Goal: Transaction & Acquisition: Purchase product/service

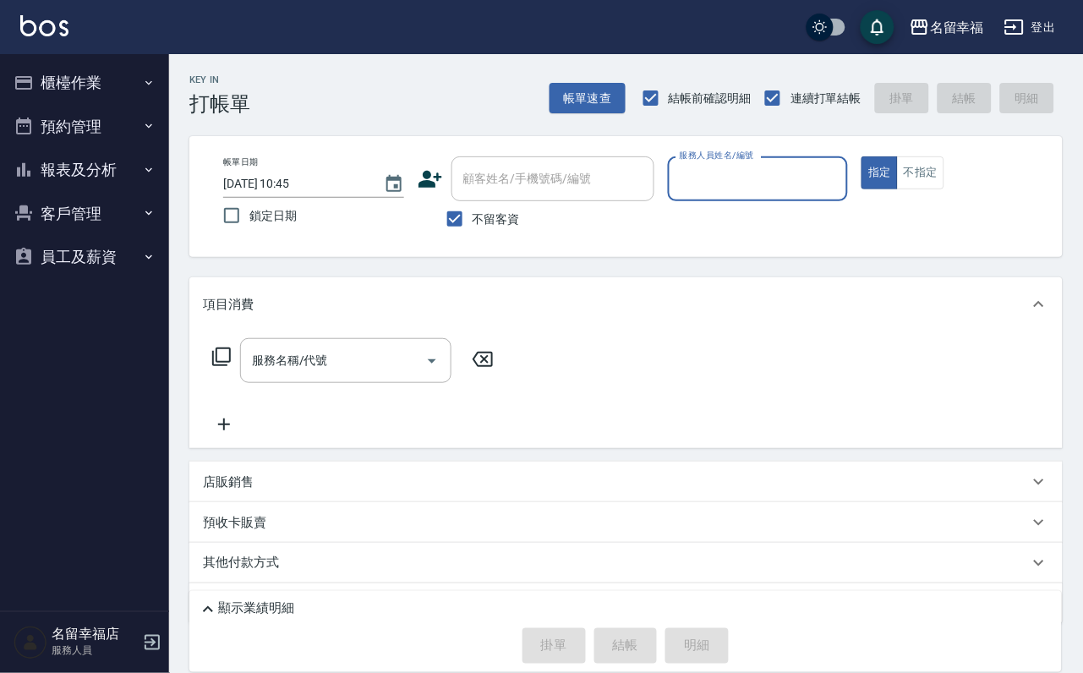
click at [117, 80] on button "櫃檯作業" at bounding box center [85, 83] width 156 height 44
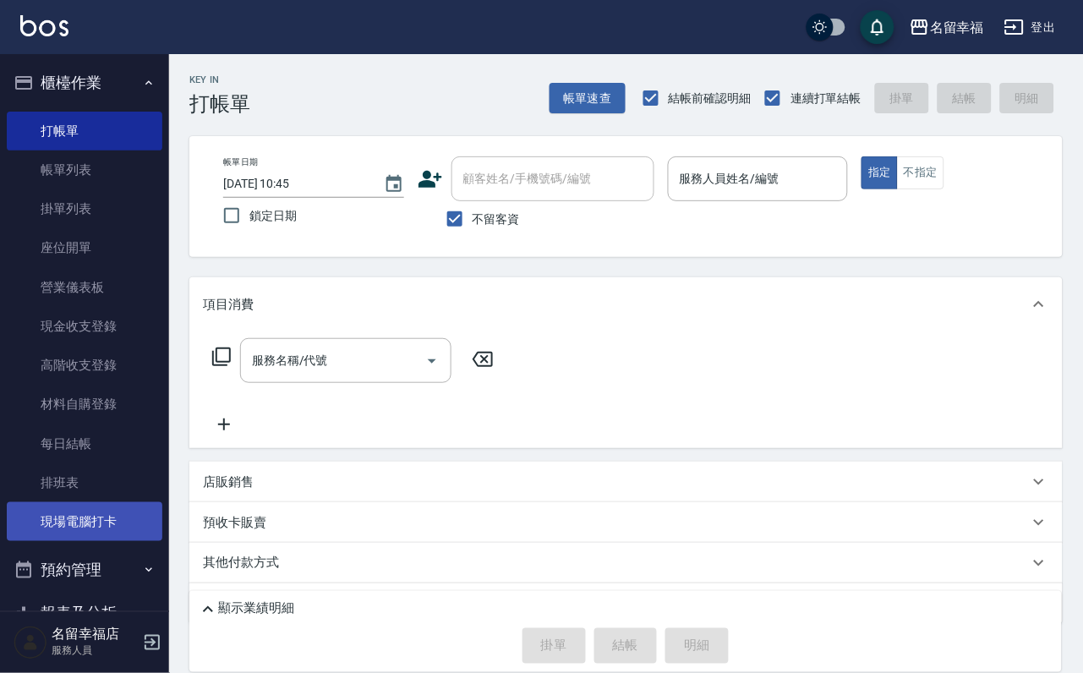
click at [135, 541] on link "現場電腦打卡" at bounding box center [85, 521] width 156 height 39
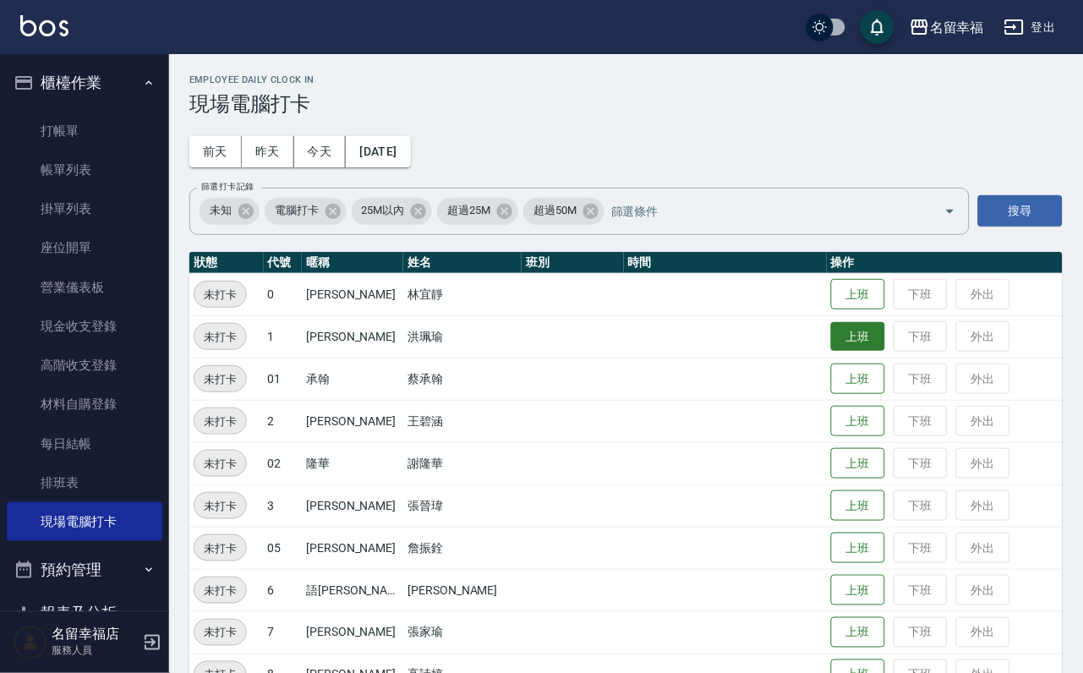
click at [850, 332] on button "上班" at bounding box center [858, 337] width 54 height 30
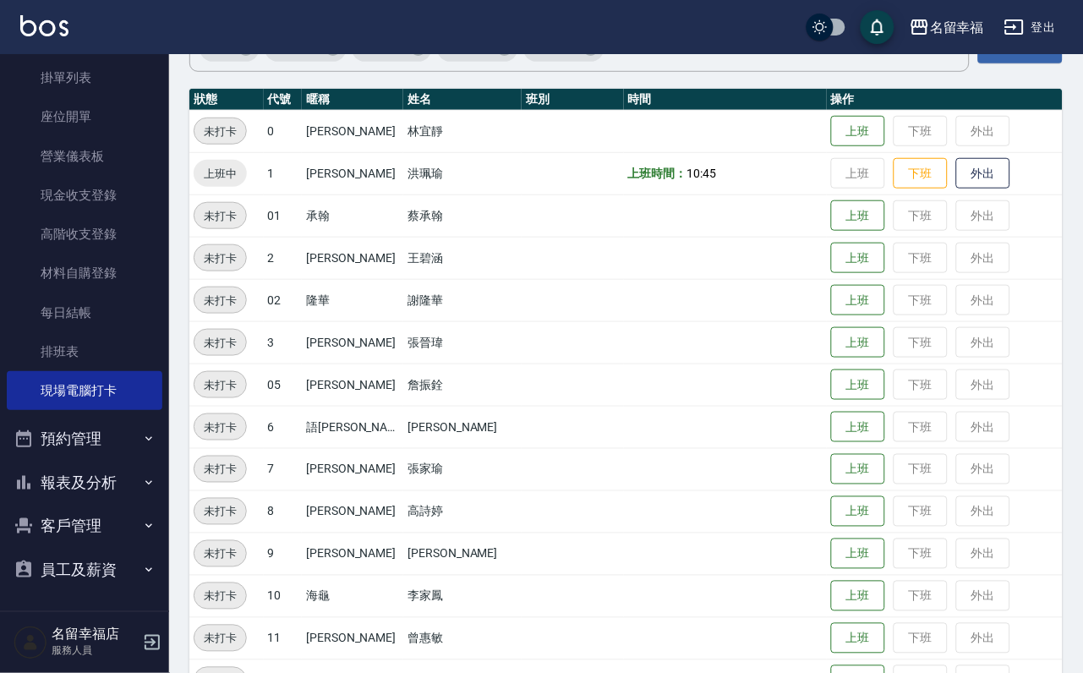
scroll to position [554, 0]
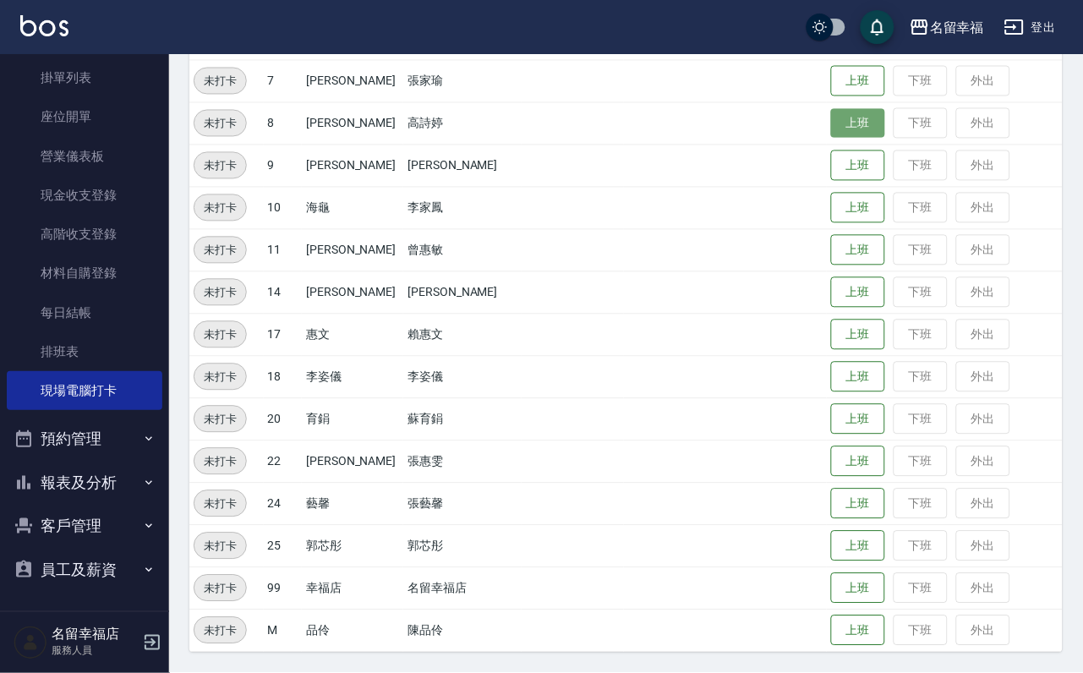
click at [831, 127] on button "上班" at bounding box center [858, 124] width 54 height 30
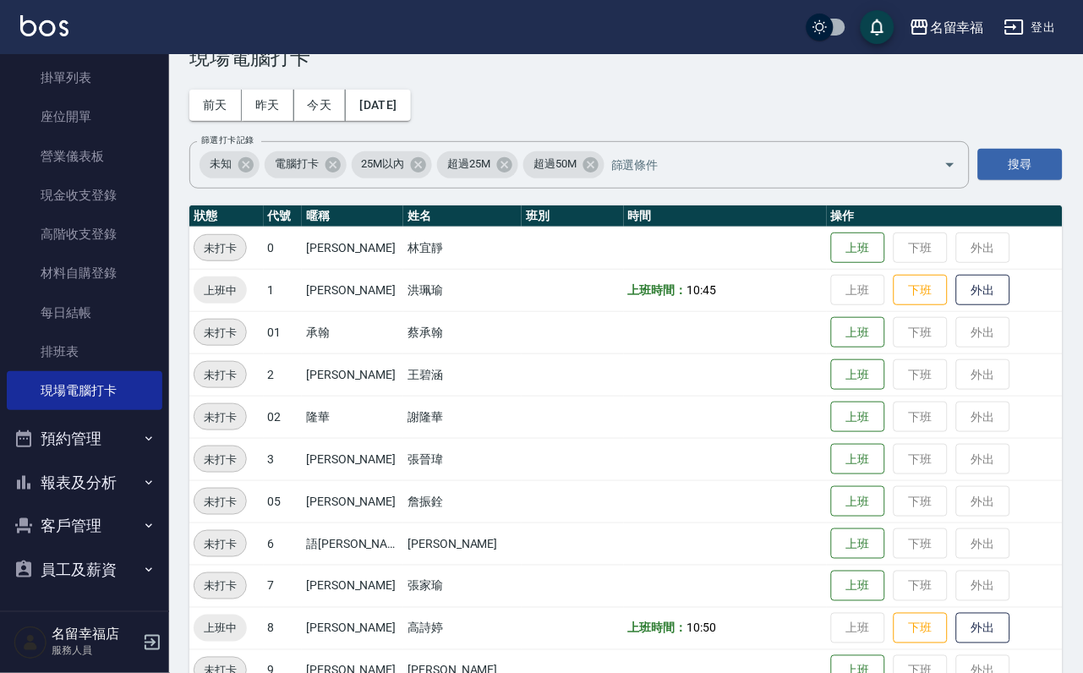
scroll to position [300, 0]
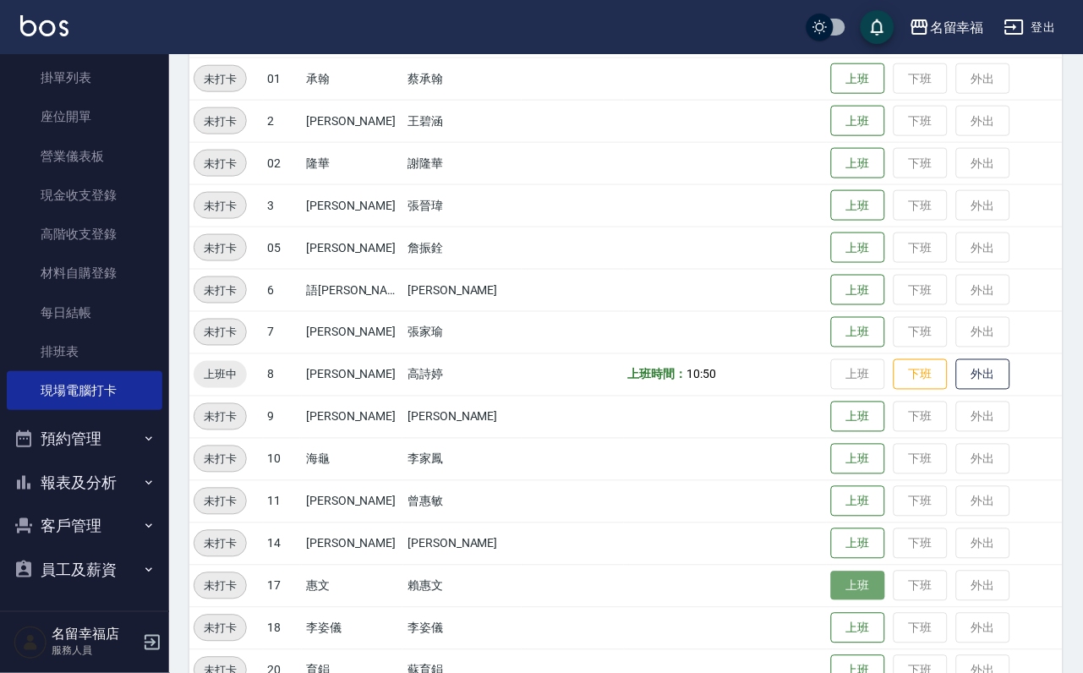
click at [849, 572] on button "上班" at bounding box center [858, 586] width 54 height 30
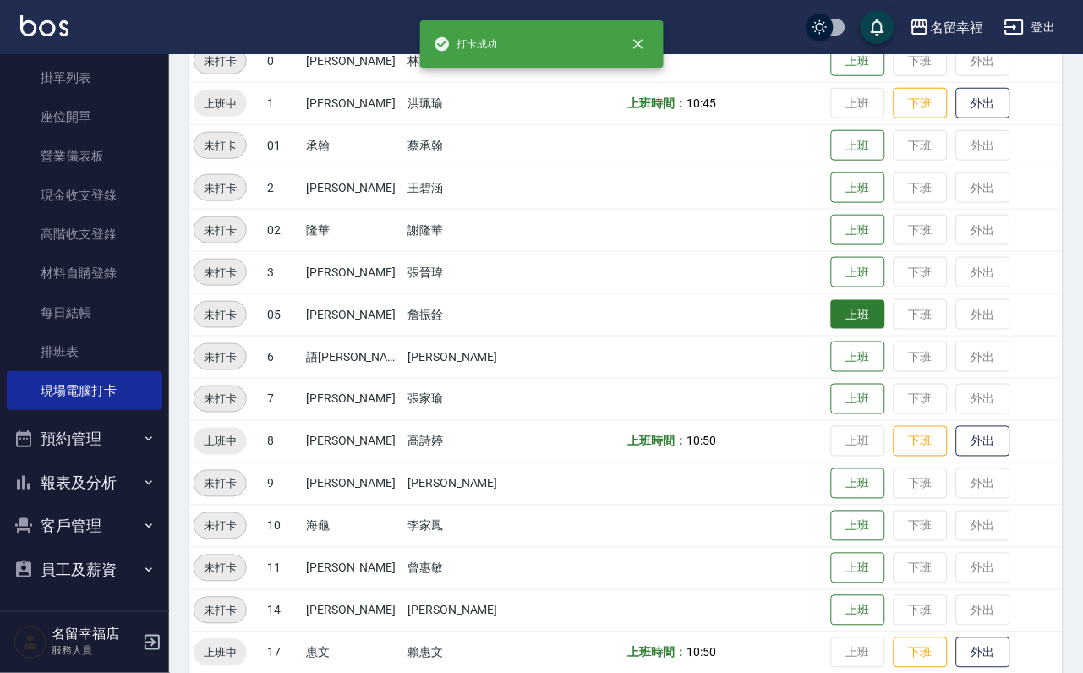
scroll to position [554, 0]
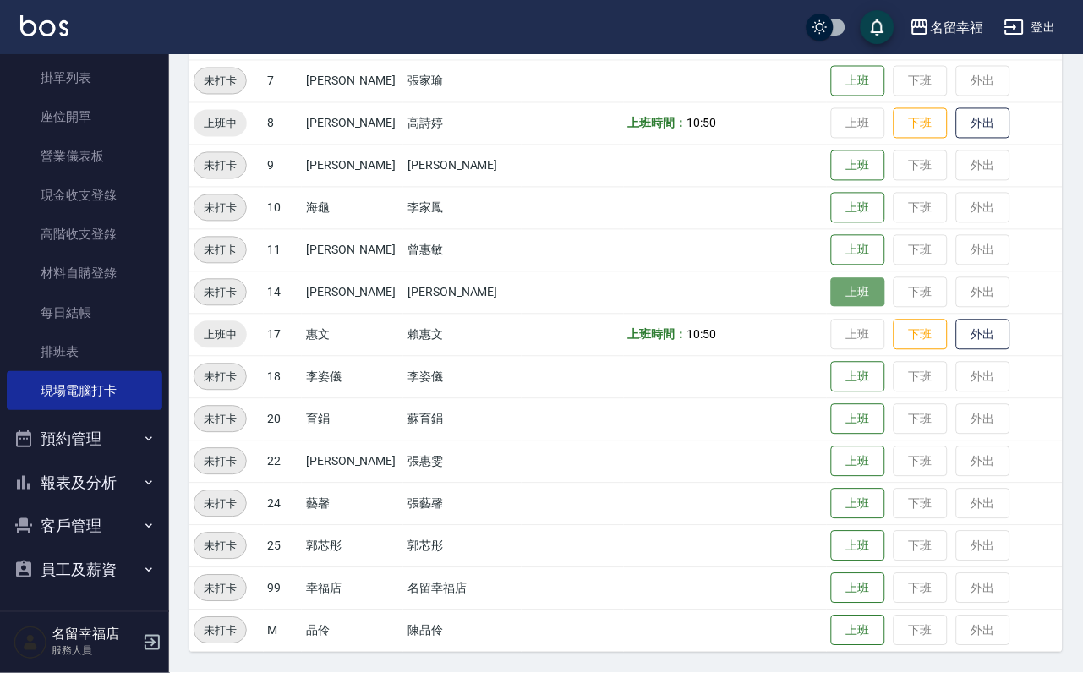
click at [841, 278] on button "上班" at bounding box center [858, 293] width 54 height 30
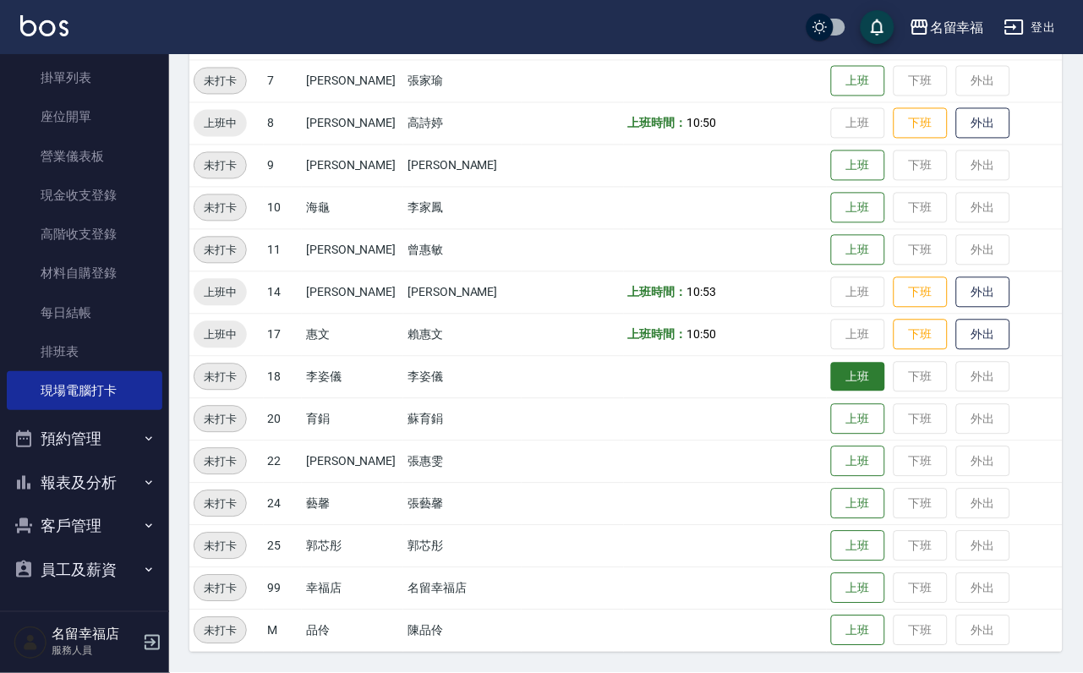
click at [854, 375] on button "上班" at bounding box center [858, 378] width 54 height 30
click at [876, 80] on td "上班 下班 外出" at bounding box center [945, 81] width 236 height 42
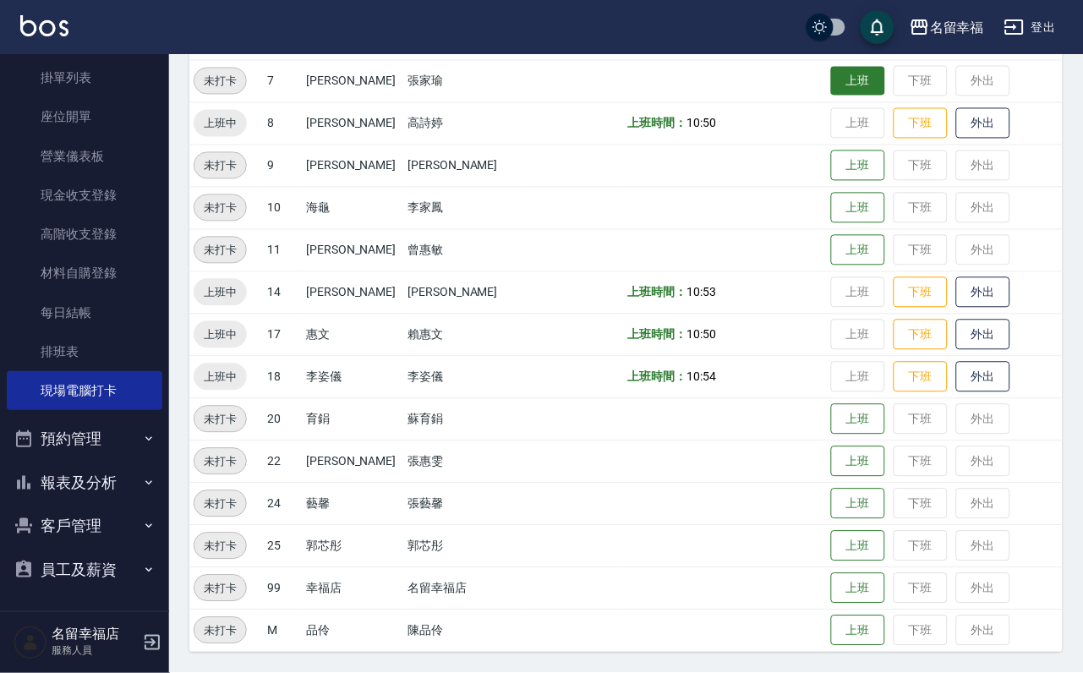
click at [835, 74] on button "上班" at bounding box center [858, 82] width 54 height 30
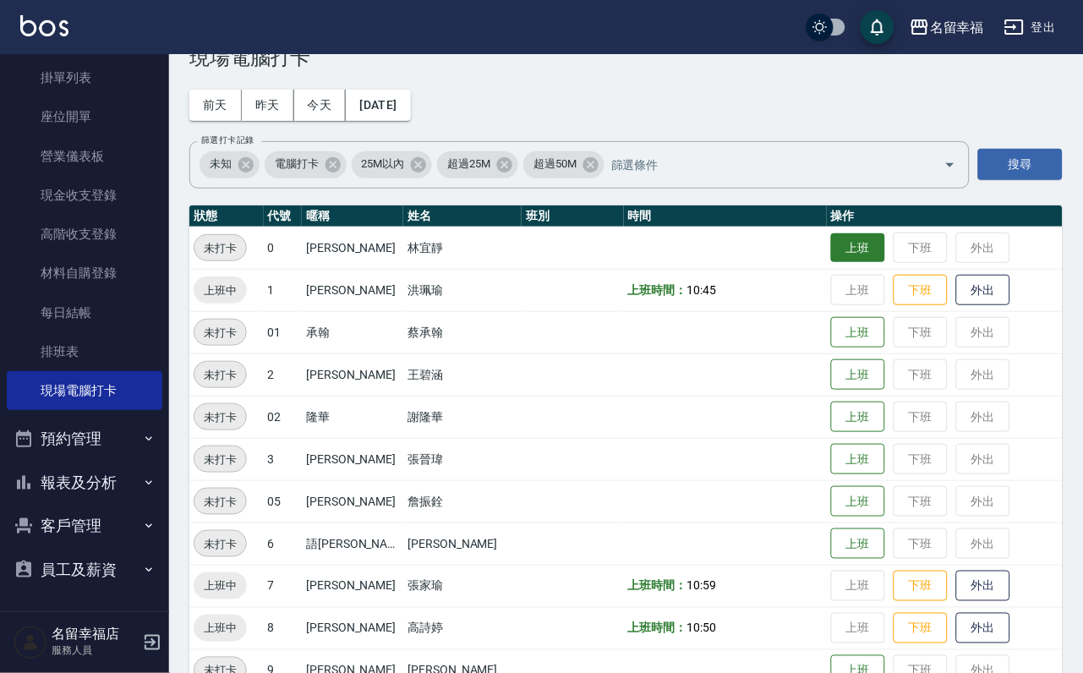
click at [850, 246] on button "上班" at bounding box center [858, 248] width 54 height 30
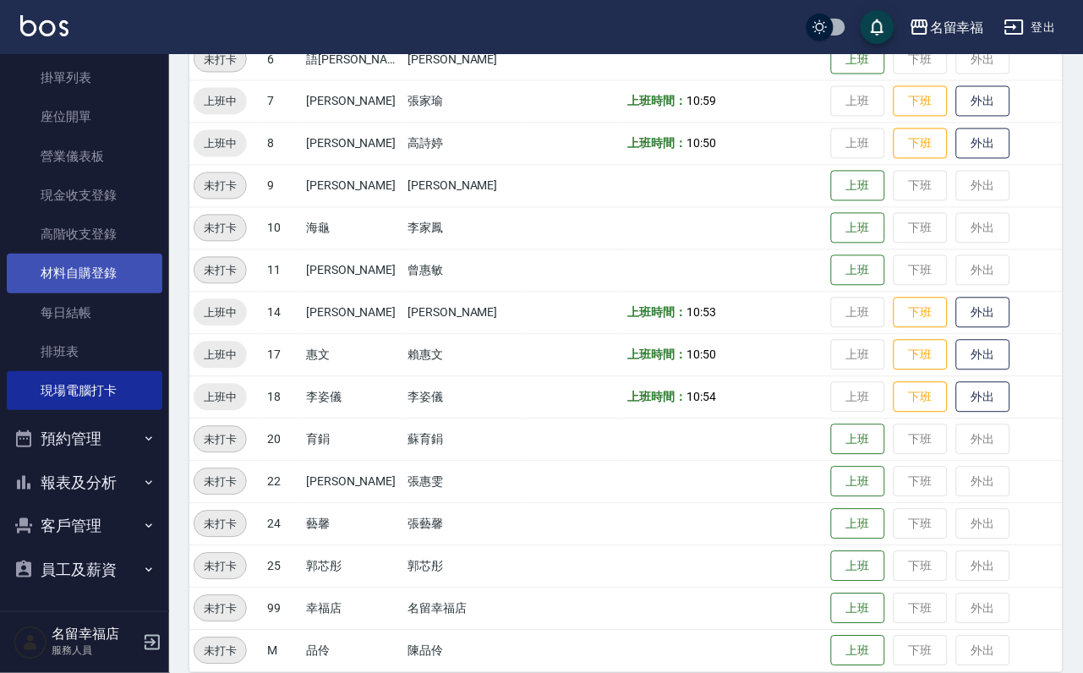
scroll to position [554, 0]
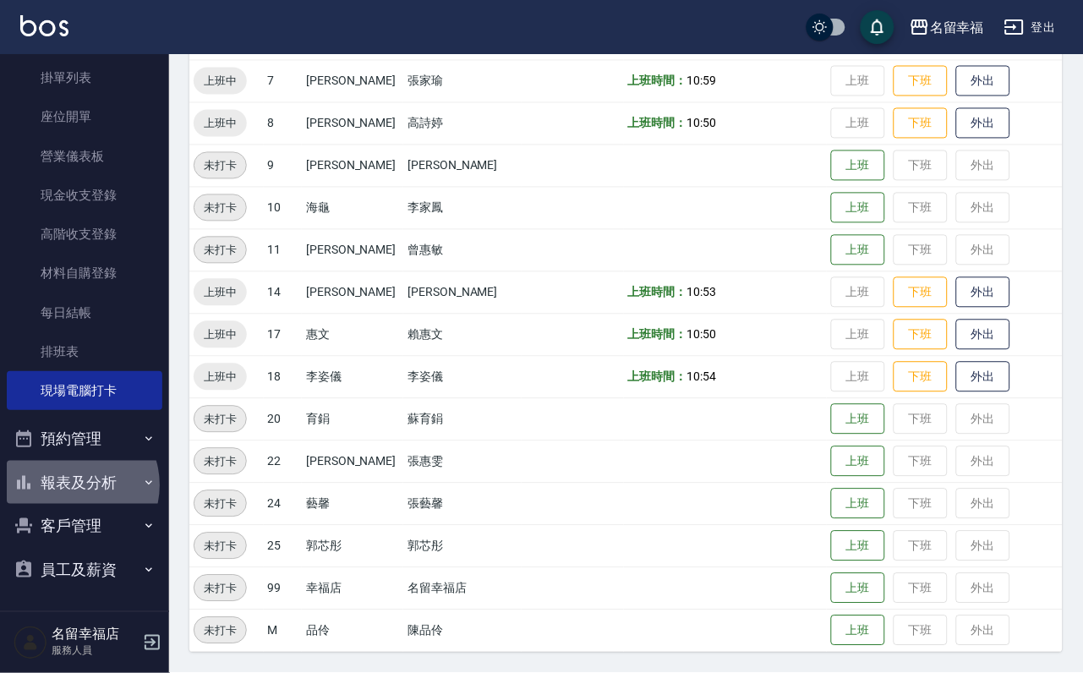
click at [73, 467] on button "報表及分析" at bounding box center [85, 483] width 156 height 44
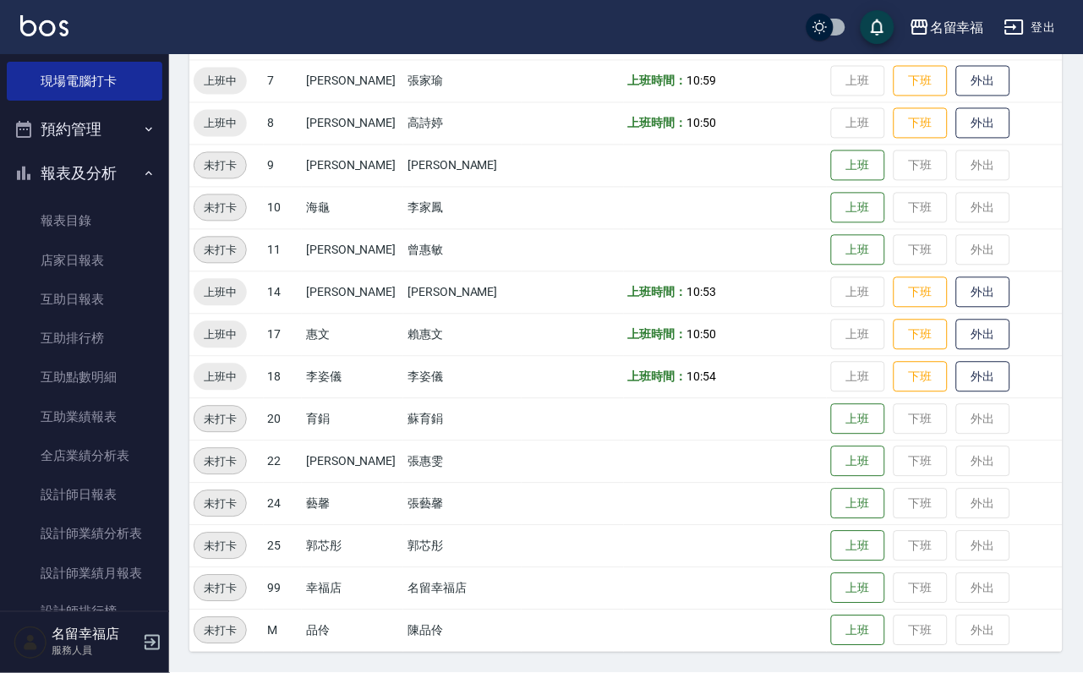
scroll to position [447, 0]
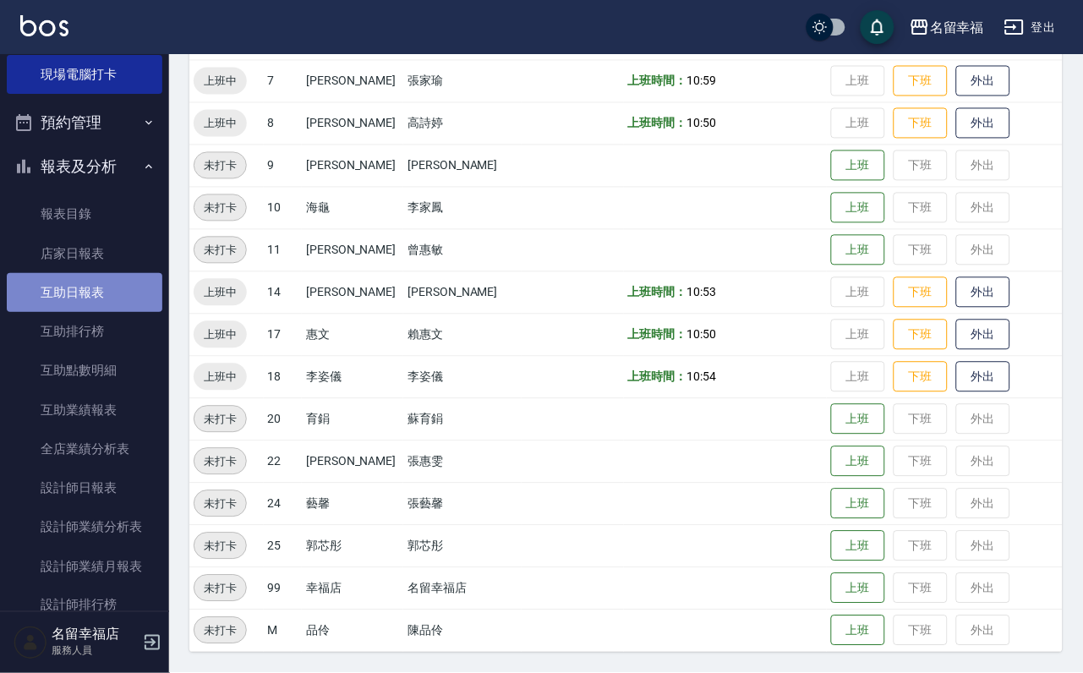
click at [95, 312] on link "互助日報表" at bounding box center [85, 292] width 156 height 39
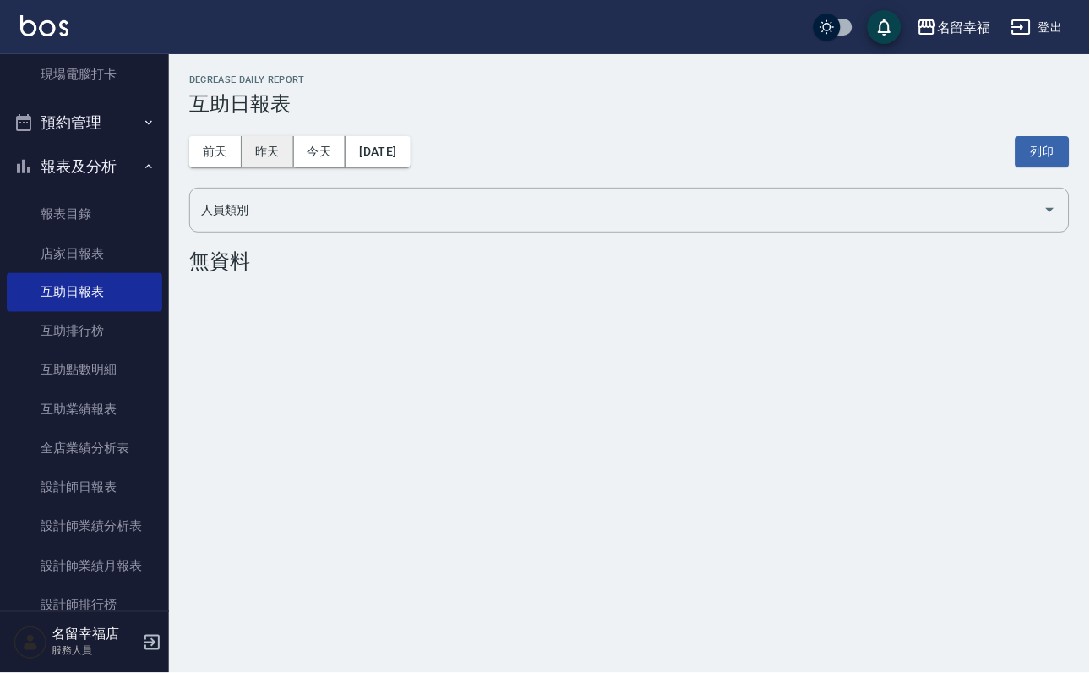
click at [286, 161] on button "昨天" at bounding box center [268, 151] width 52 height 31
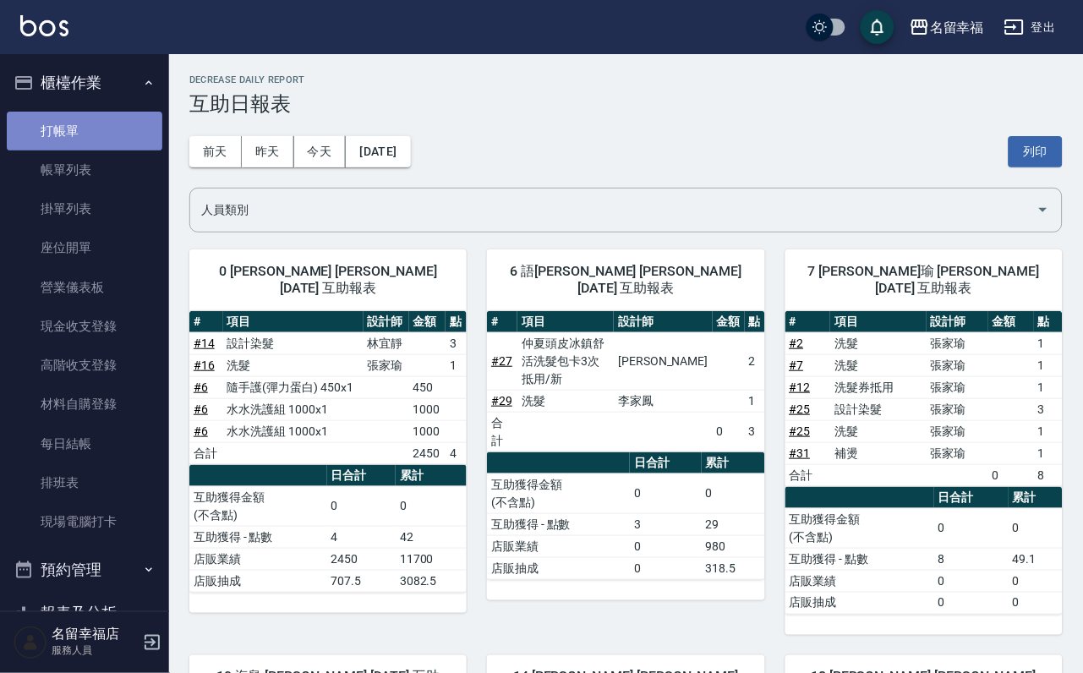
click at [94, 130] on link "打帳單" at bounding box center [85, 131] width 156 height 39
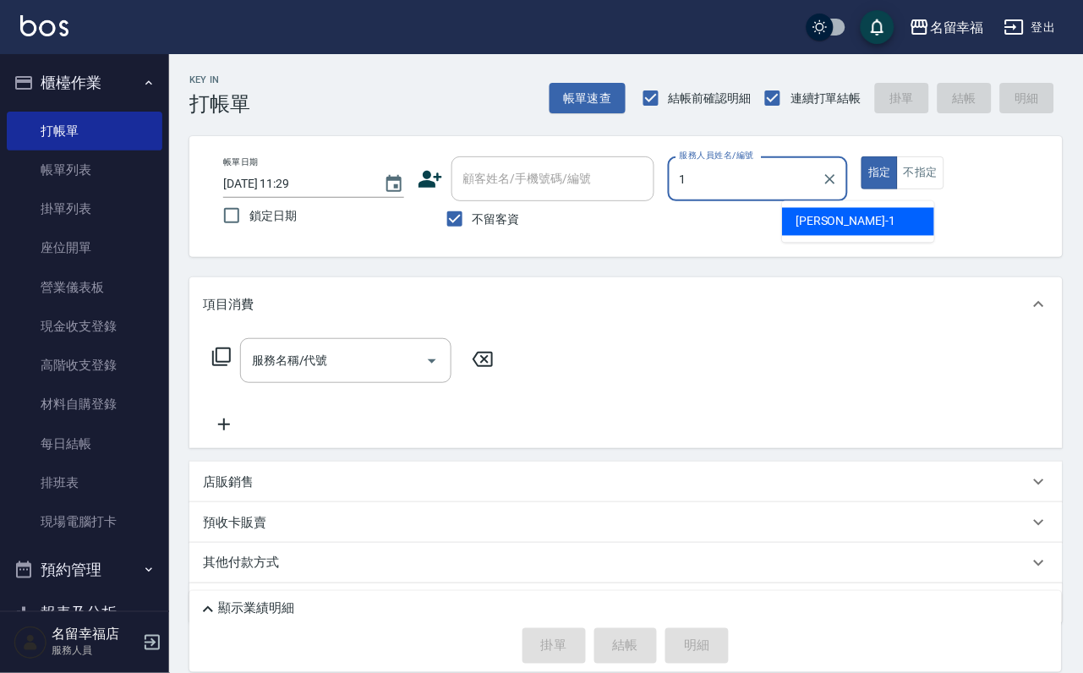
type input "[PERSON_NAME]-1"
type button "true"
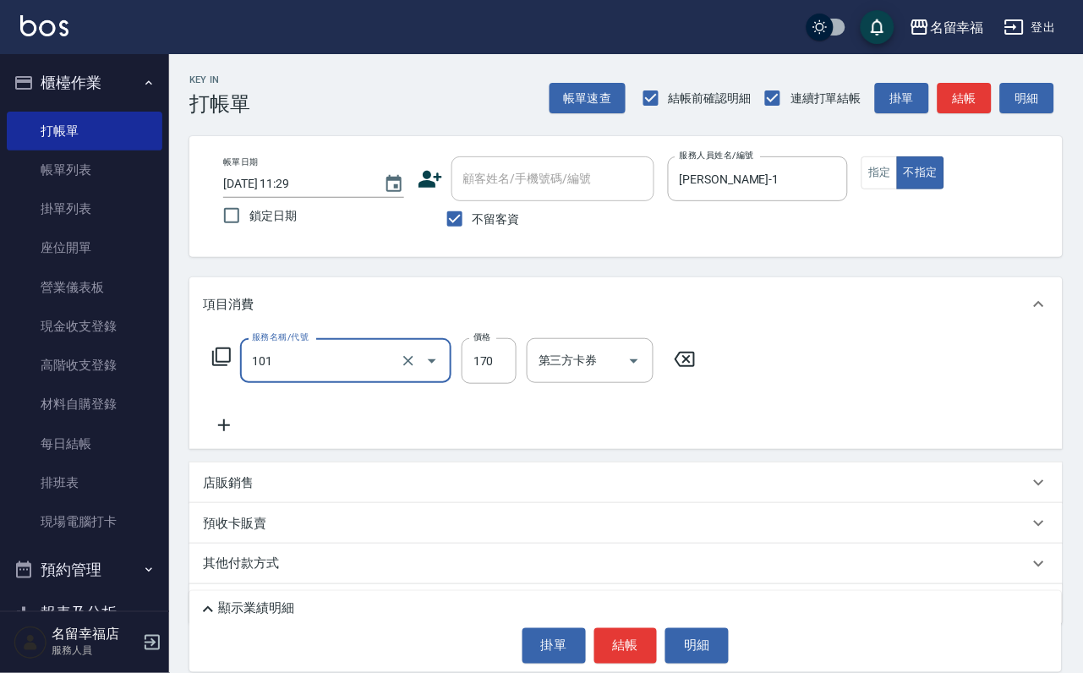
type input "洗髮(101)"
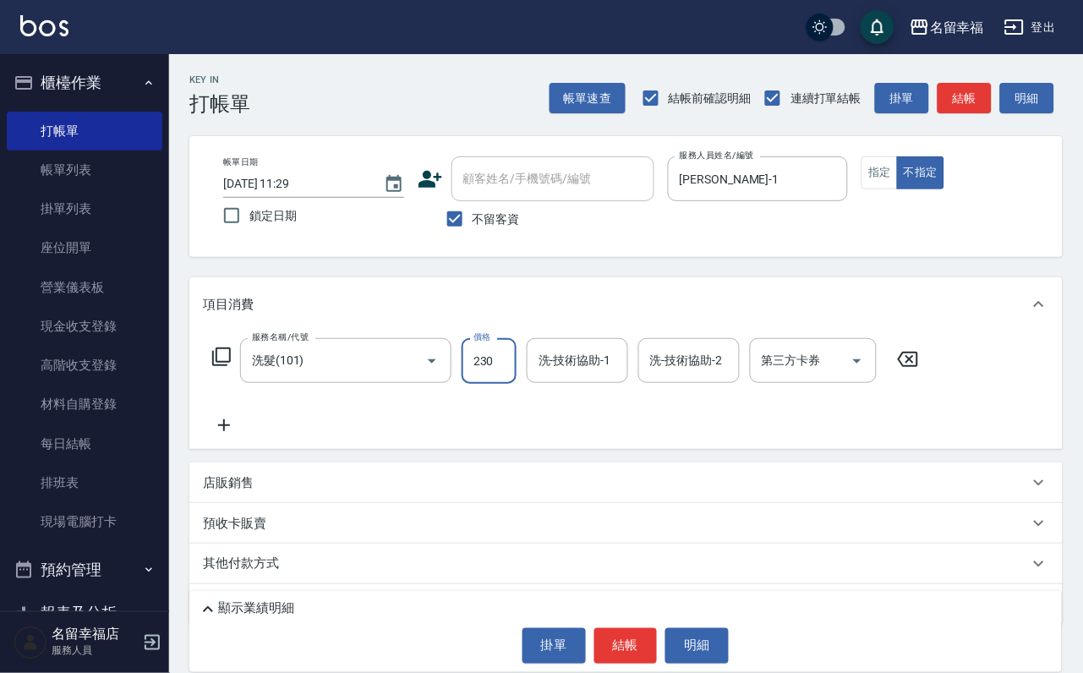
type input "230"
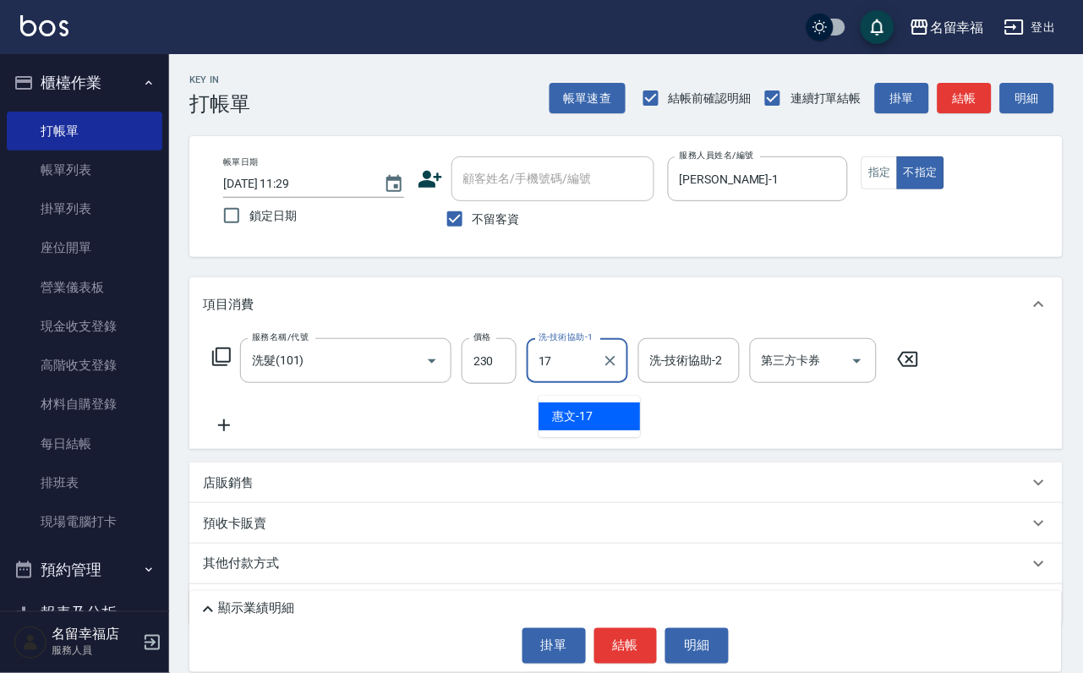
type input "惠文-17"
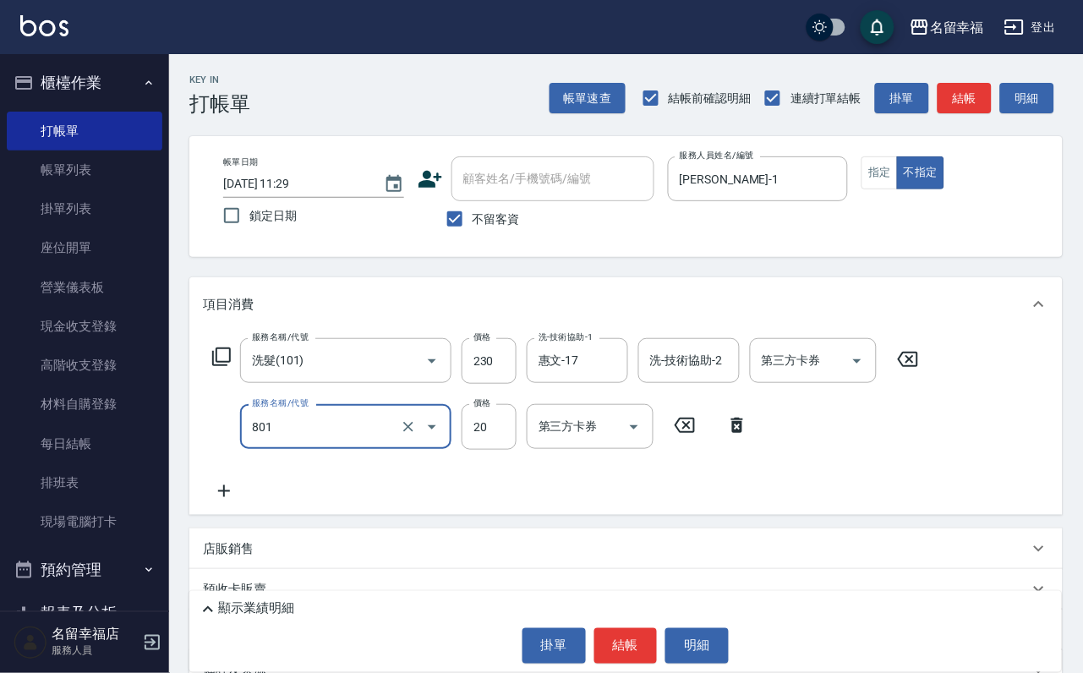
type input "潤絲(801)"
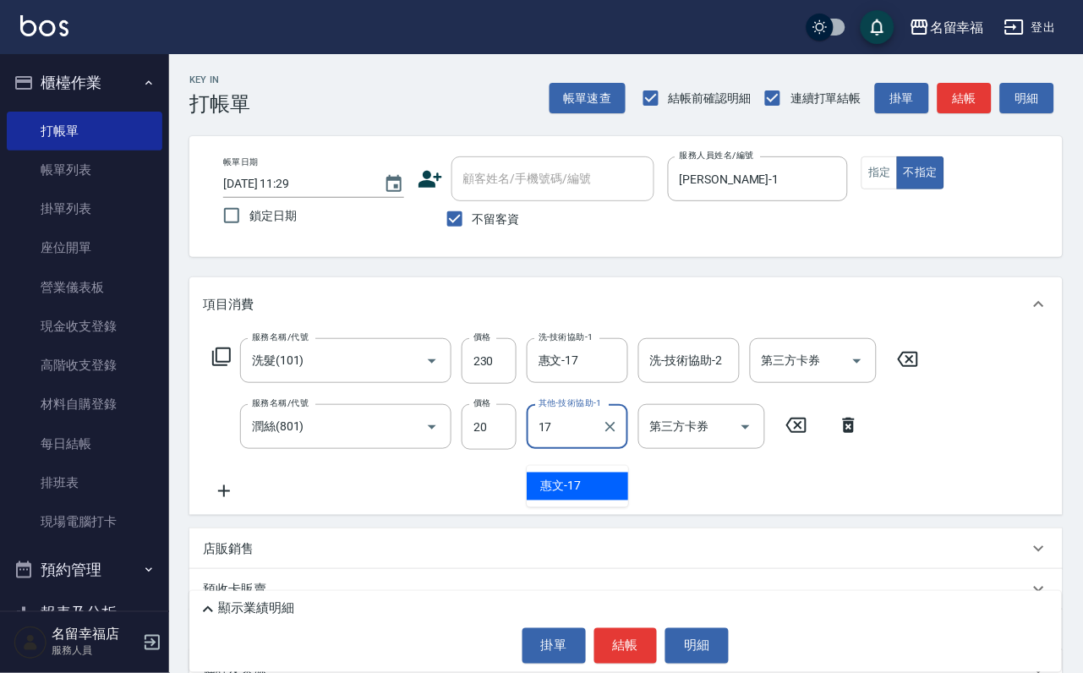
type input "惠文-17"
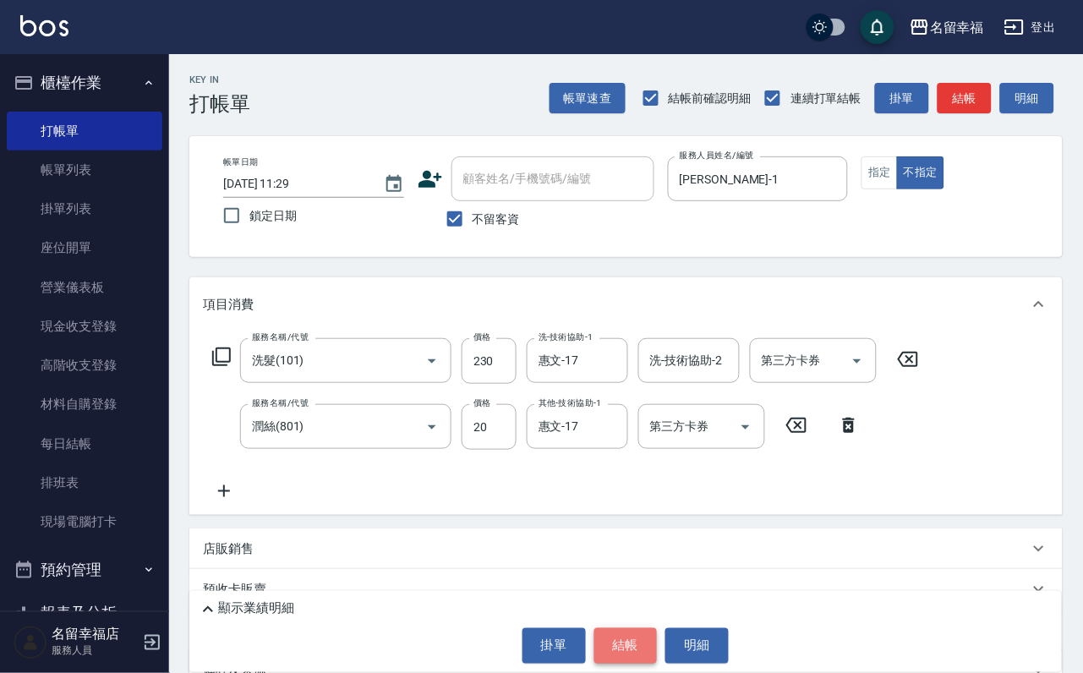
click at [635, 628] on button "結帳" at bounding box center [625, 645] width 63 height 35
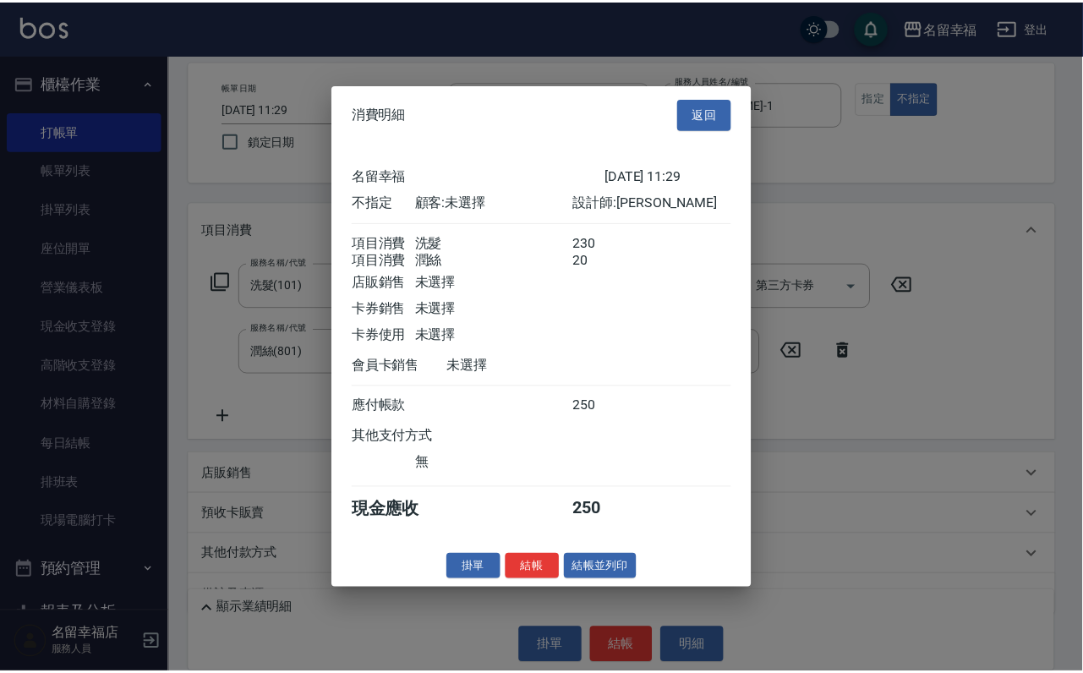
scroll to position [127, 0]
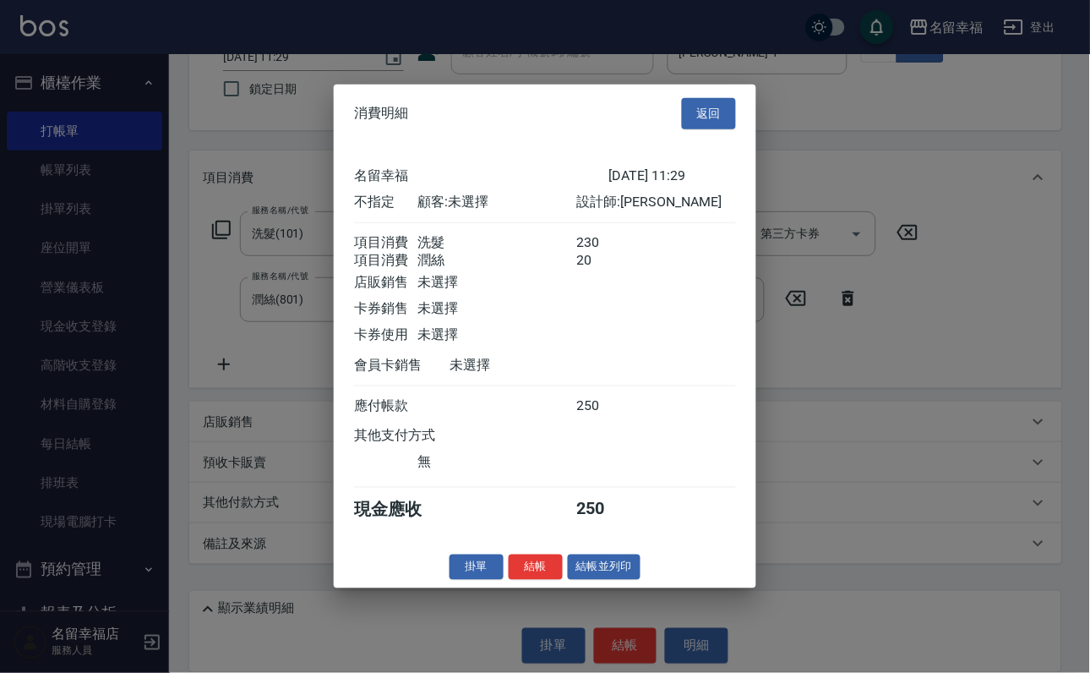
click at [811, 407] on div at bounding box center [545, 336] width 1090 height 673
click at [708, 98] on button "返回" at bounding box center [709, 113] width 54 height 31
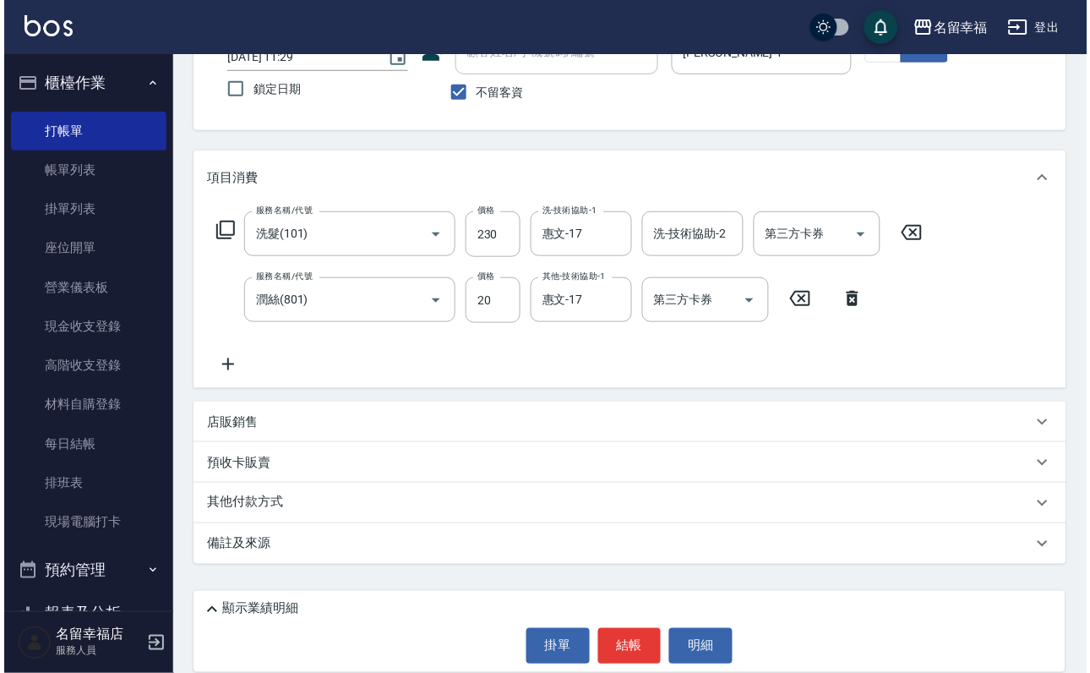
scroll to position [0, 0]
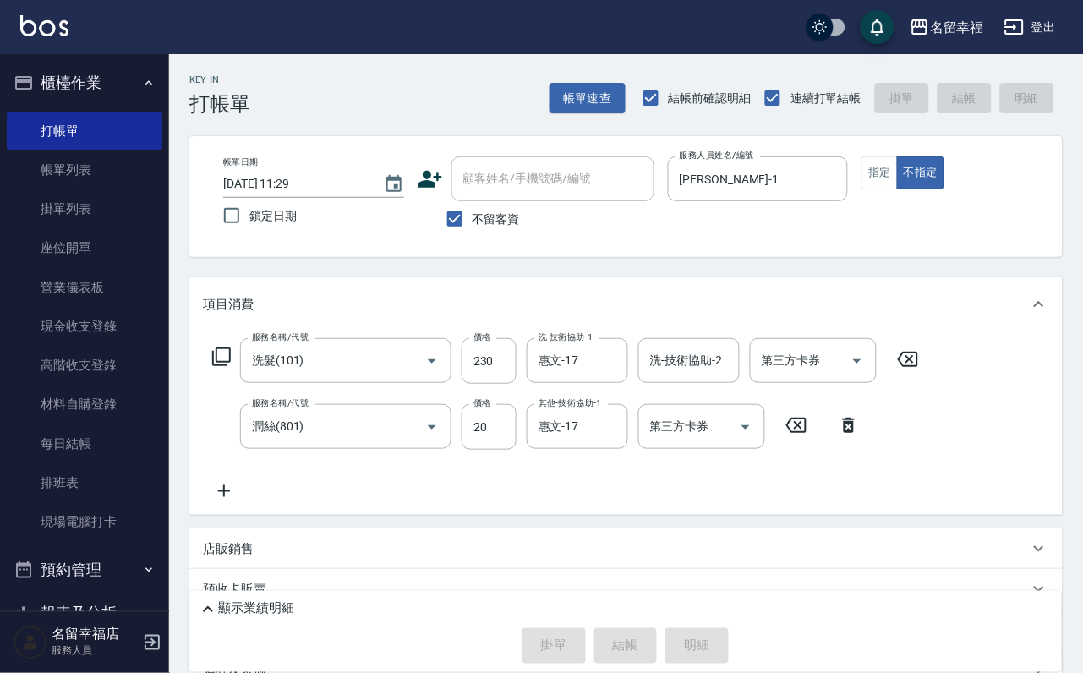
type input "[DATE] 12:00"
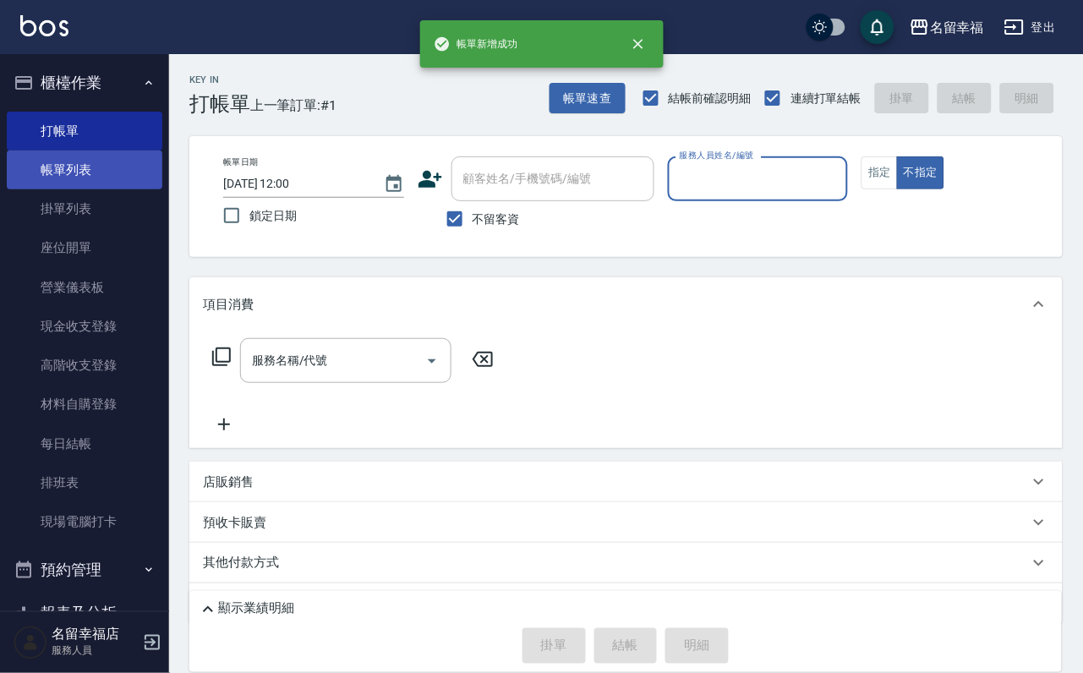
click at [85, 170] on link "帳單列表" at bounding box center [85, 169] width 156 height 39
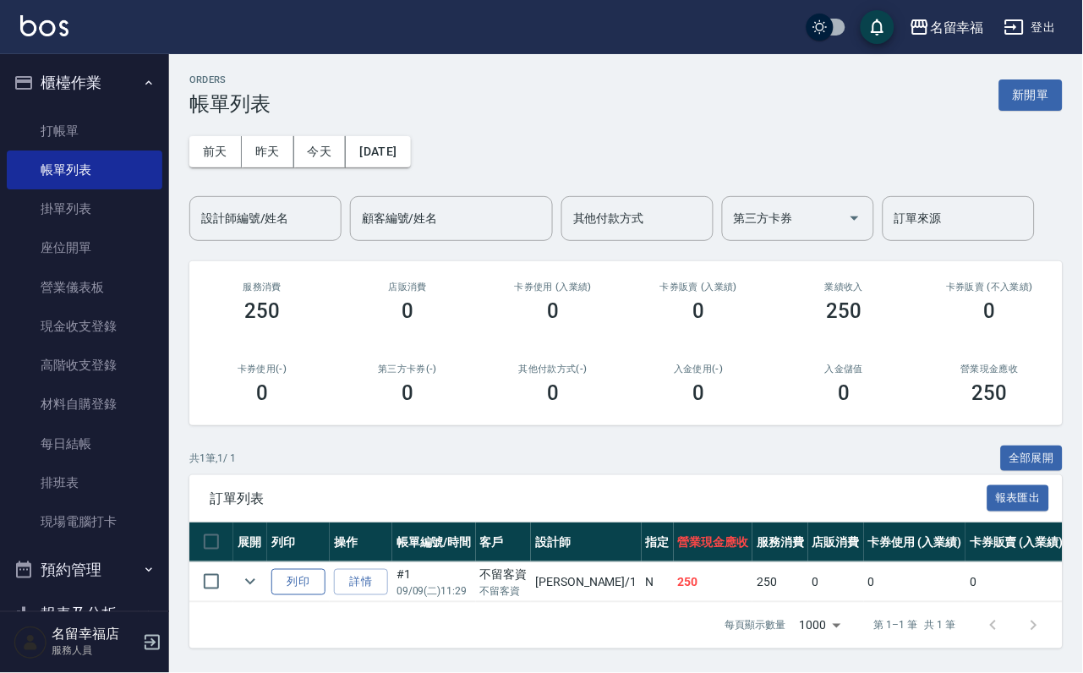
click at [325, 595] on button "列印" at bounding box center [298, 582] width 54 height 26
click at [49, 134] on link "打帳單" at bounding box center [85, 131] width 156 height 39
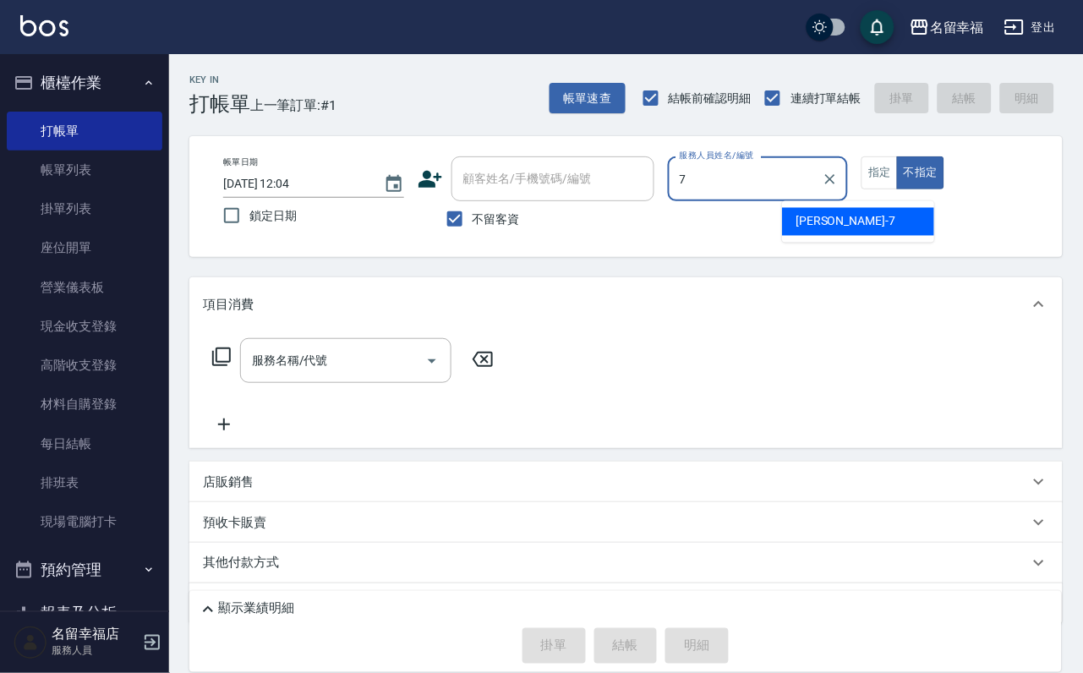
type input "[PERSON_NAME]-7"
type button "false"
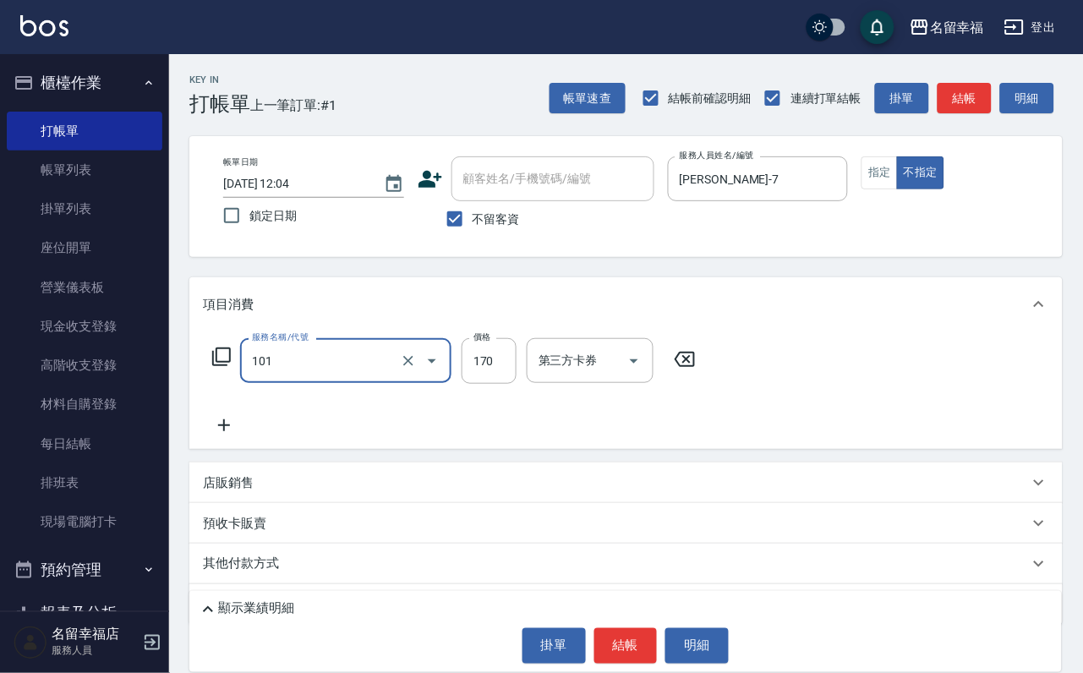
type input "洗髮(101)"
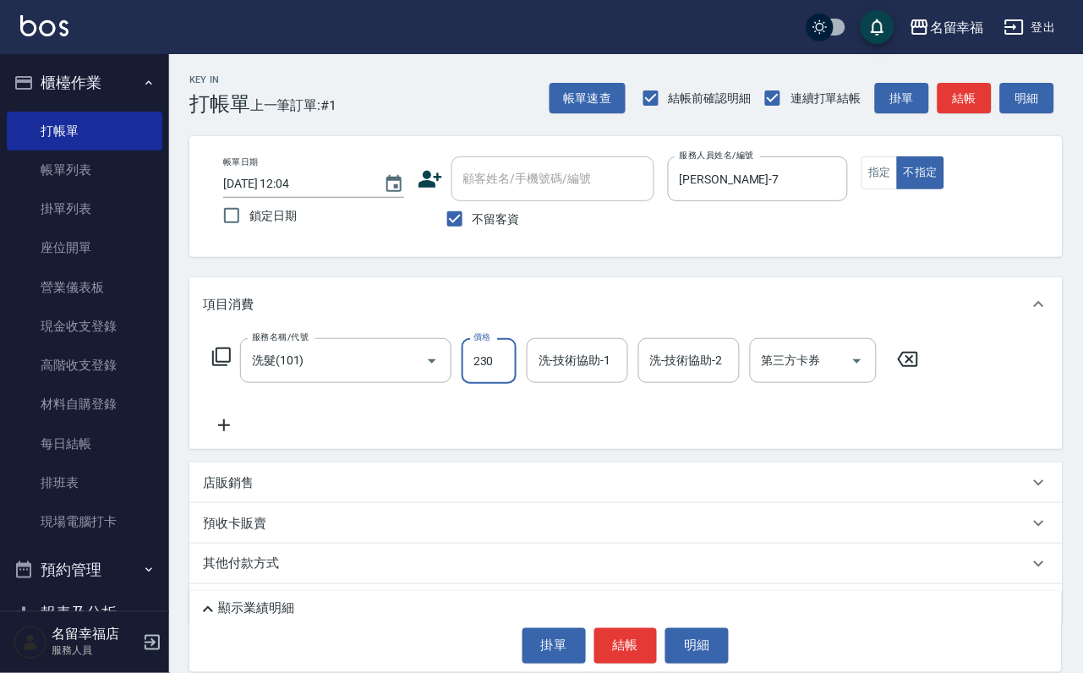
type input "230"
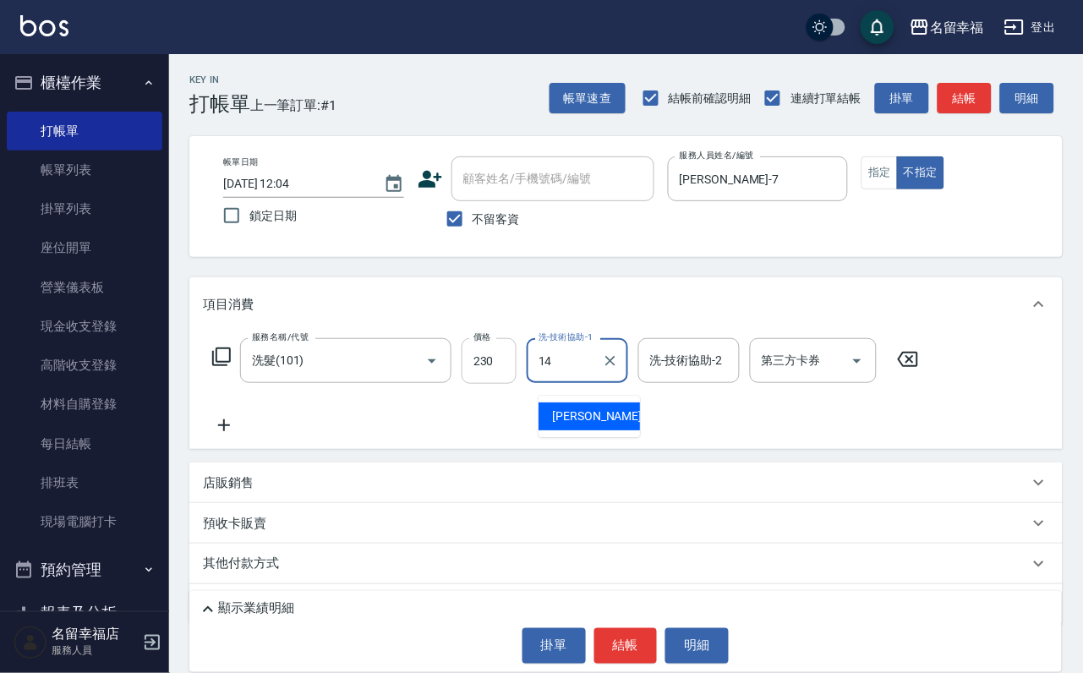
type input "[PERSON_NAME]-14"
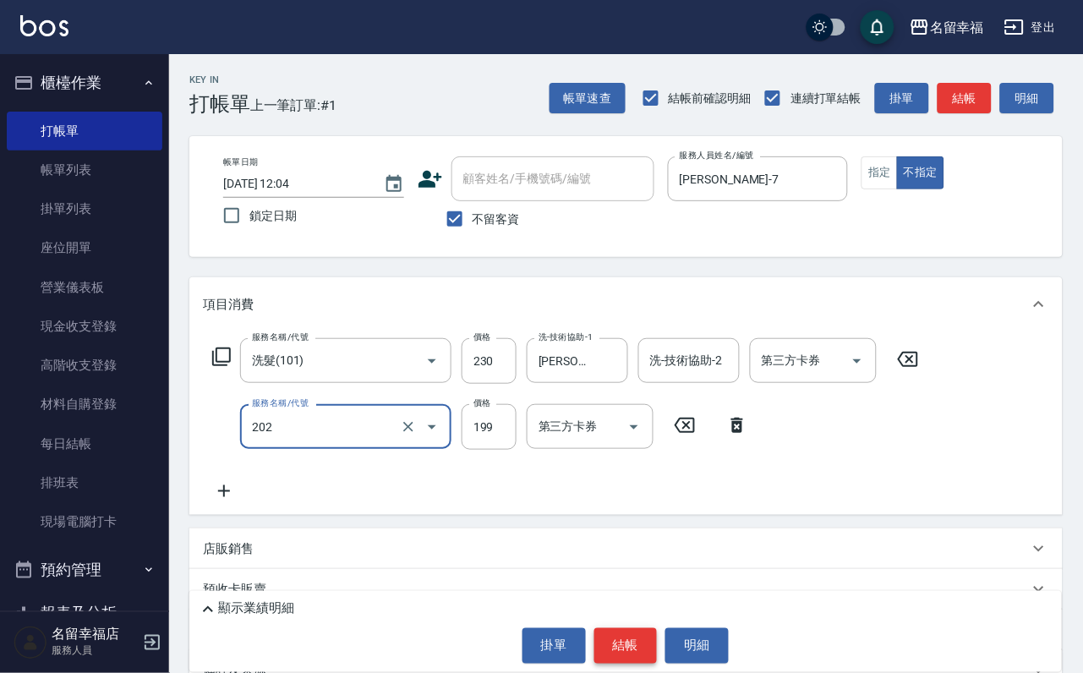
type input "不指定單剪(202)"
click at [638, 634] on button "結帳" at bounding box center [625, 645] width 63 height 35
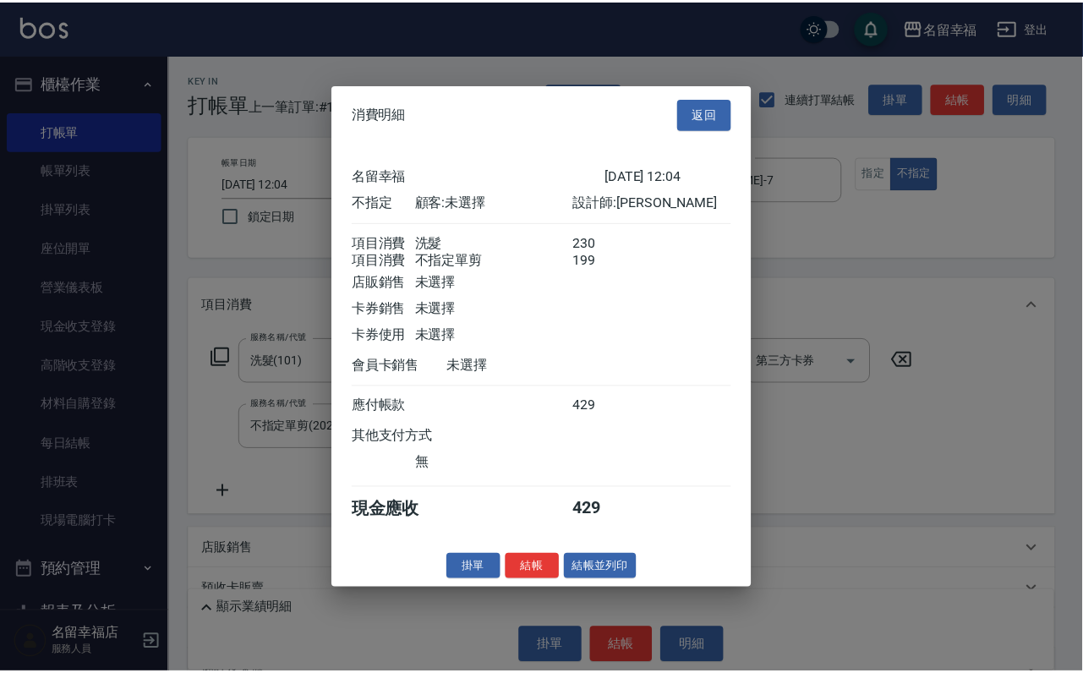
scroll to position [303, 0]
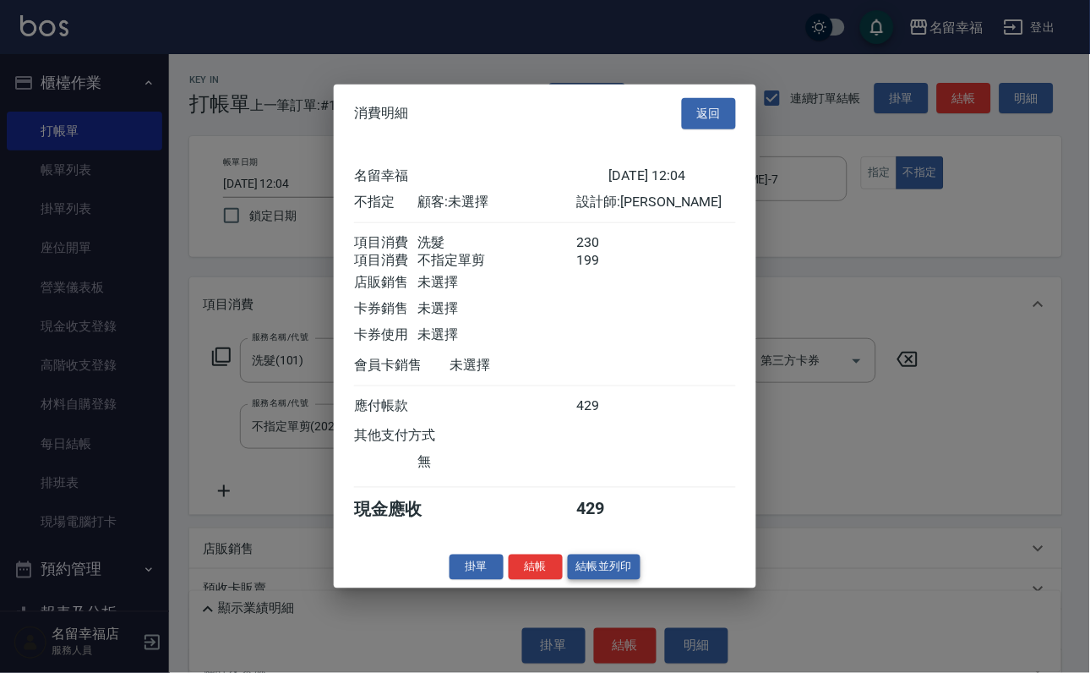
click at [636, 588] on div "消費明細 返回 名留幸福 [DATE] 12:04 不指定 顧客: 未選擇 設計師: 瑜瑜 項目消費 洗髮 230 項目消費 不指定單剪 199 店販銷售 未…" at bounding box center [545, 337] width 423 height 504
click at [617, 580] on button "結帳並列印" at bounding box center [605, 567] width 74 height 26
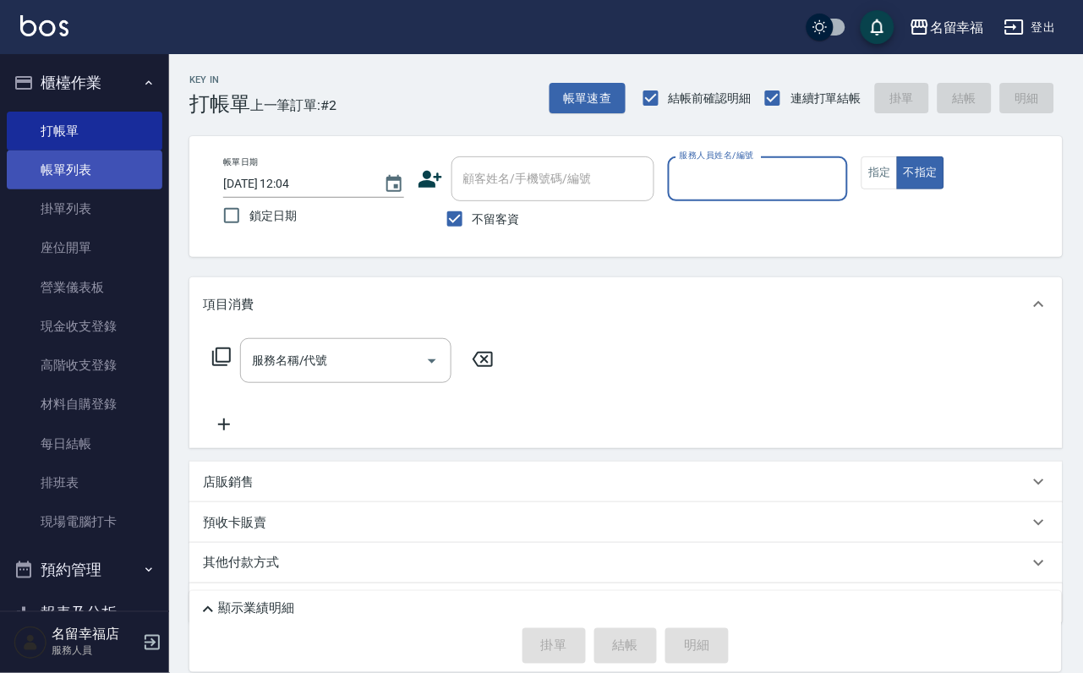
click at [60, 189] on link "帳單列表" at bounding box center [85, 169] width 156 height 39
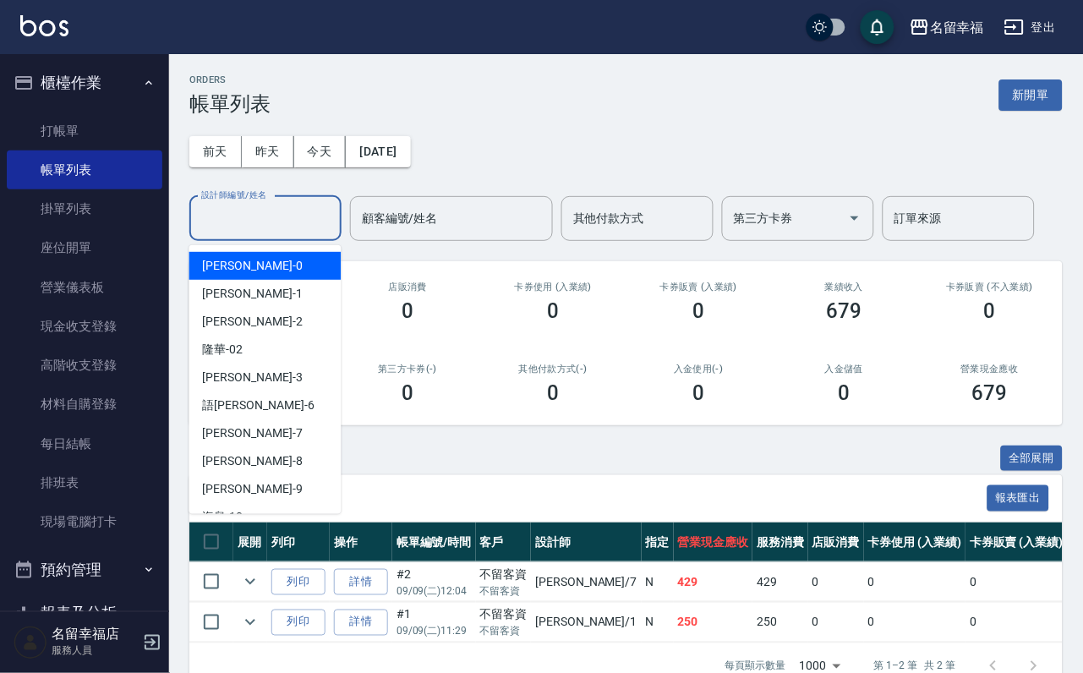
click at [255, 211] on div "設計師編號/姓名 設計師編號/姓名" at bounding box center [265, 218] width 152 height 45
click at [74, 137] on link "打帳單" at bounding box center [85, 131] width 156 height 39
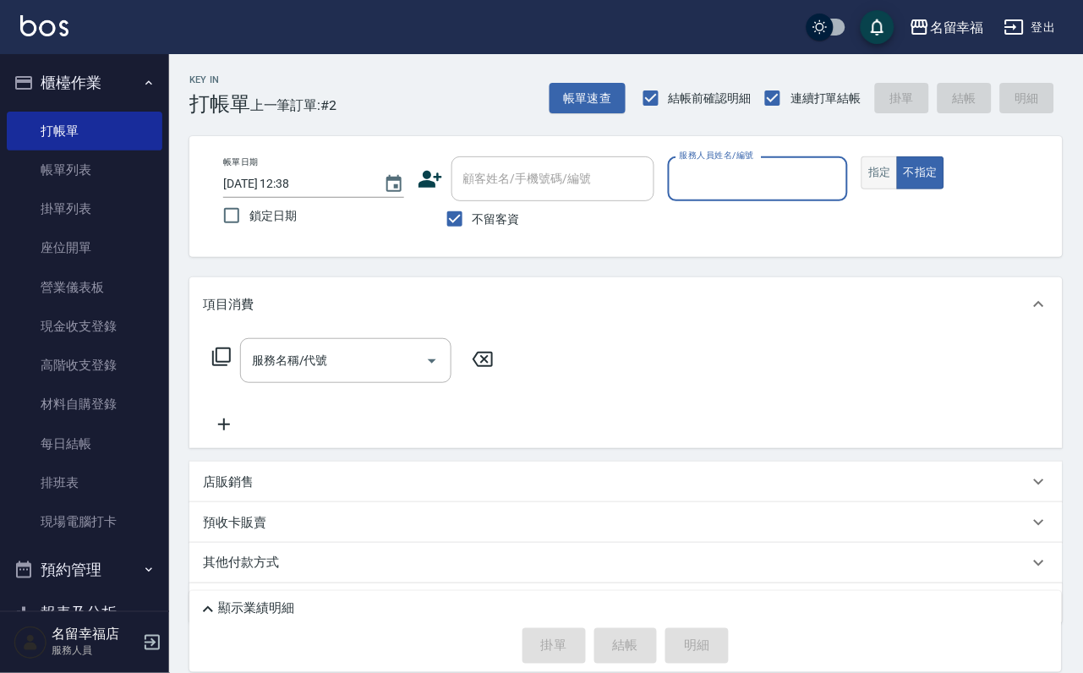
click at [898, 189] on button "指定" at bounding box center [879, 172] width 36 height 33
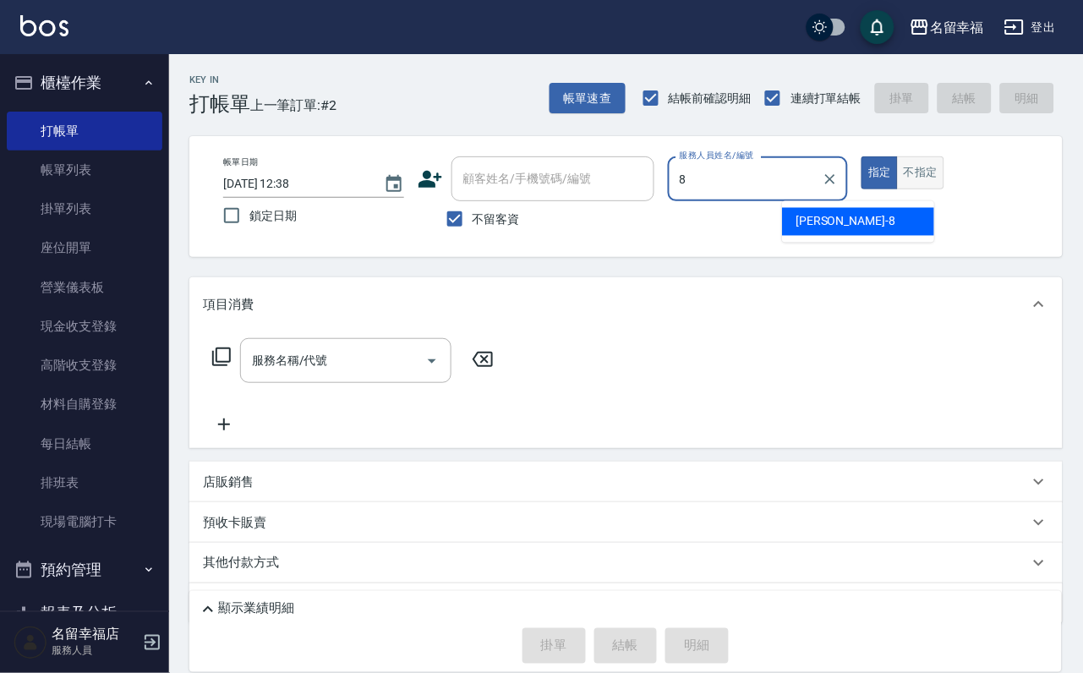
type input "[PERSON_NAME]-8"
type button "true"
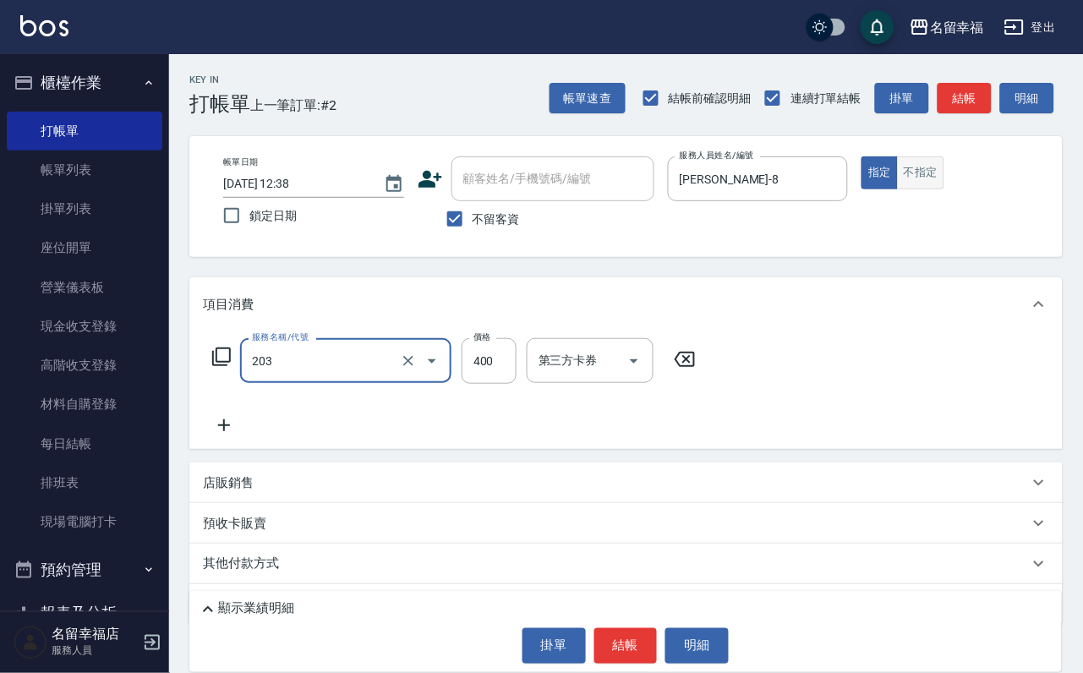
type input "指定單剪(203)"
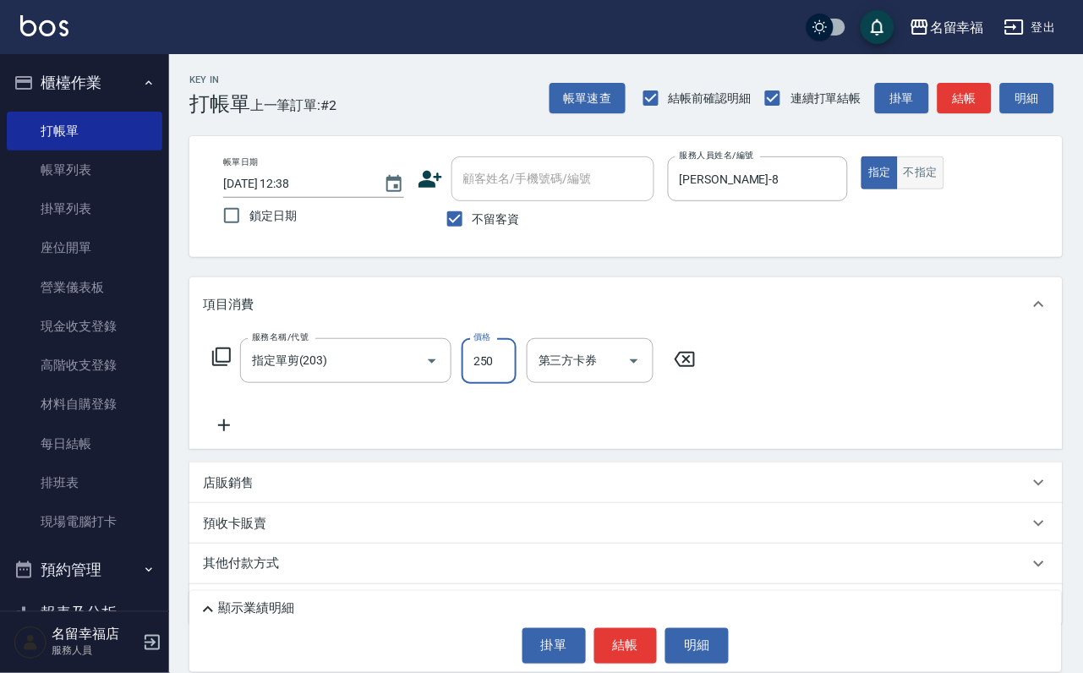
type input "250"
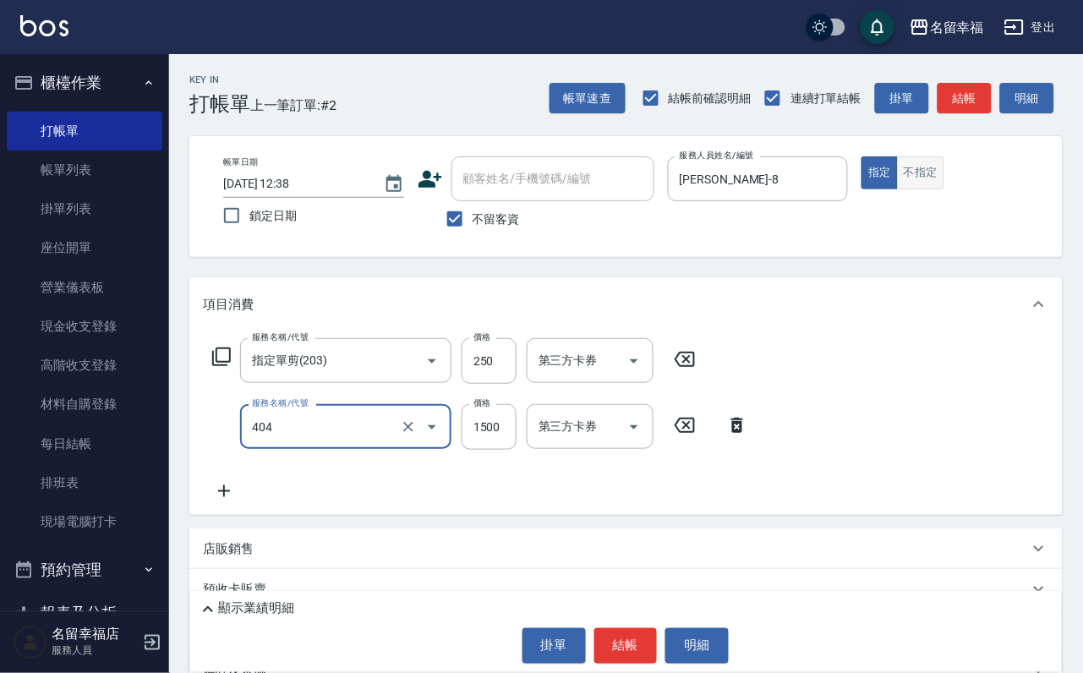
type input "設計染髮(404)"
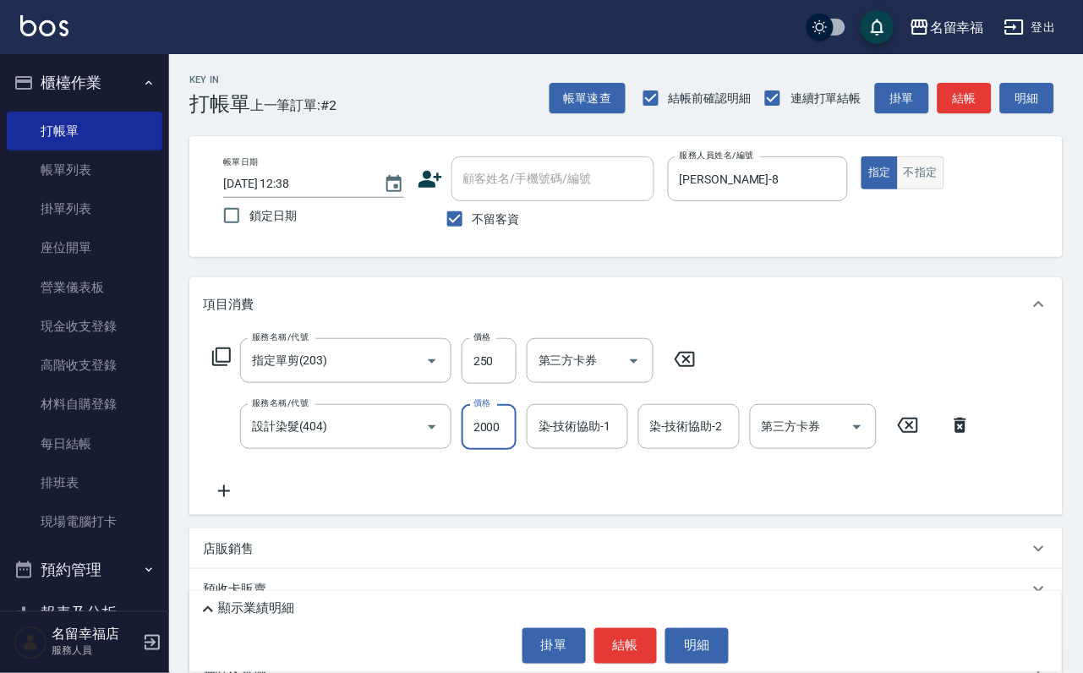
scroll to position [0, 1]
type input "2000"
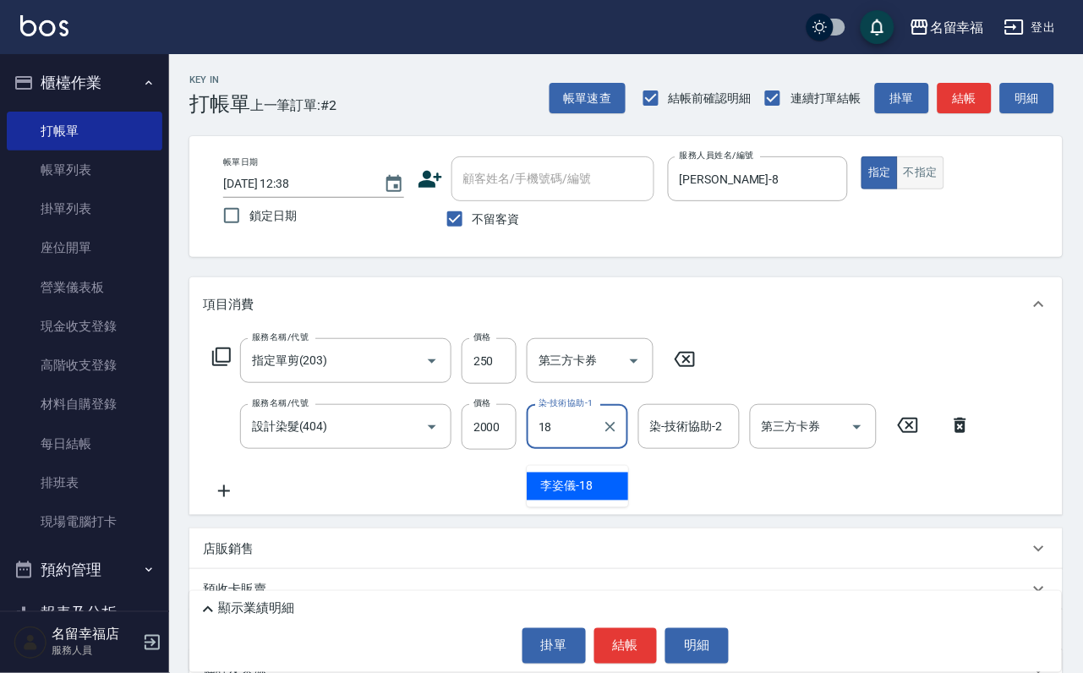
type input "[PERSON_NAME]-18"
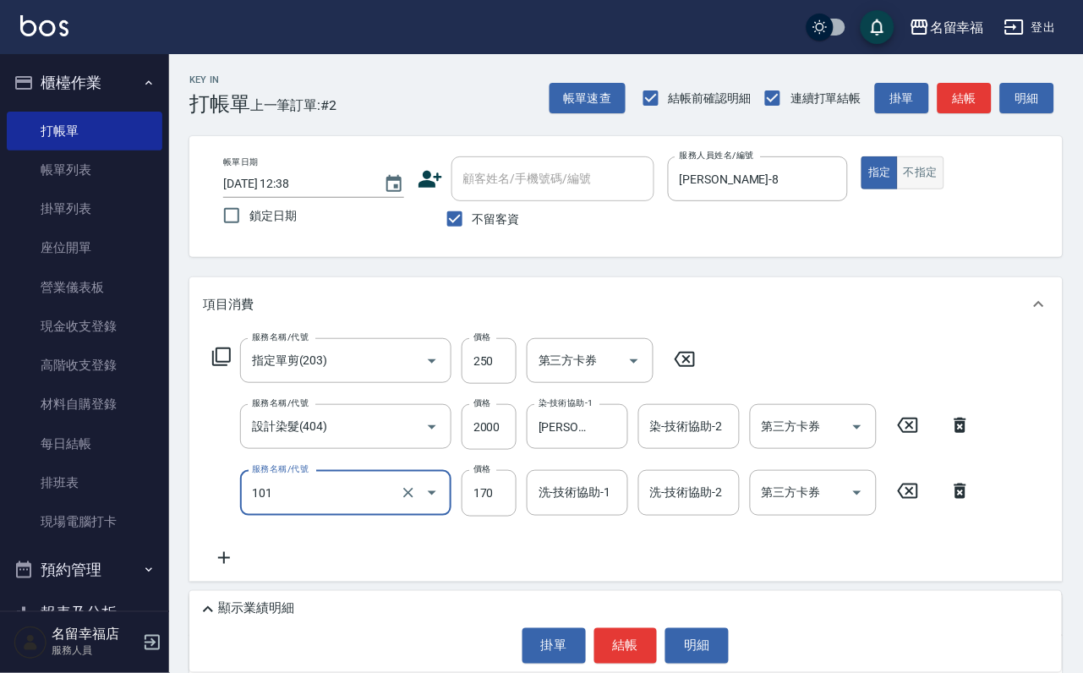
type input "洗髮(101)"
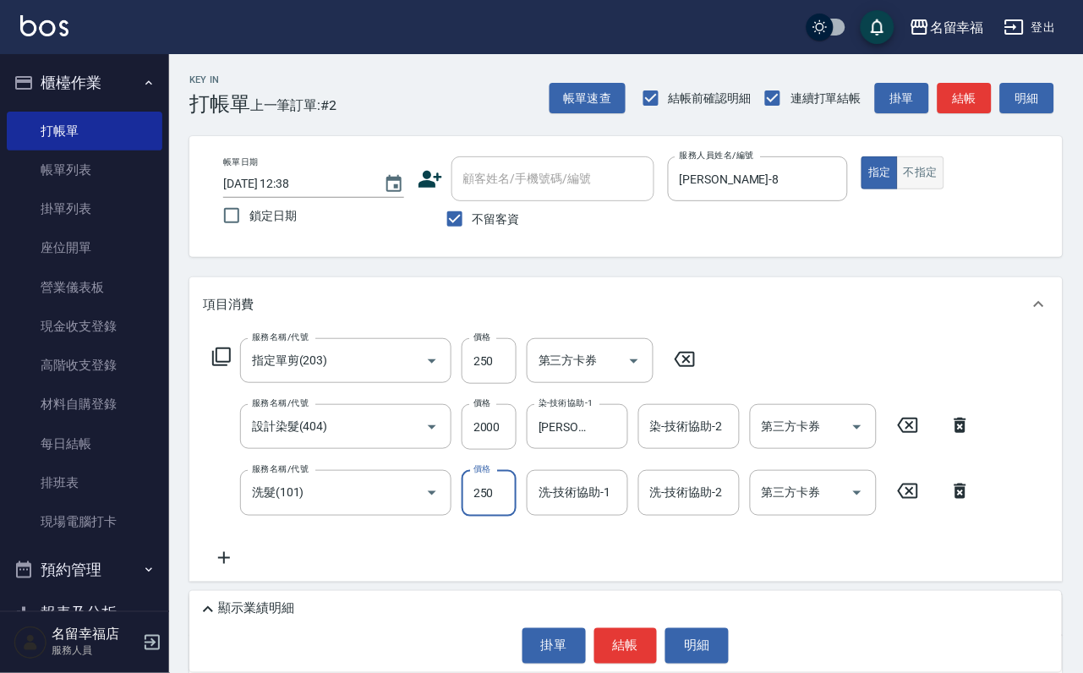
type input "250"
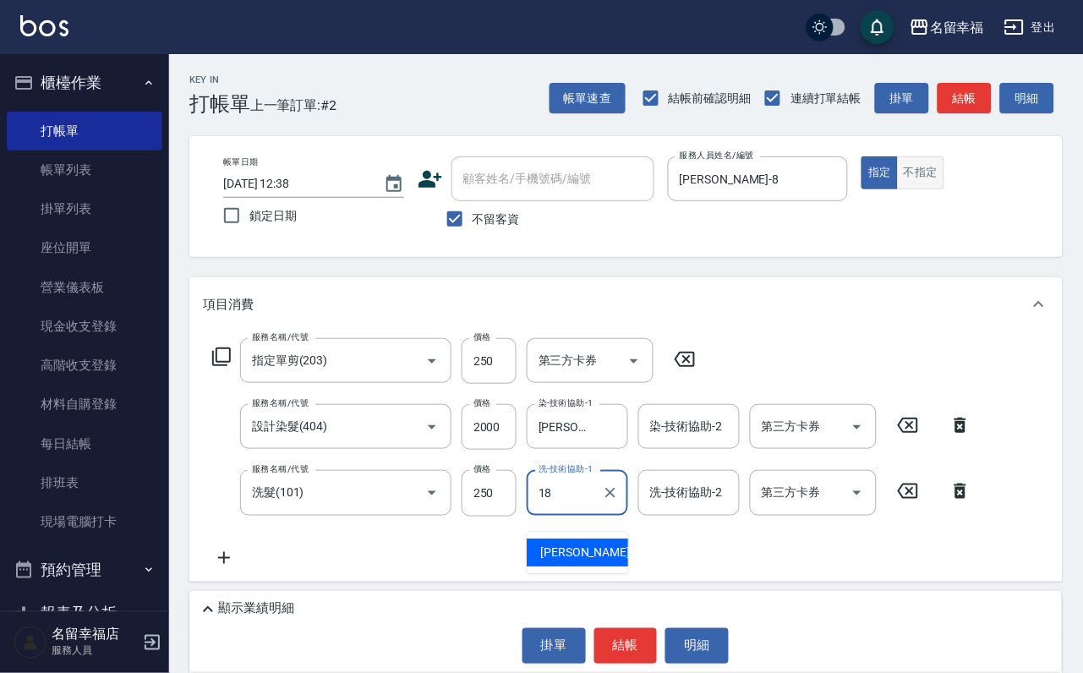
type input "[PERSON_NAME]-18"
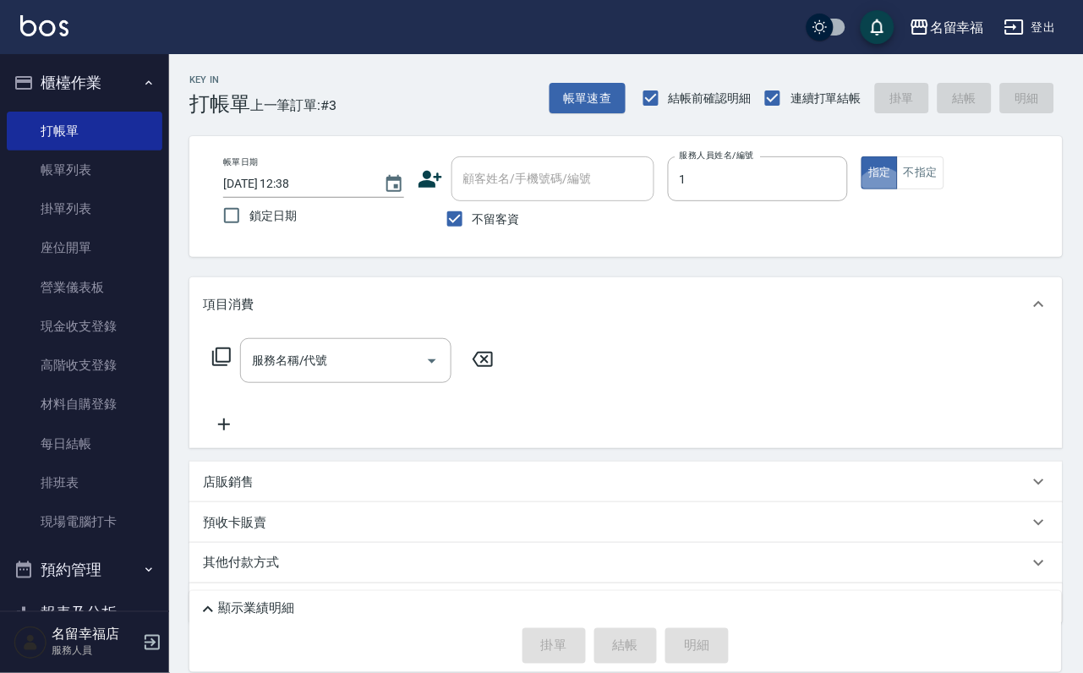
type input "[PERSON_NAME]-1"
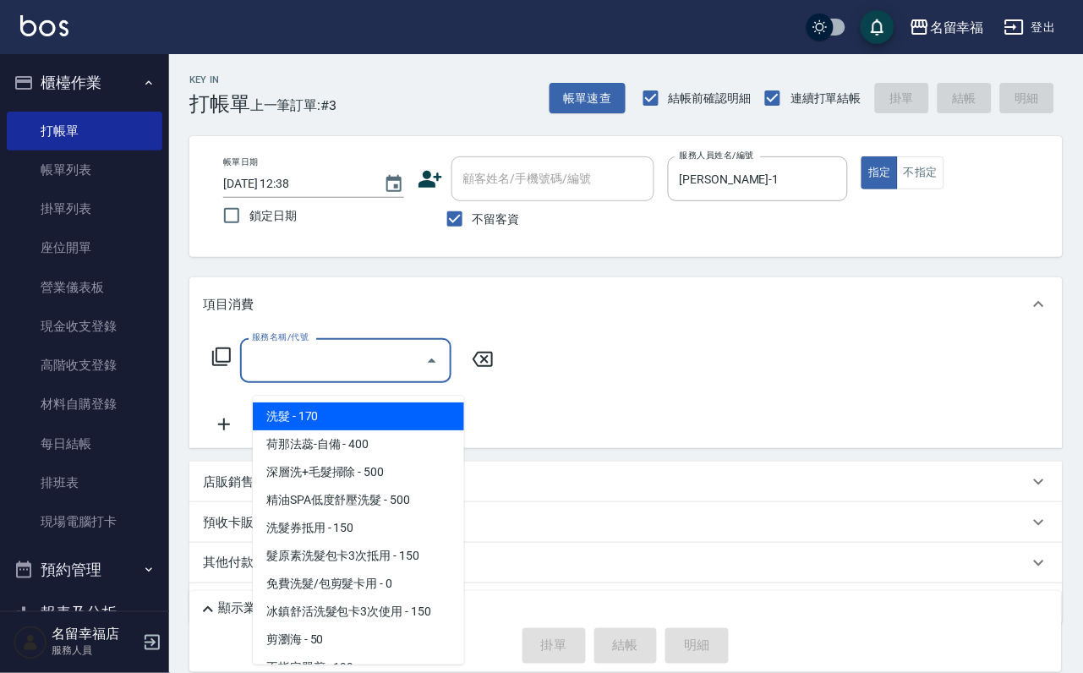
click at [385, 368] on input "服務名稱/代號" at bounding box center [333, 361] width 171 height 30
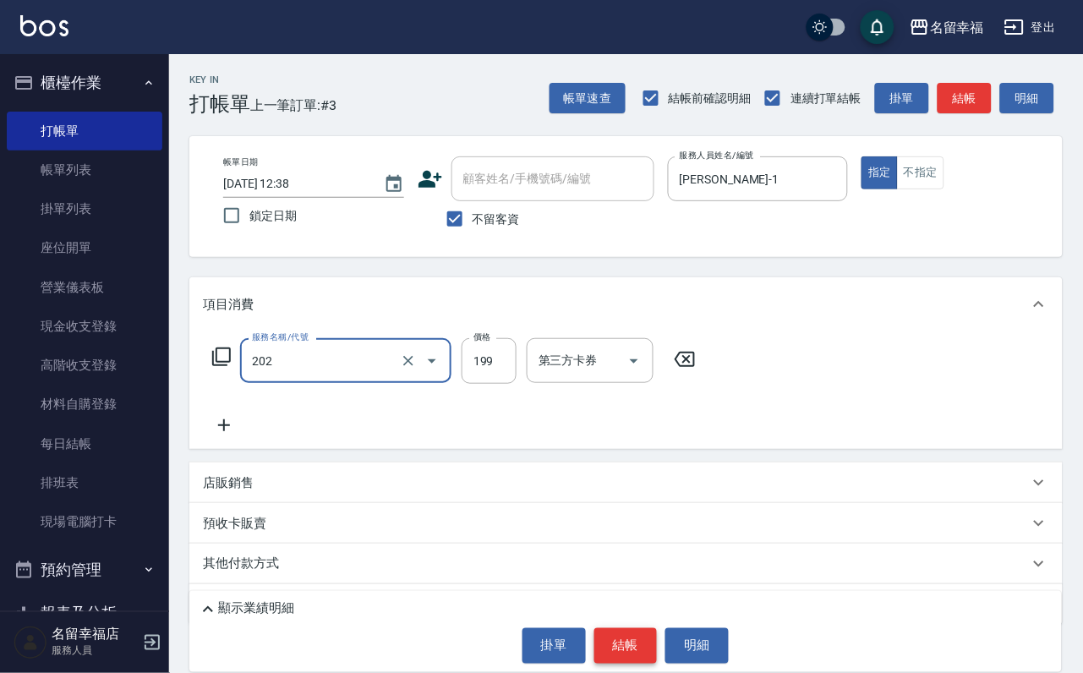
type input "不指定單剪(202)"
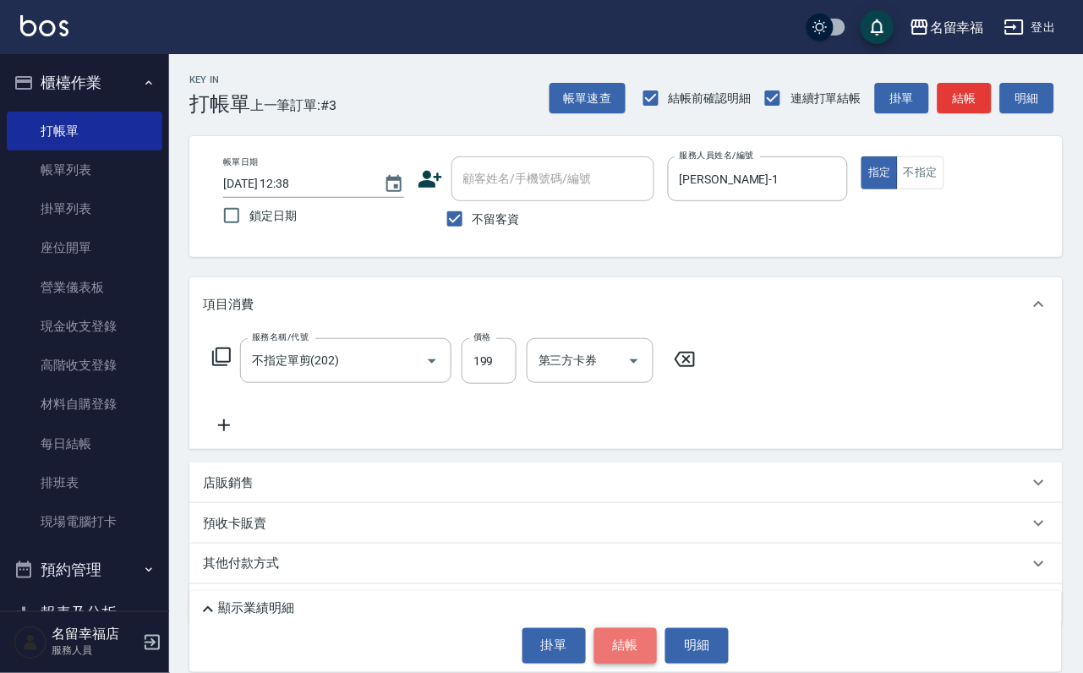
click at [633, 636] on button "結帳" at bounding box center [625, 645] width 63 height 35
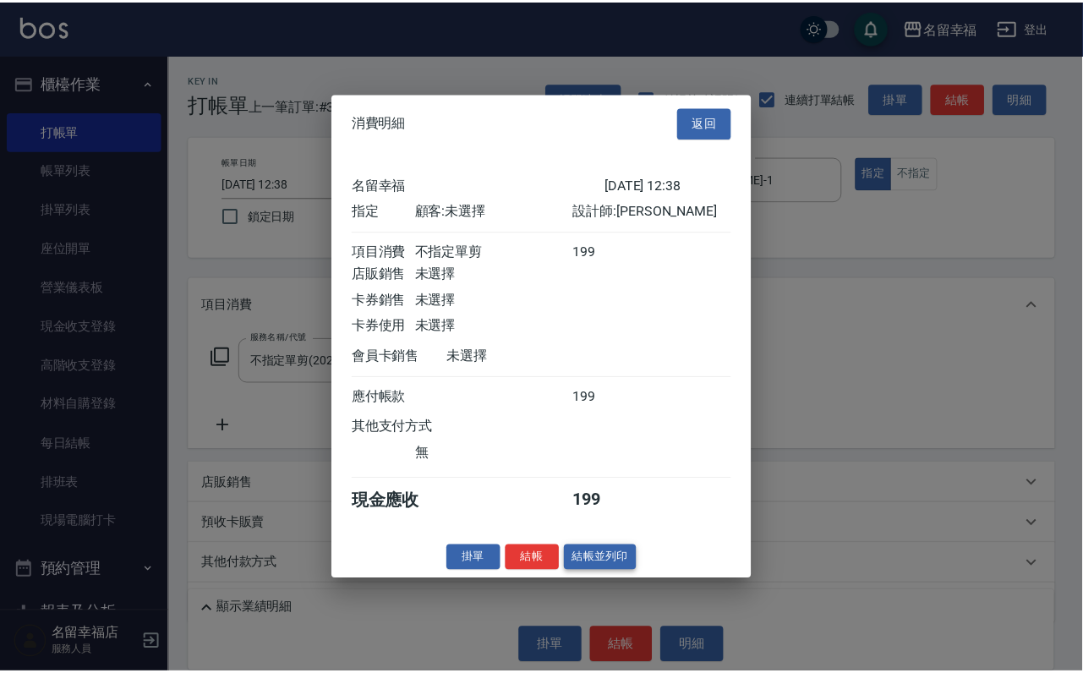
scroll to position [209, 0]
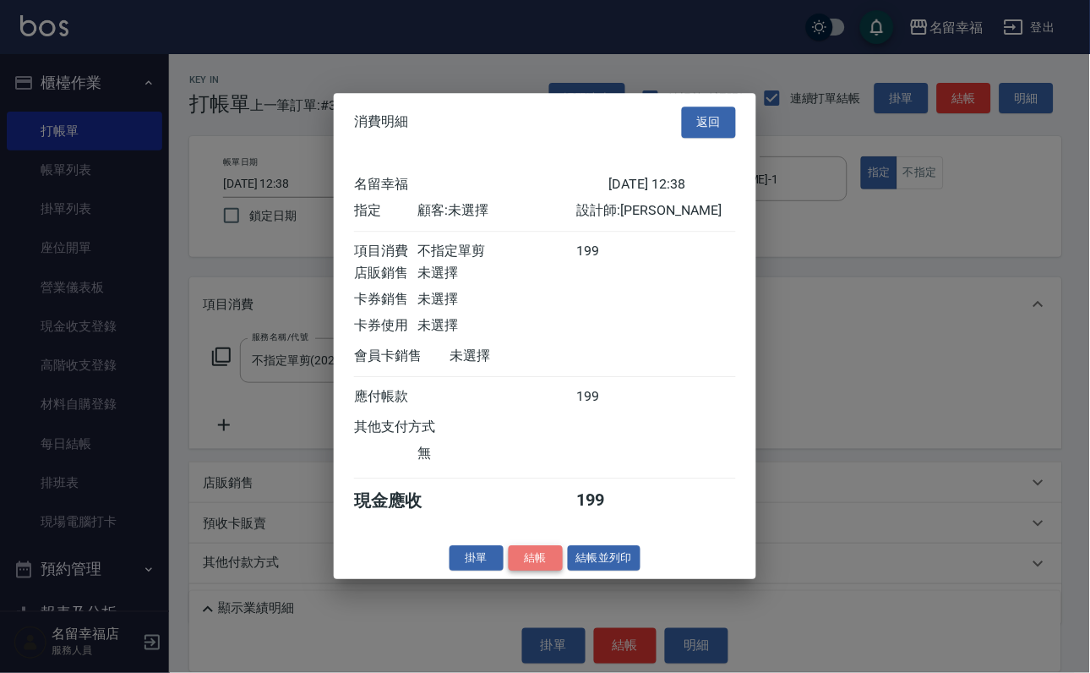
click at [516, 571] on button "結帳" at bounding box center [536, 558] width 54 height 26
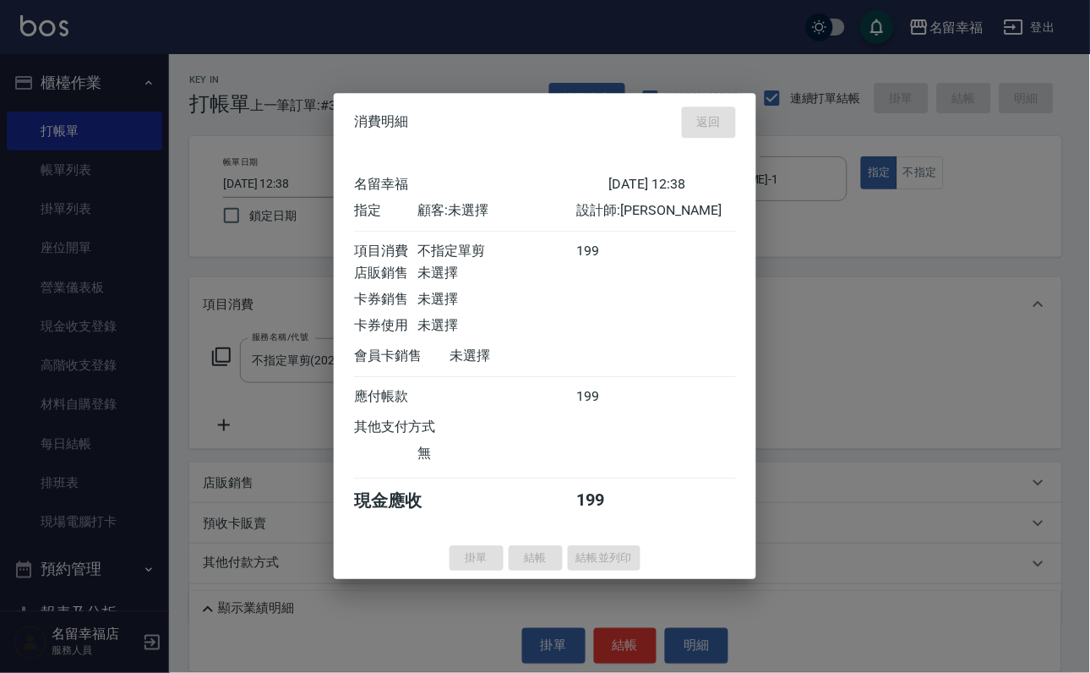
type input "[DATE] 13:08"
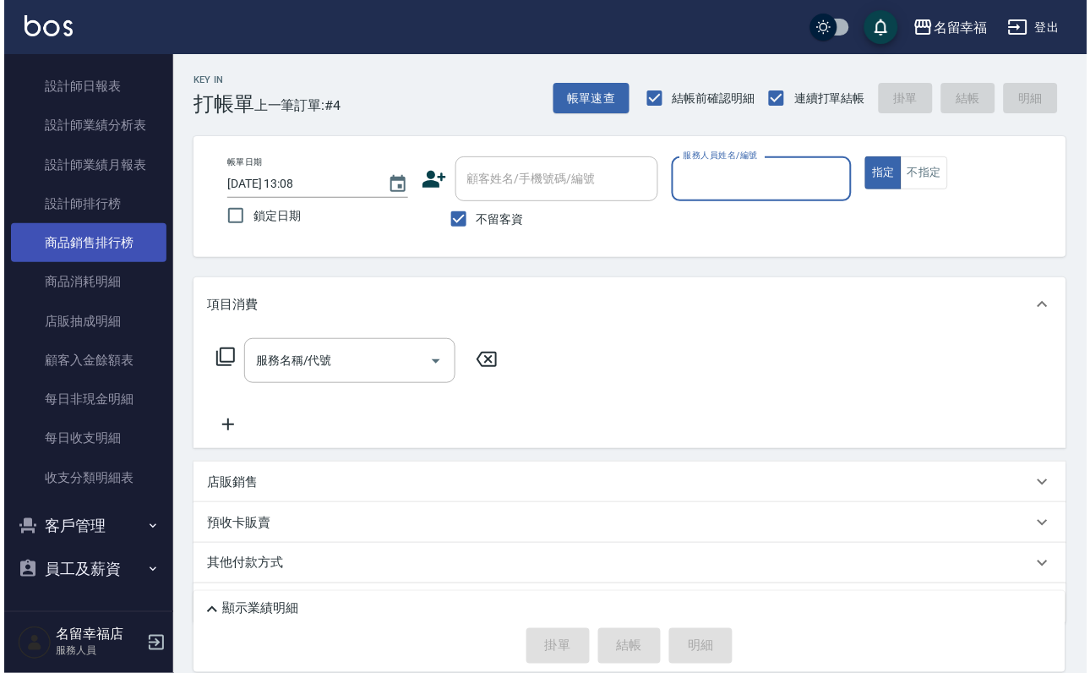
scroll to position [1014, 0]
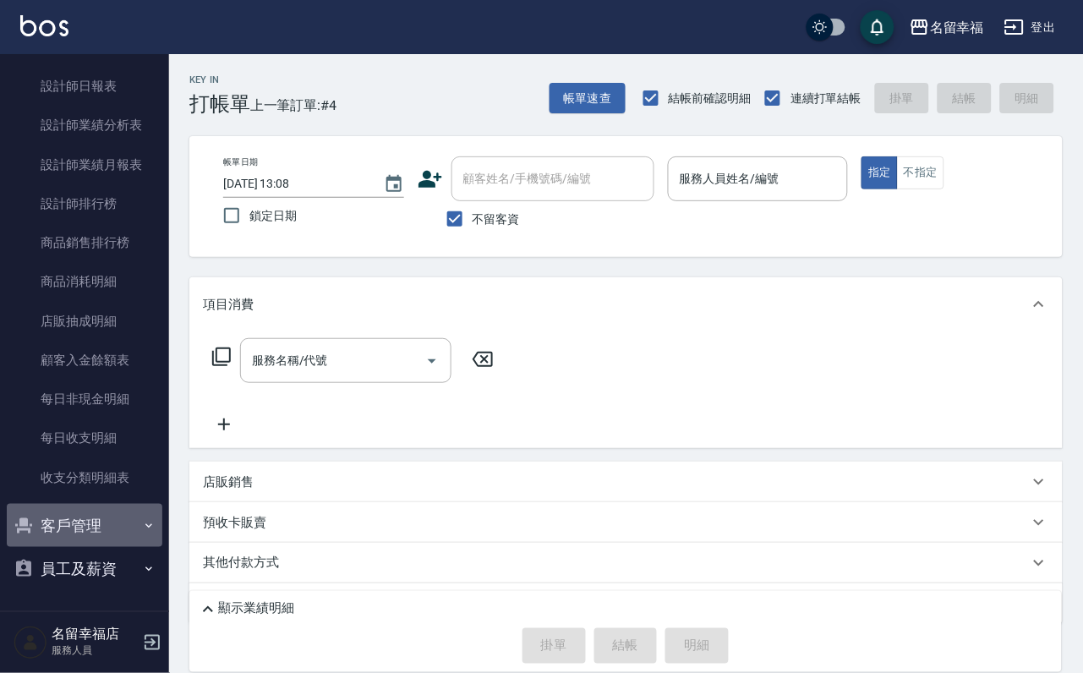
click at [95, 519] on button "客戶管理" at bounding box center [85, 526] width 156 height 44
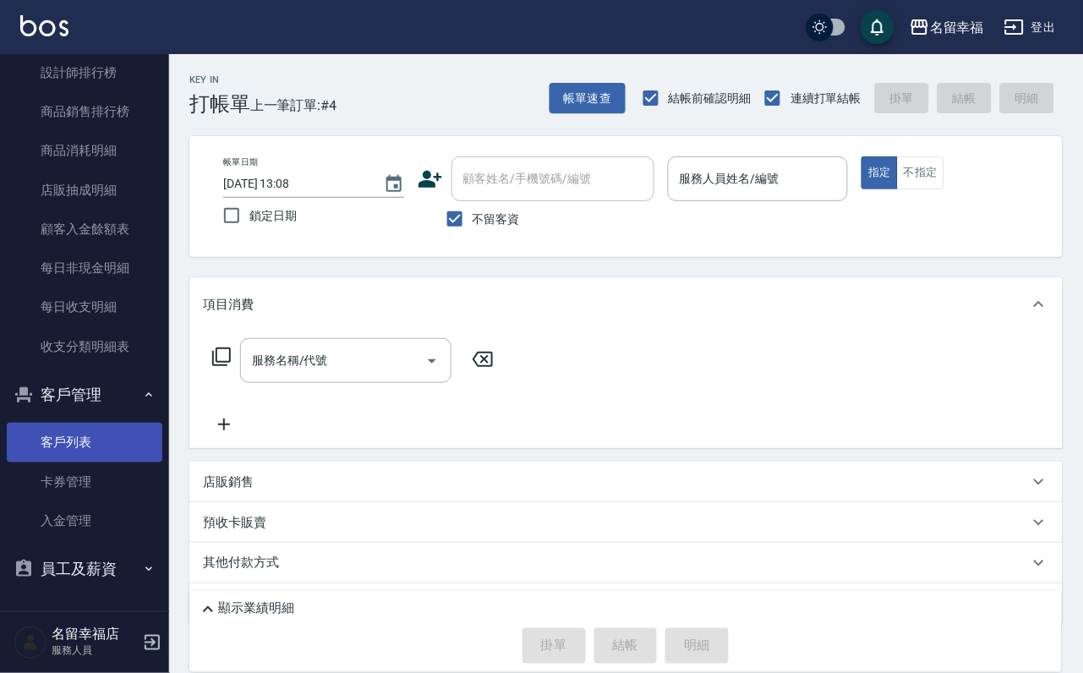
click at [75, 461] on link "客戶列表" at bounding box center [85, 442] width 156 height 39
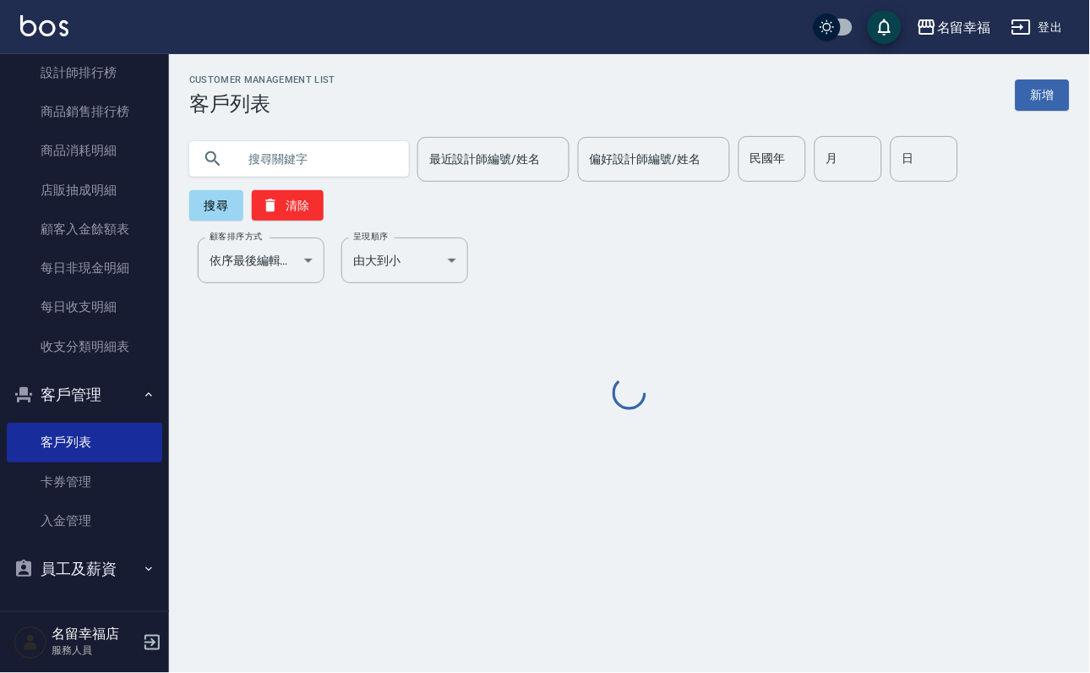
click at [350, 151] on input "text" at bounding box center [316, 159] width 159 height 46
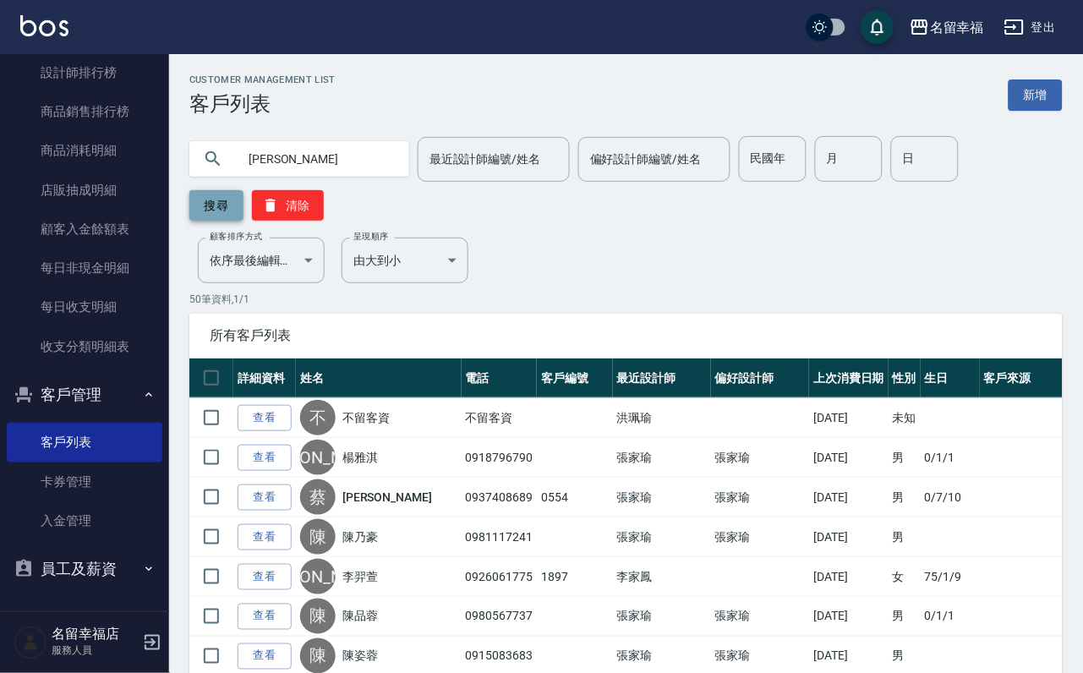
type input "[PERSON_NAME]"
click at [198, 199] on button "搜尋" at bounding box center [216, 205] width 54 height 30
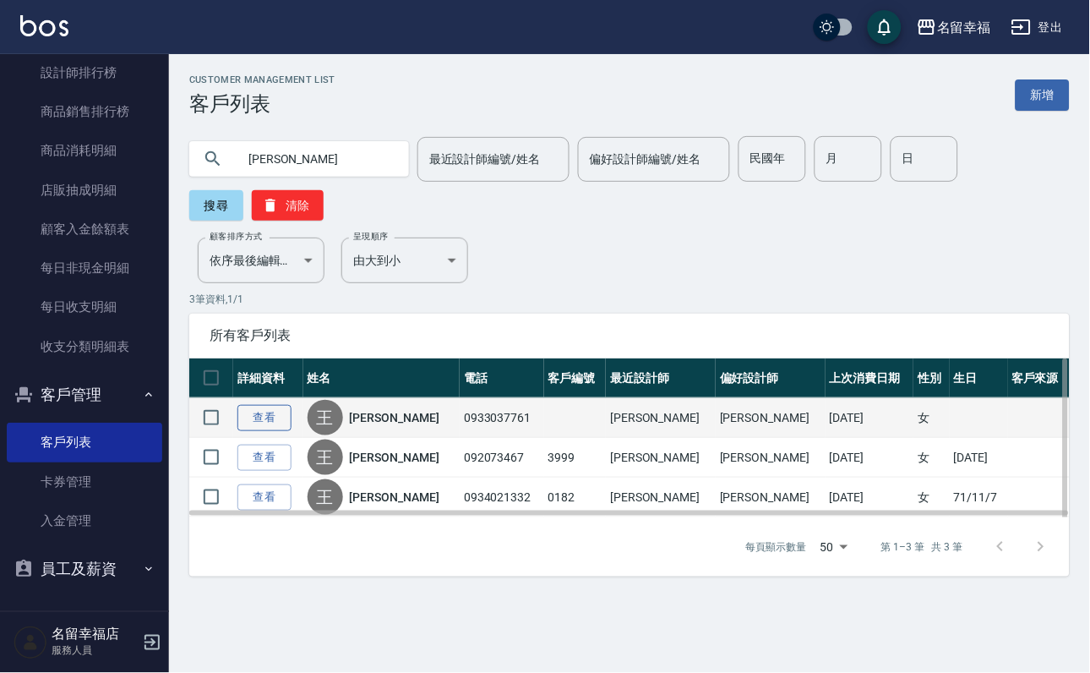
click at [249, 438] on td "查看" at bounding box center [268, 418] width 70 height 40
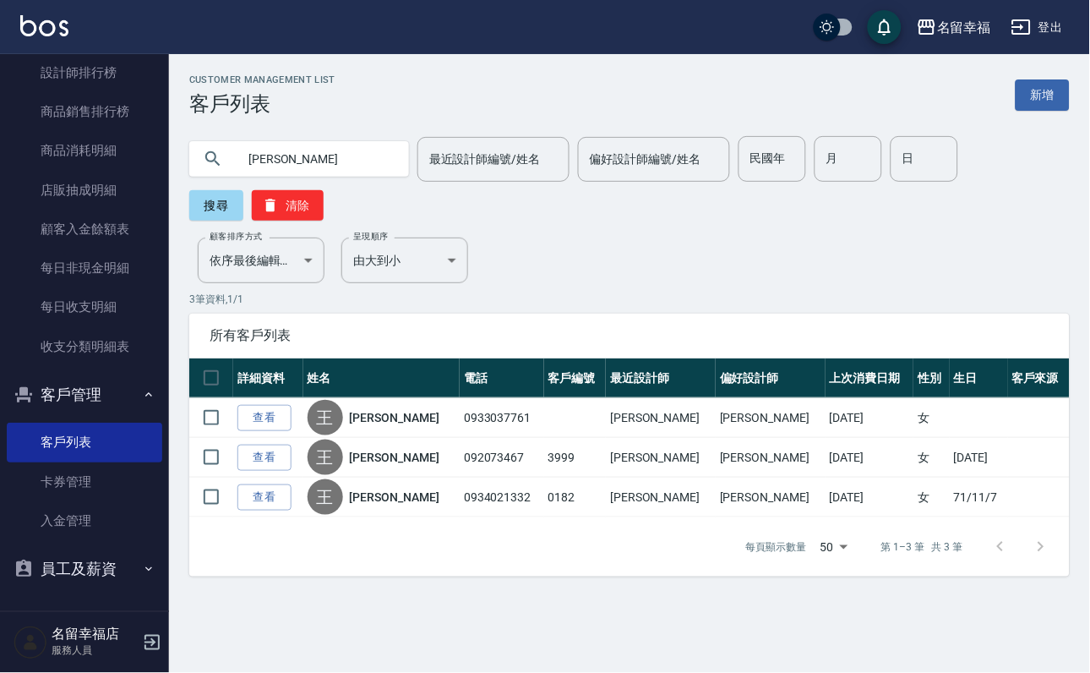
click at [276, 431] on link "查看" at bounding box center [264, 418] width 54 height 26
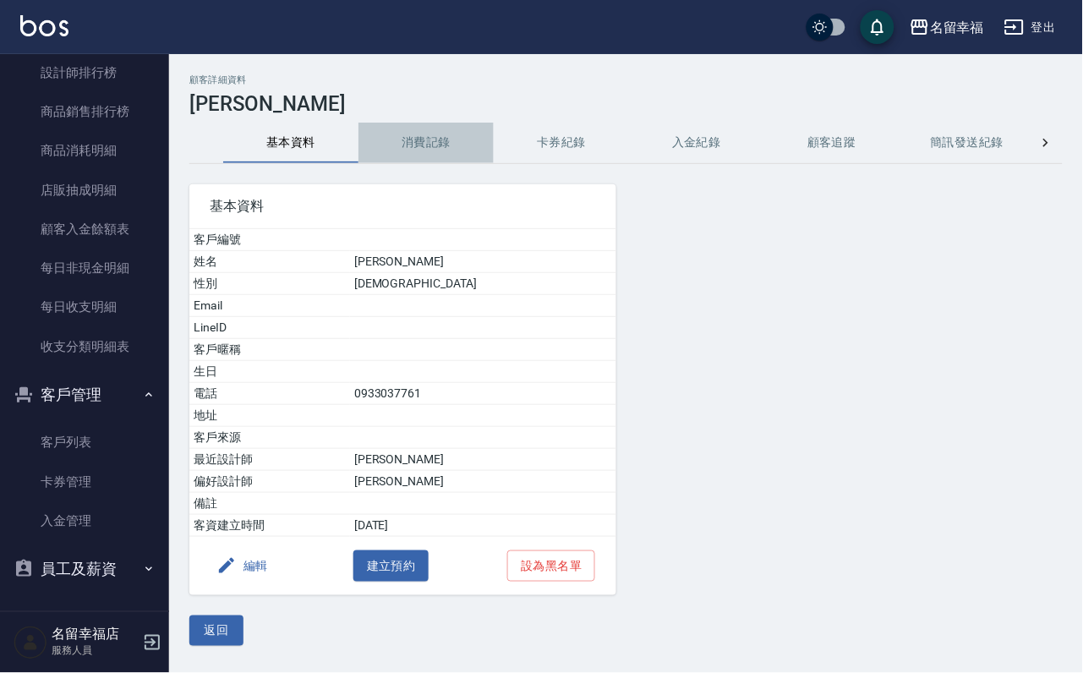
click at [445, 148] on button "消費記錄" at bounding box center [425, 143] width 135 height 41
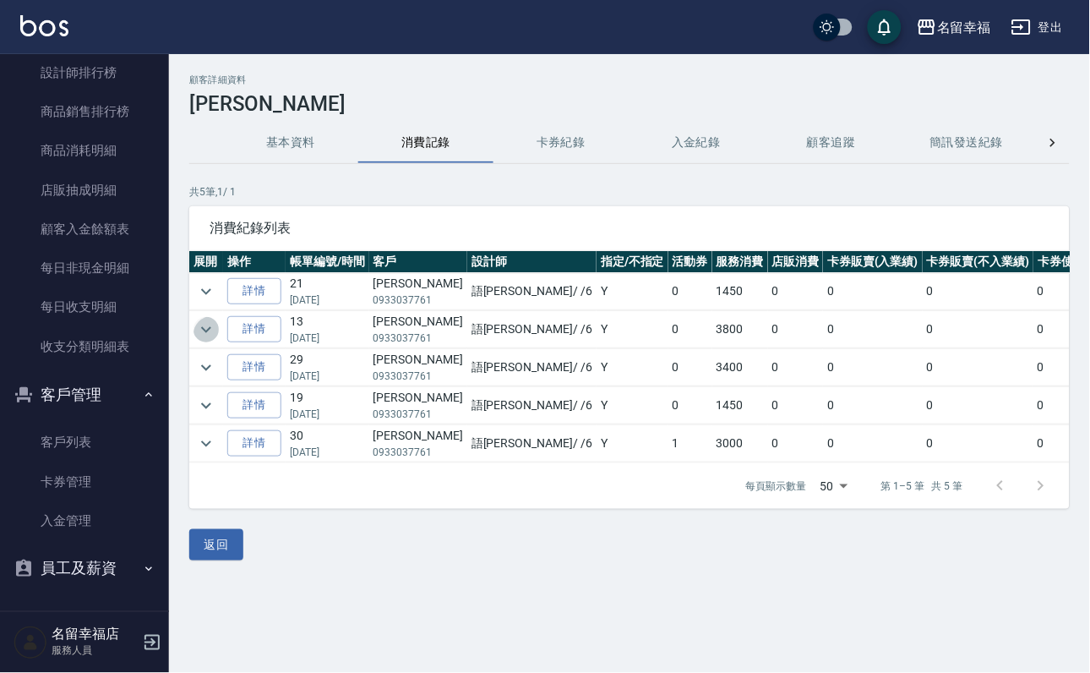
click at [210, 330] on icon "expand row" at bounding box center [206, 329] width 20 height 20
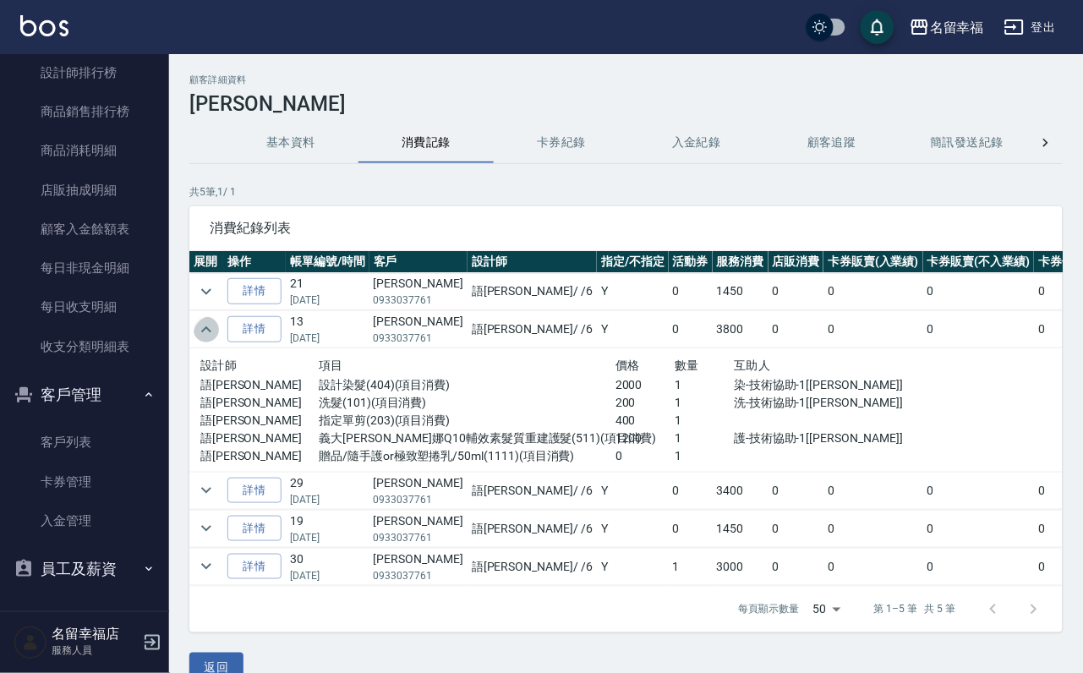
click at [210, 328] on icon "expand row" at bounding box center [206, 329] width 20 height 20
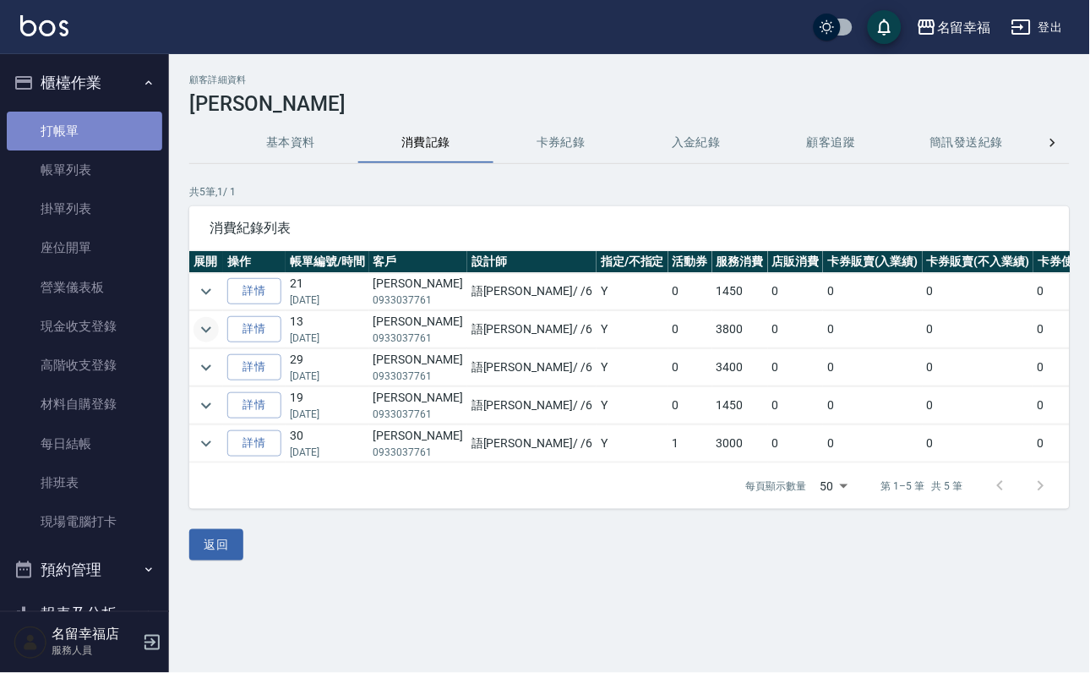
click at [92, 137] on link "打帳單" at bounding box center [85, 131] width 156 height 39
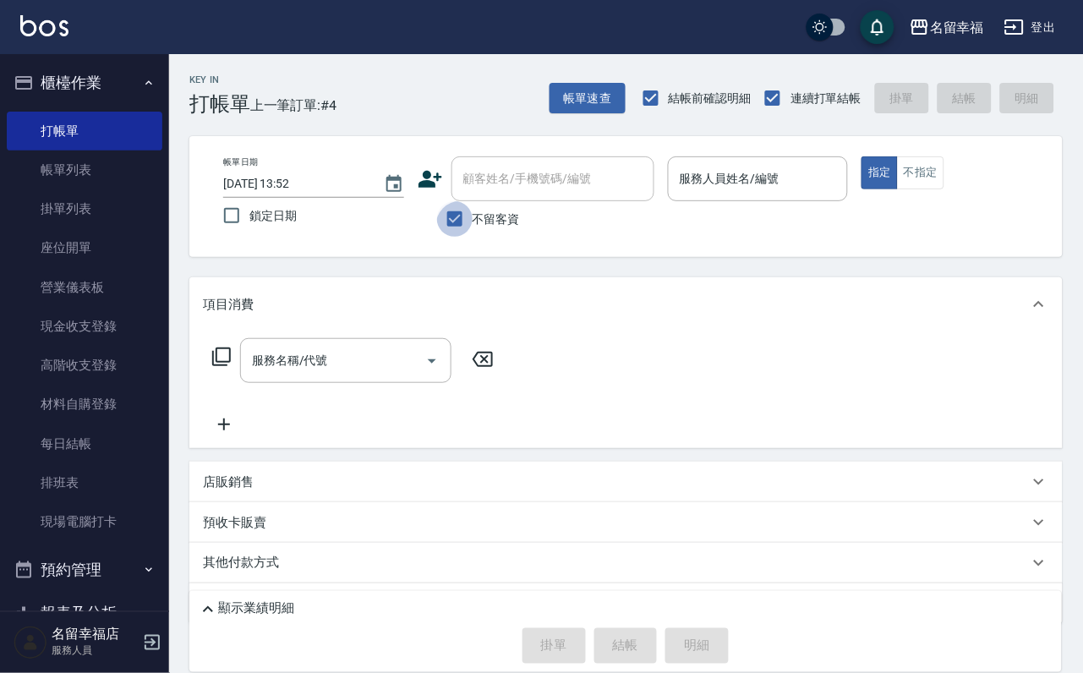
click at [450, 216] on input "不留客資" at bounding box center [454, 218] width 35 height 35
checkbox input "false"
click at [502, 172] on div "顧客姓名/手機號碼/編號 顧客姓名/手機號碼/編號" at bounding box center [552, 178] width 203 height 45
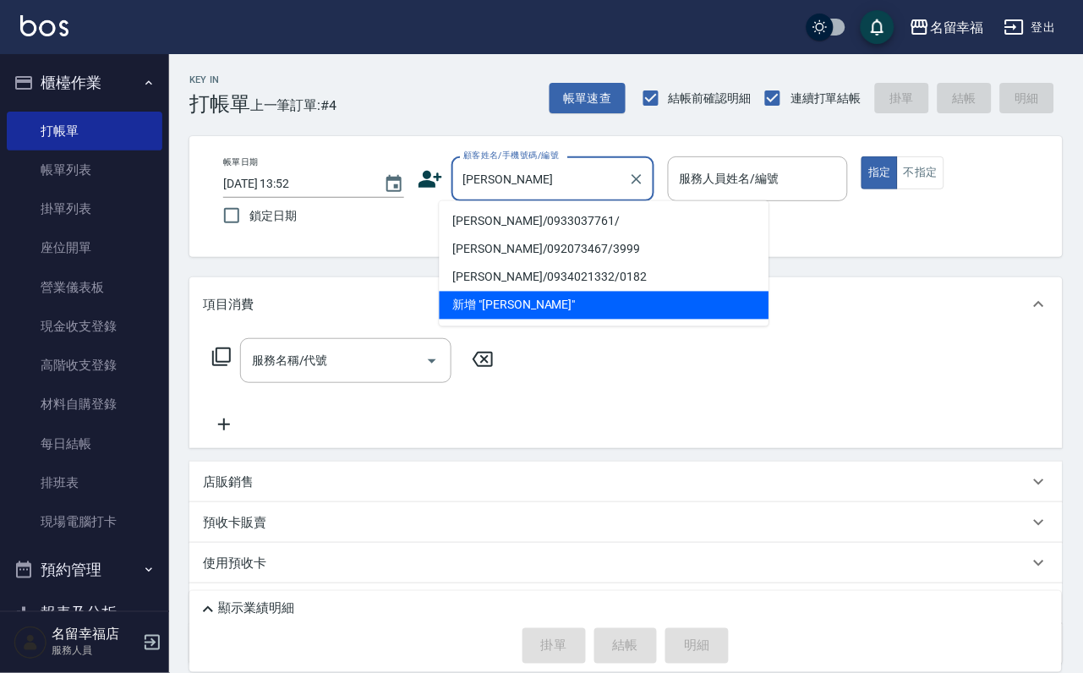
click at [484, 228] on li "[PERSON_NAME]/0933037761/" at bounding box center [604, 222] width 330 height 28
type input "[PERSON_NAME]/0933037761/"
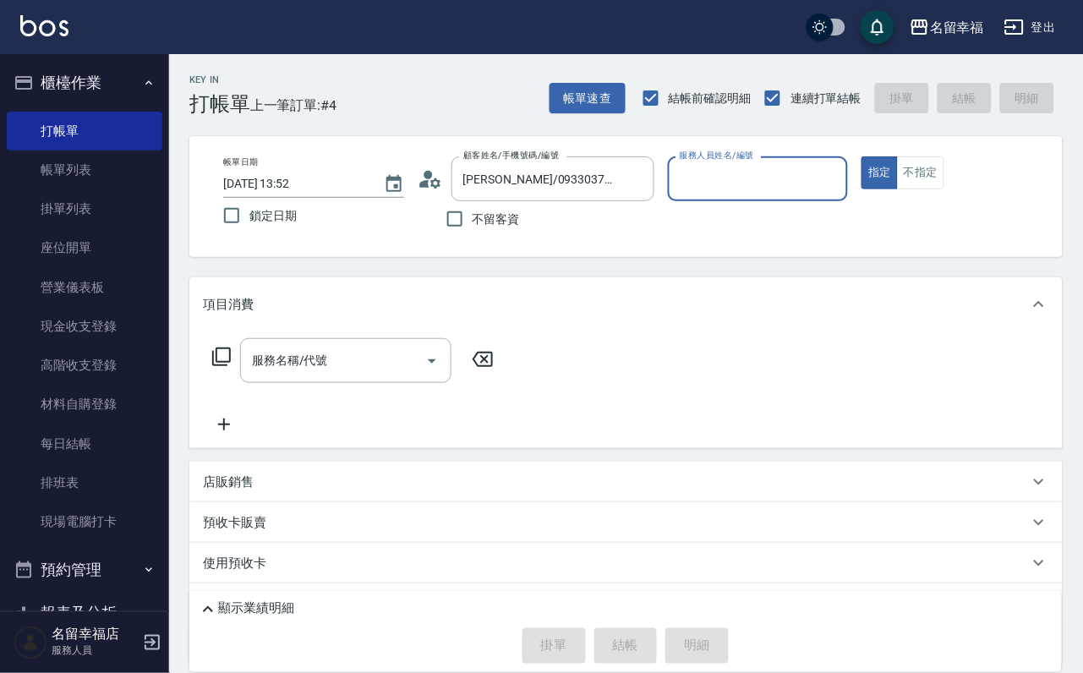
type input "語[PERSON_NAME]-6"
click at [216, 365] on icon at bounding box center [221, 357] width 20 height 20
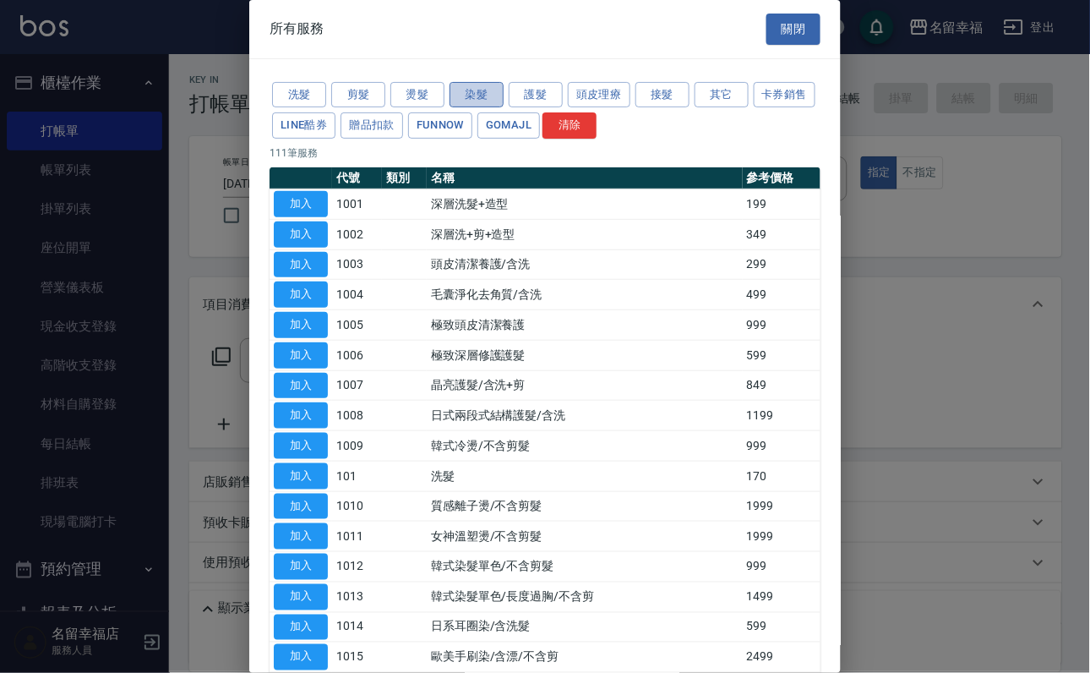
click at [482, 108] on button "染髮" at bounding box center [477, 95] width 54 height 26
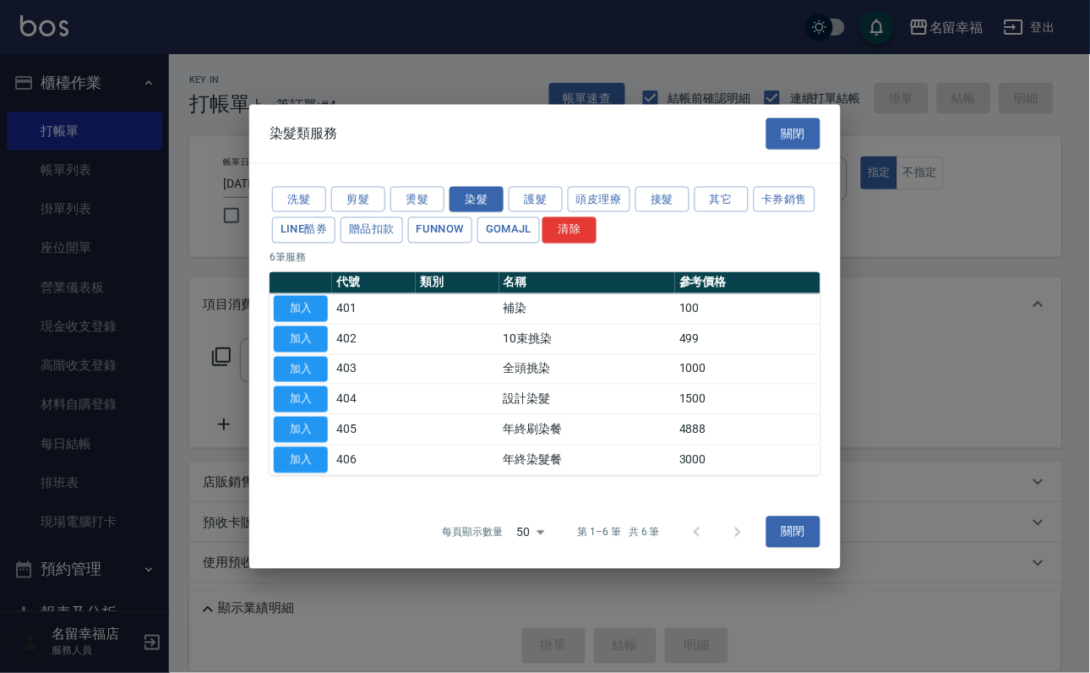
drag, startPoint x: 298, startPoint y: 408, endPoint x: 320, endPoint y: 396, distance: 25.0
click at [303, 402] on button "加入" at bounding box center [301, 399] width 54 height 26
type input "設計染髮(404)"
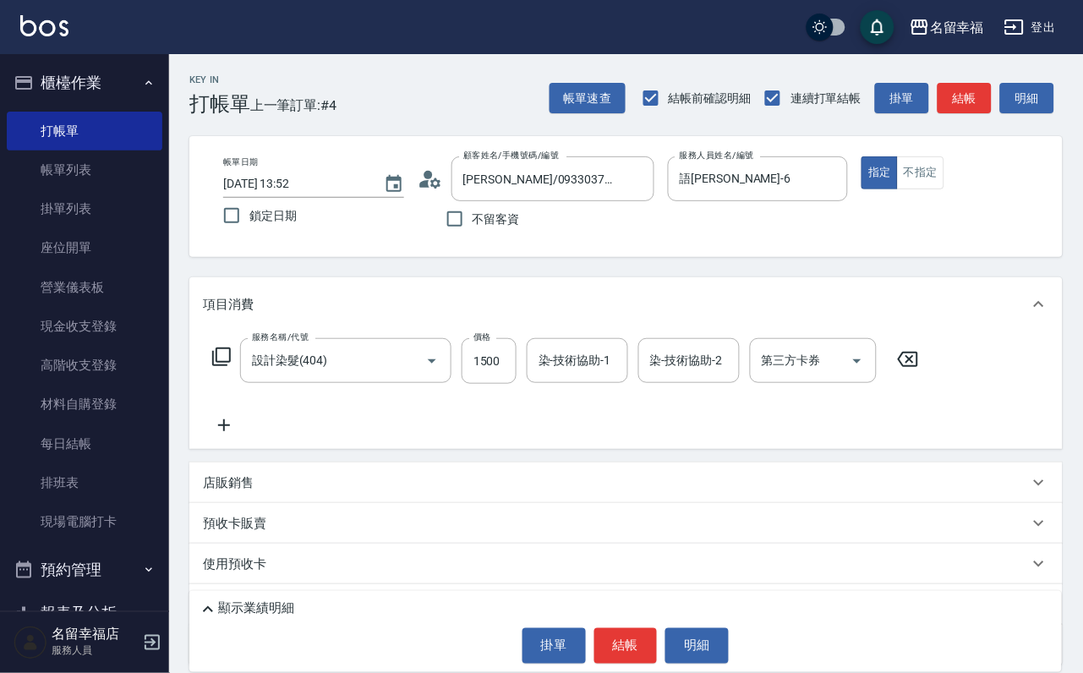
drag, startPoint x: 504, startPoint y: 378, endPoint x: 428, endPoint y: 411, distance: 82.9
click at [502, 379] on input "1500" at bounding box center [488, 361] width 55 height 46
type input "2000"
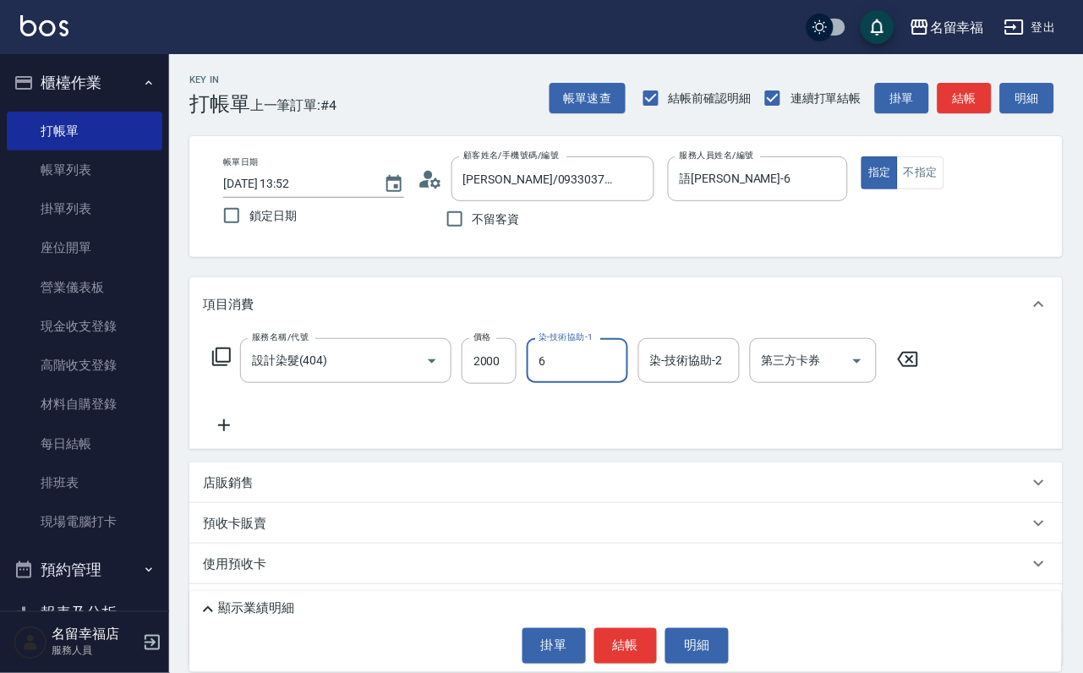
type input "語[PERSON_NAME]-6"
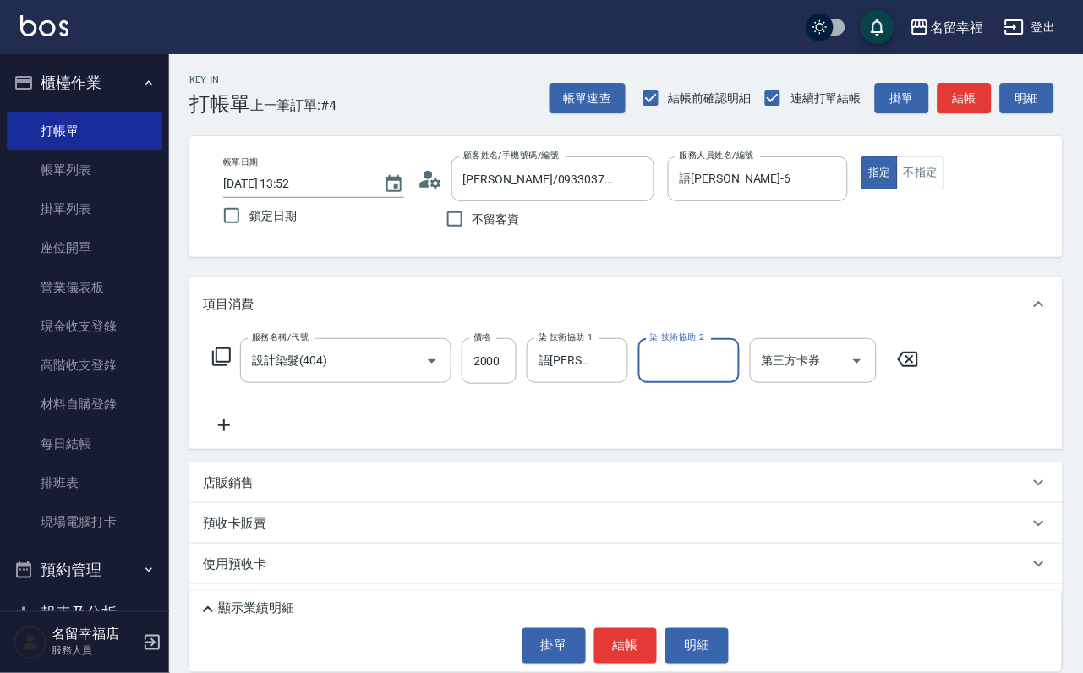
click at [230, 367] on icon at bounding box center [221, 357] width 20 height 20
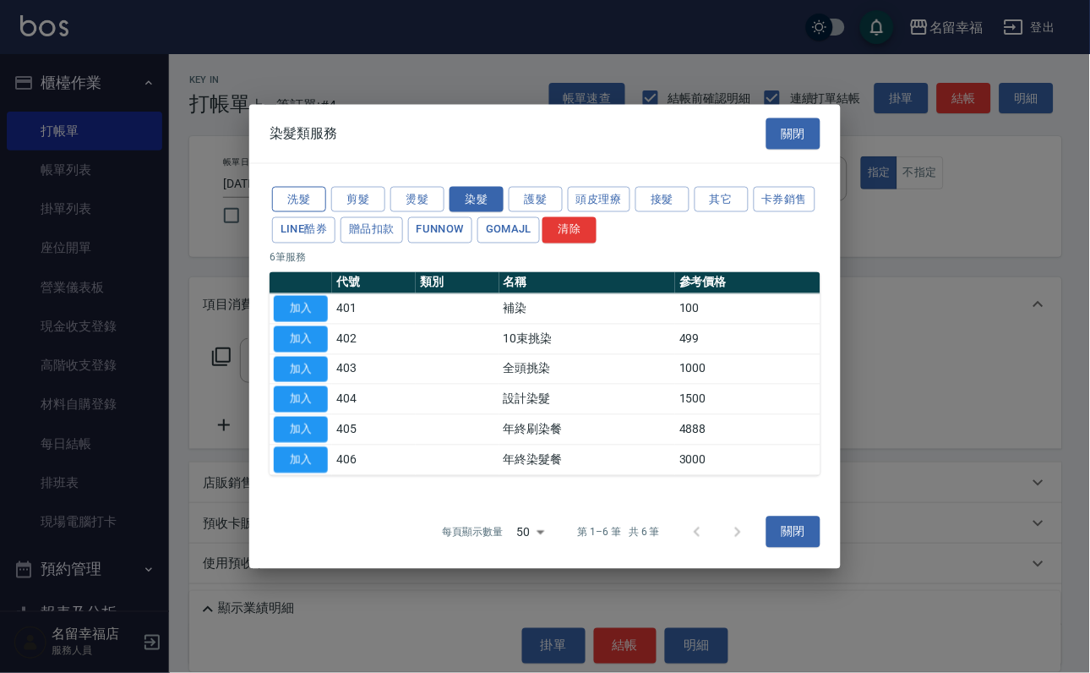
click at [310, 186] on button "洗髮" at bounding box center [299, 199] width 54 height 26
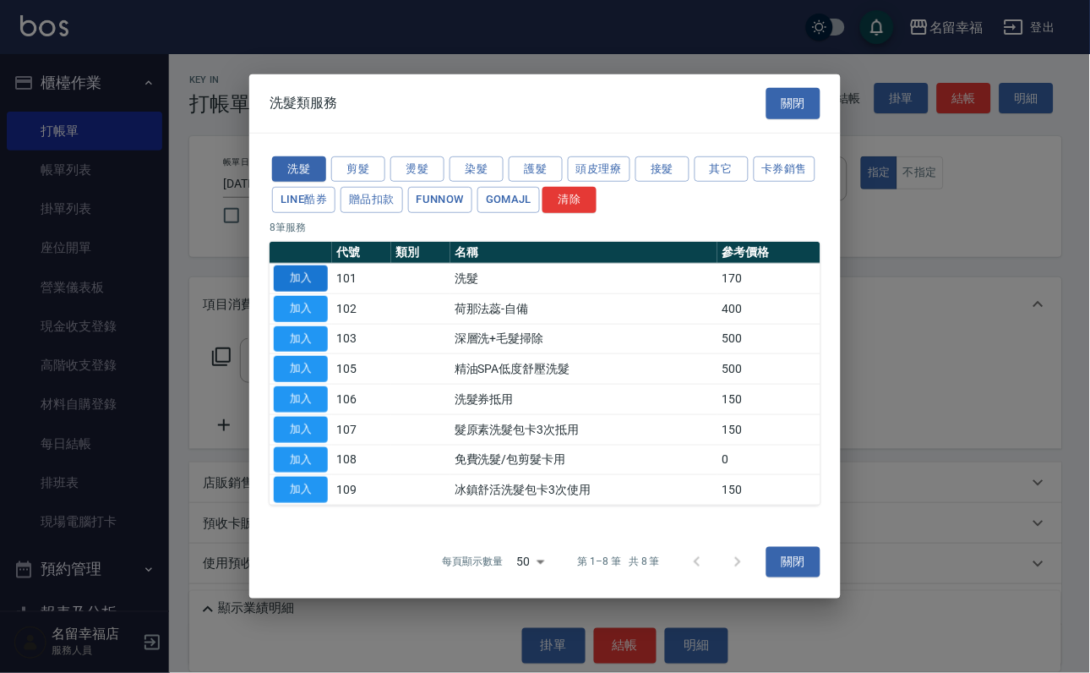
click at [299, 265] on button "加入" at bounding box center [301, 278] width 54 height 26
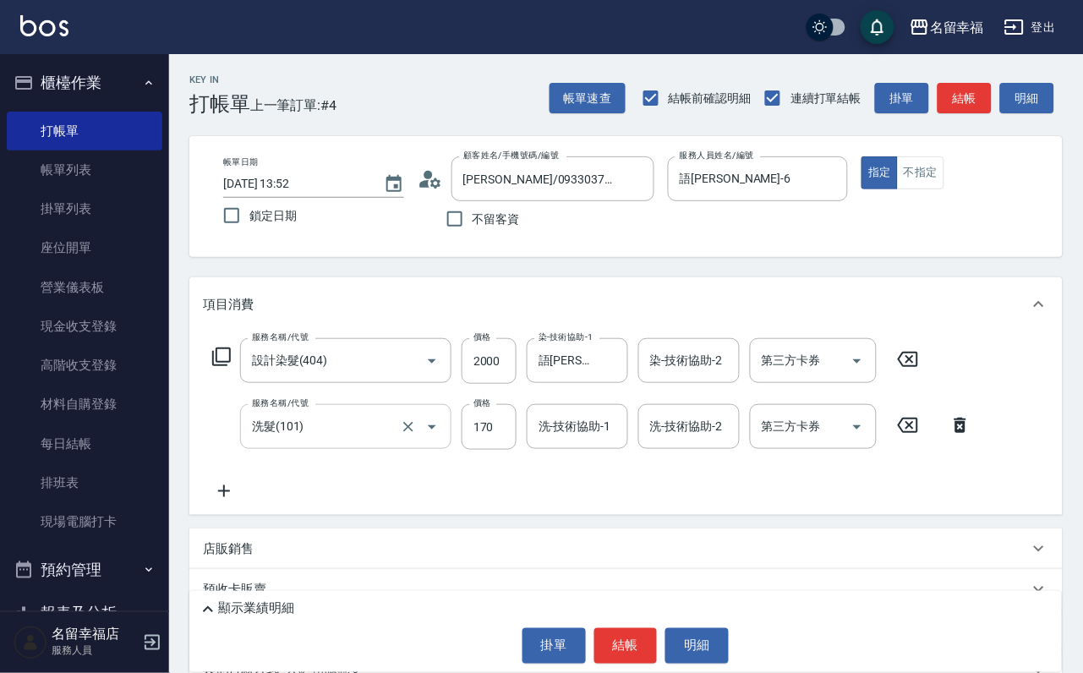
drag, startPoint x: 468, startPoint y: 451, endPoint x: 441, endPoint y: 457, distance: 27.7
click at [468, 450] on input "170" at bounding box center [488, 427] width 55 height 46
type input "200"
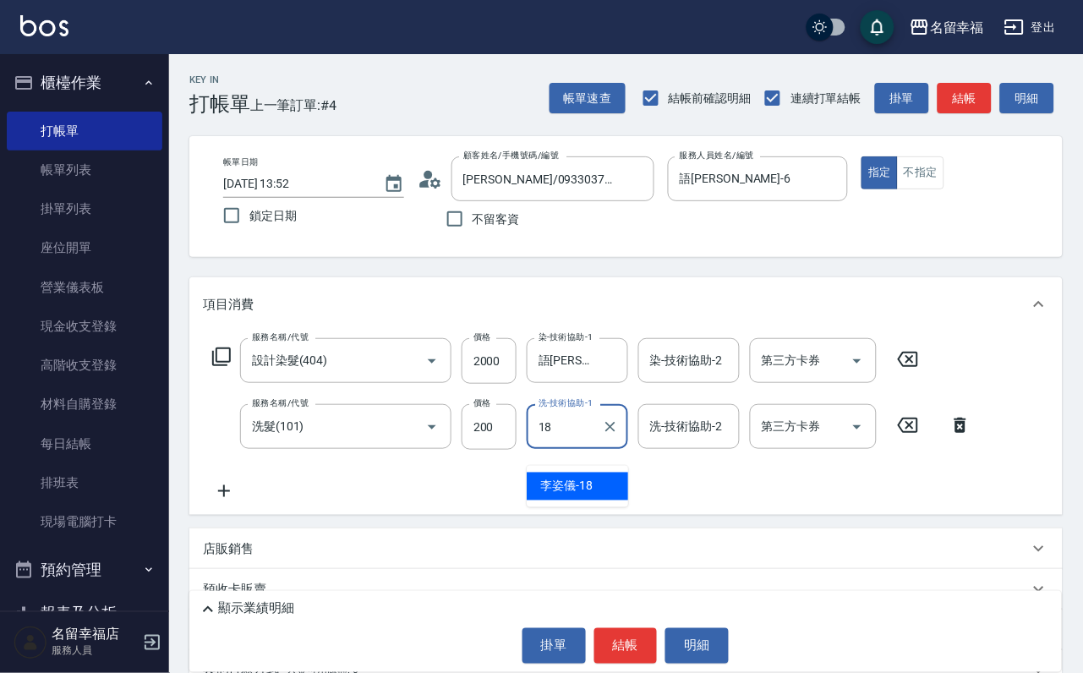
type input "[PERSON_NAME]-18"
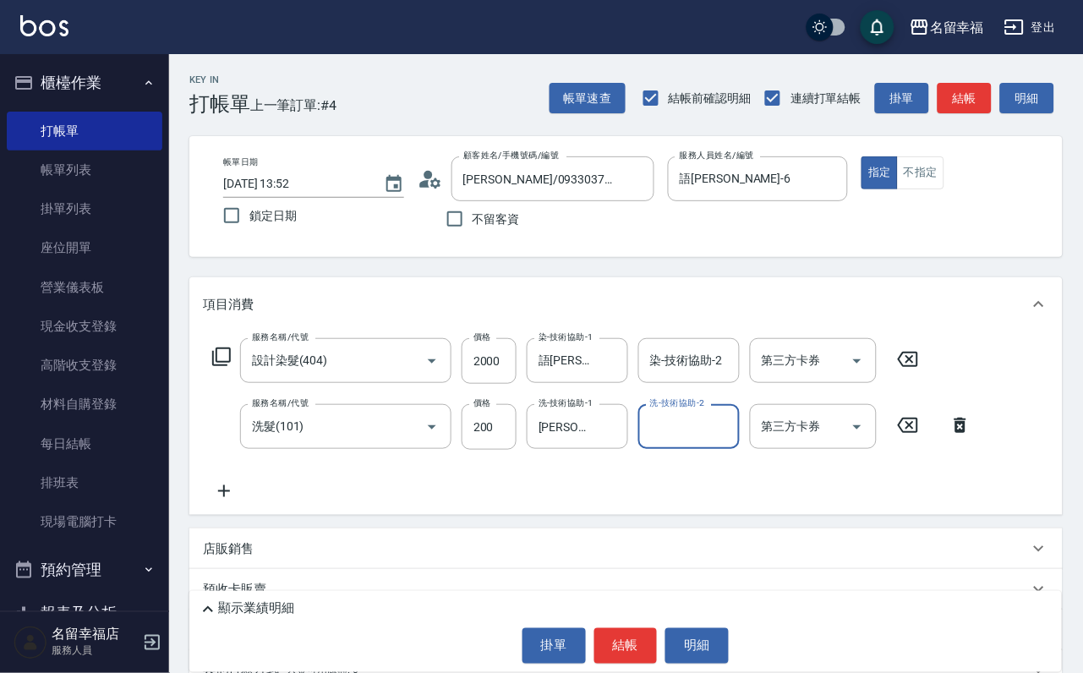
click at [232, 367] on icon at bounding box center [221, 357] width 20 height 20
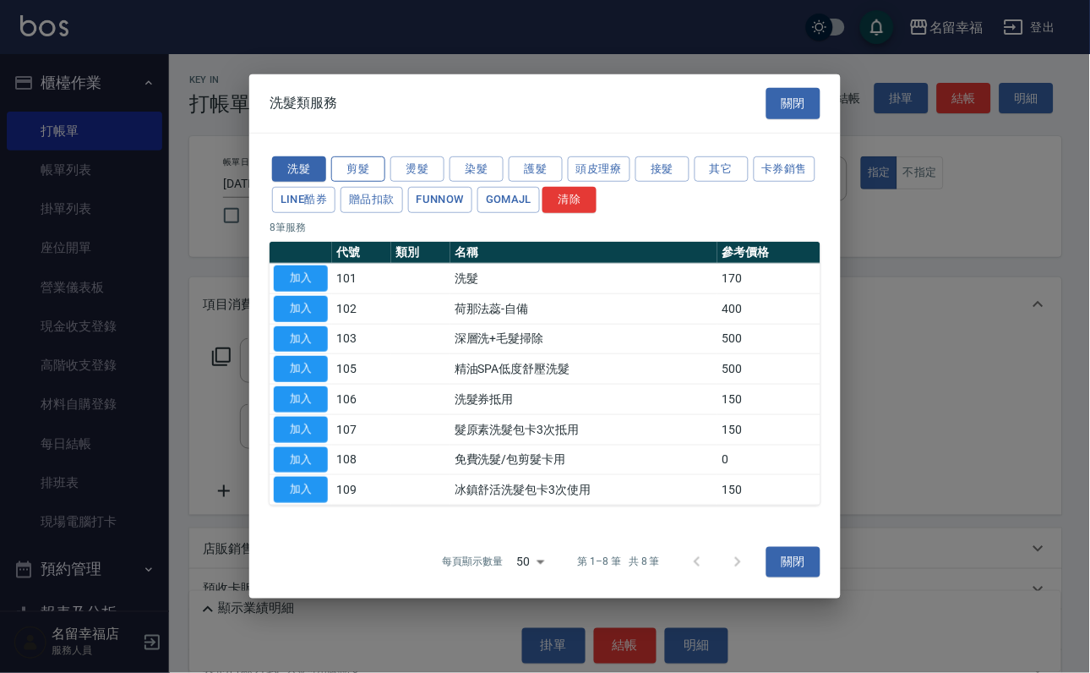
click at [371, 156] on button "剪髮" at bounding box center [358, 169] width 54 height 26
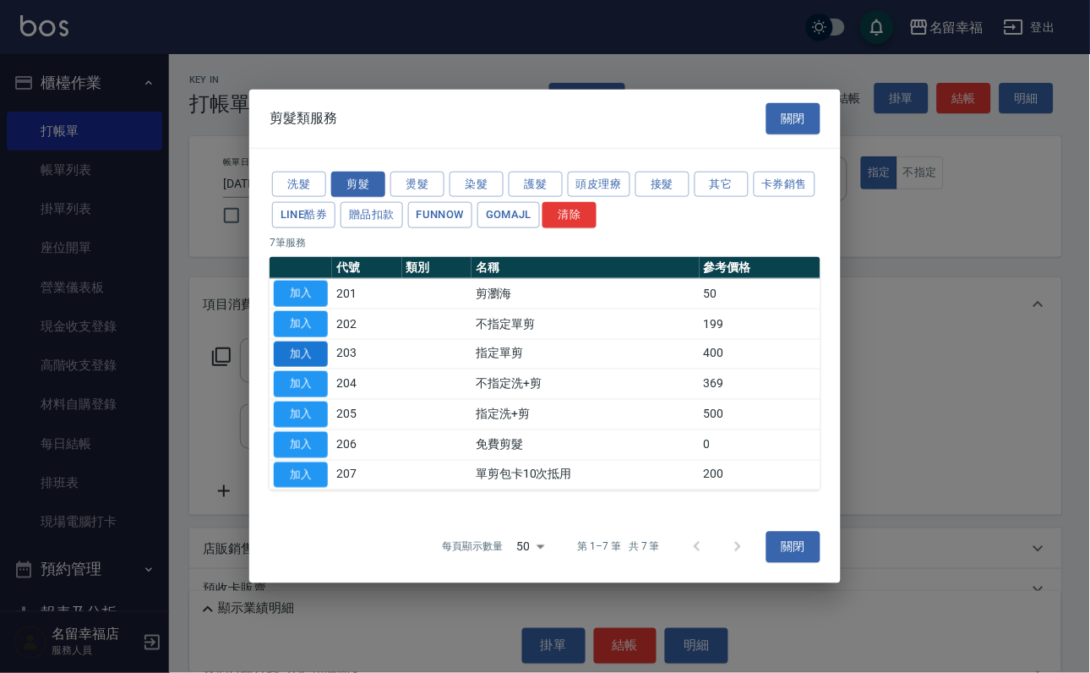
click at [301, 341] on button "加入" at bounding box center [301, 354] width 54 height 26
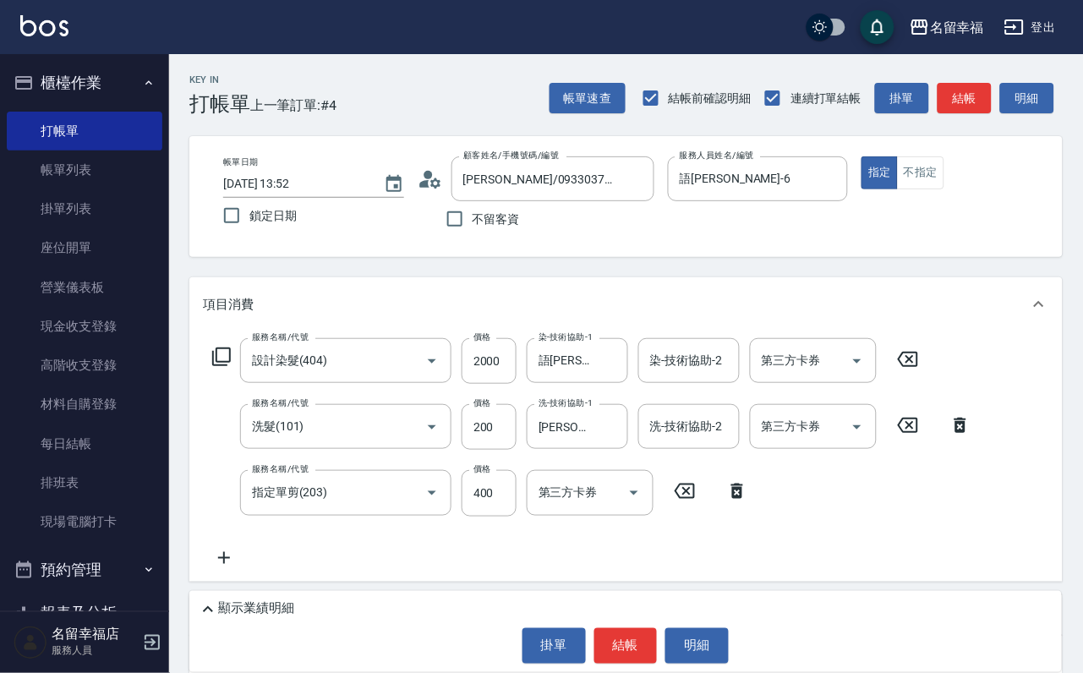
click at [225, 363] on icon at bounding box center [221, 357] width 20 height 20
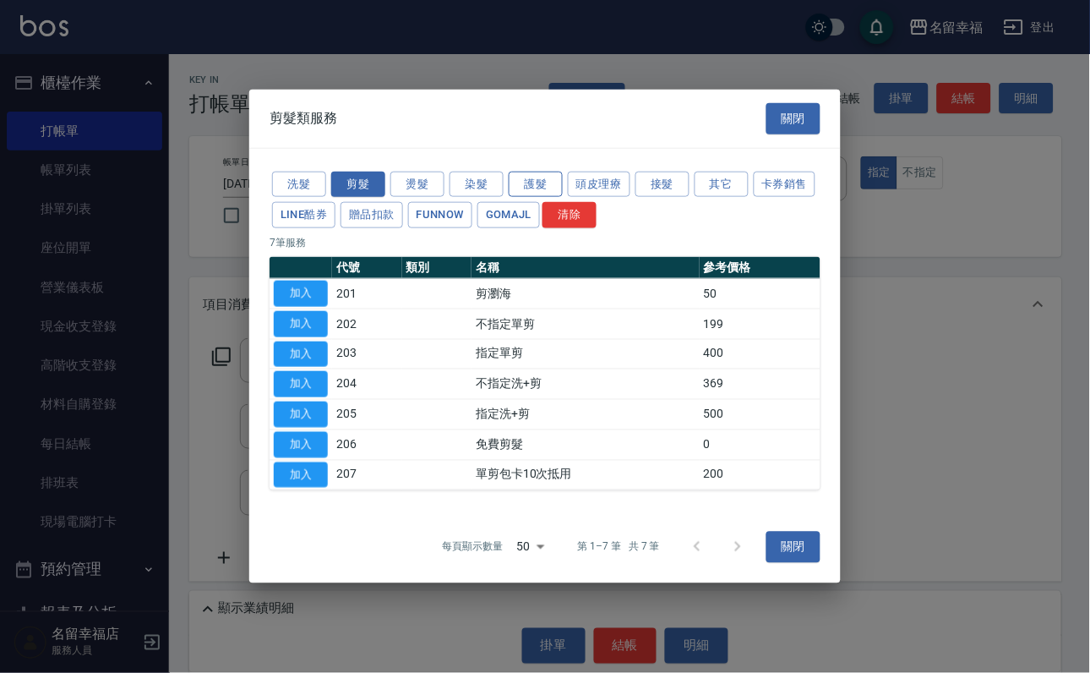
click at [548, 171] on button "護髮" at bounding box center [536, 184] width 54 height 26
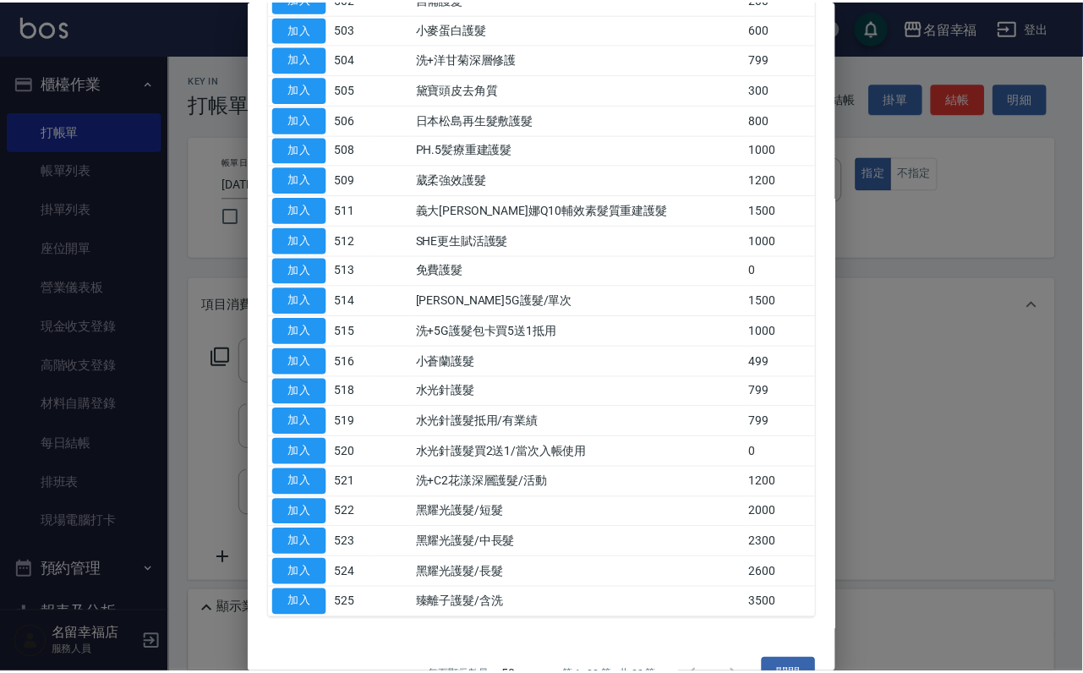
scroll to position [254, 0]
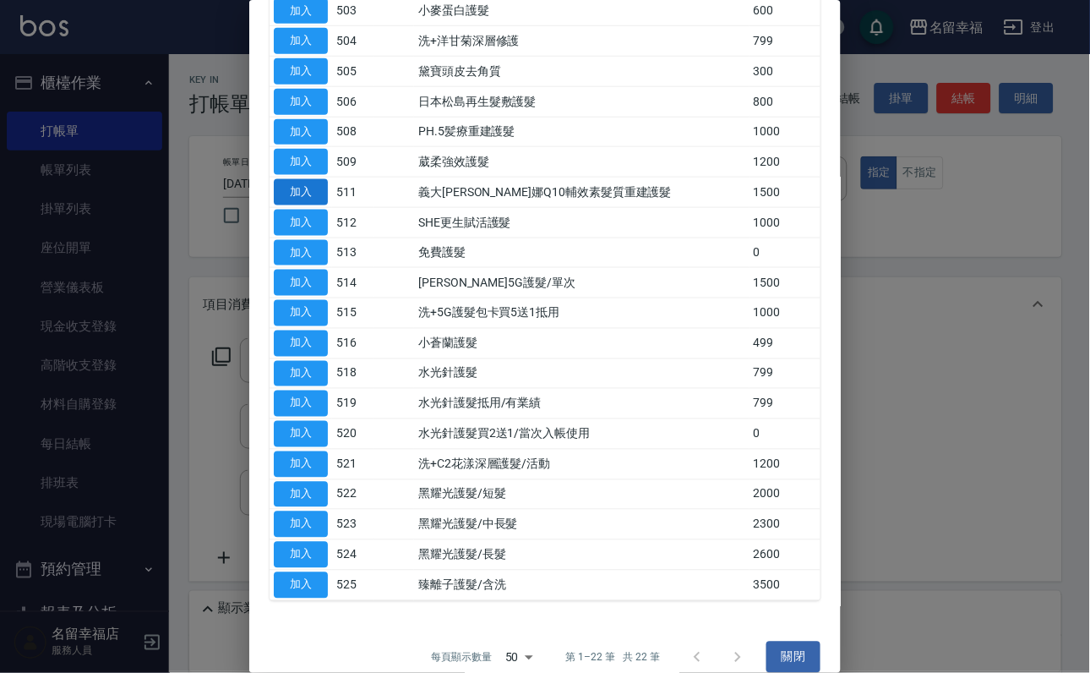
click at [303, 205] on button "加入" at bounding box center [301, 192] width 54 height 26
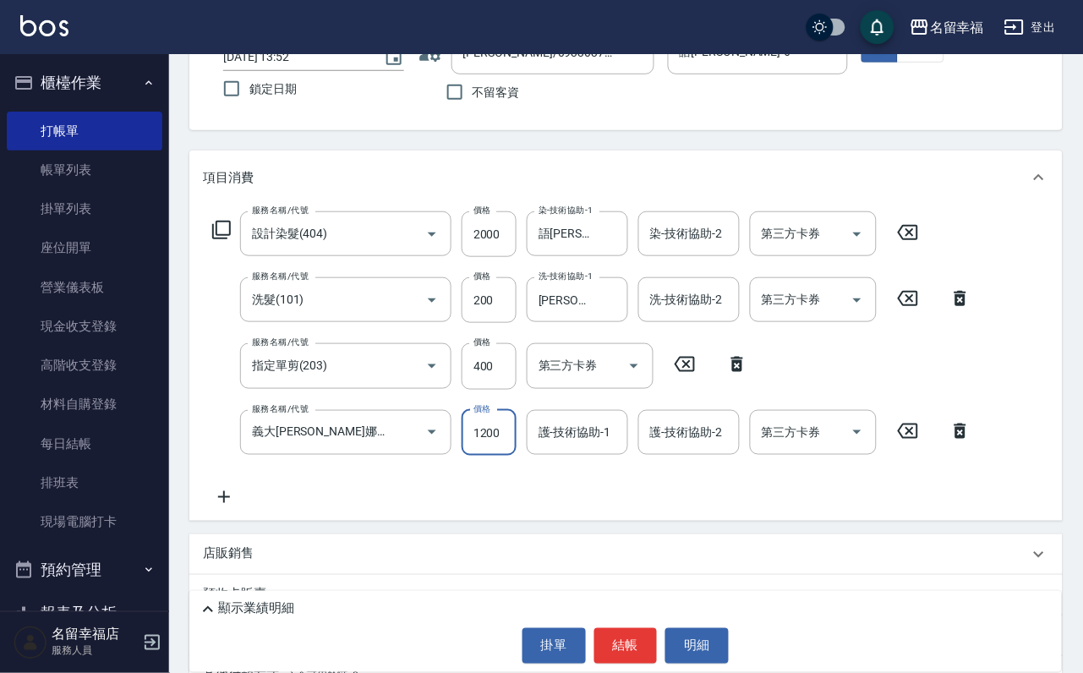
scroll to position [0, 1]
type input "1200"
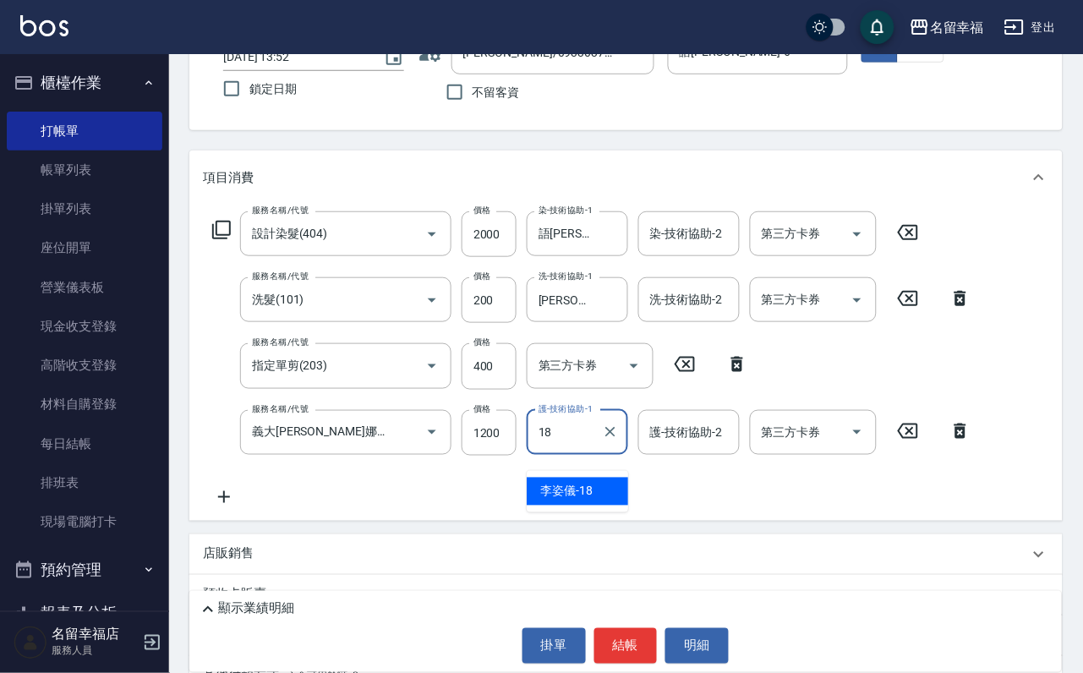
type input "18"
click at [347, 599] on div "顯示業績明細" at bounding box center [630, 609] width 864 height 20
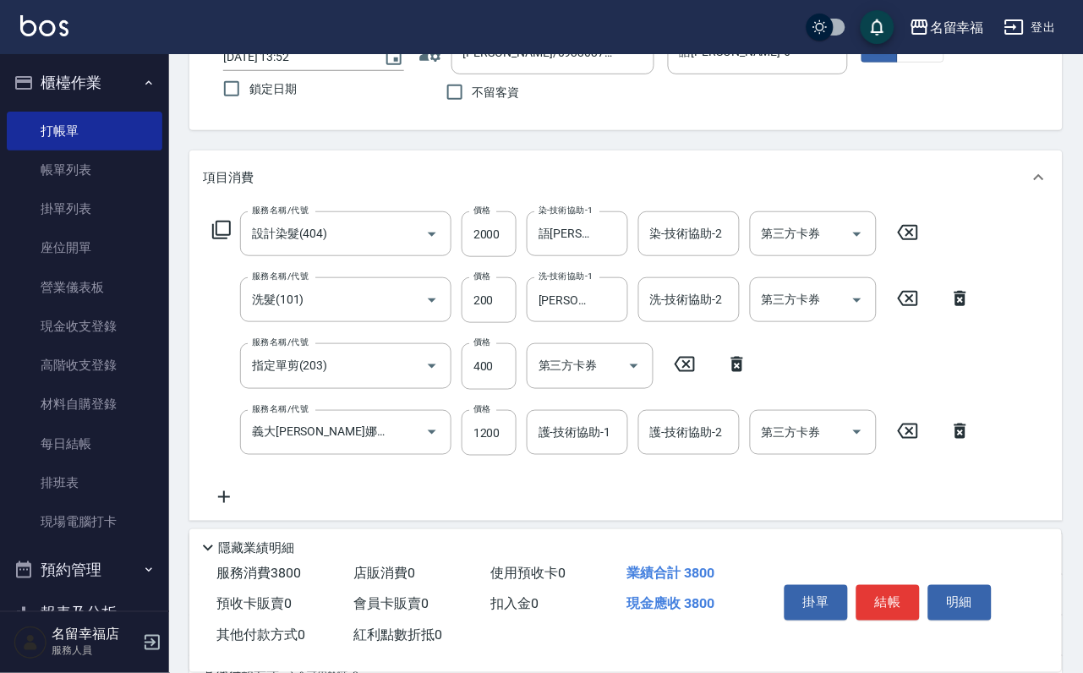
click at [218, 538] on icon at bounding box center [208, 548] width 20 height 20
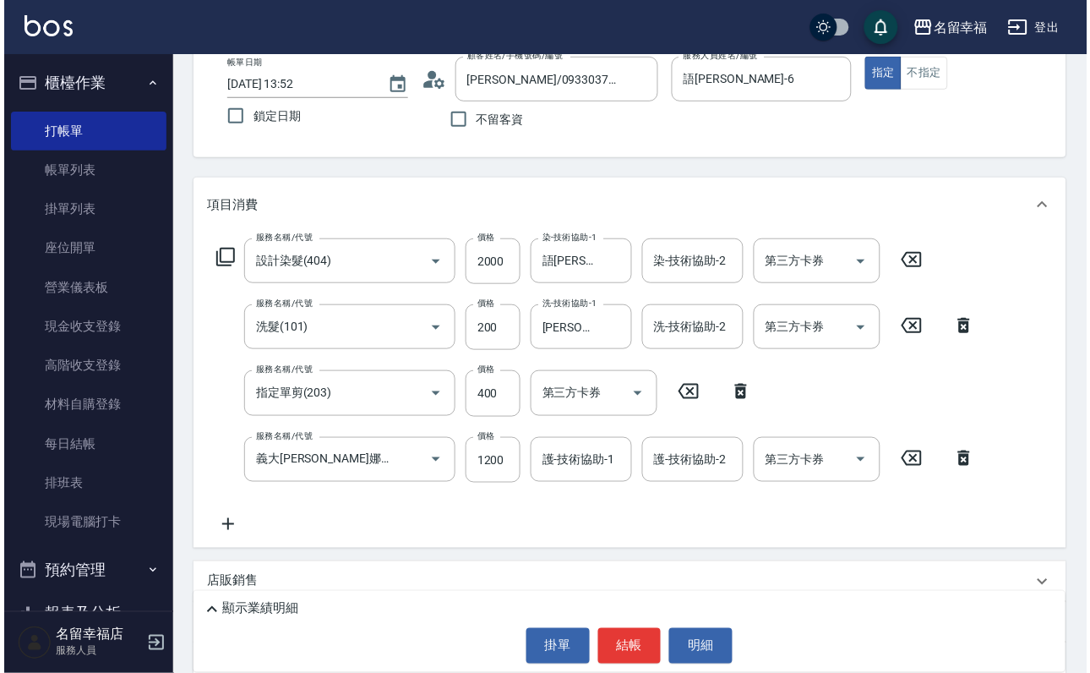
scroll to position [254, 0]
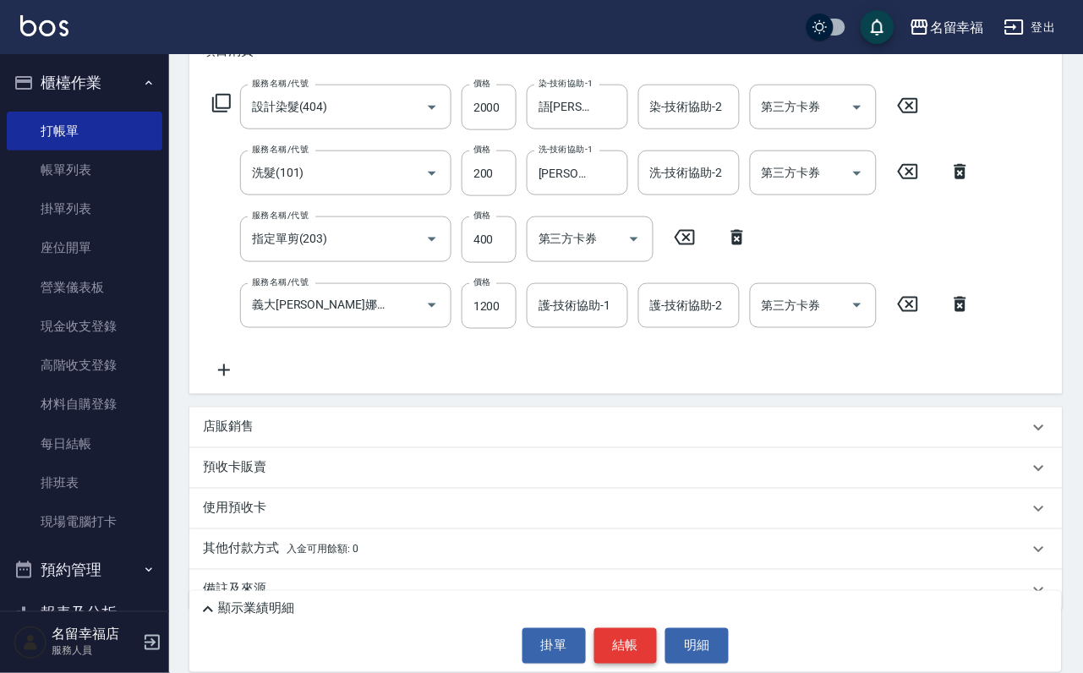
click at [624, 640] on button "結帳" at bounding box center [625, 645] width 63 height 35
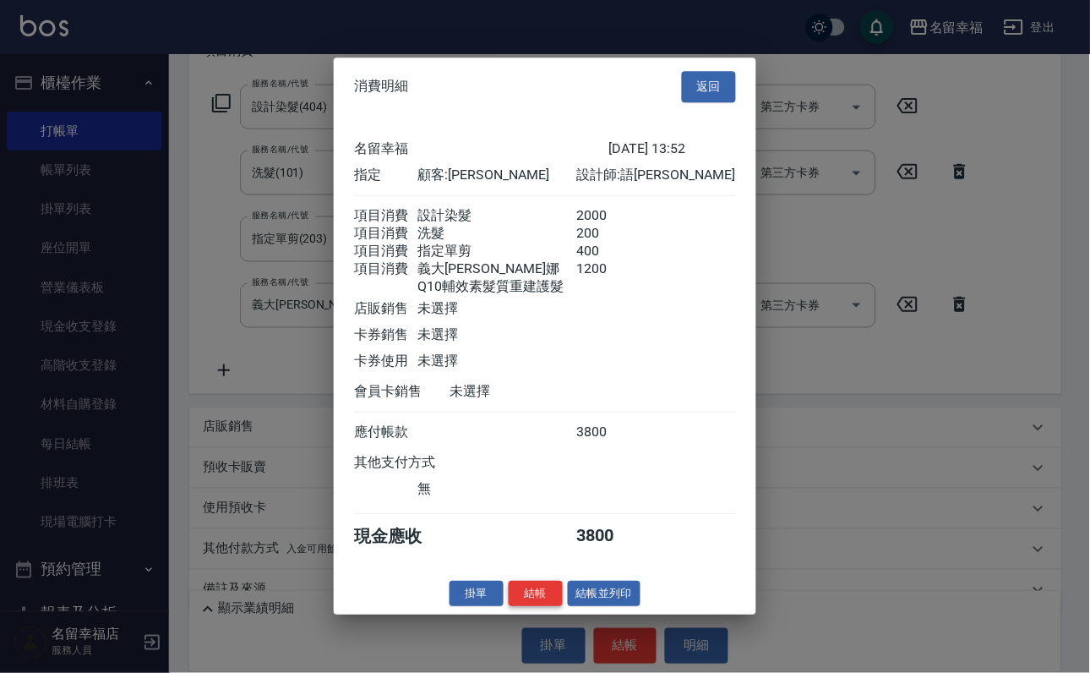
scroll to position [429, 0]
click at [509, 607] on button "結帳" at bounding box center [536, 594] width 54 height 26
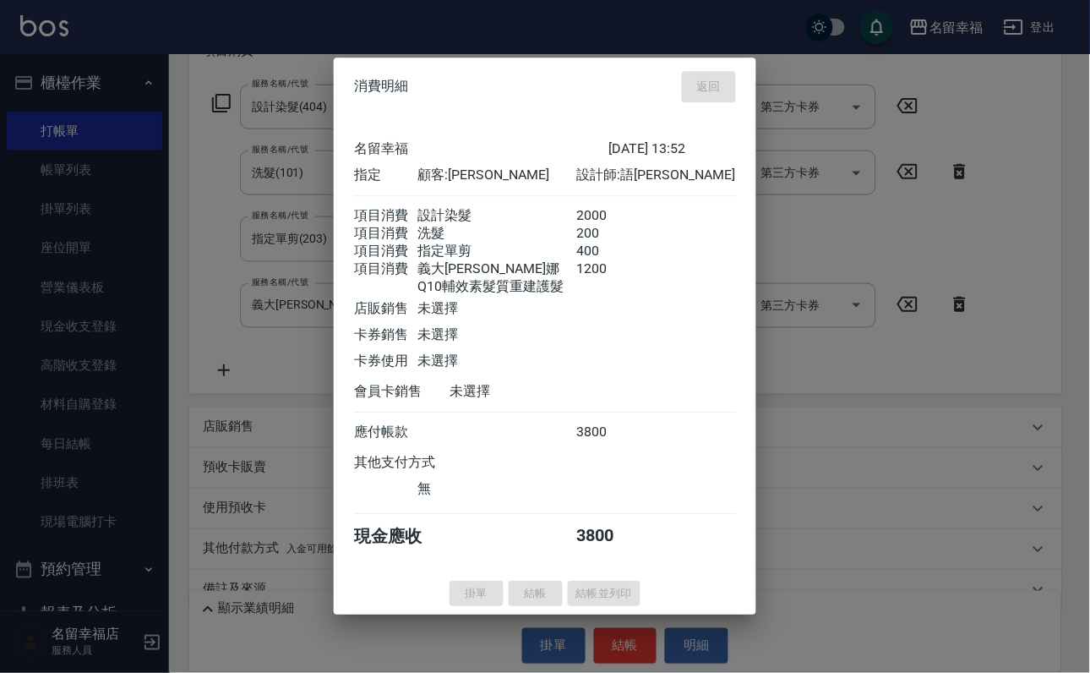
type input "[DATE] 13:53"
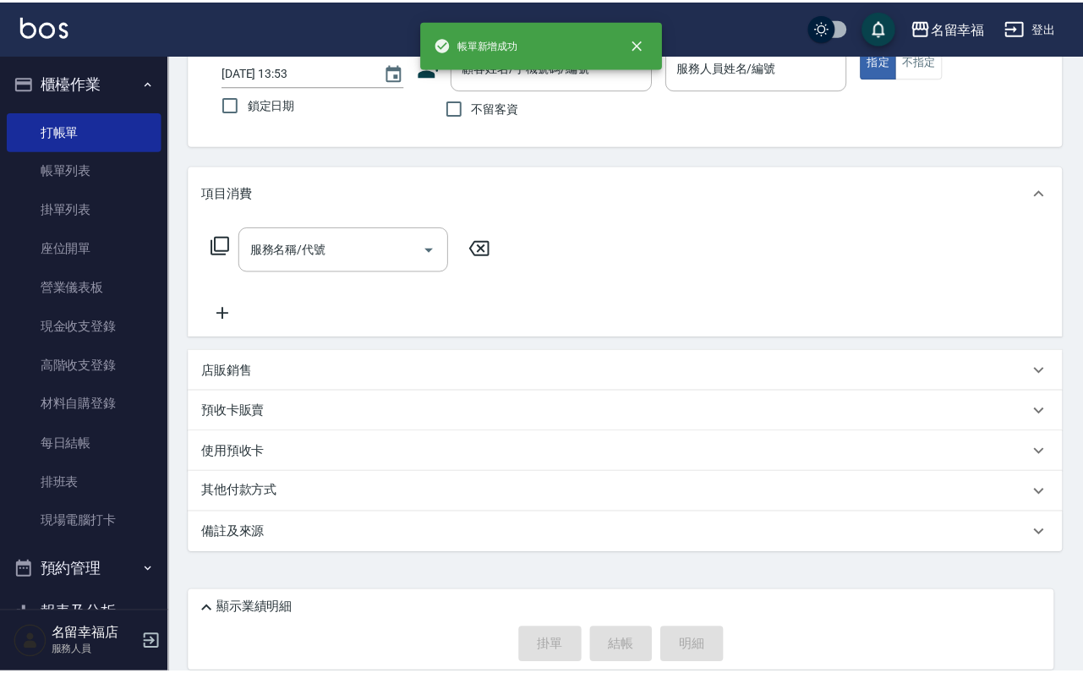
scroll to position [0, 0]
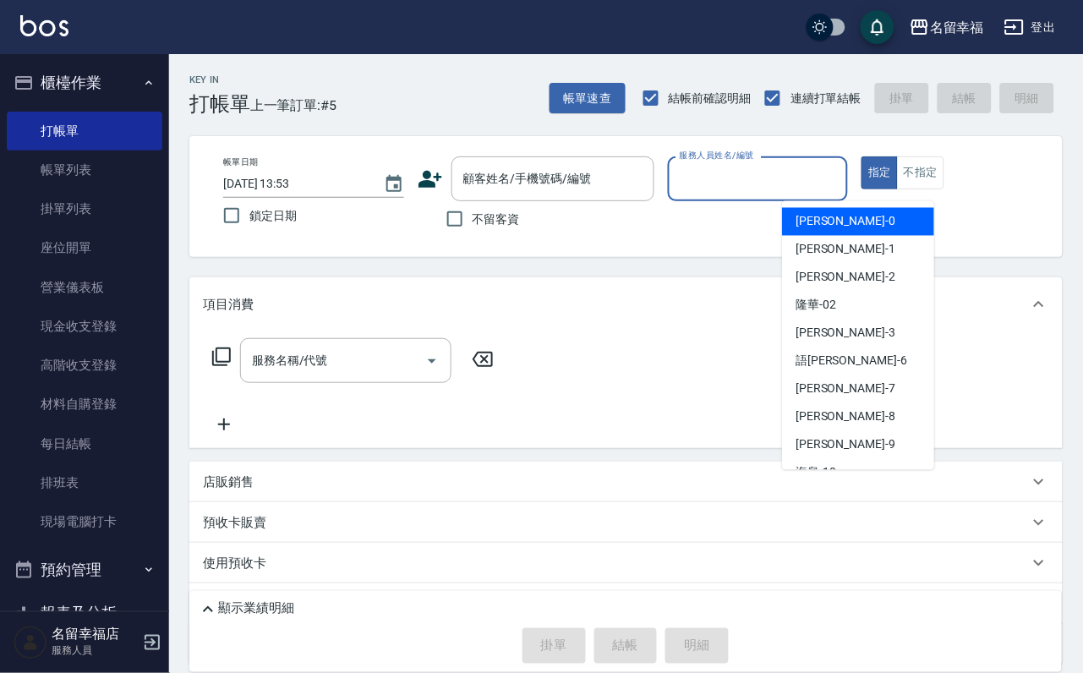
click at [841, 188] on input "服務人員姓名/編號" at bounding box center [758, 179] width 166 height 30
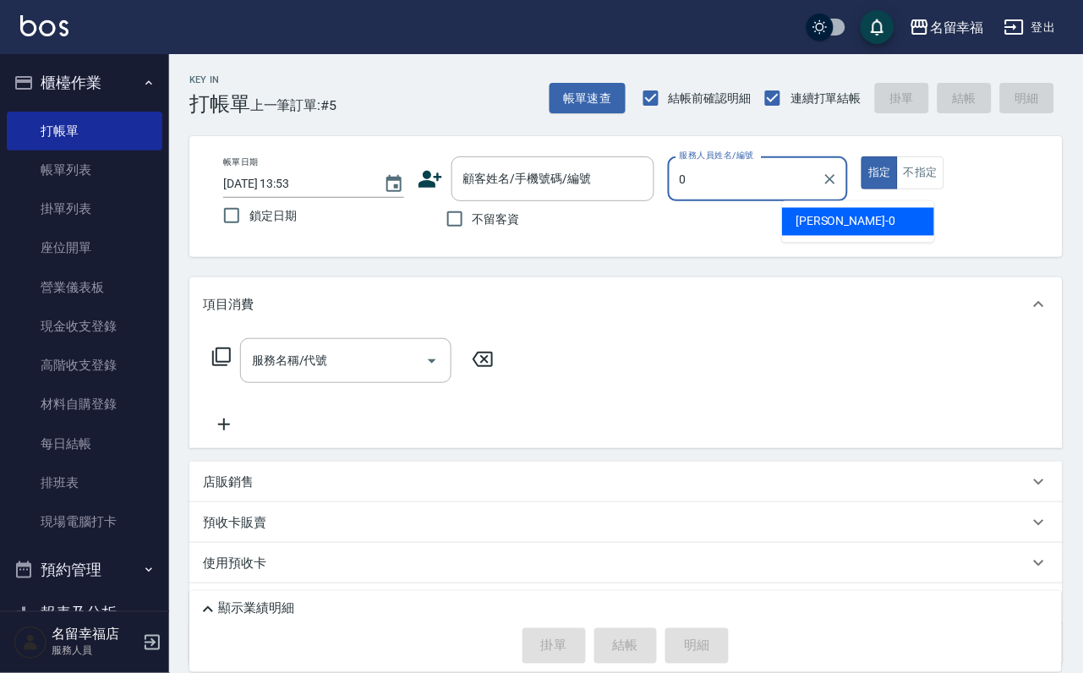
type input "小靜-0"
type button "true"
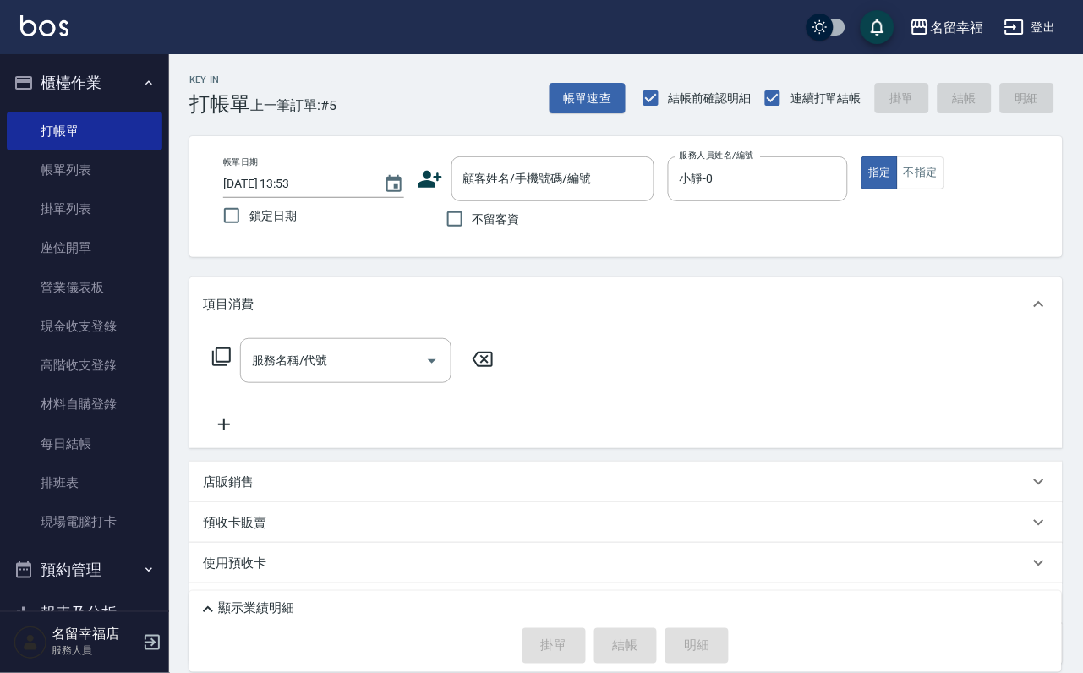
click at [232, 367] on icon at bounding box center [221, 357] width 20 height 20
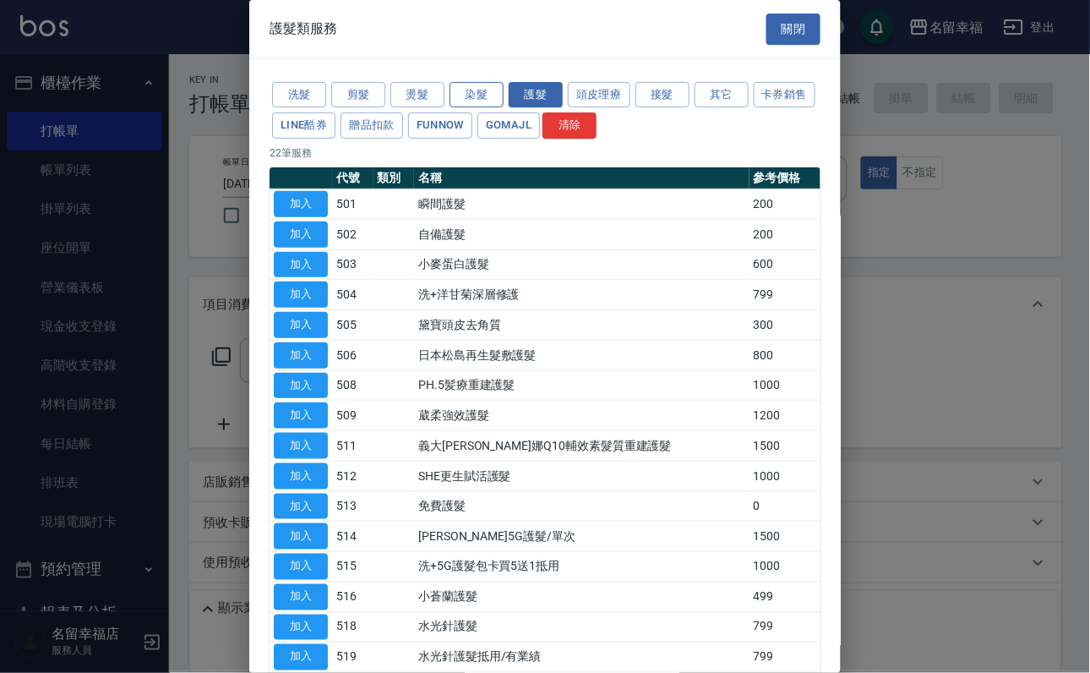
click at [450, 97] on button "染髮" at bounding box center [477, 95] width 54 height 26
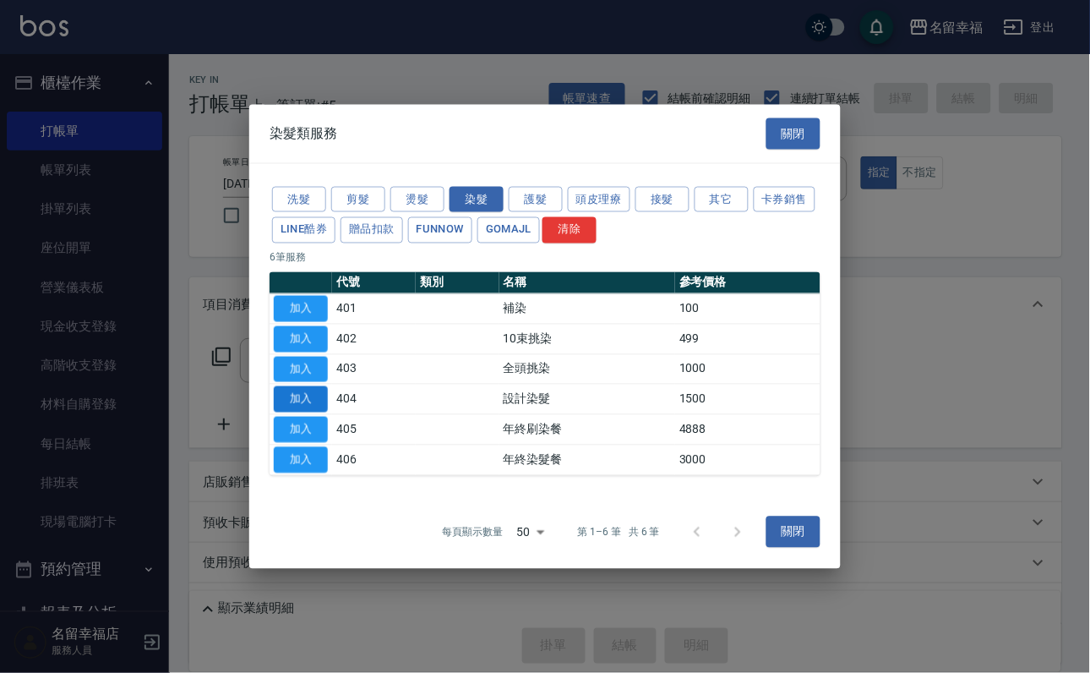
click at [311, 412] on button "加入" at bounding box center [301, 399] width 54 height 26
type input "設計染髮(404)"
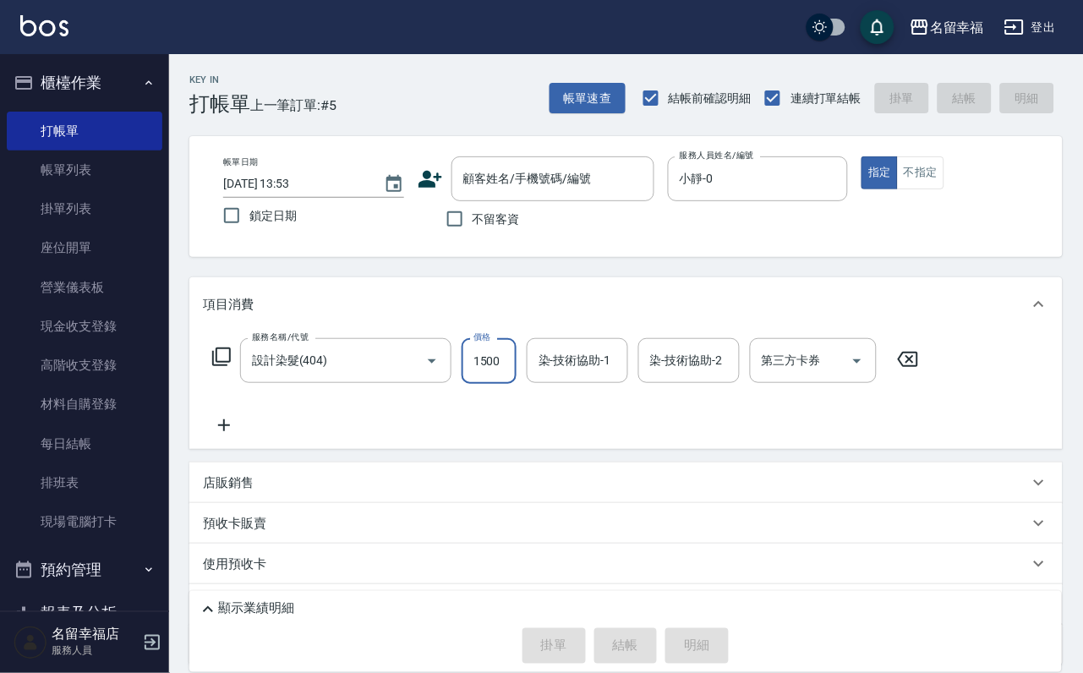
click at [510, 368] on input "1500" at bounding box center [488, 361] width 55 height 46
type input "999"
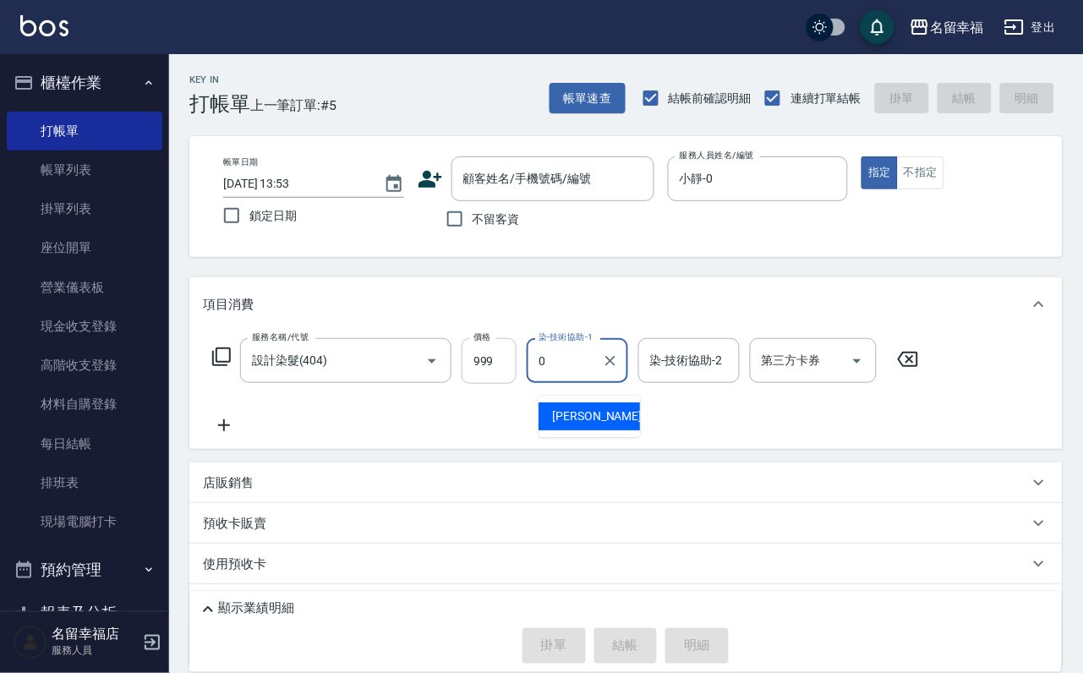
type input "小靜-0"
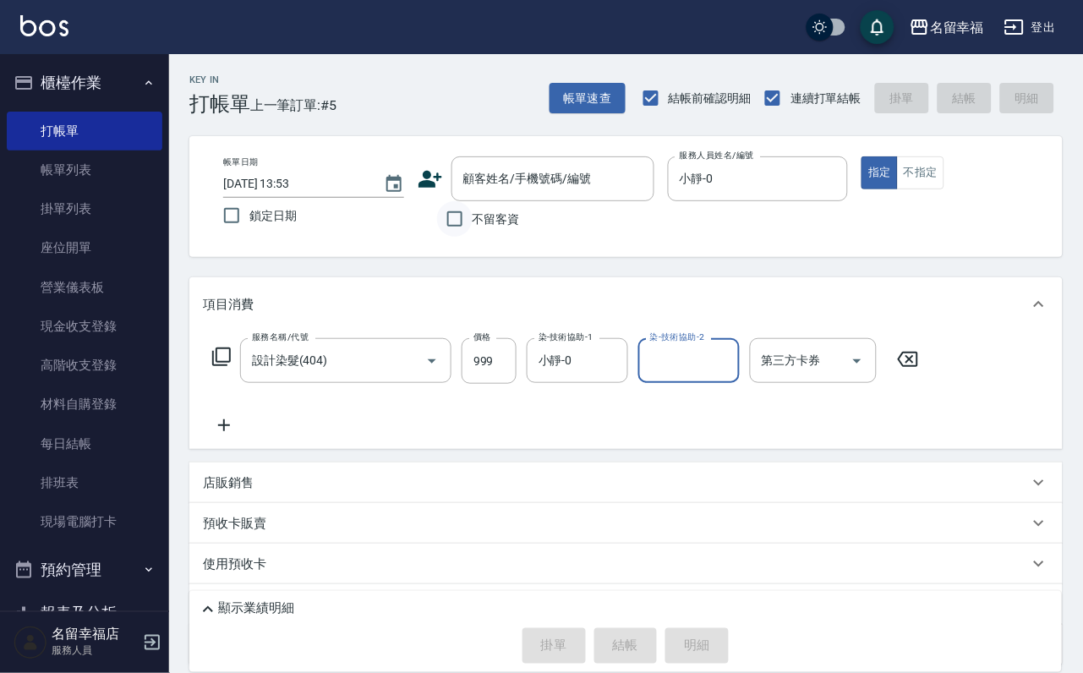
click at [455, 226] on input "不留客資" at bounding box center [454, 218] width 35 height 35
checkbox input "true"
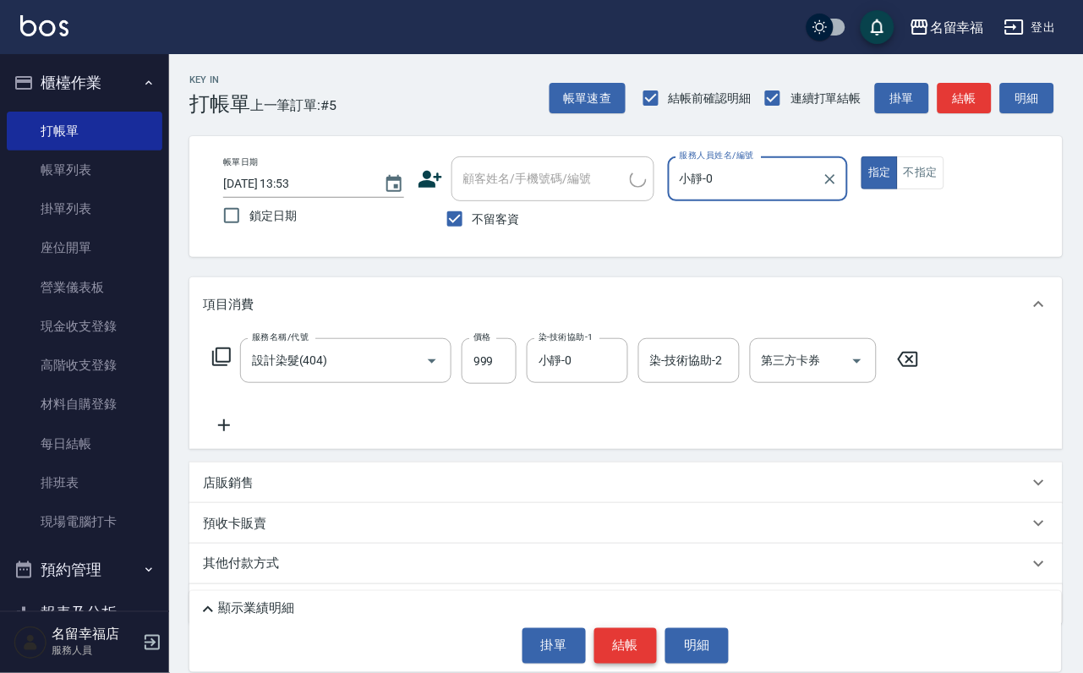
click at [614, 628] on button "結帳" at bounding box center [625, 645] width 63 height 35
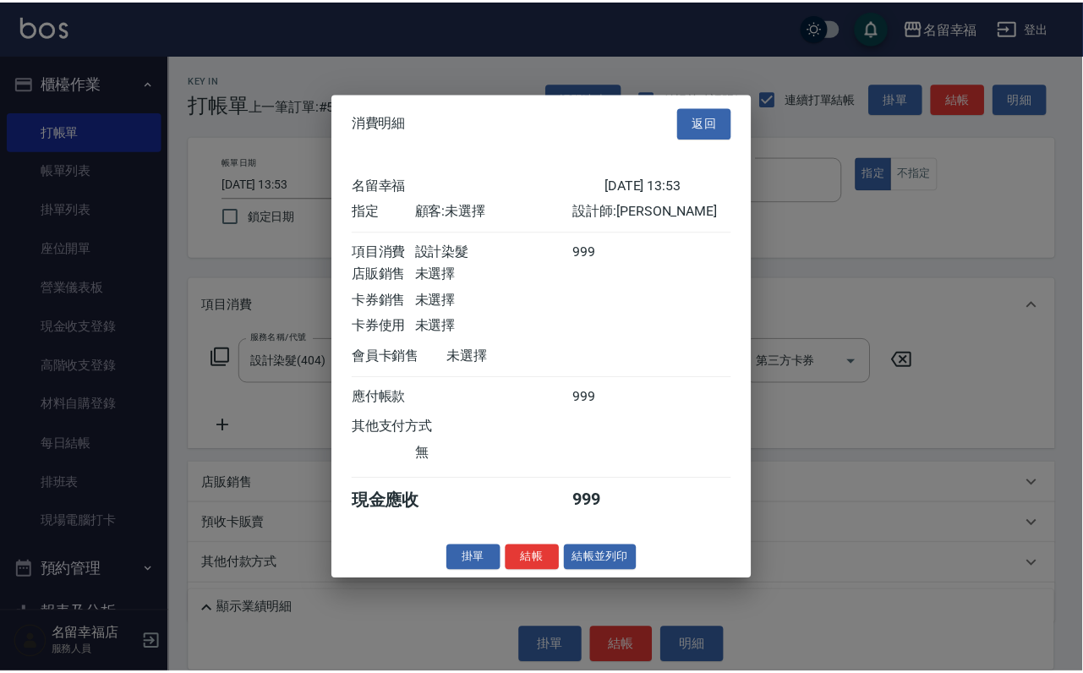
scroll to position [209, 0]
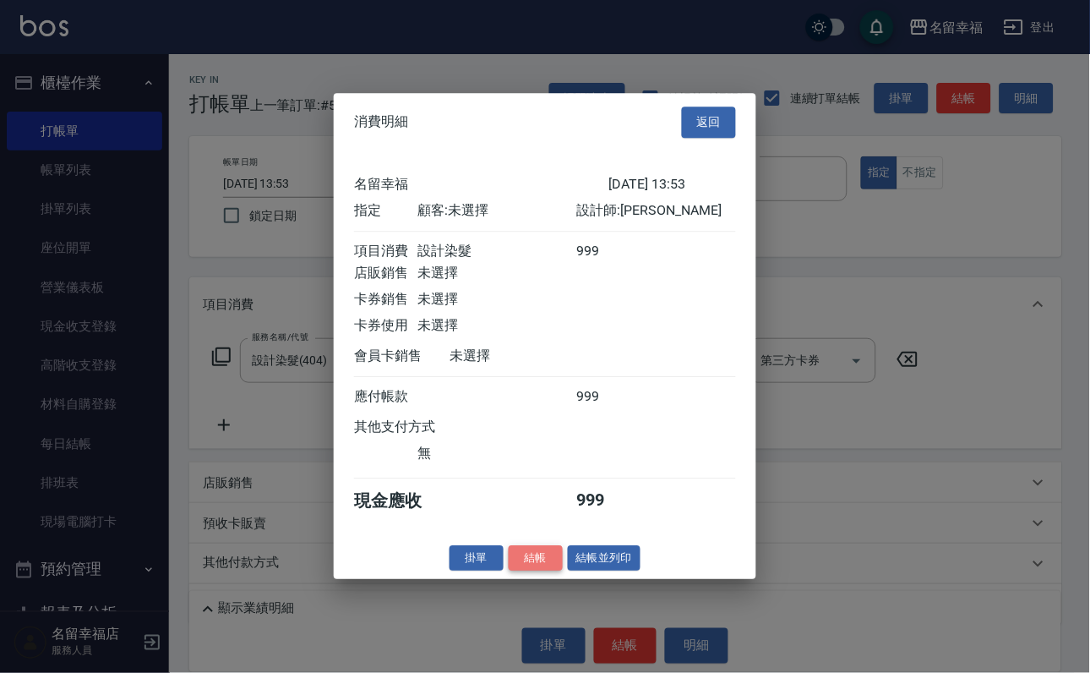
click at [518, 571] on button "結帳" at bounding box center [536, 558] width 54 height 26
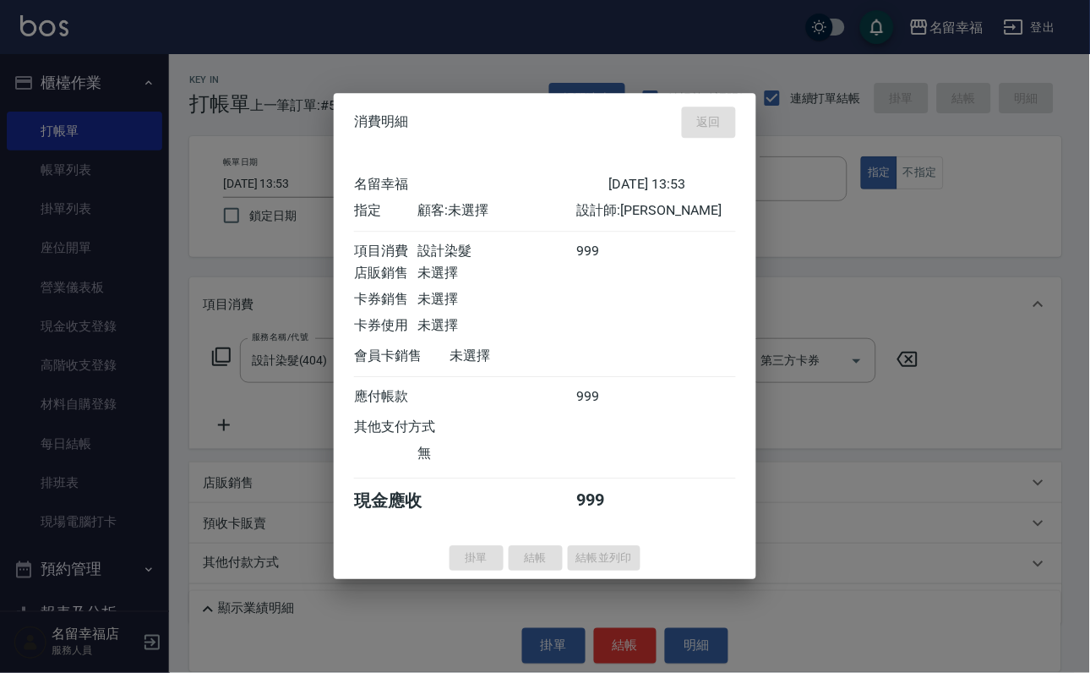
type input "[DATE] 14:02"
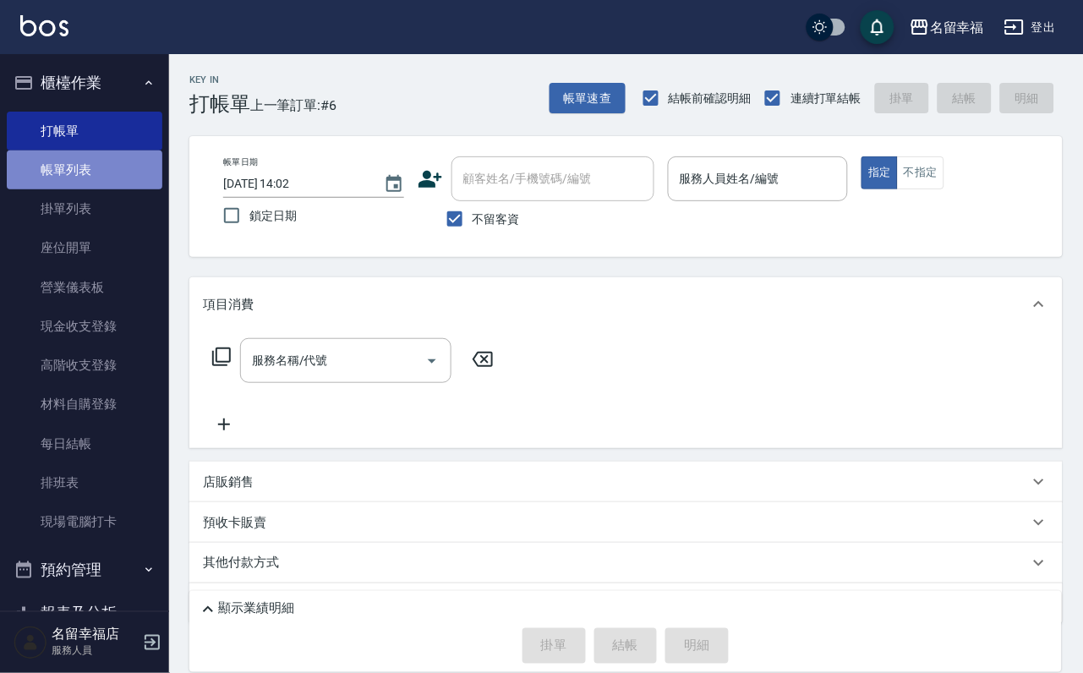
click at [106, 189] on link "帳單列表" at bounding box center [85, 169] width 156 height 39
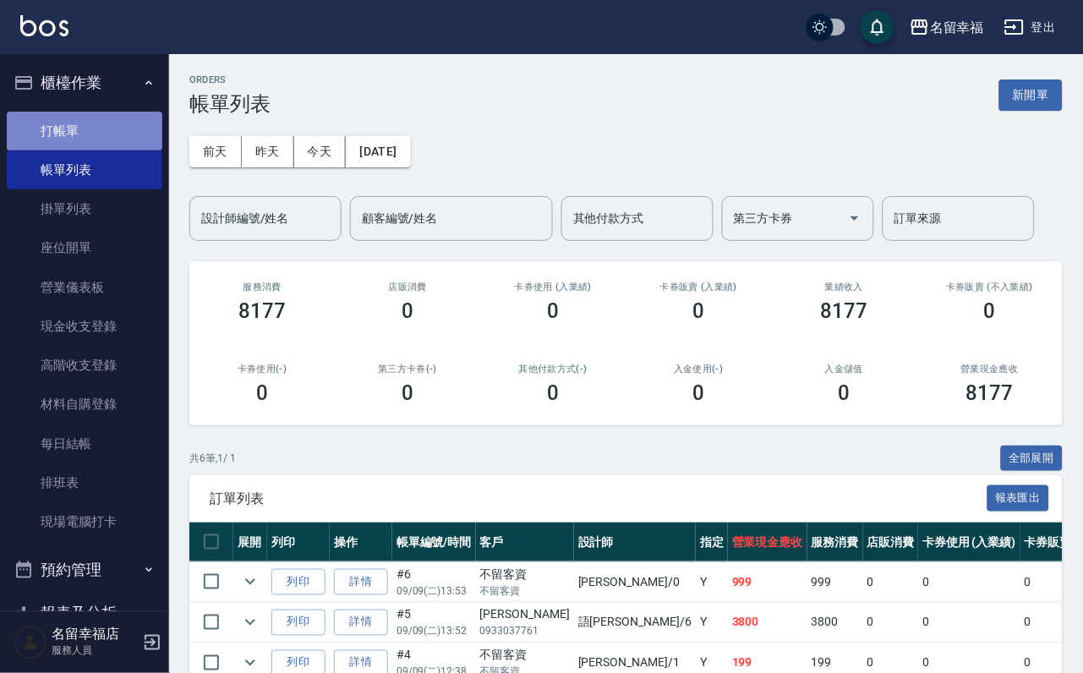
click at [89, 146] on link "打帳單" at bounding box center [85, 131] width 156 height 39
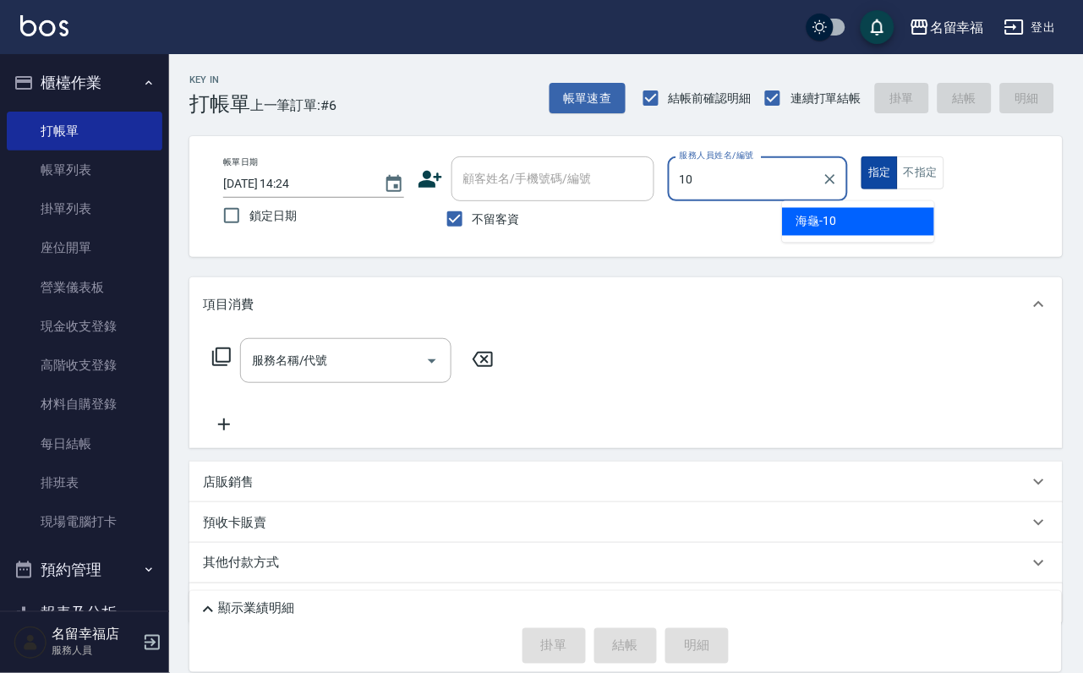
type input "海龜-10"
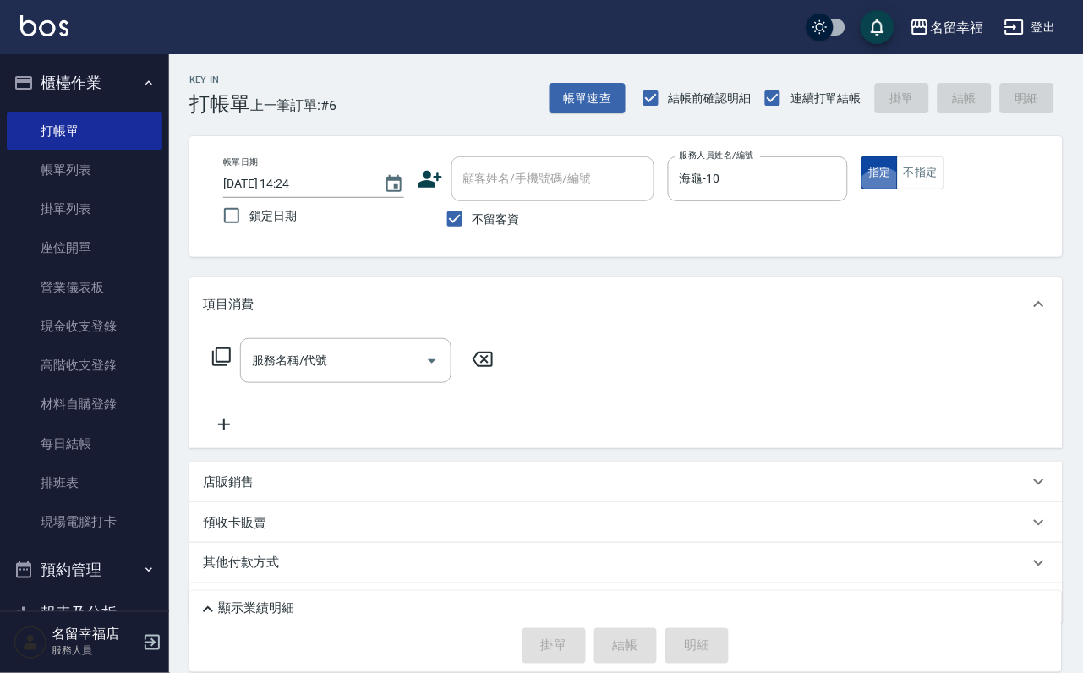
type button "true"
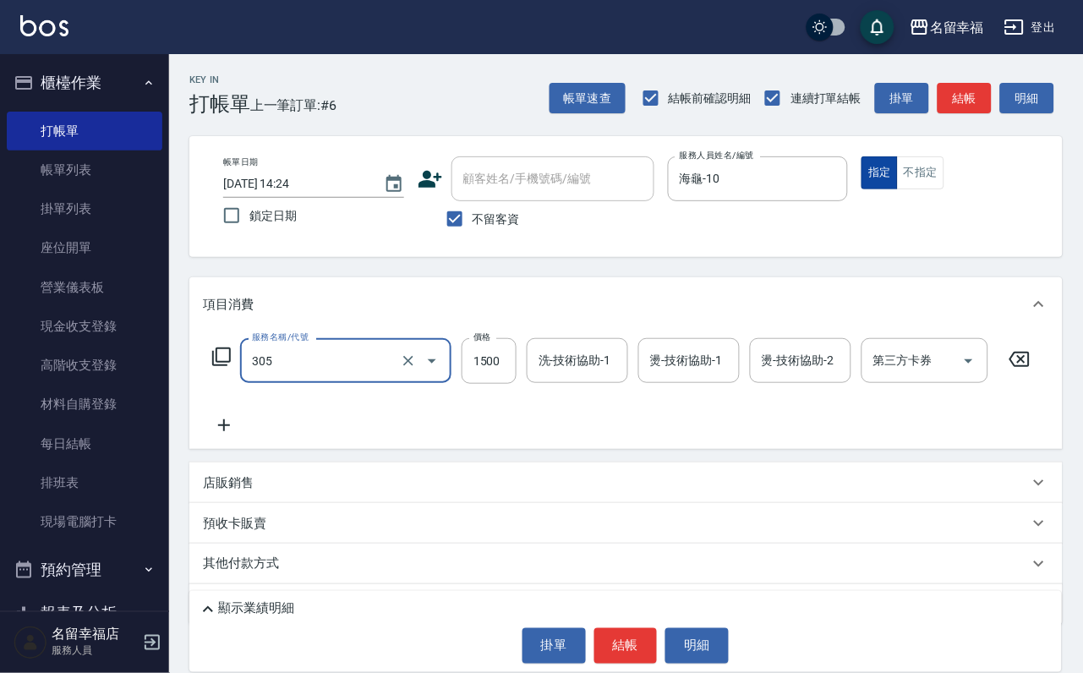
type input "設計燙髮1500(305)"
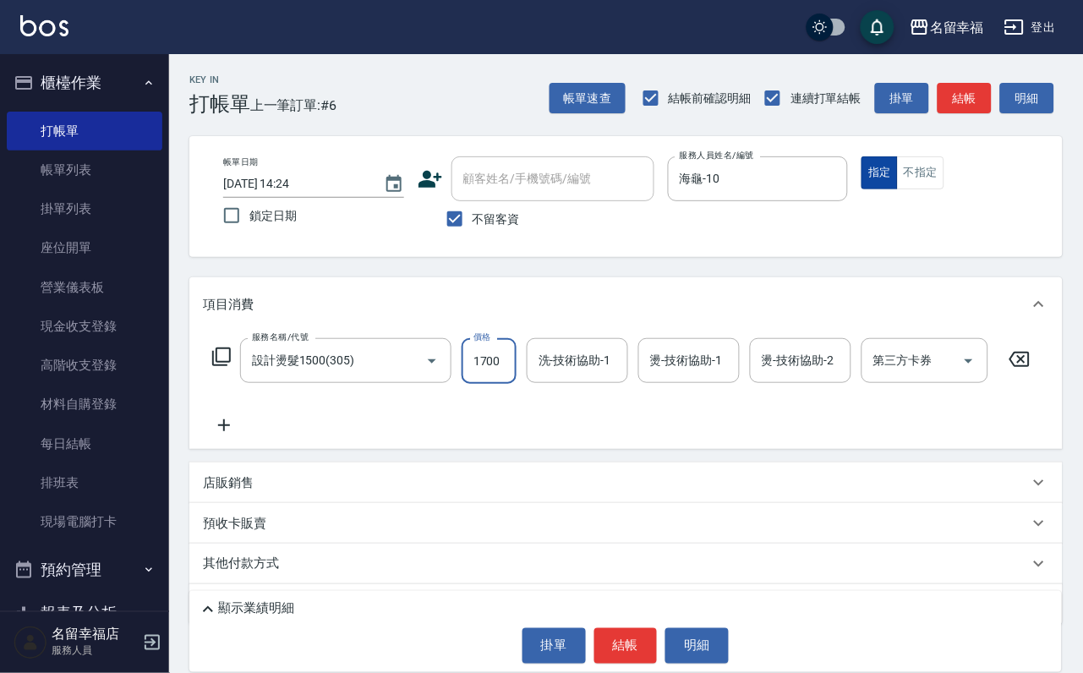
scroll to position [0, 1]
type input "1700"
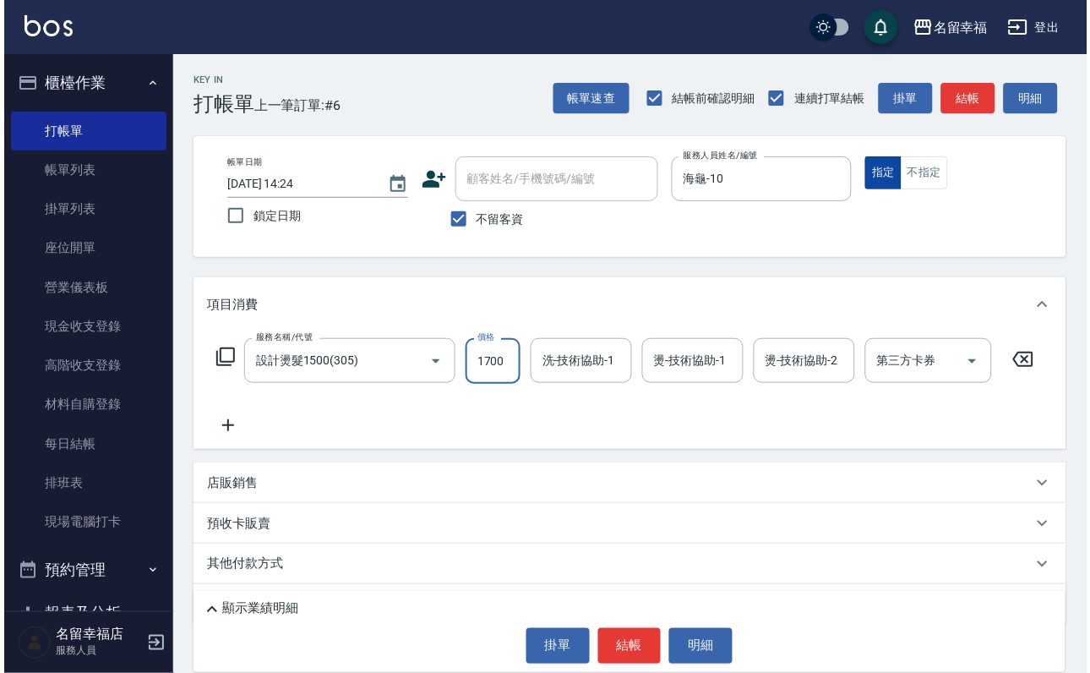
scroll to position [0, 0]
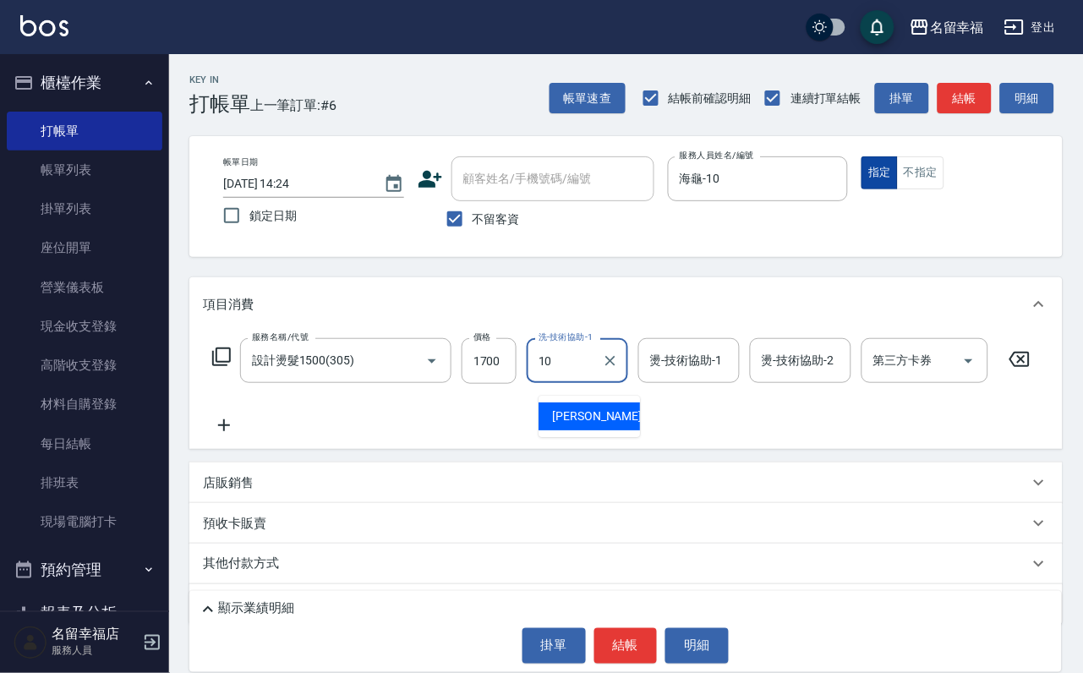
type input "海龜-10"
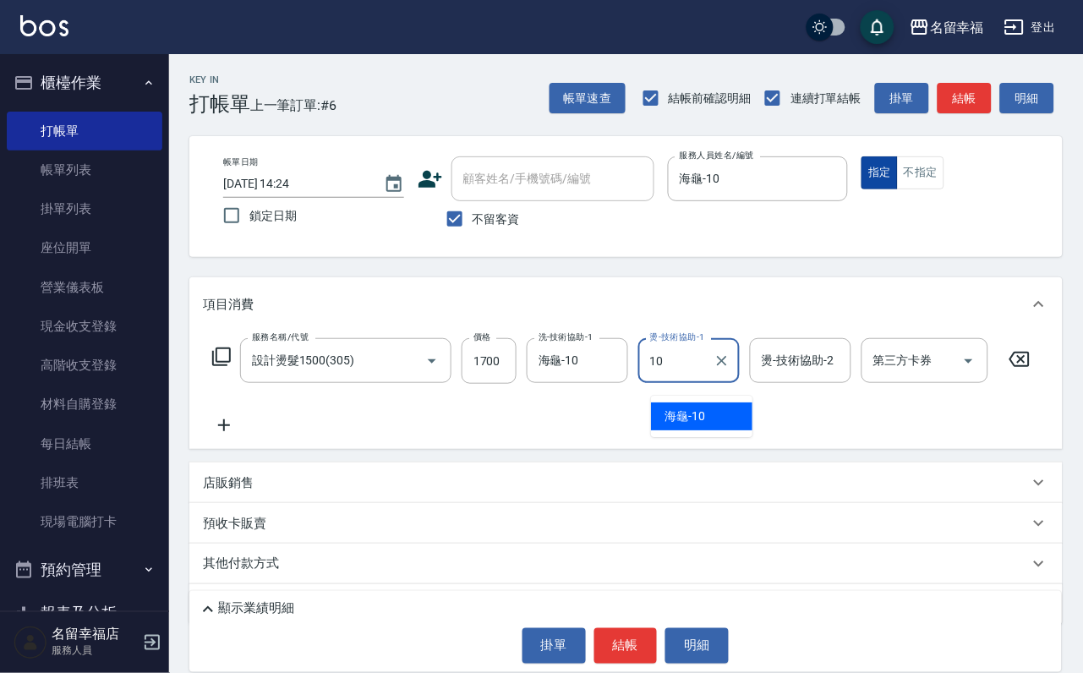
type input "海龜-10"
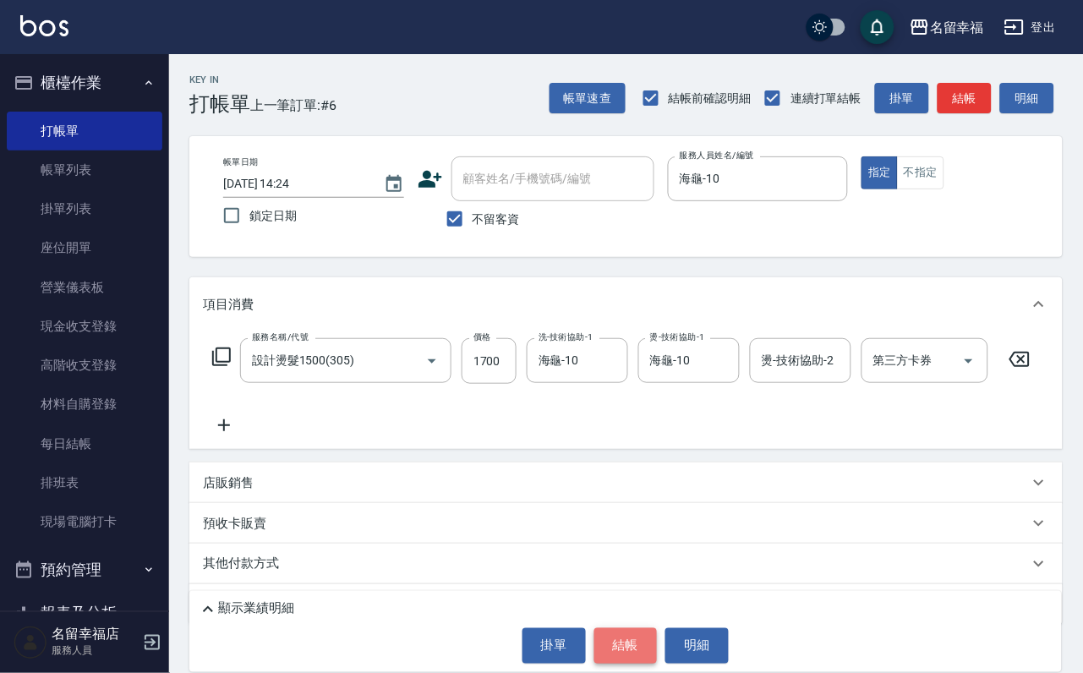
click at [655, 628] on button "結帳" at bounding box center [625, 645] width 63 height 35
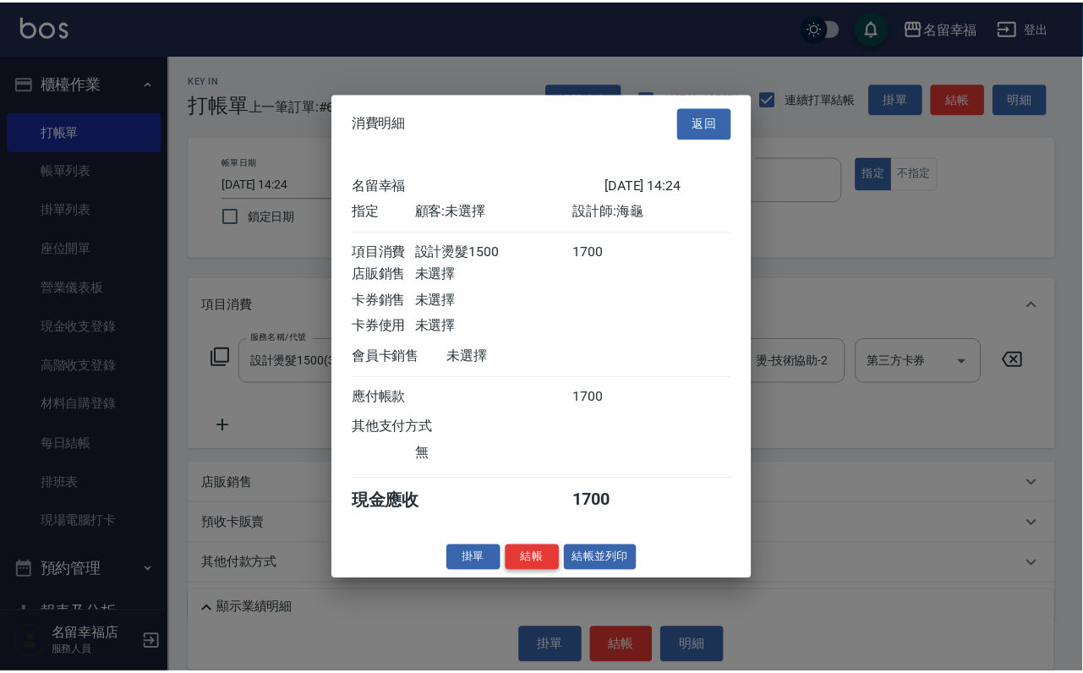
scroll to position [209, 0]
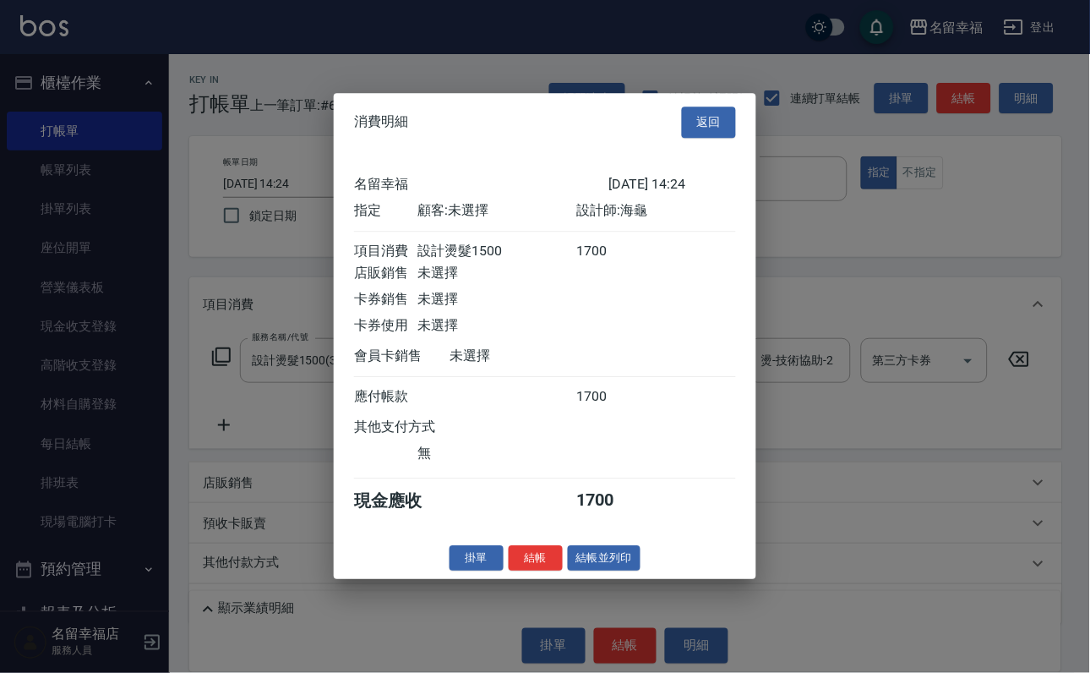
click at [509, 571] on button "結帳" at bounding box center [536, 558] width 54 height 26
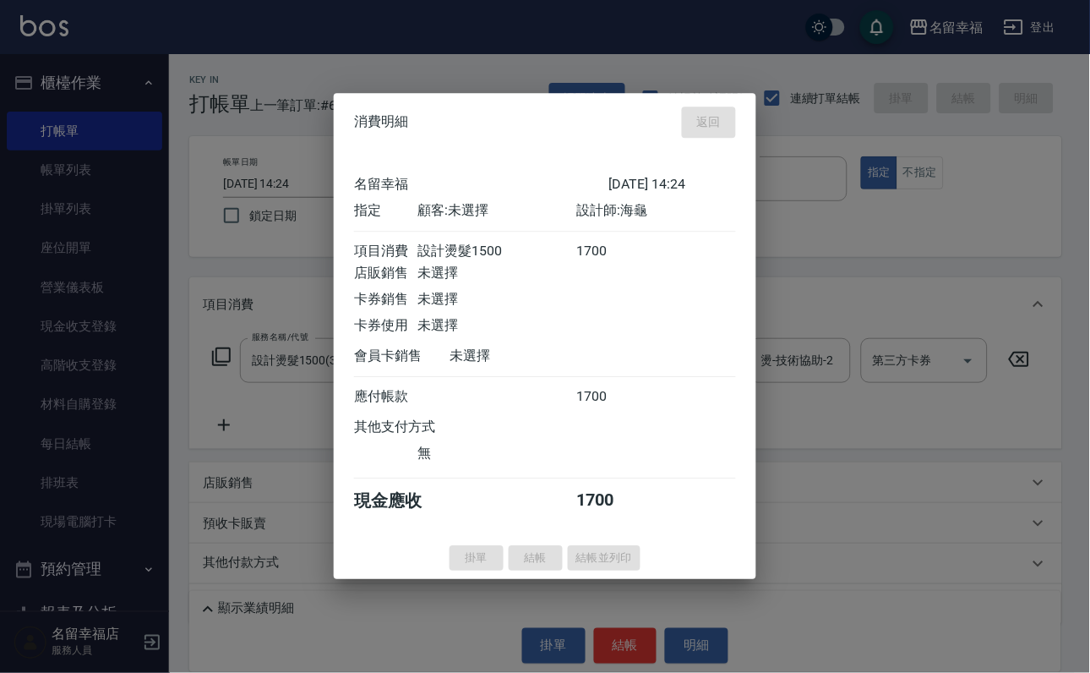
type input "[DATE] 14:28"
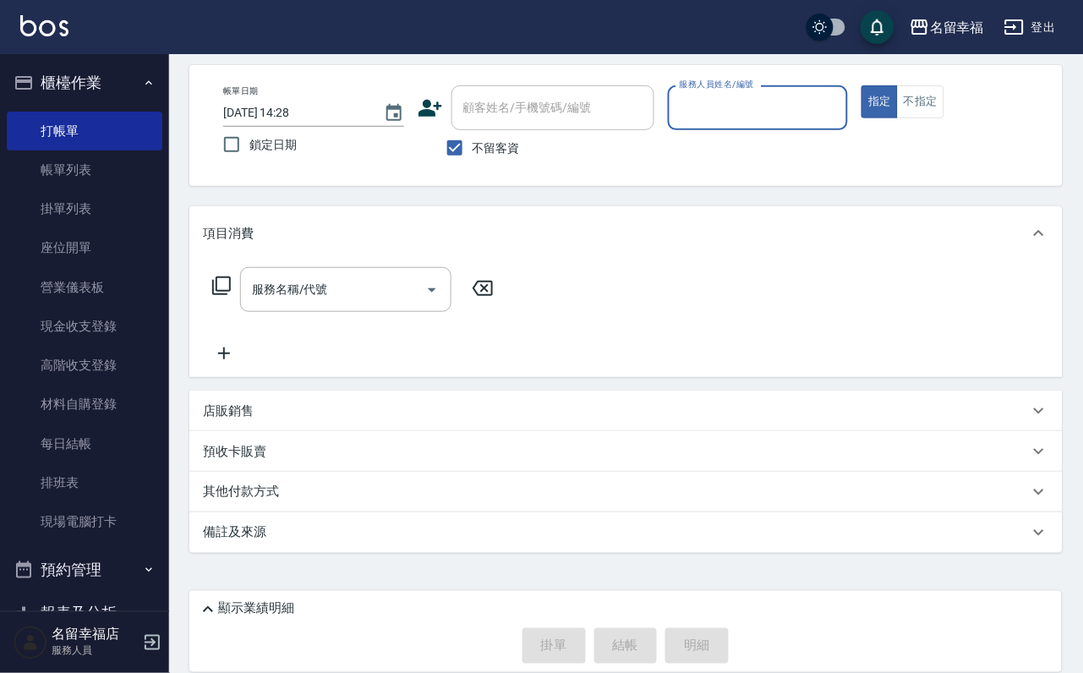
scroll to position [101, 0]
click at [281, 411] on div "店販銷售" at bounding box center [616, 411] width 826 height 18
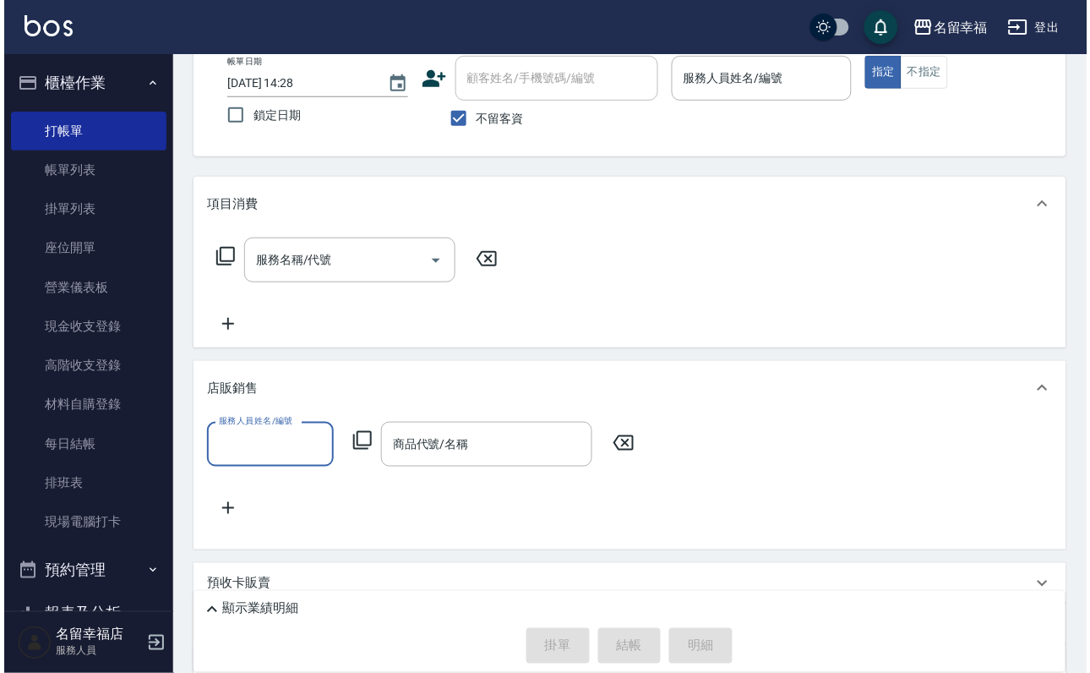
scroll to position [0, 0]
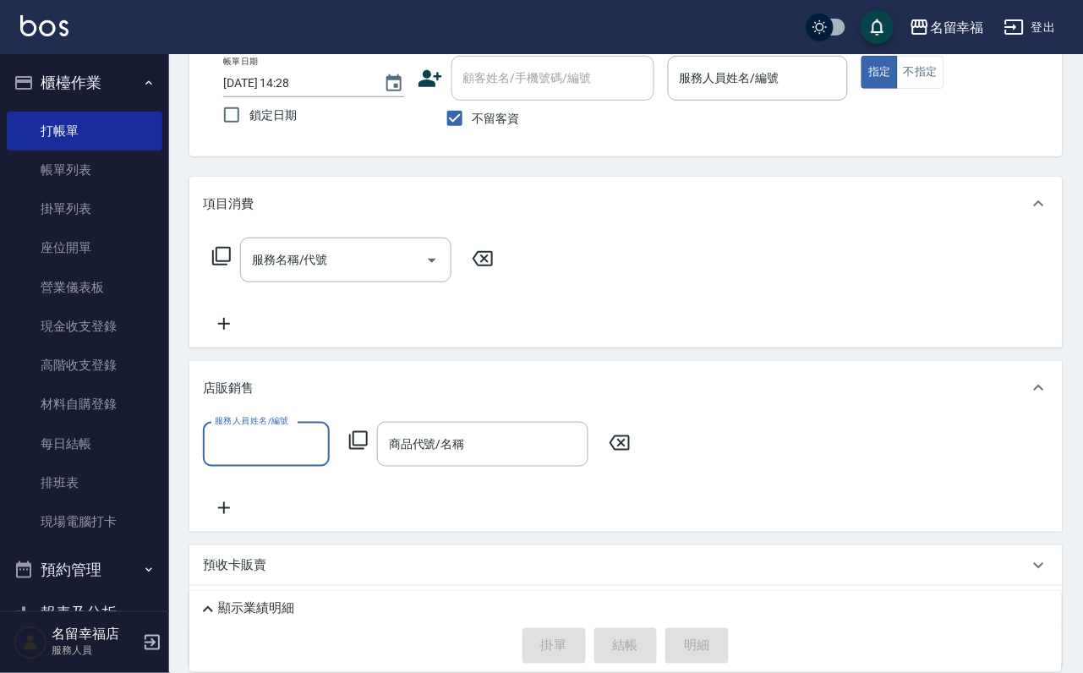
click at [358, 450] on icon at bounding box center [358, 440] width 19 height 19
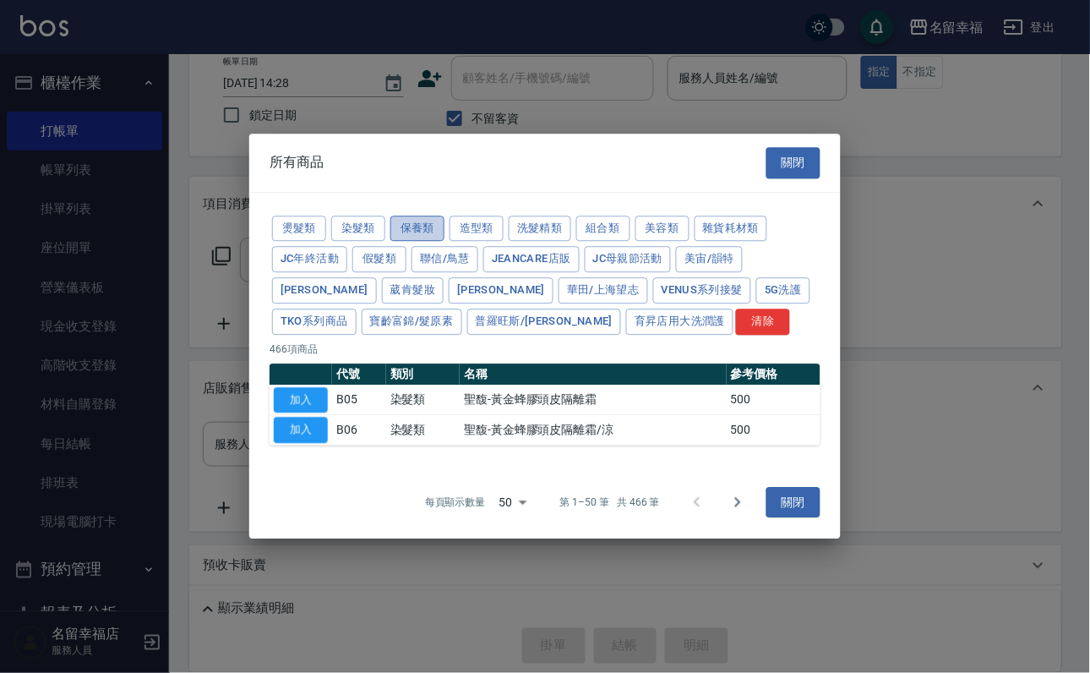
click at [445, 216] on button "保養類" at bounding box center [417, 229] width 54 height 26
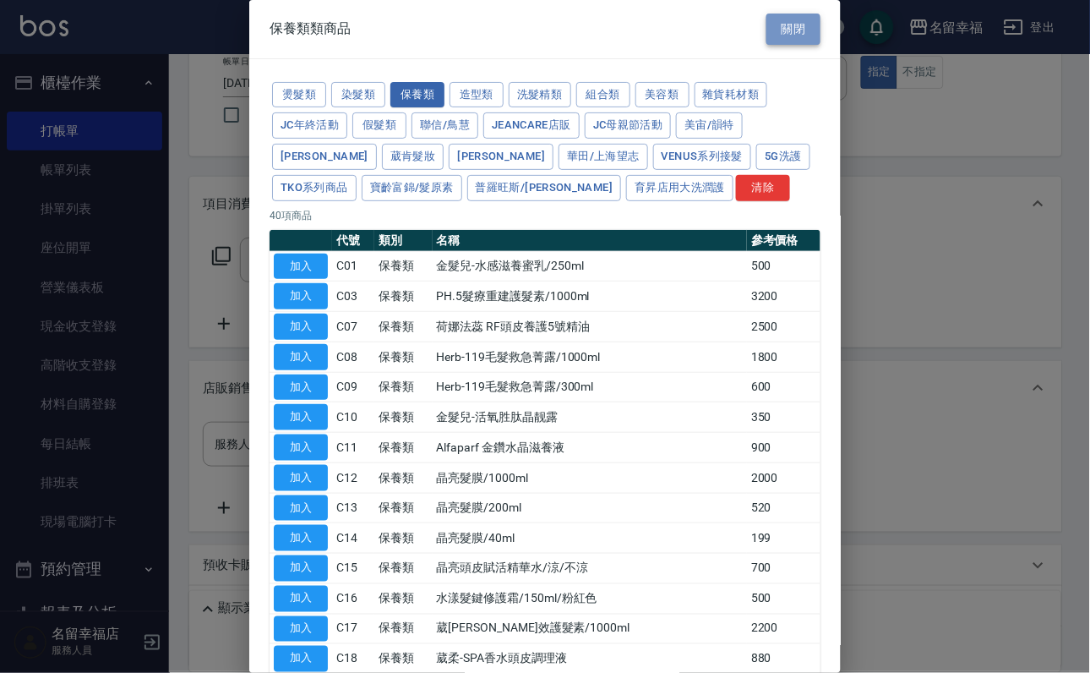
click at [797, 40] on button "關閉" at bounding box center [794, 29] width 54 height 31
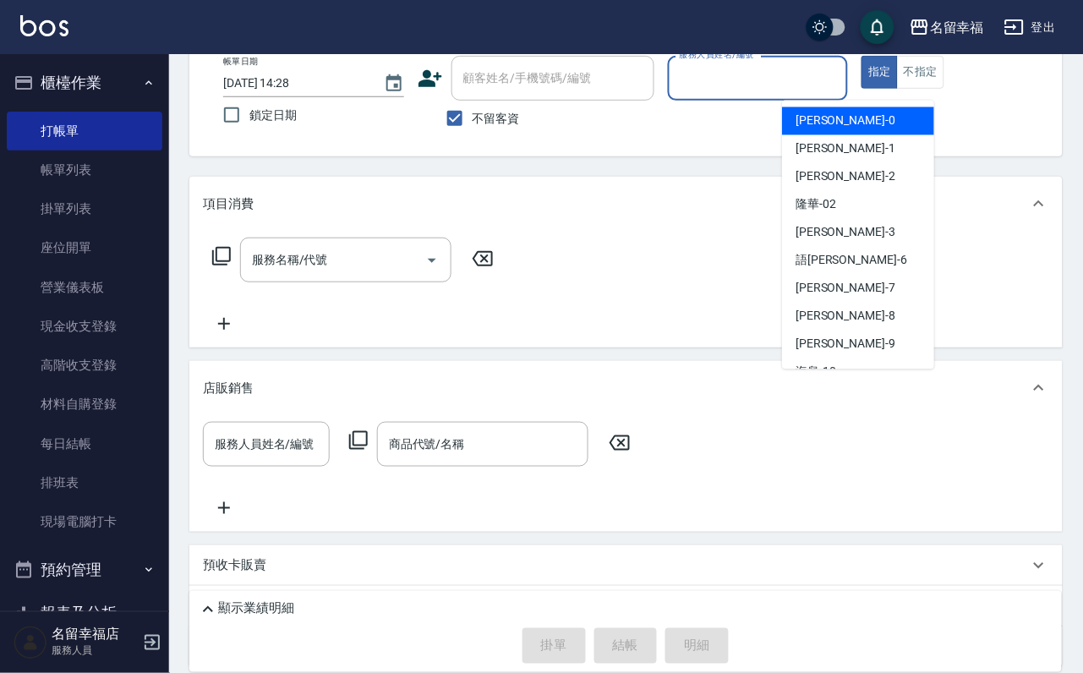
click at [841, 86] on input "服務人員姓名/編號" at bounding box center [758, 78] width 166 height 30
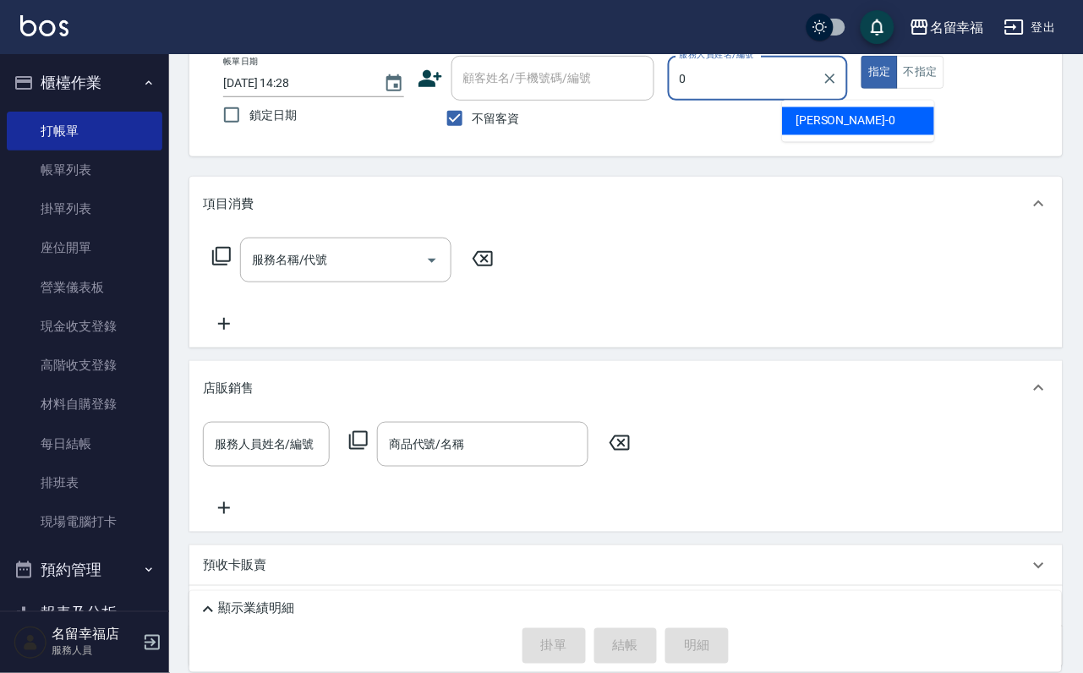
type input "小靜-0"
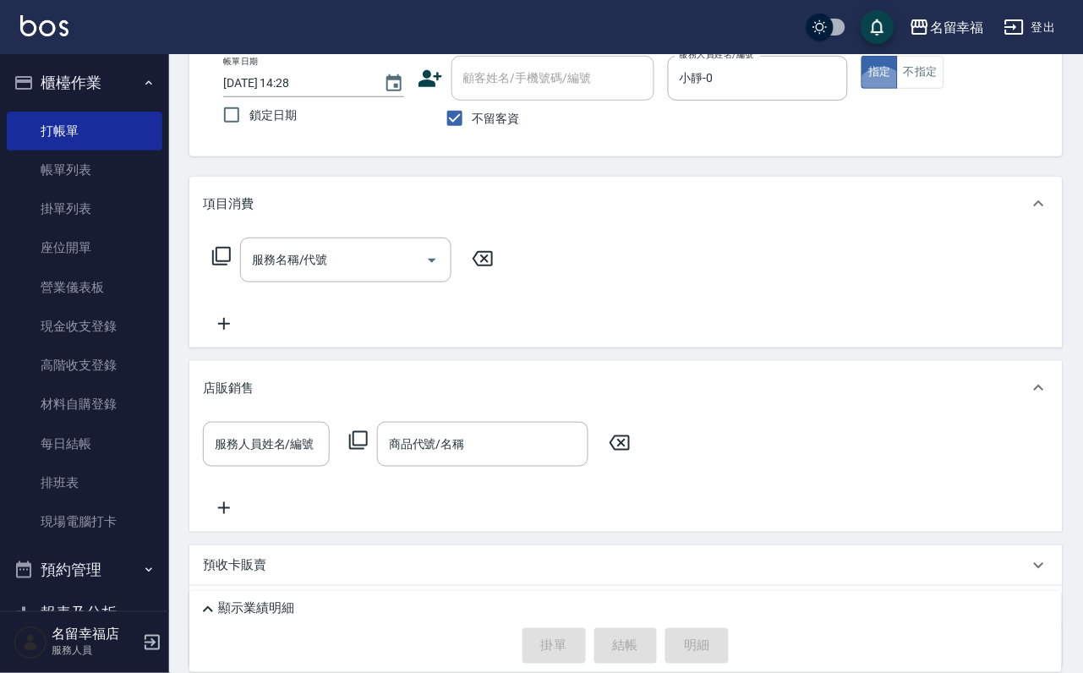
click at [217, 266] on icon at bounding box center [221, 256] width 20 height 20
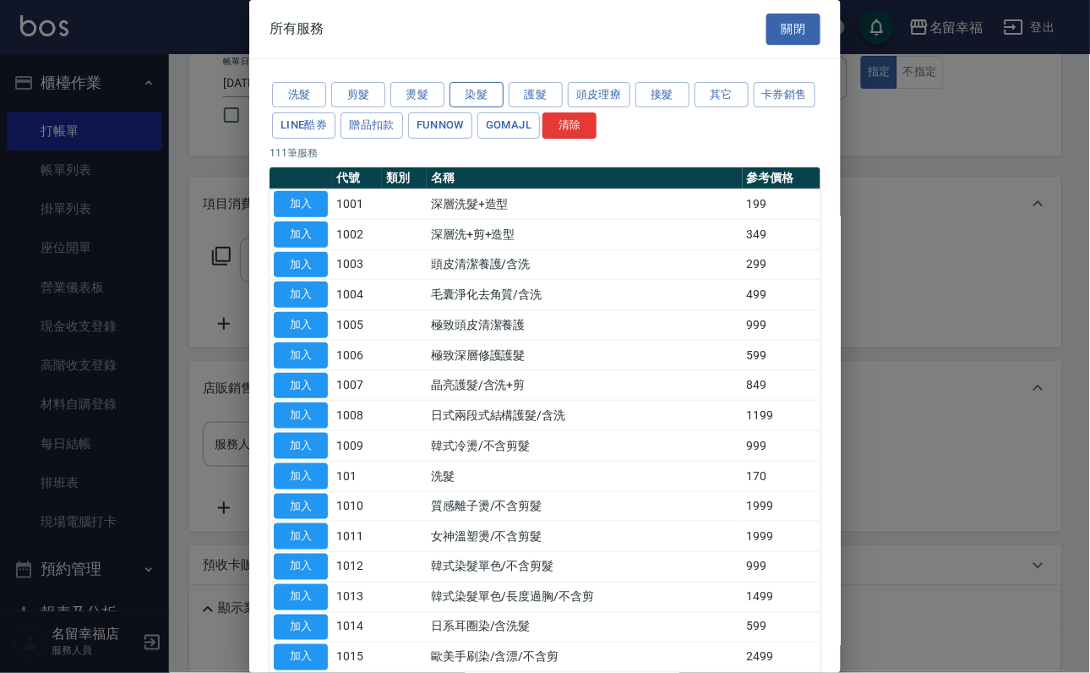
click at [479, 101] on button "染髮" at bounding box center [477, 95] width 54 height 26
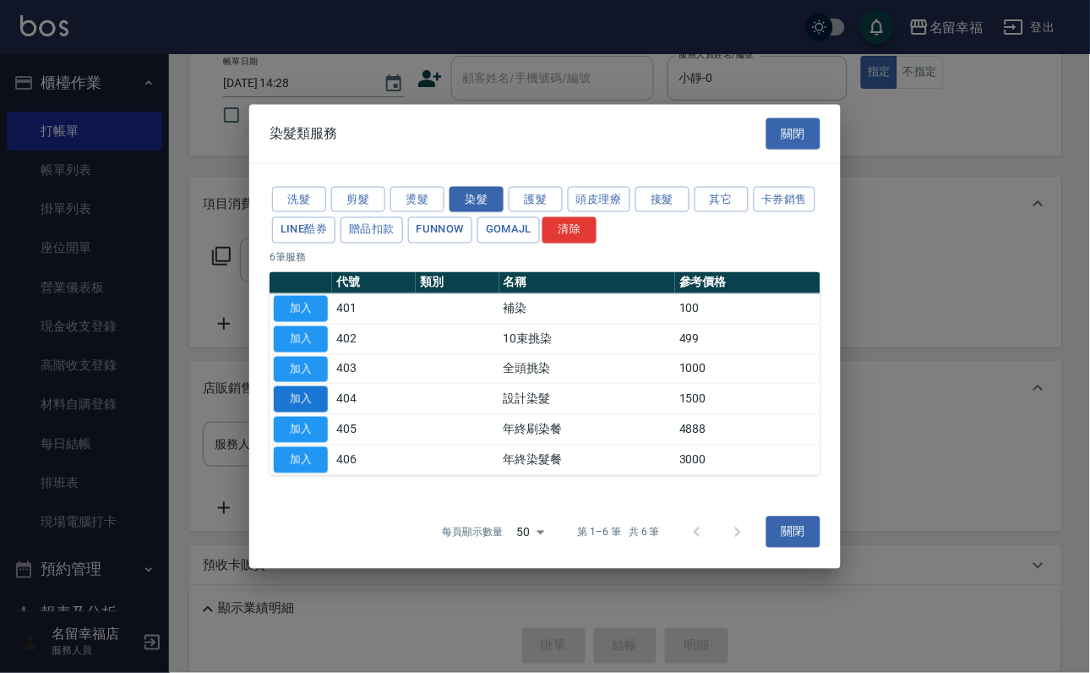
click at [314, 412] on button "加入" at bounding box center [301, 399] width 54 height 26
type input "設計染髮(404)"
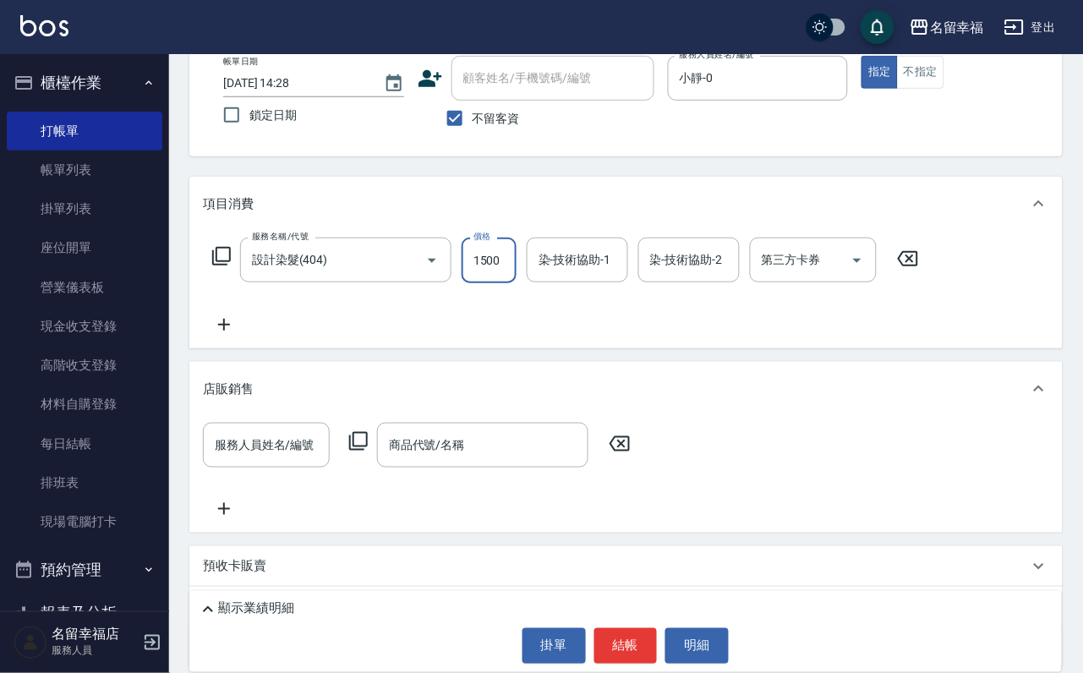
click at [516, 268] on input "1500" at bounding box center [488, 260] width 55 height 46
type input "699"
type input "[PERSON_NAME]-18"
click at [223, 266] on icon at bounding box center [221, 256] width 20 height 20
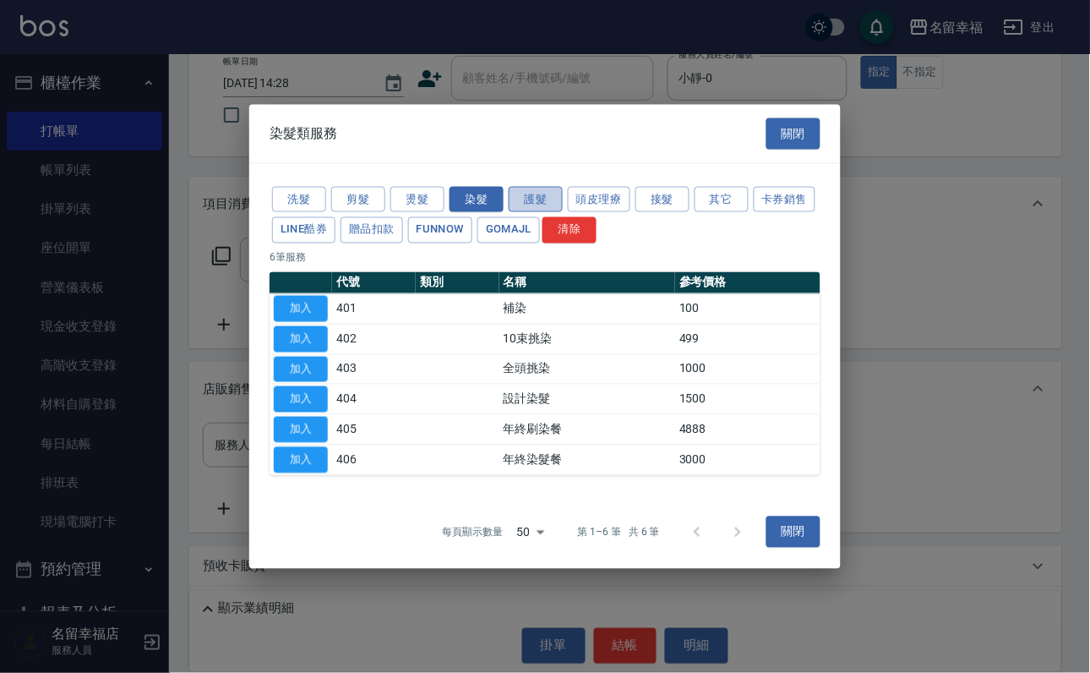
click at [520, 186] on button "護髮" at bounding box center [536, 199] width 54 height 26
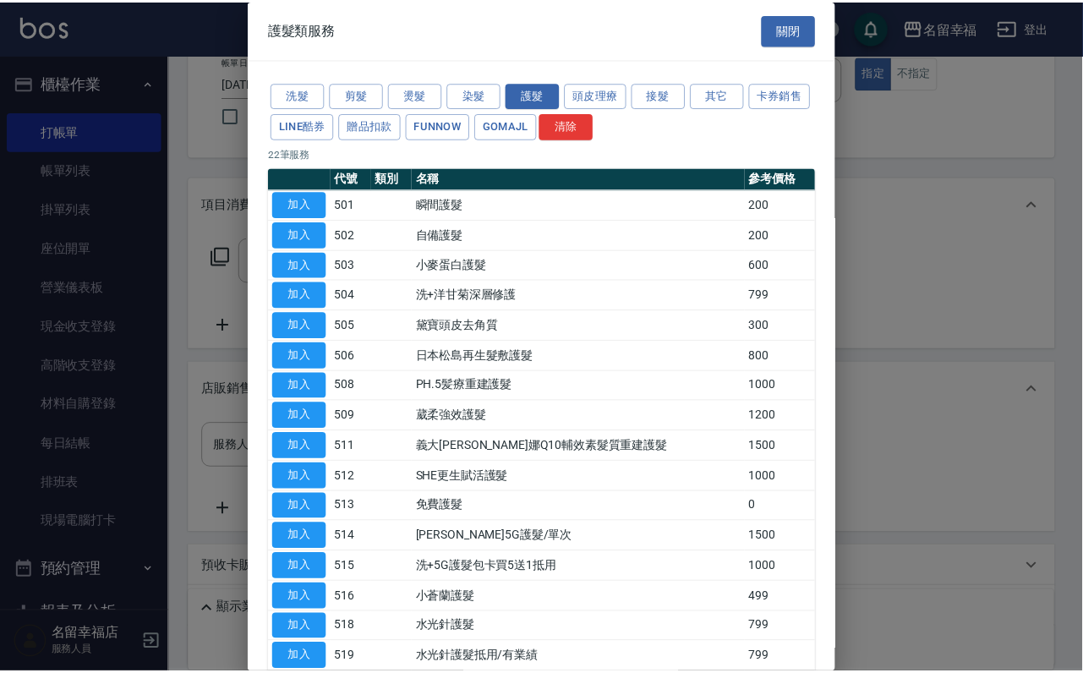
scroll to position [127, 0]
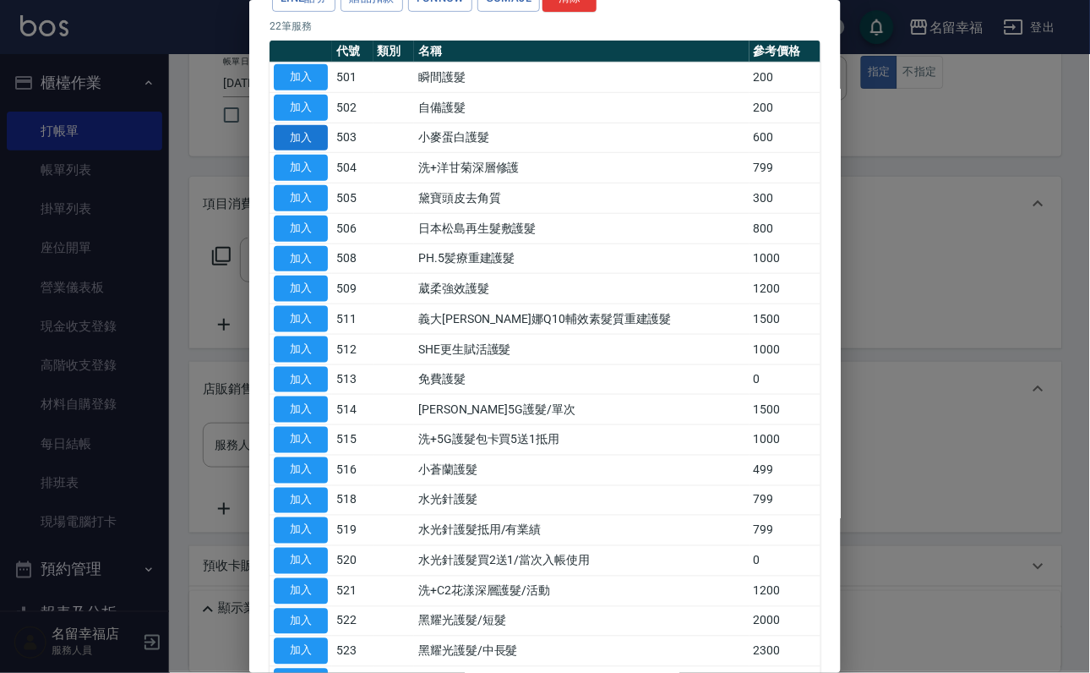
click at [291, 151] on button "加入" at bounding box center [301, 138] width 54 height 26
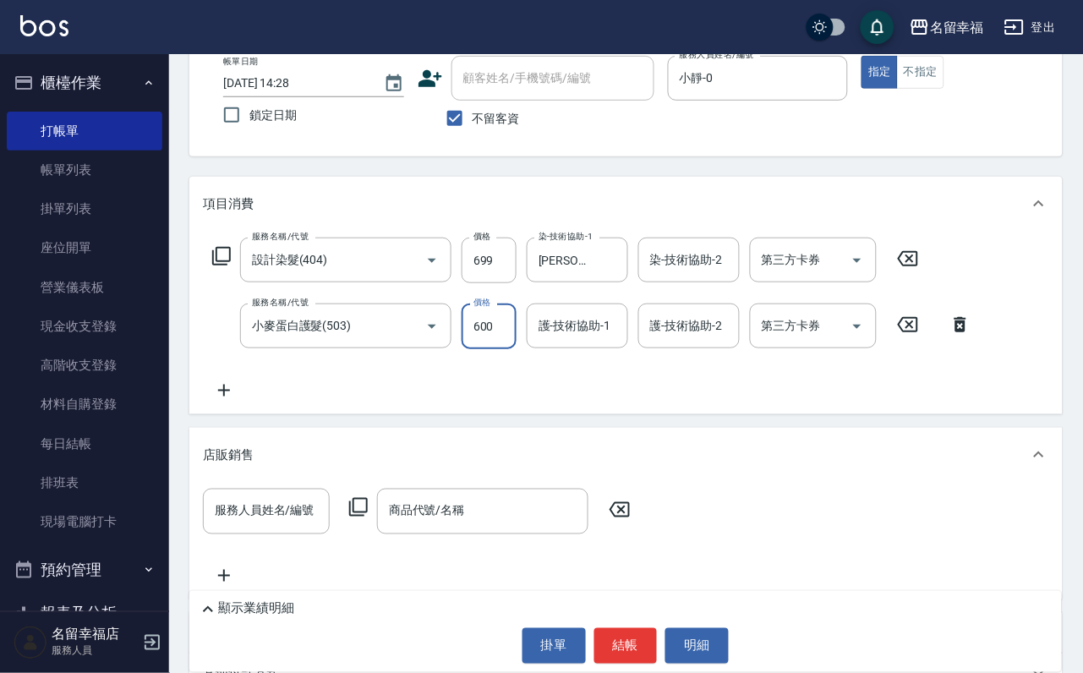
click at [502, 342] on input "600" at bounding box center [488, 326] width 55 height 46
type input "500"
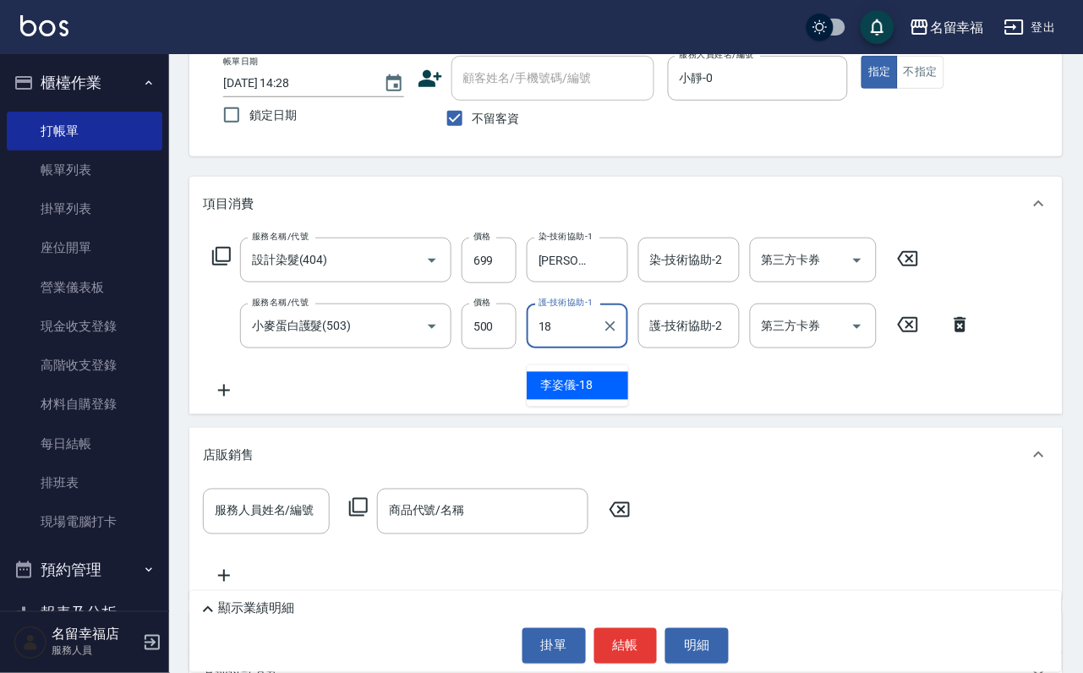
type input "[PERSON_NAME]-18"
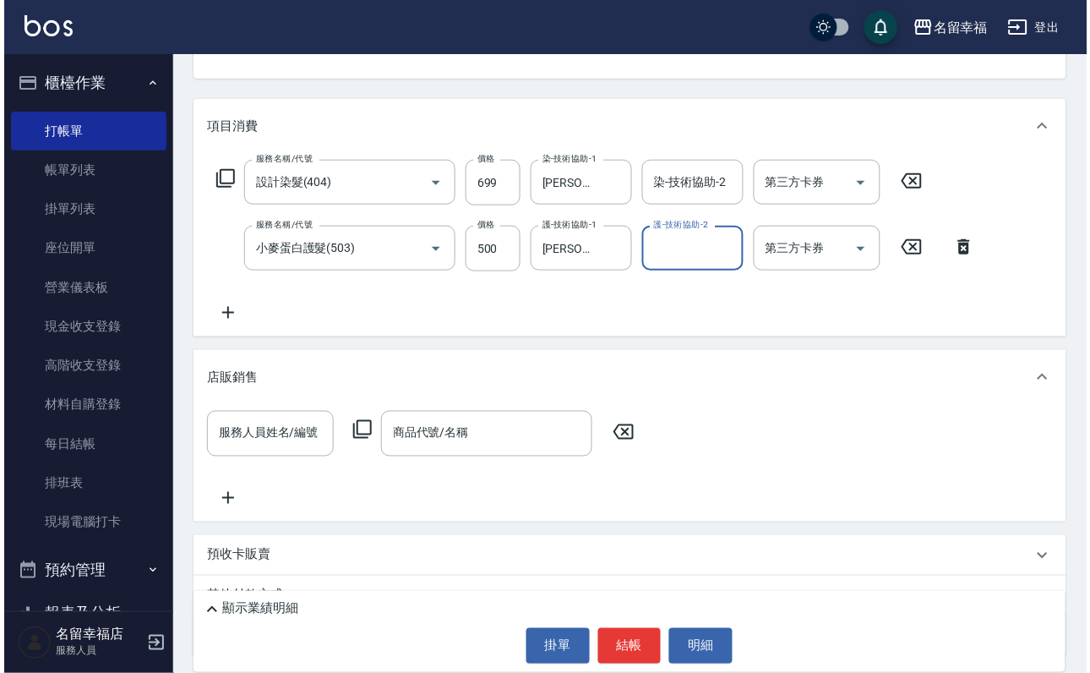
scroll to position [227, 0]
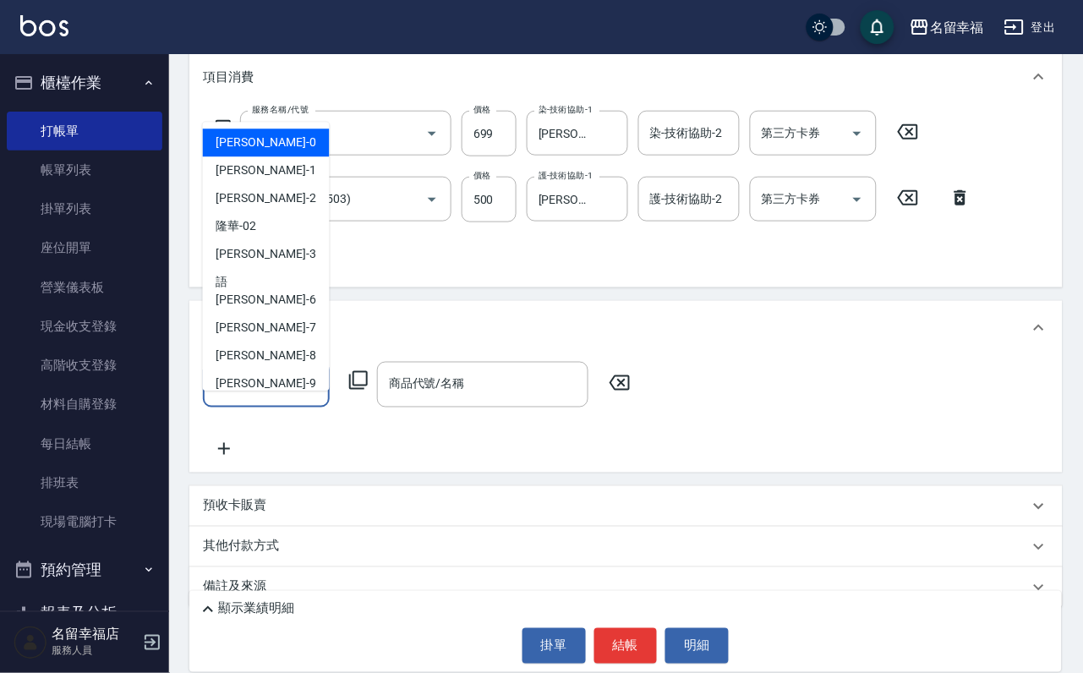
click at [269, 401] on div "服務人員姓名/編號 服務人員姓名/編號" at bounding box center [266, 384] width 127 height 45
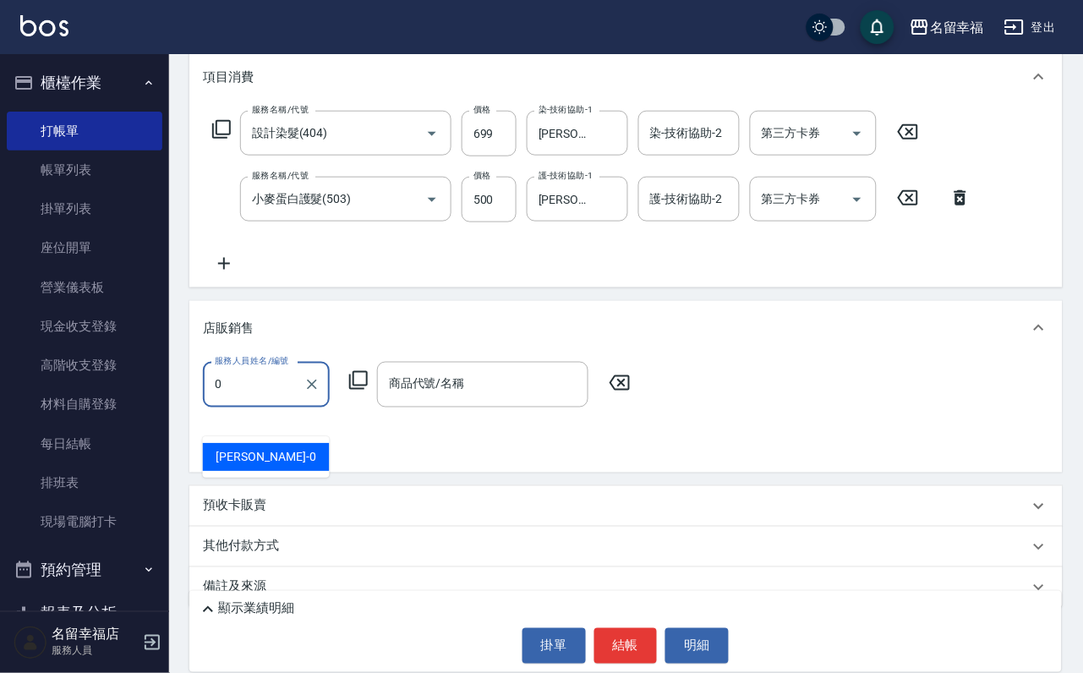
type input "小靜-0"
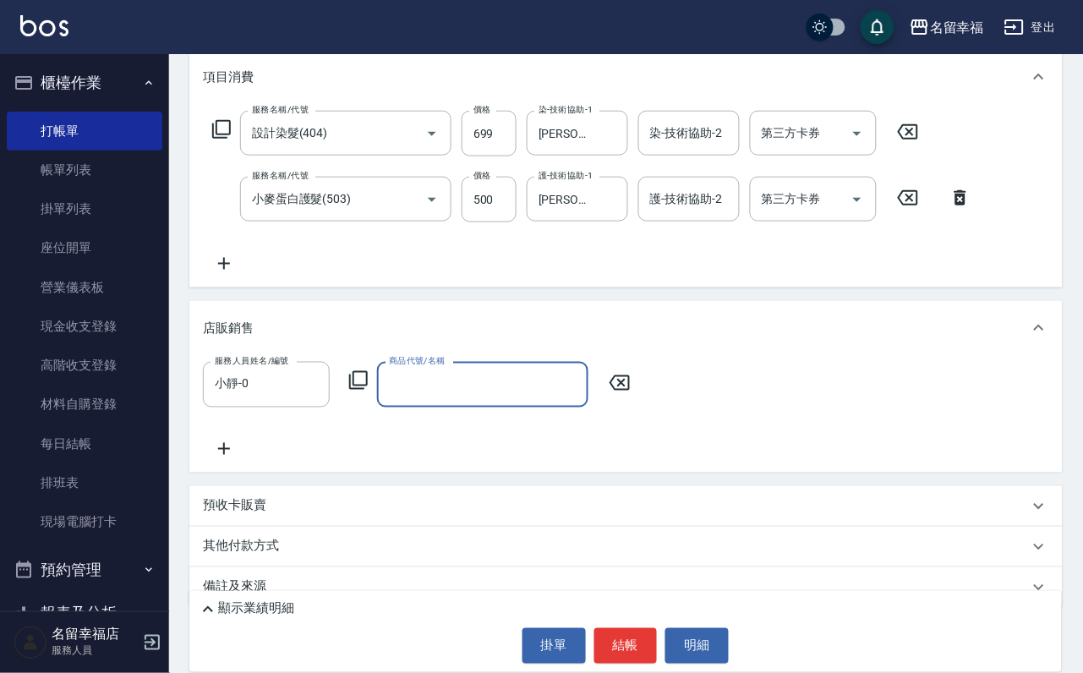
click at [360, 390] on icon at bounding box center [358, 380] width 20 height 20
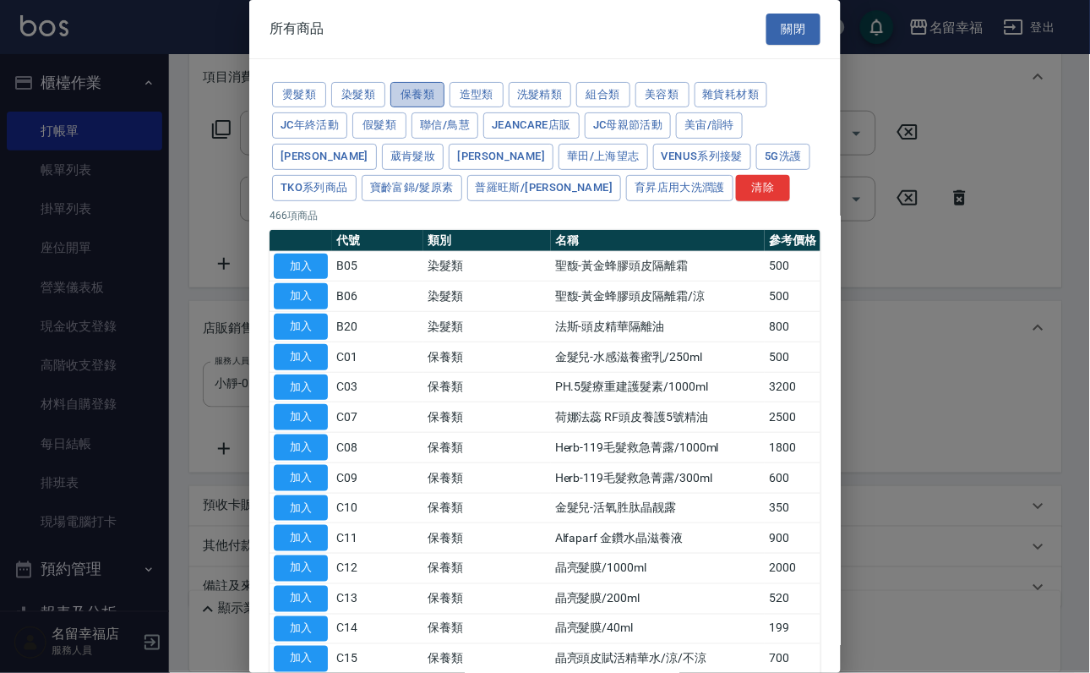
click at [445, 96] on button "保養類" at bounding box center [417, 95] width 54 height 26
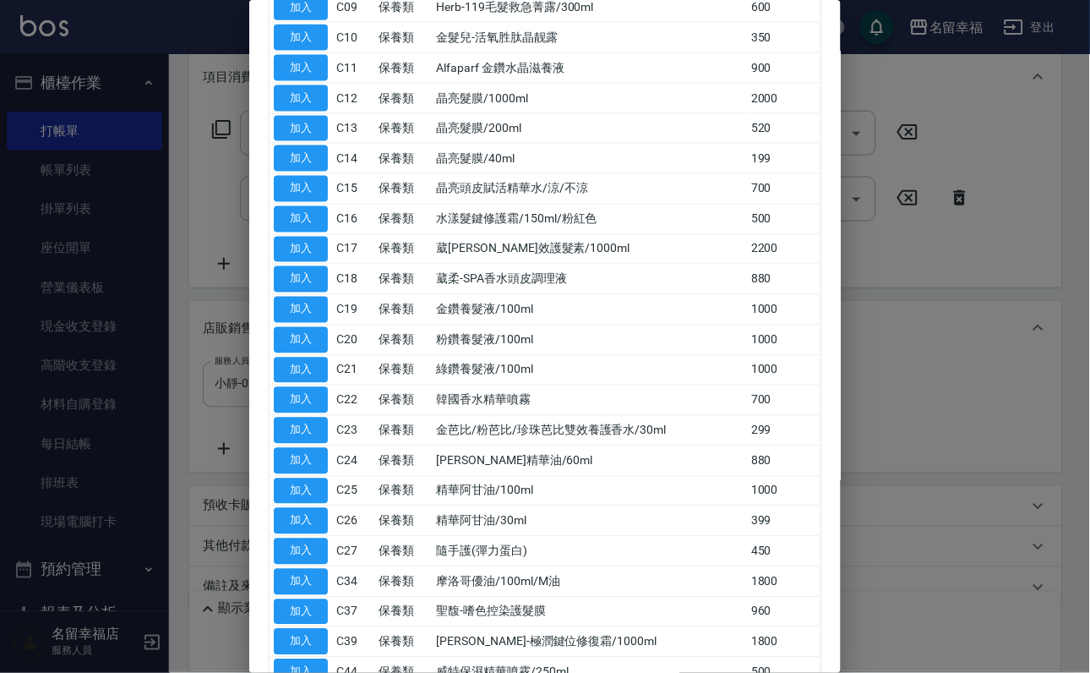
scroll to position [380, 0]
click at [305, 232] on button "加入" at bounding box center [301, 218] width 54 height 26
type input "水漾髮鍵修護霜/150ml/粉紅色"
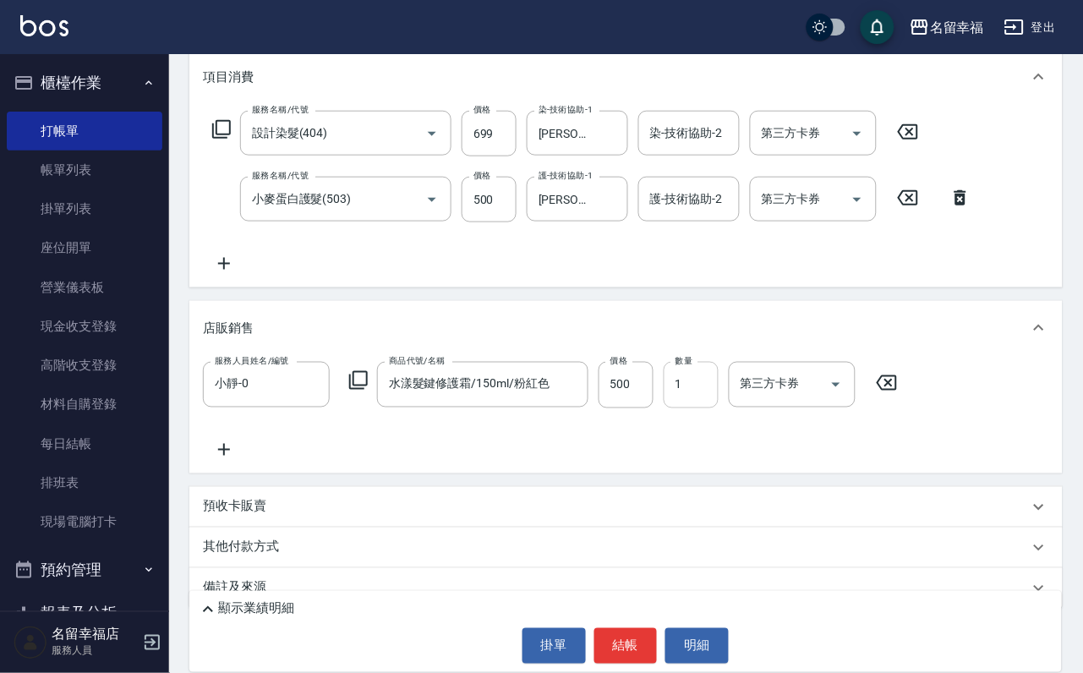
click at [709, 407] on input "1" at bounding box center [690, 385] width 55 height 46
type input "2"
click at [234, 600] on p "顯示業績明細" at bounding box center [256, 609] width 76 height 18
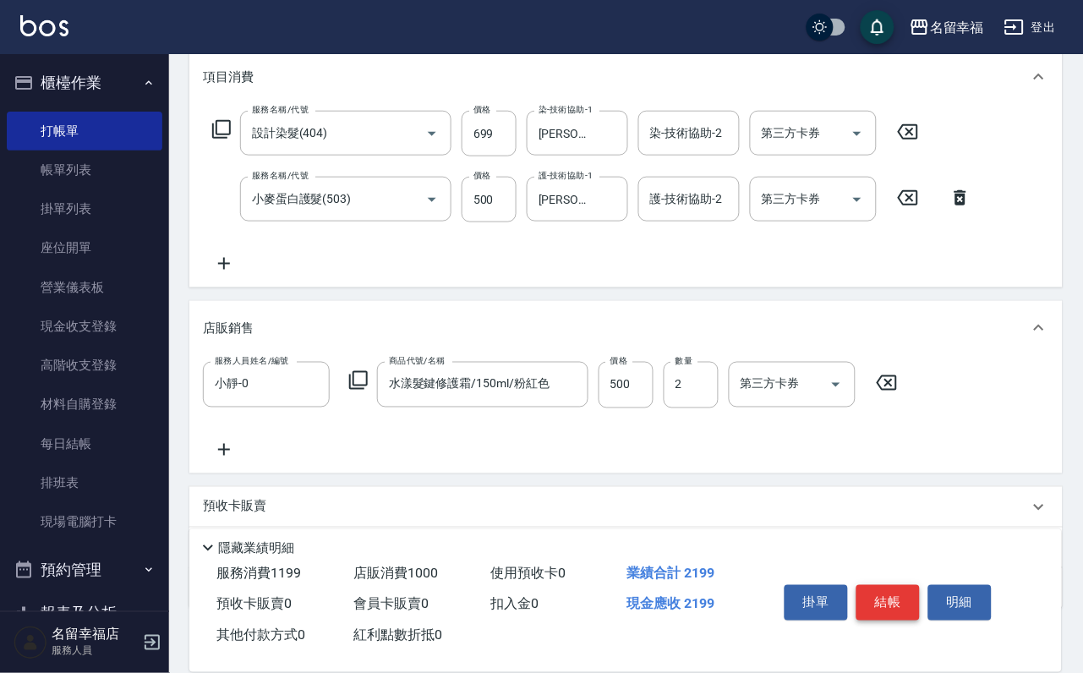
click at [920, 585] on button "結帳" at bounding box center [887, 602] width 63 height 35
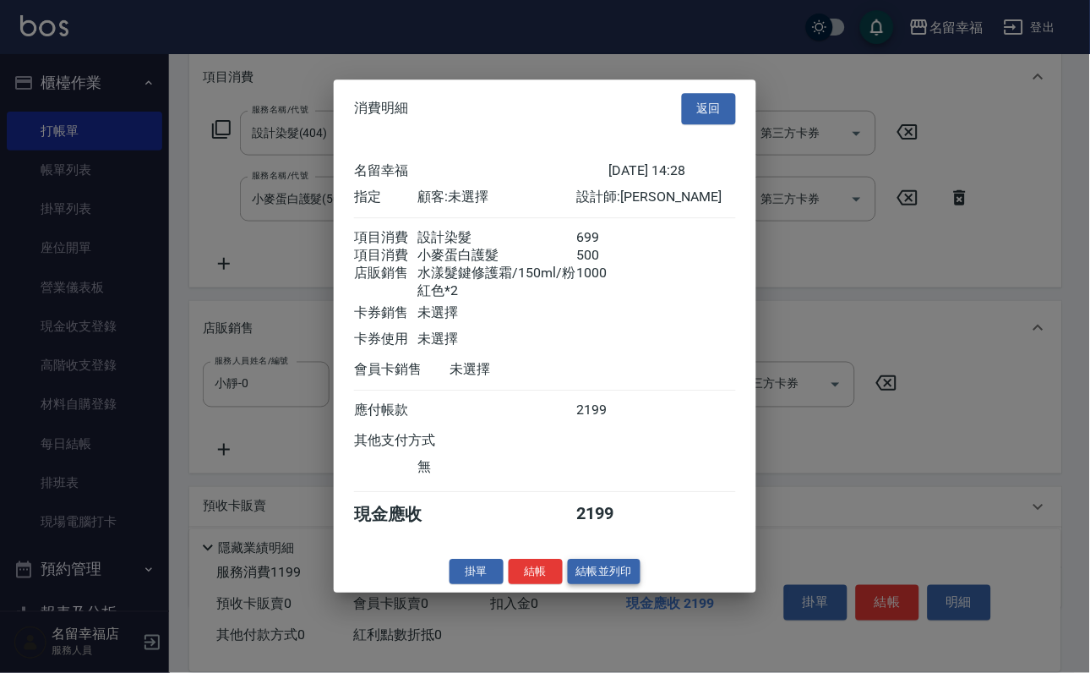
scroll to position [295, 0]
click at [527, 585] on button "結帳" at bounding box center [536, 572] width 54 height 26
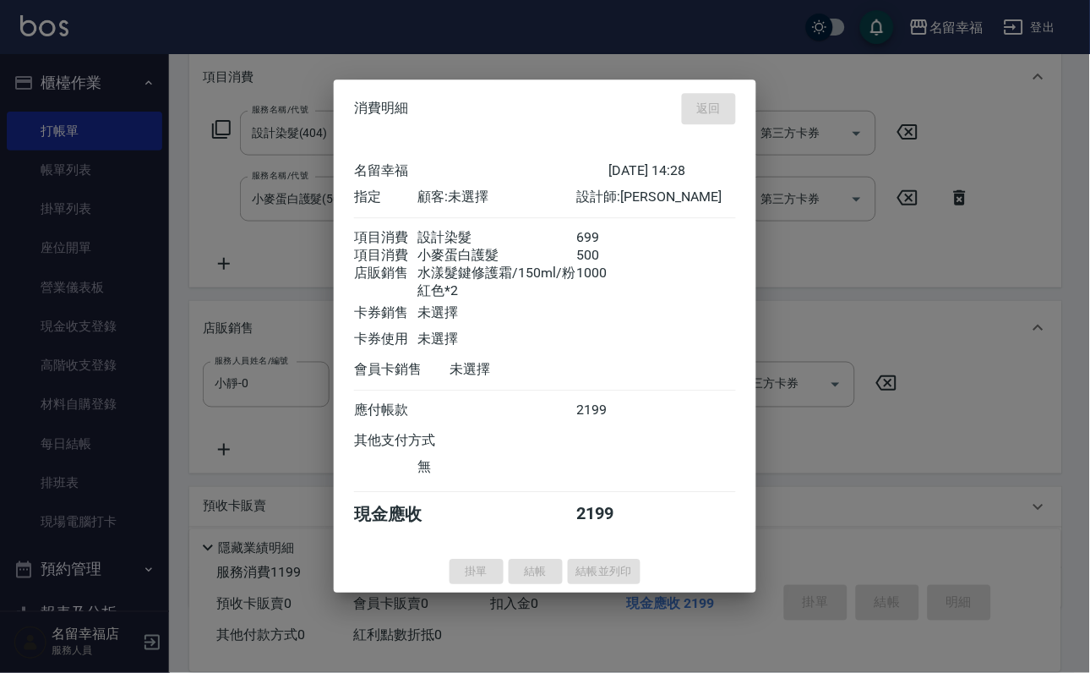
type input "[DATE] 15:11"
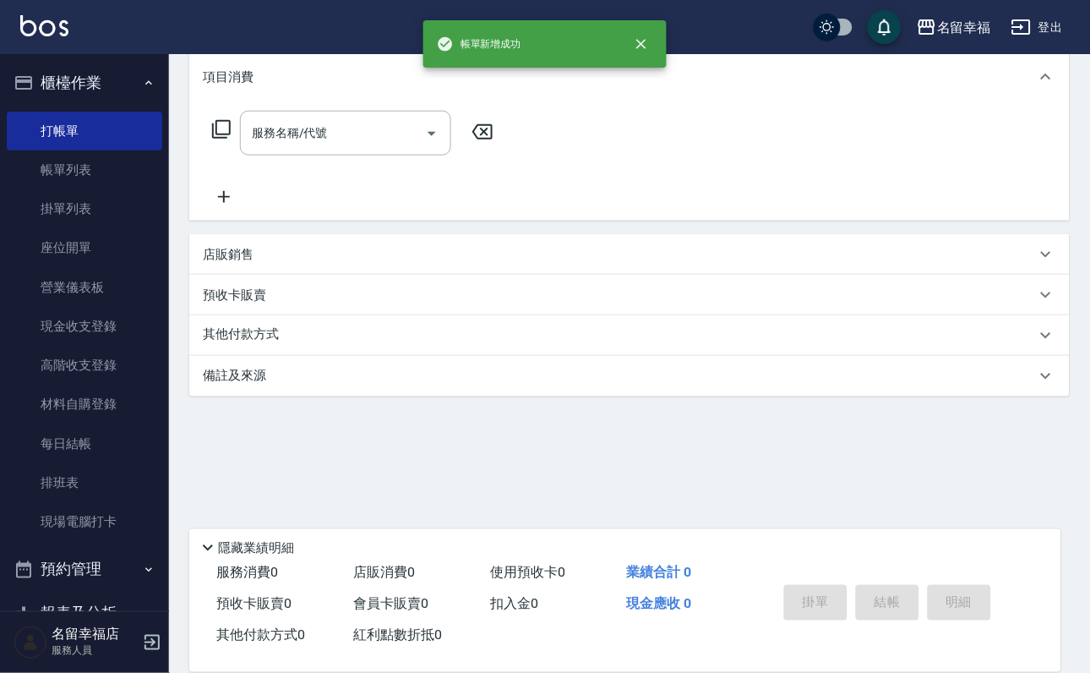
scroll to position [0, 0]
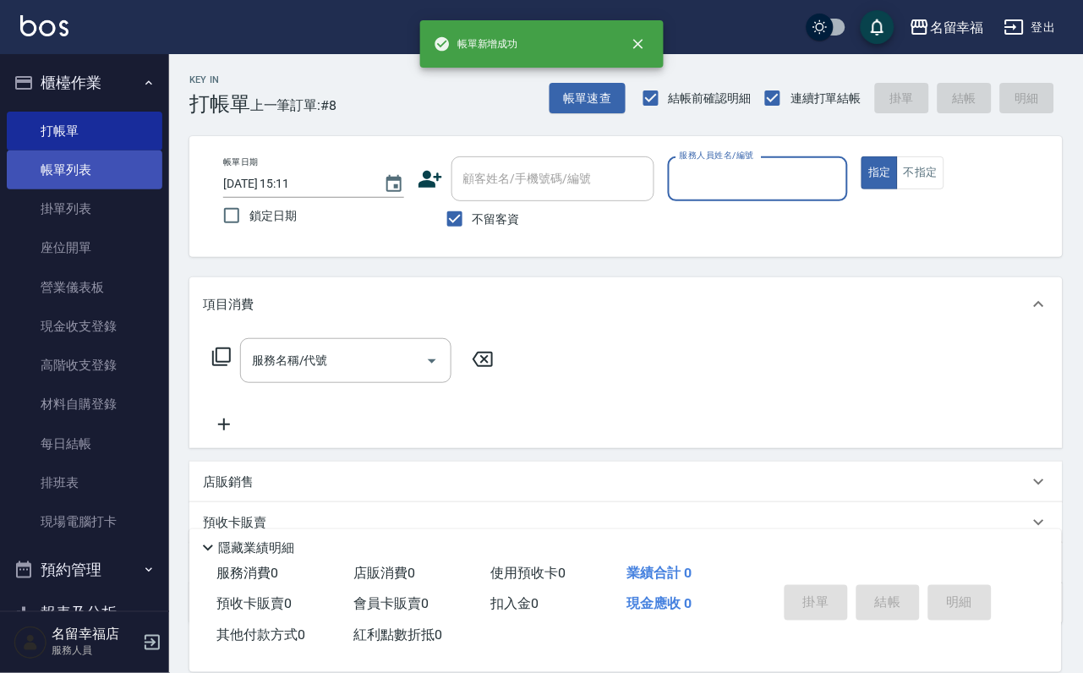
click at [80, 180] on link "帳單列表" at bounding box center [85, 169] width 156 height 39
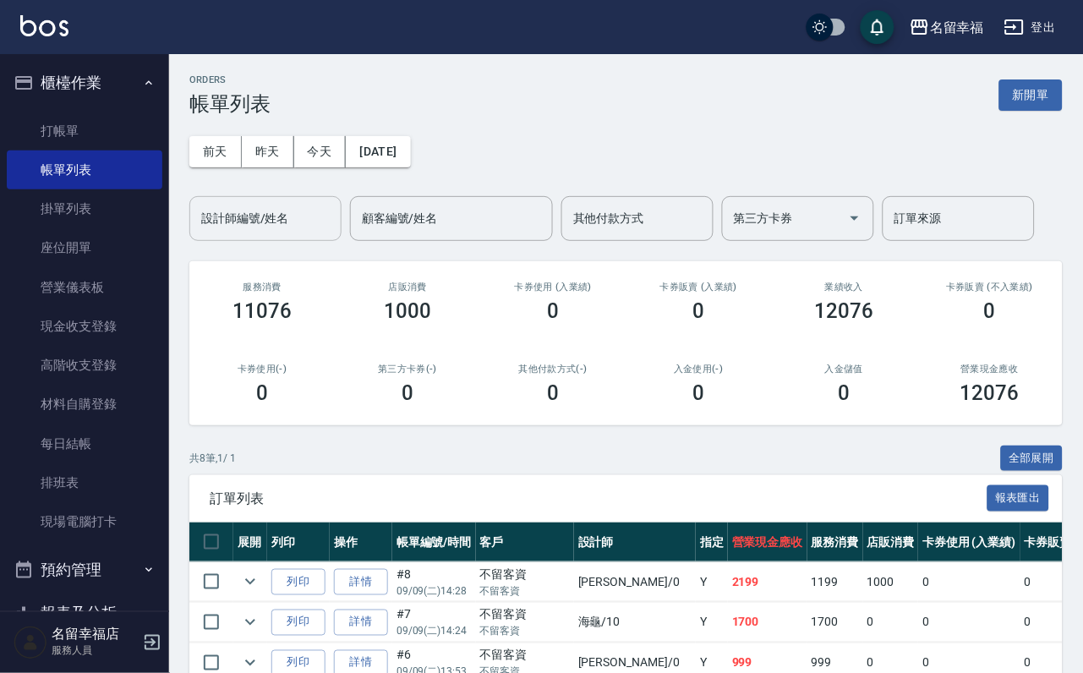
click at [265, 219] on input "設計師編號/姓名" at bounding box center [265, 219] width 137 height 30
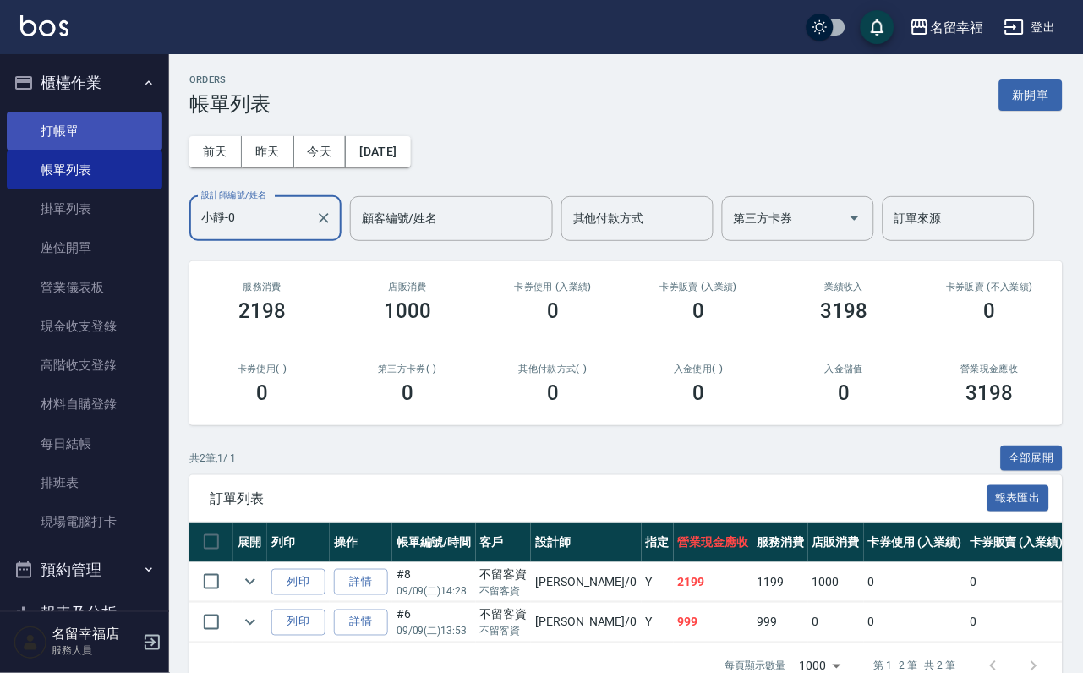
type input "小靜-0"
click at [45, 131] on link "打帳單" at bounding box center [85, 131] width 156 height 39
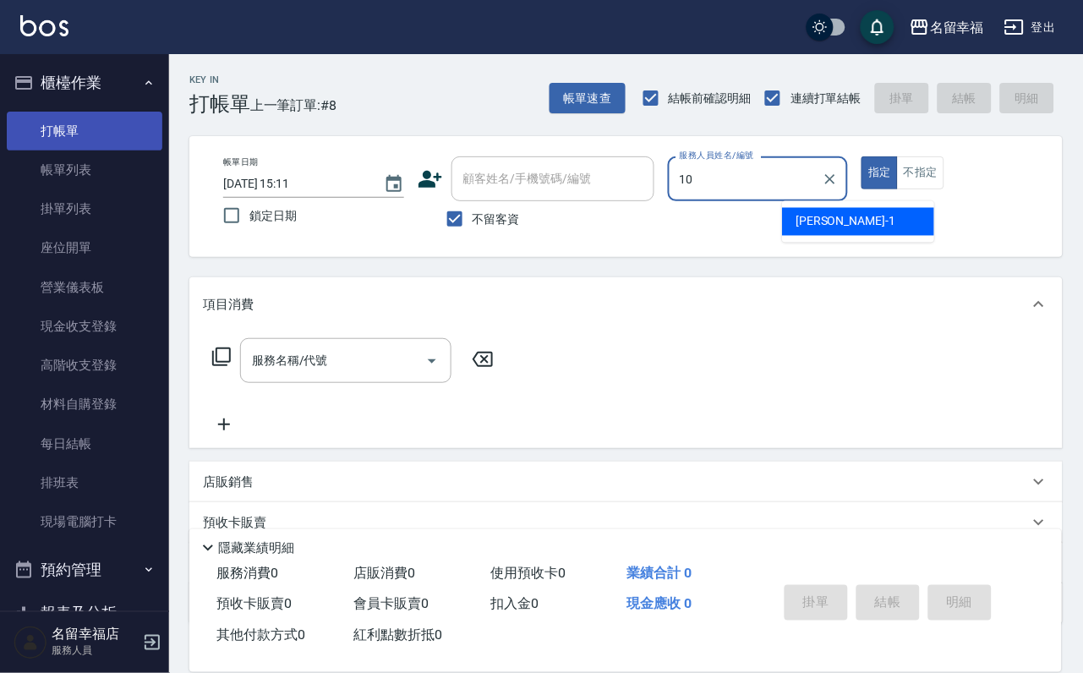
type input "海龜-10"
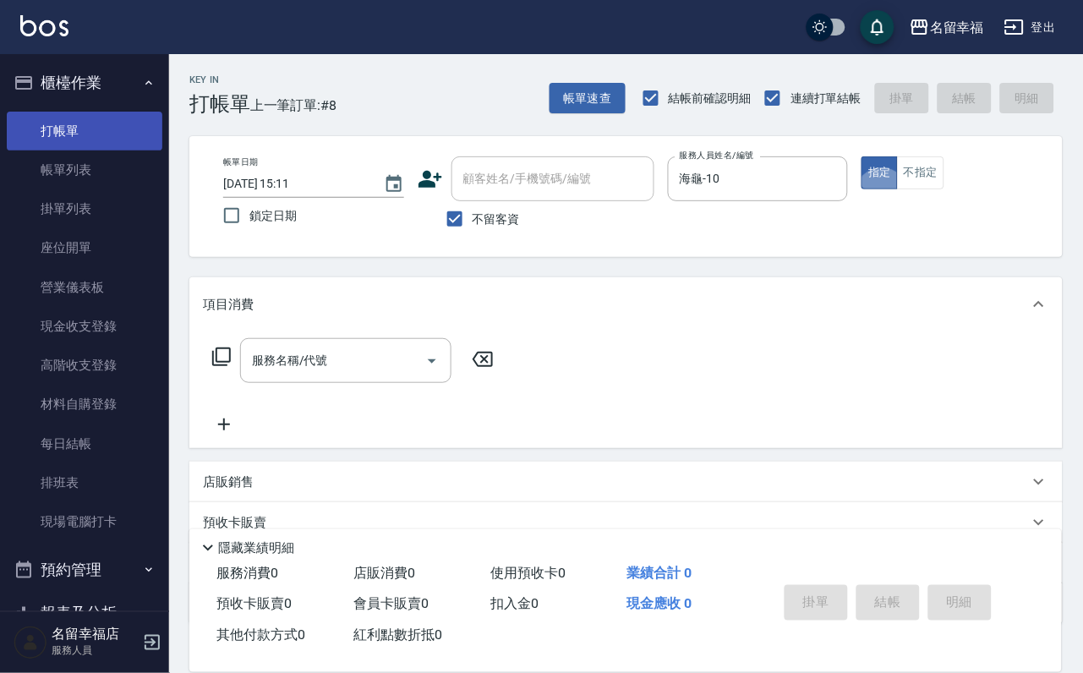
type button "true"
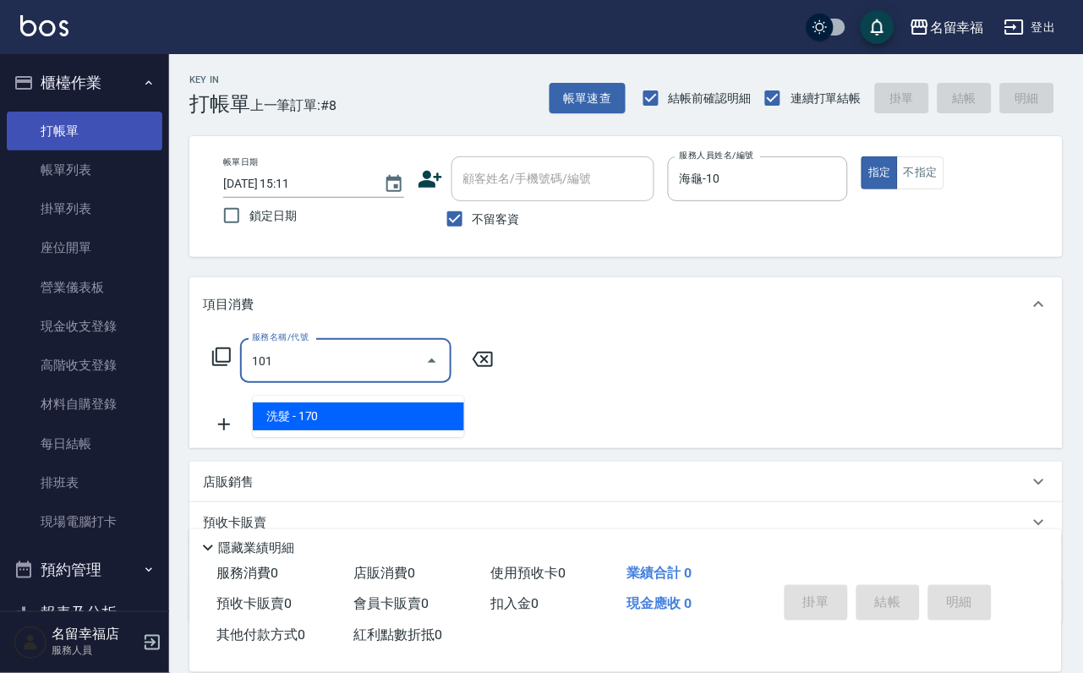
type input "洗髮(101)"
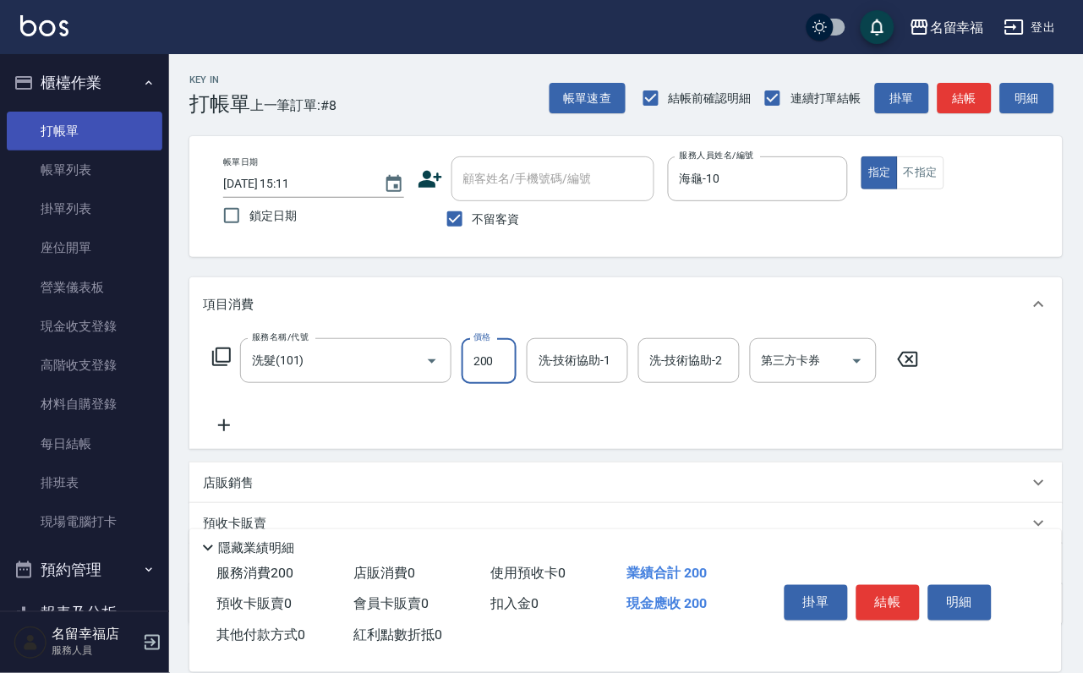
type input "200"
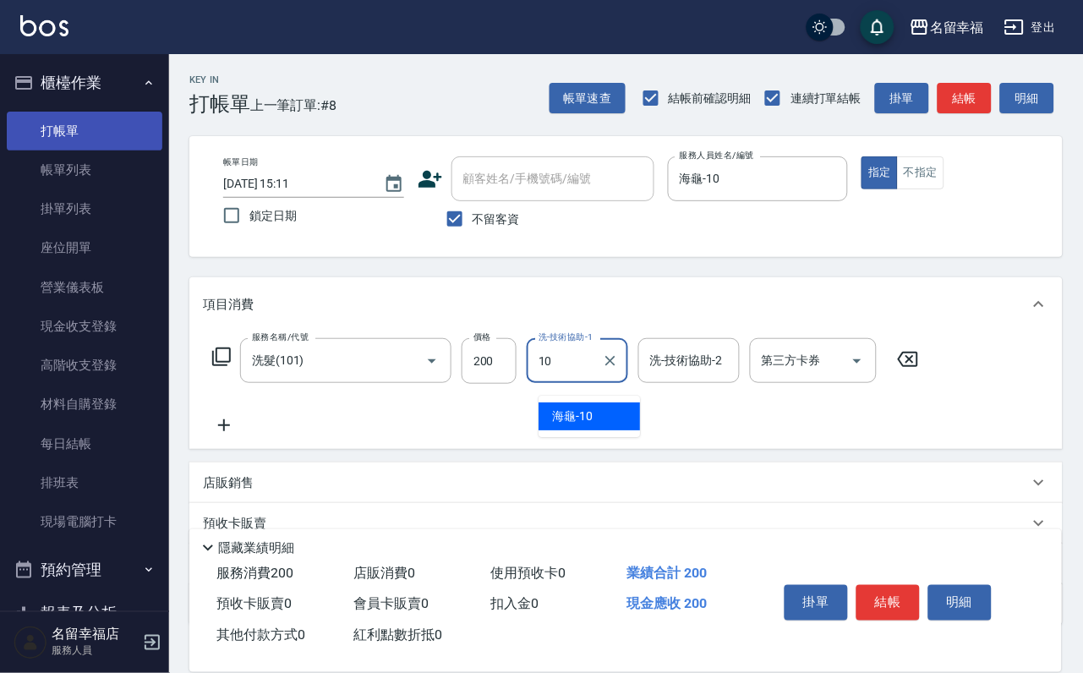
type input "海龜-10"
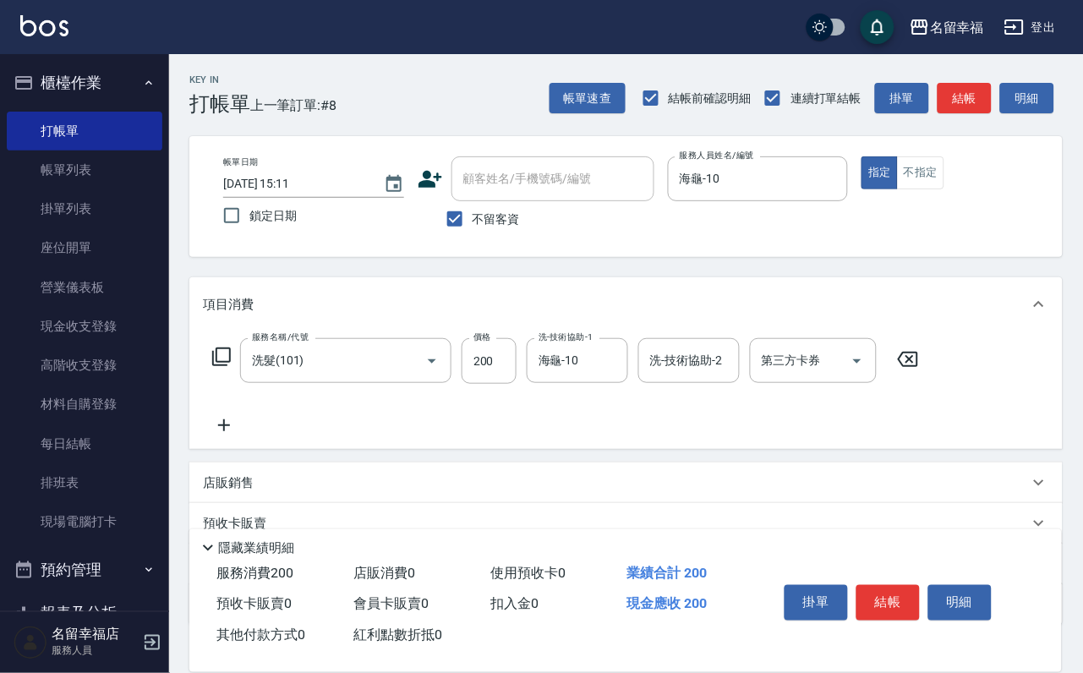
click at [217, 538] on icon at bounding box center [208, 548] width 20 height 20
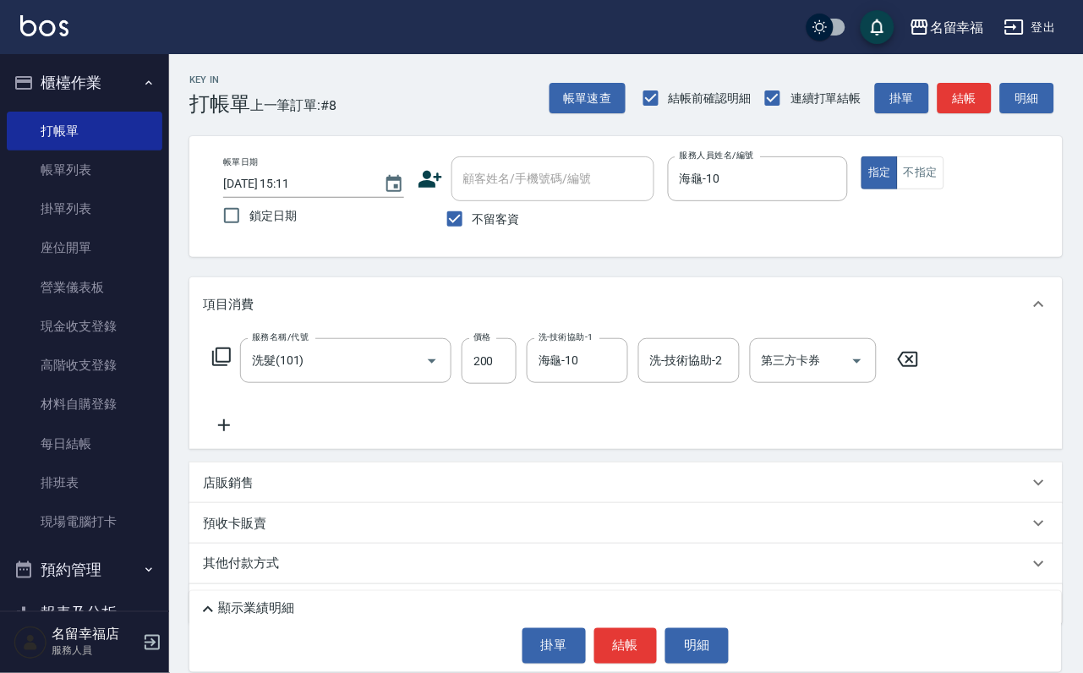
click at [221, 435] on icon at bounding box center [224, 425] width 42 height 20
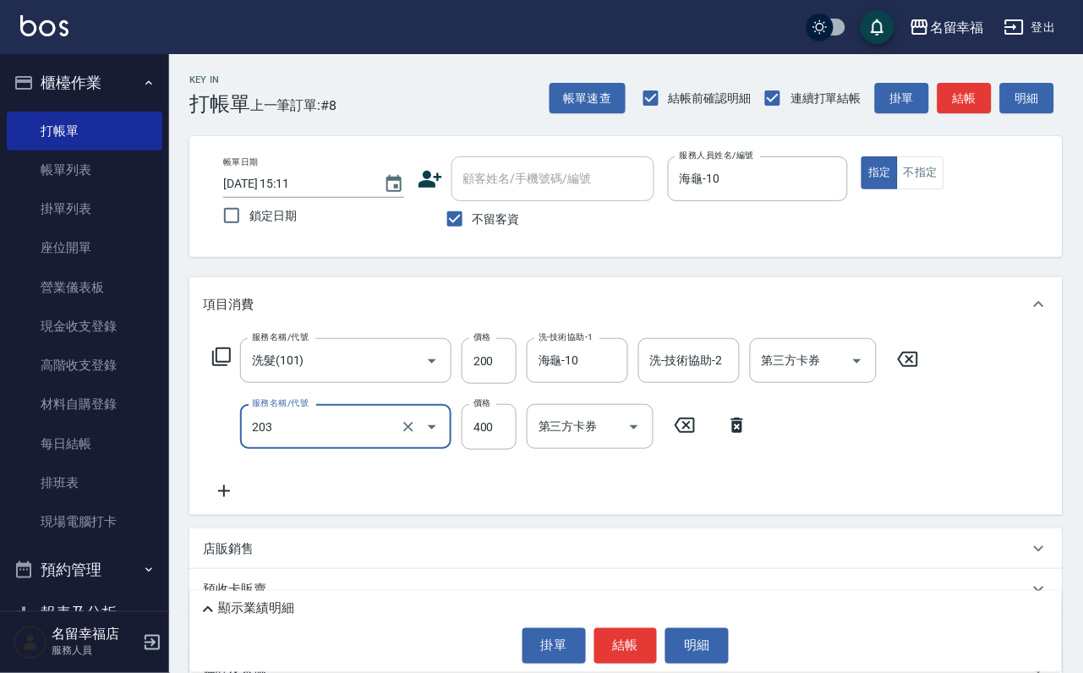
type input "指定單剪(203)"
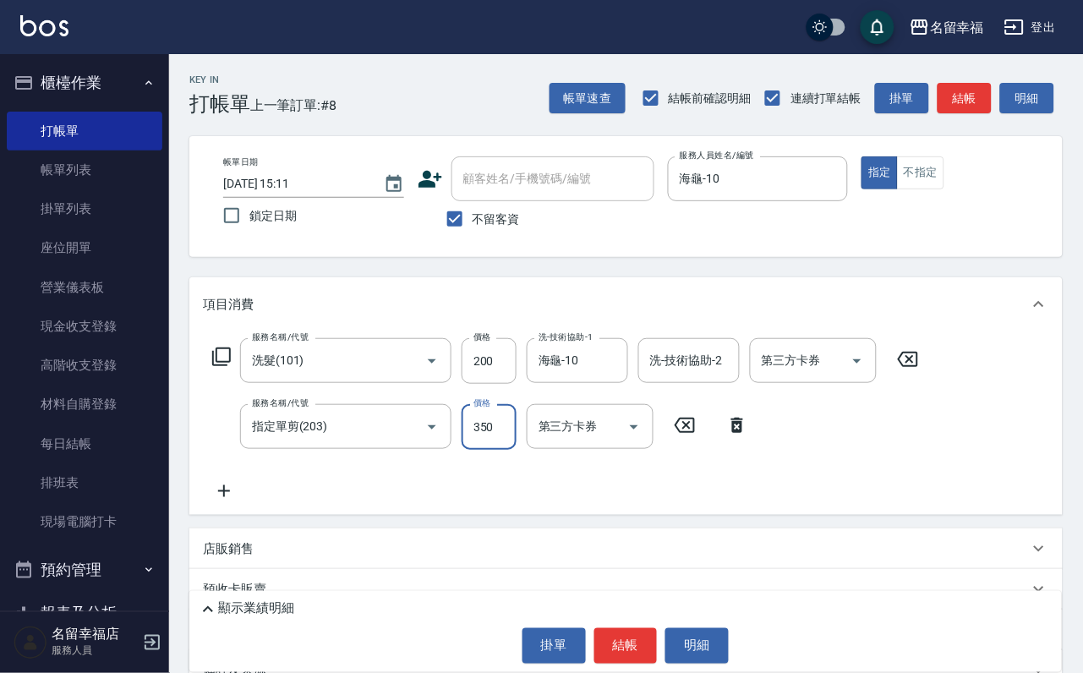
type input "350"
click at [514, 384] on input "200" at bounding box center [488, 361] width 55 height 46
click at [505, 371] on input "200" at bounding box center [488, 361] width 55 height 46
type input "100"
click at [871, 501] on div "服務名稱/代號 洗髮(101) 服務名稱/代號 價格 100 價格 洗-技術協助-1 海龜-10 洗-技術協助-1 洗-技術協助-2 洗-技術協助-2 第三方…" at bounding box center [566, 419] width 726 height 163
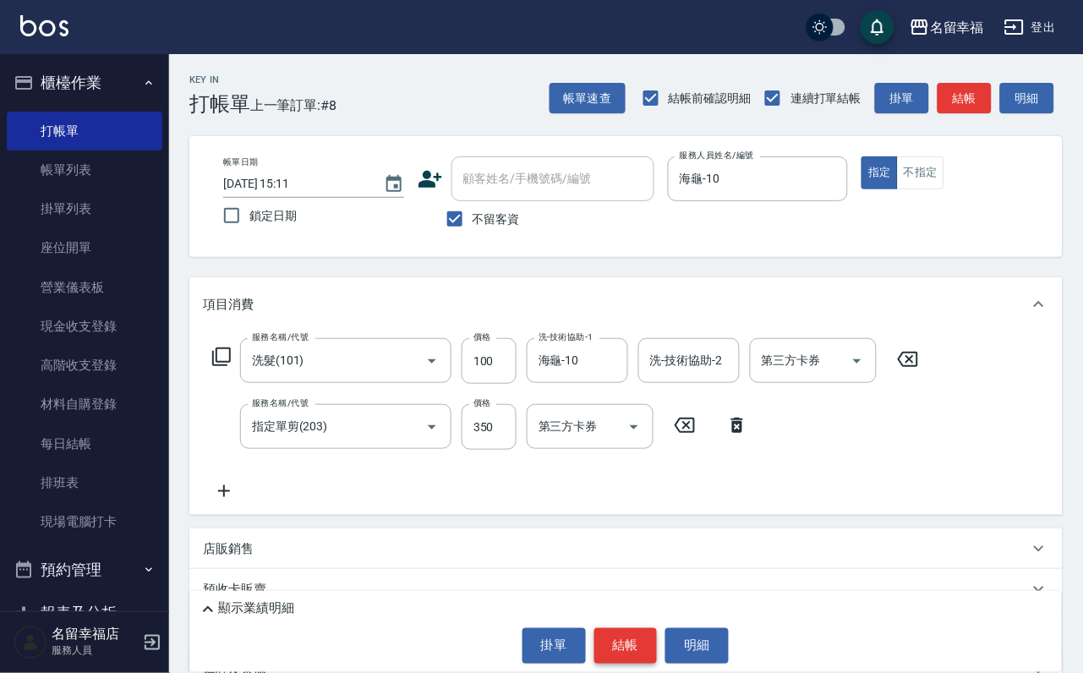
click at [630, 641] on button "結帳" at bounding box center [625, 645] width 63 height 35
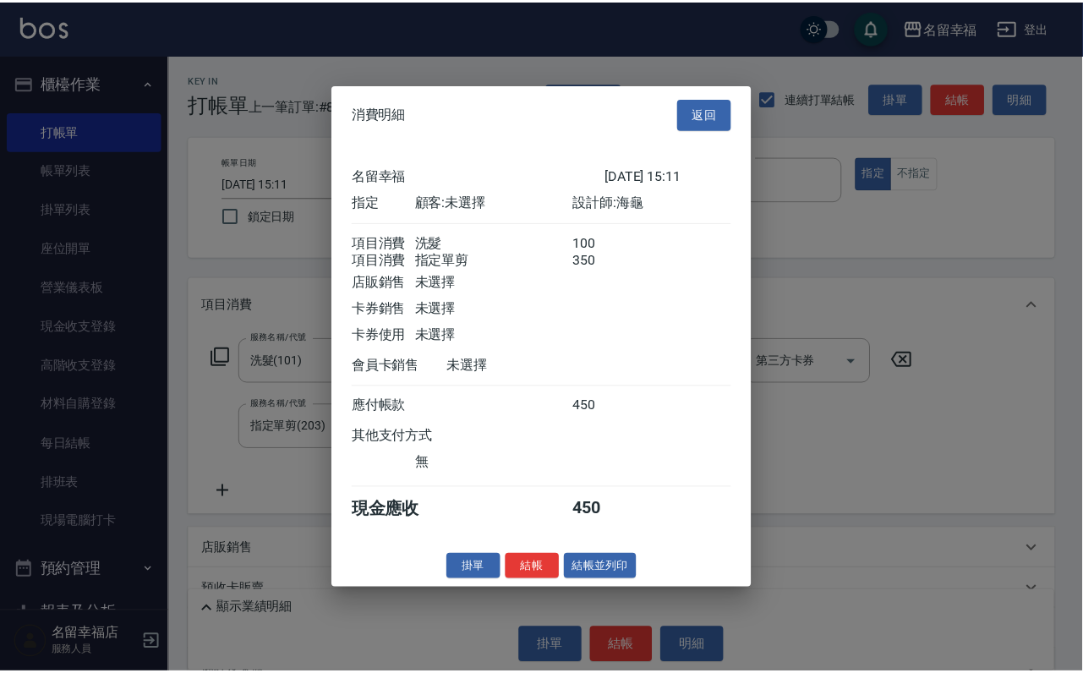
scroll to position [272, 0]
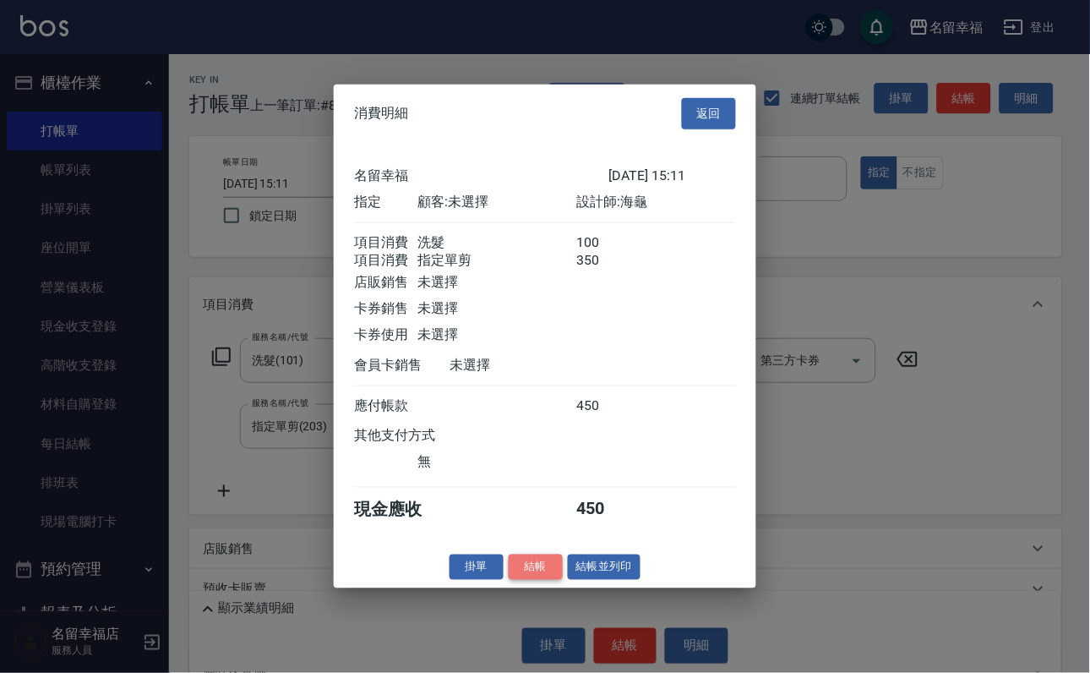
click at [509, 580] on button "結帳" at bounding box center [536, 567] width 54 height 26
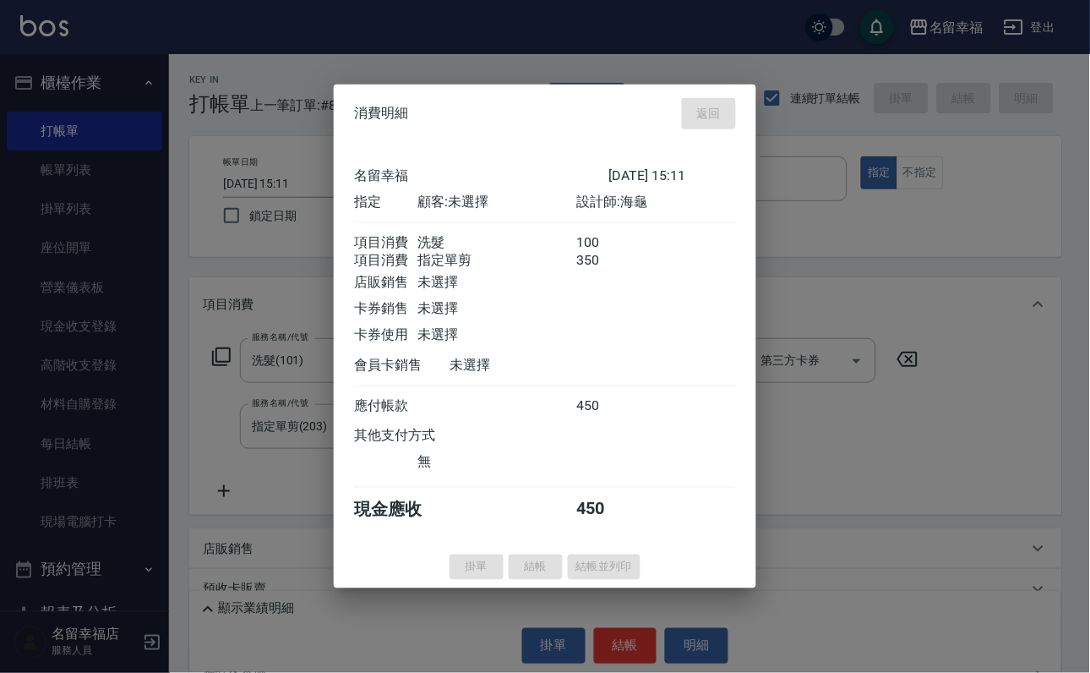
type input "[DATE] 15:20"
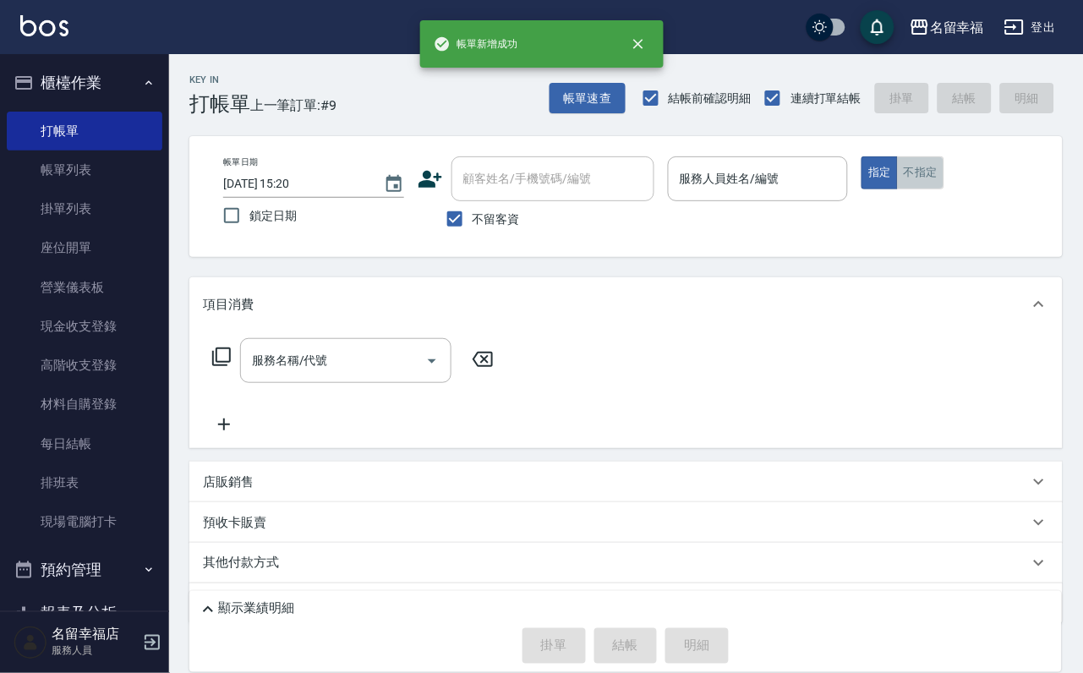
click at [944, 189] on button "不指定" at bounding box center [920, 172] width 47 height 33
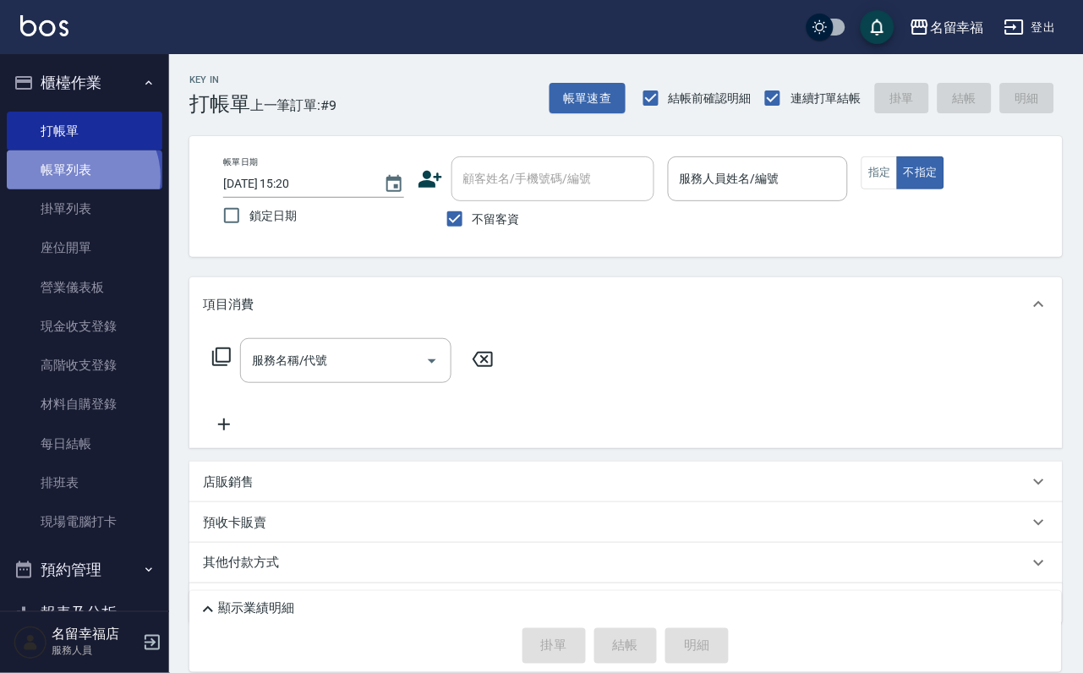
click at [78, 186] on link "帳單列表" at bounding box center [85, 169] width 156 height 39
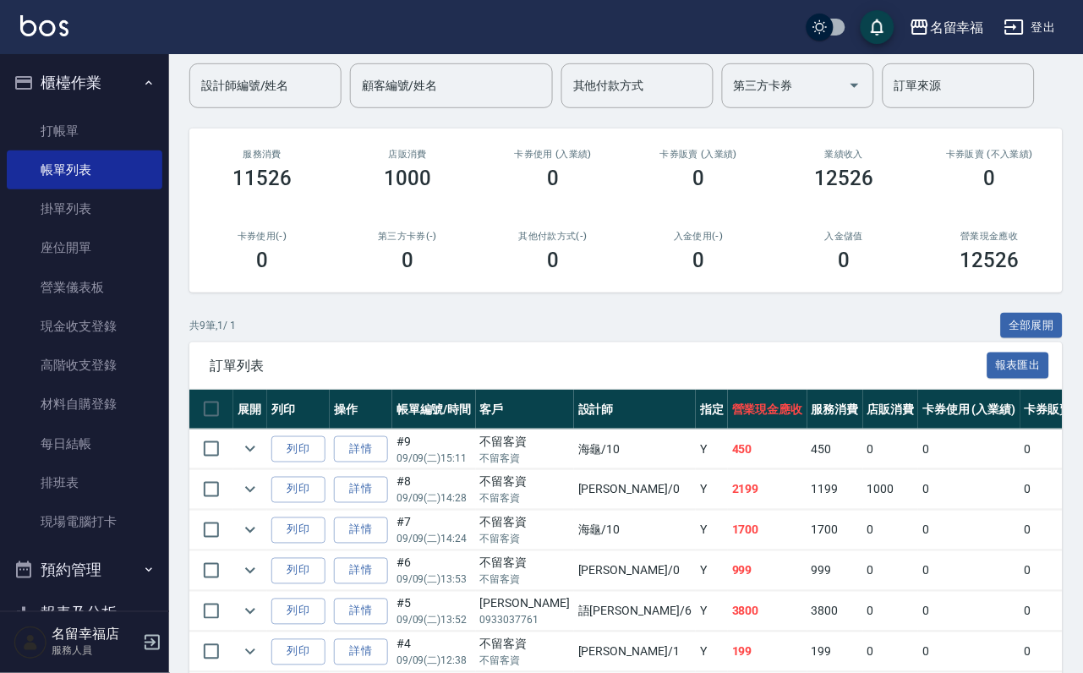
scroll to position [254, 0]
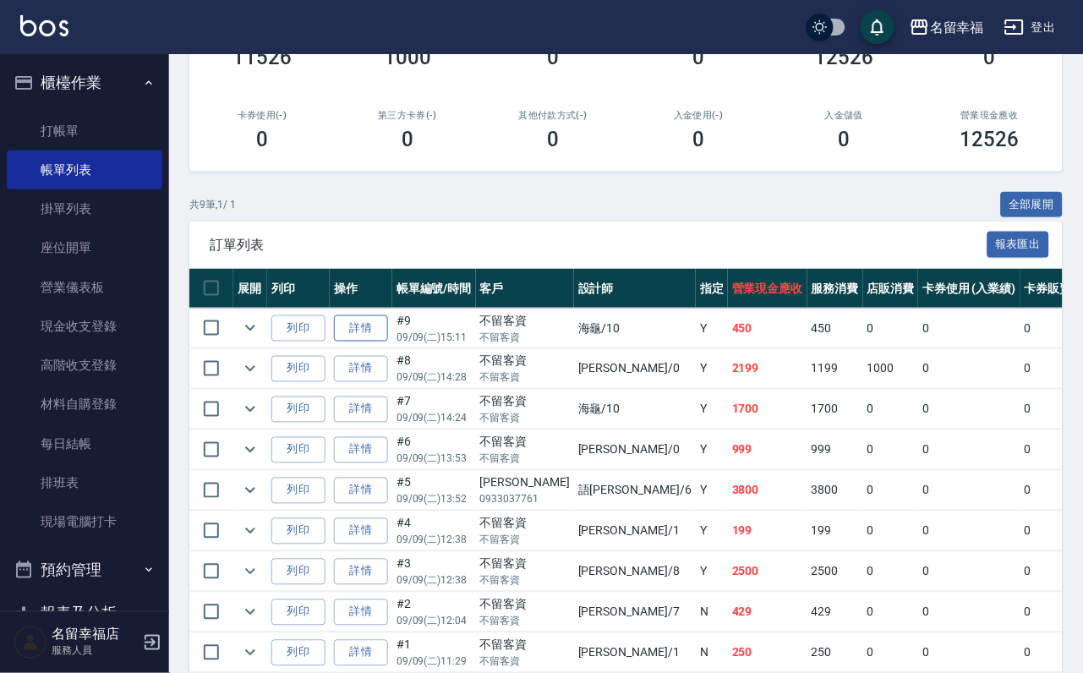
click at [379, 341] on link "詳情" at bounding box center [361, 328] width 54 height 26
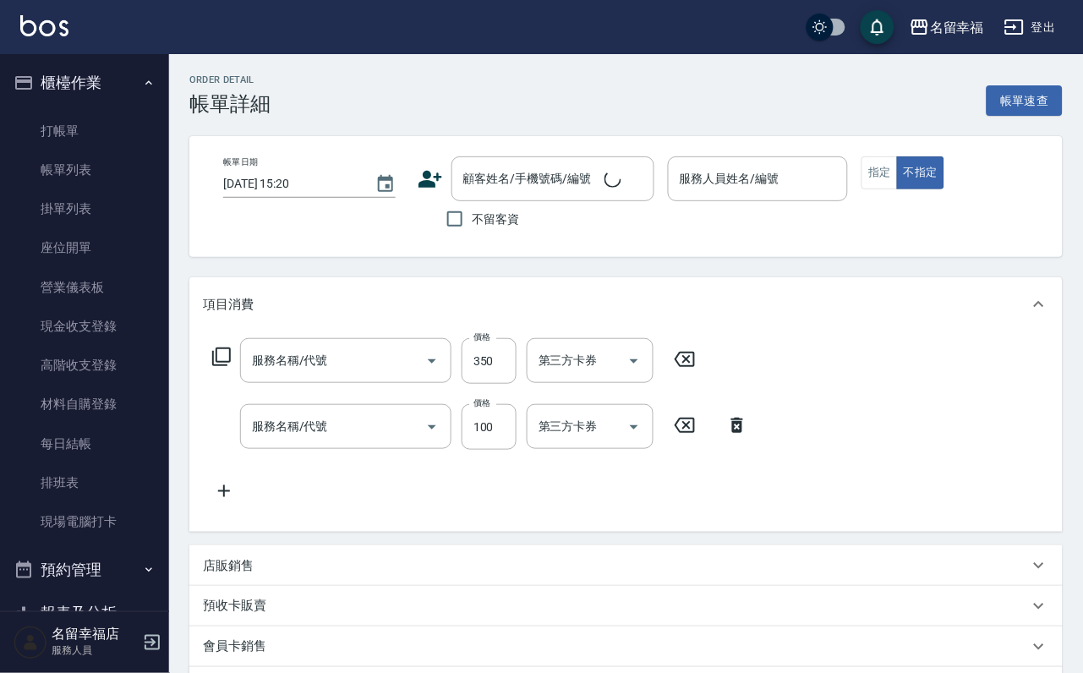
type input "[DATE] 15:11"
checkbox input "true"
type input "海龜-10"
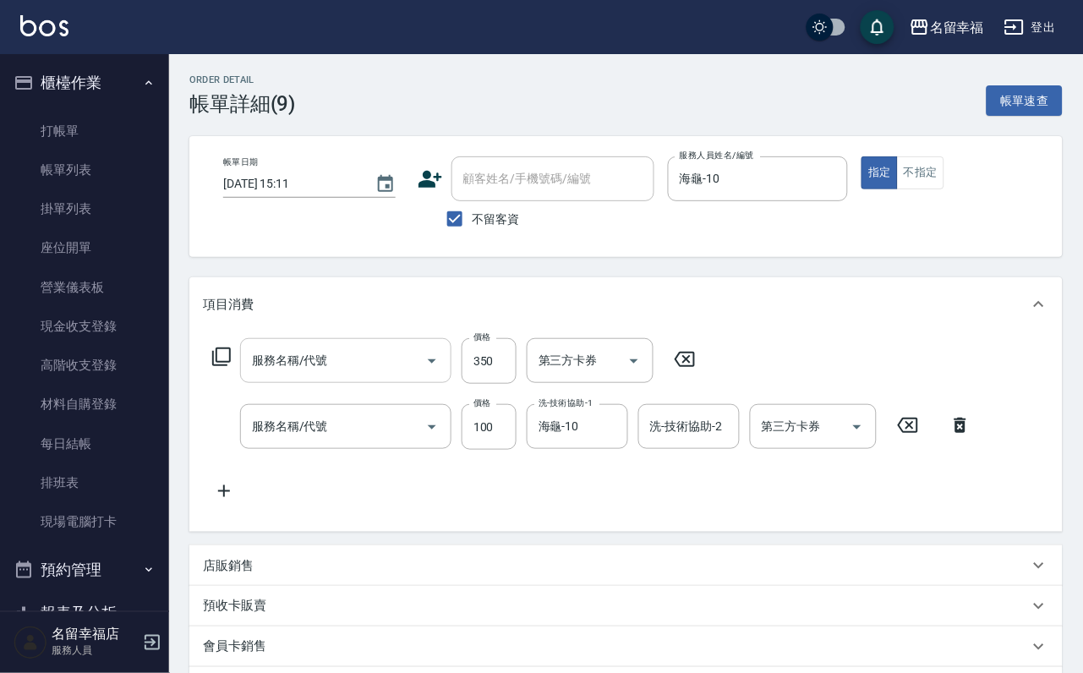
type input "指定單剪(203)"
type input "洗髮(101)"
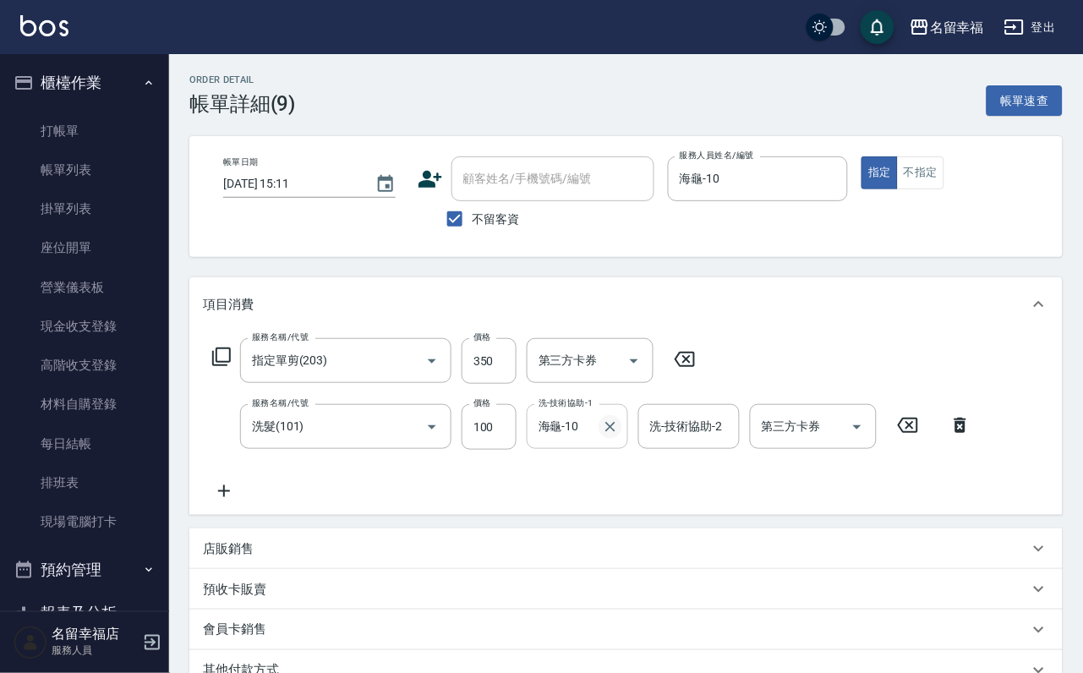
click at [602, 435] on icon "Clear" at bounding box center [610, 426] width 17 height 17
type input "[PERSON_NAME]-14"
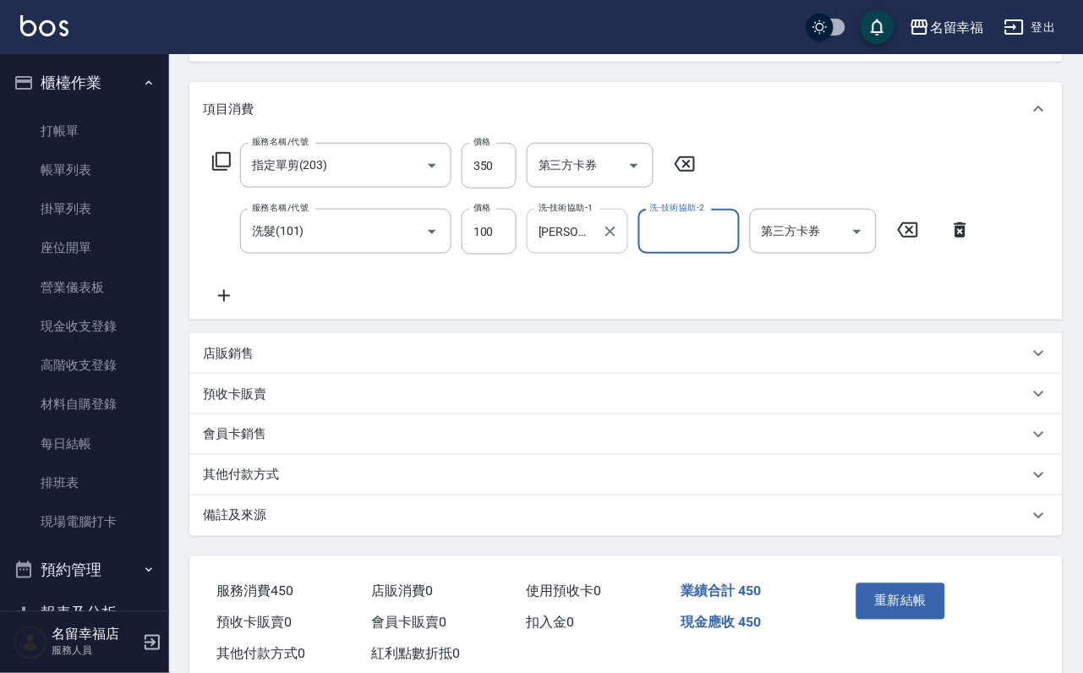
scroll to position [303, 0]
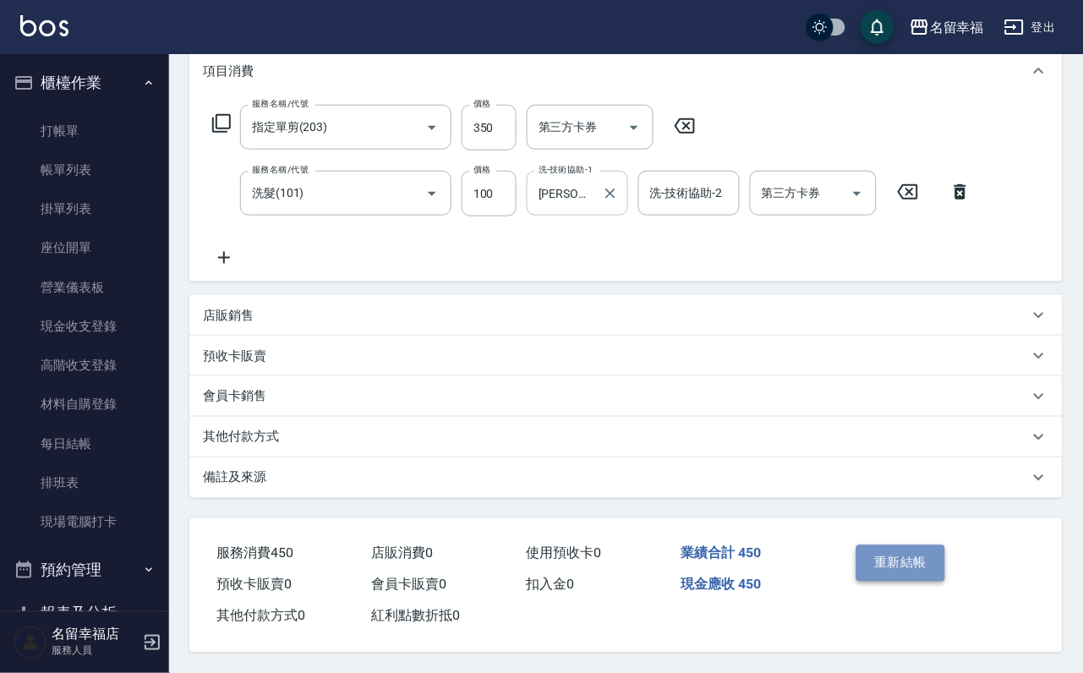
click at [925, 545] on button "重新結帳" at bounding box center [901, 562] width 90 height 35
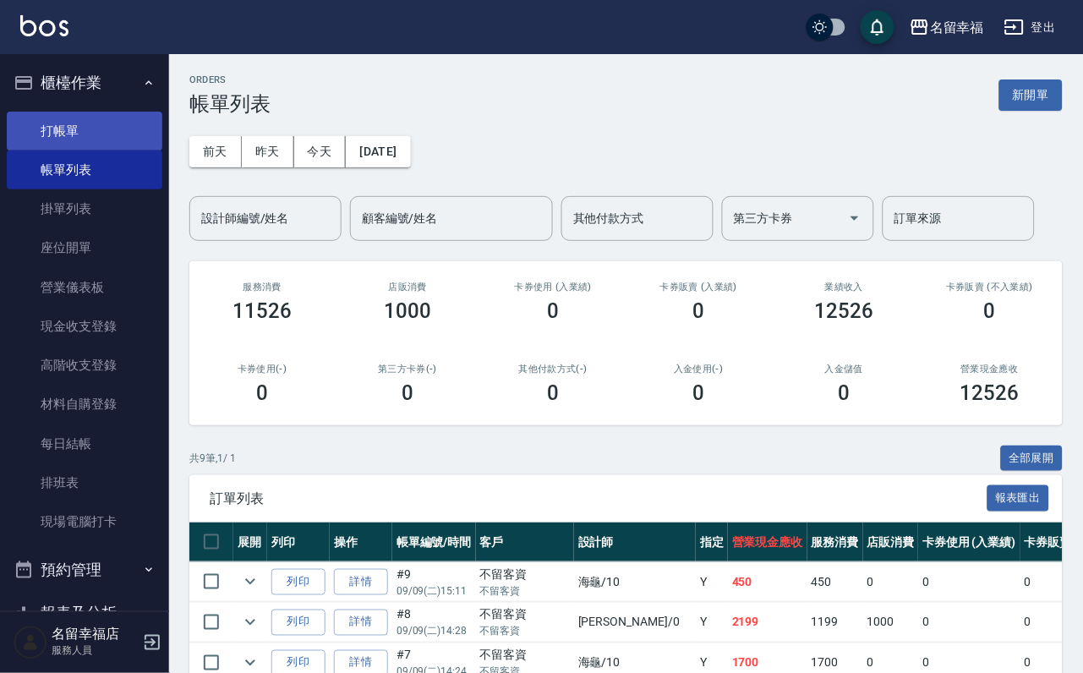
click at [30, 126] on link "打帳單" at bounding box center [85, 131] width 156 height 39
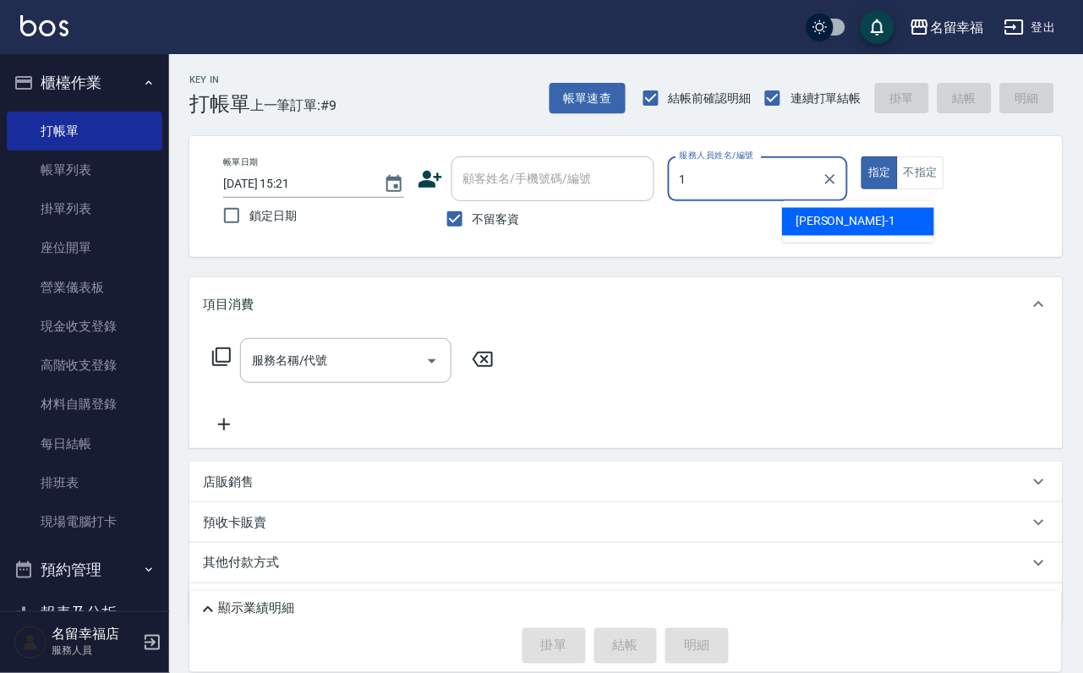
type input "[PERSON_NAME]-1"
type button "true"
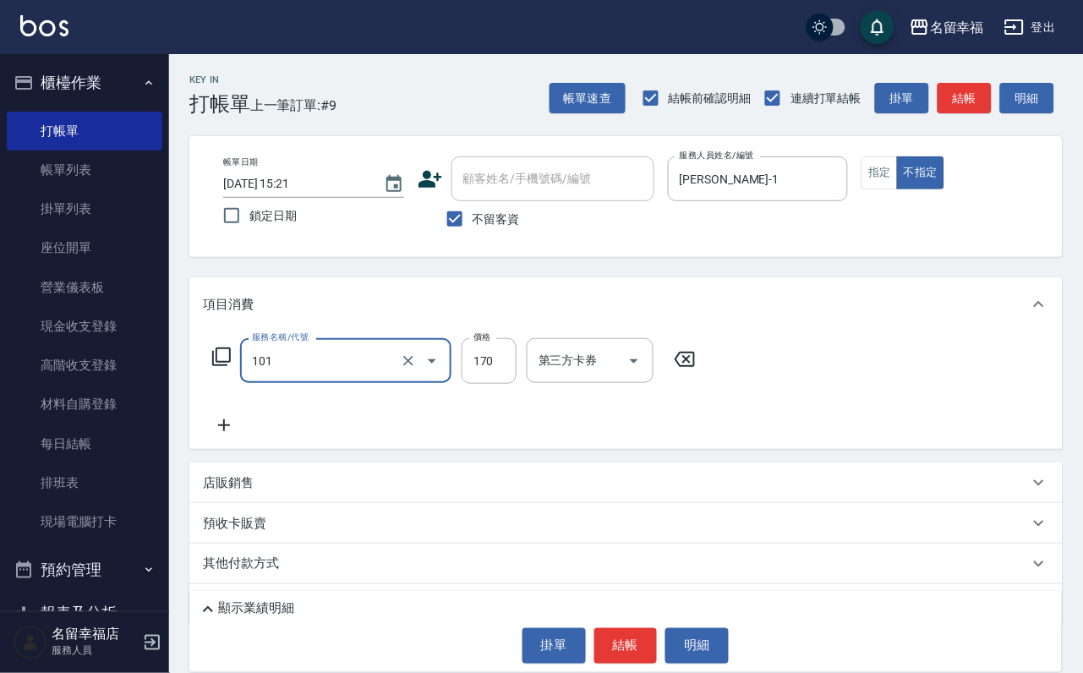
type input "洗髮(101)"
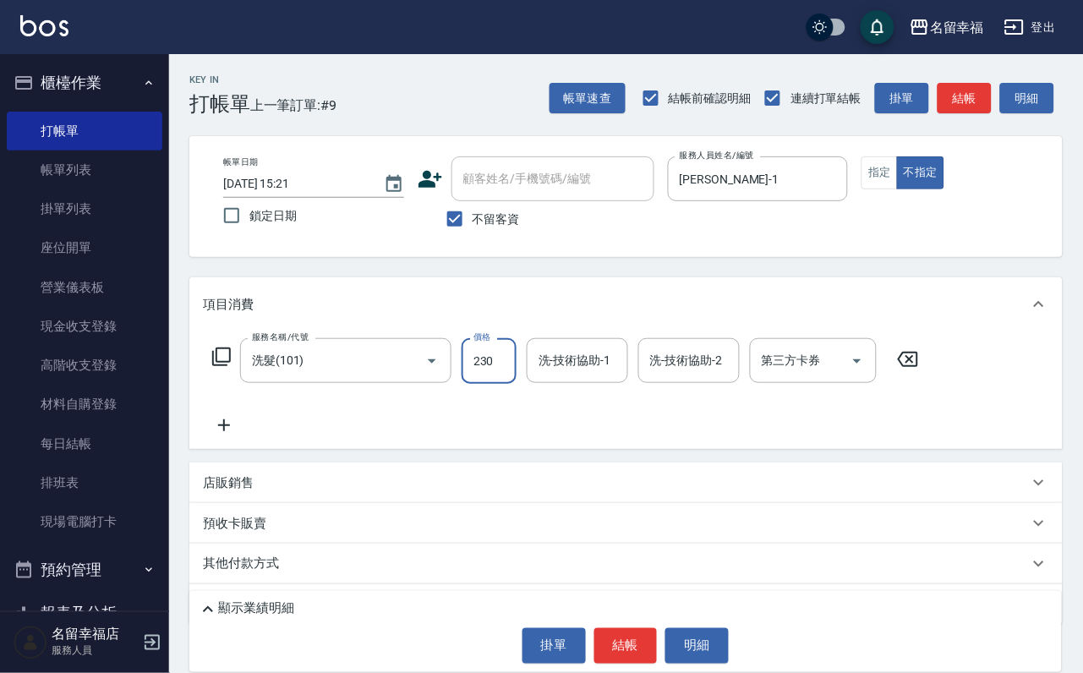
type input "230"
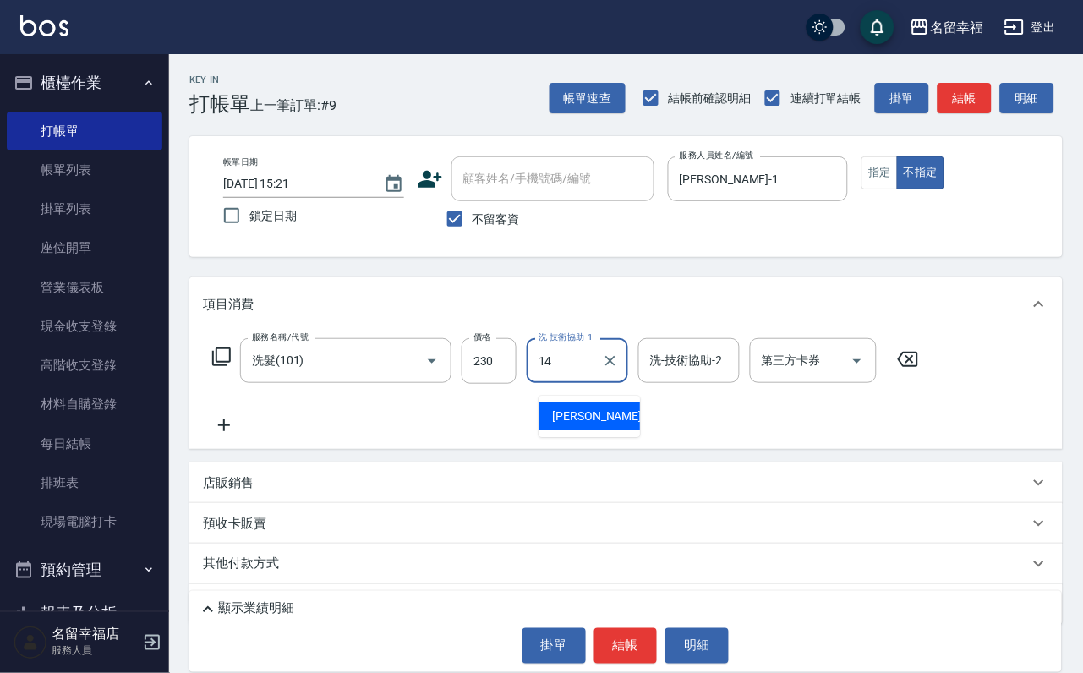
type input "[PERSON_NAME]-14"
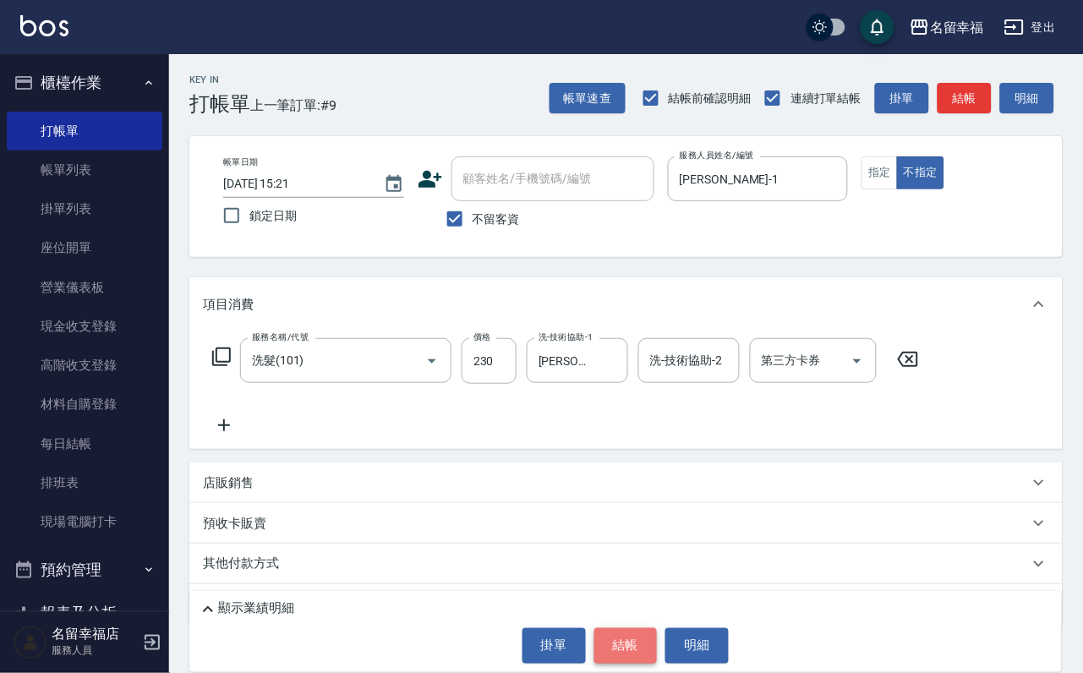
click at [620, 628] on button "結帳" at bounding box center [625, 645] width 63 height 35
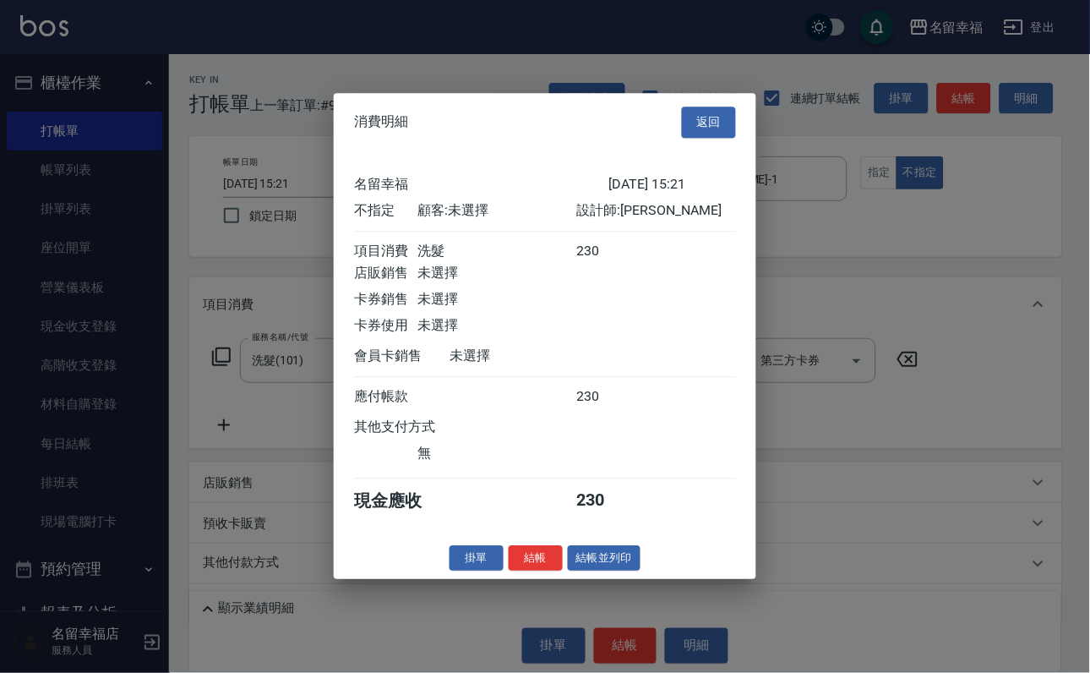
scroll to position [240, 0]
click at [509, 571] on button "結帳" at bounding box center [536, 558] width 54 height 26
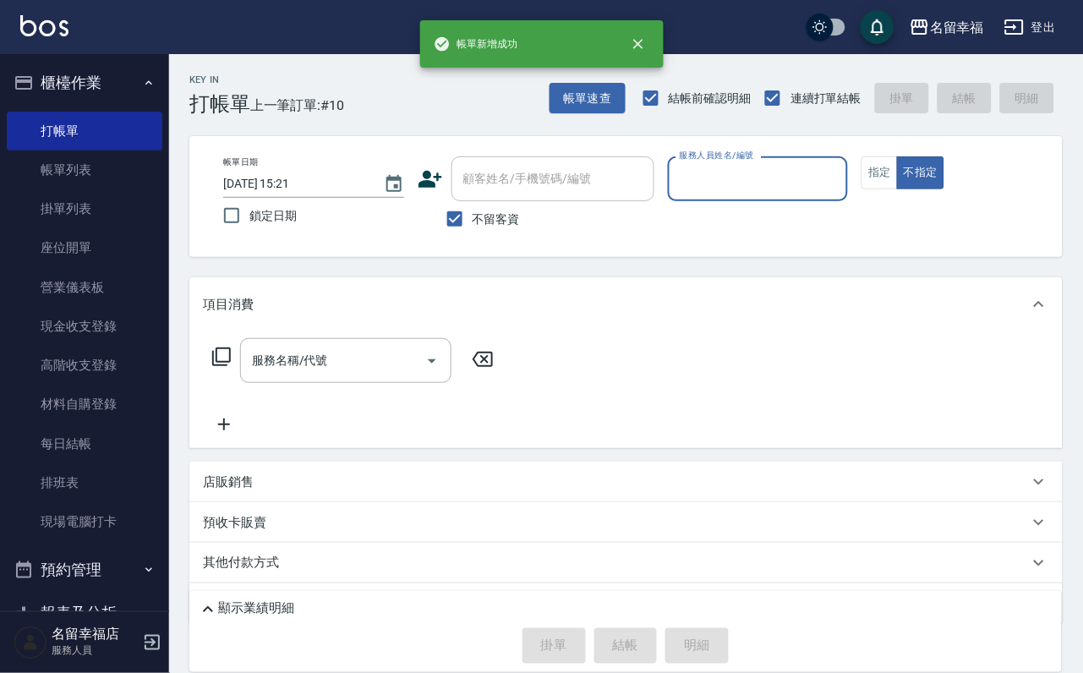
drag, startPoint x: 35, startPoint y: 173, endPoint x: 183, endPoint y: 274, distance: 178.9
click at [35, 173] on link "帳單列表" at bounding box center [85, 169] width 156 height 39
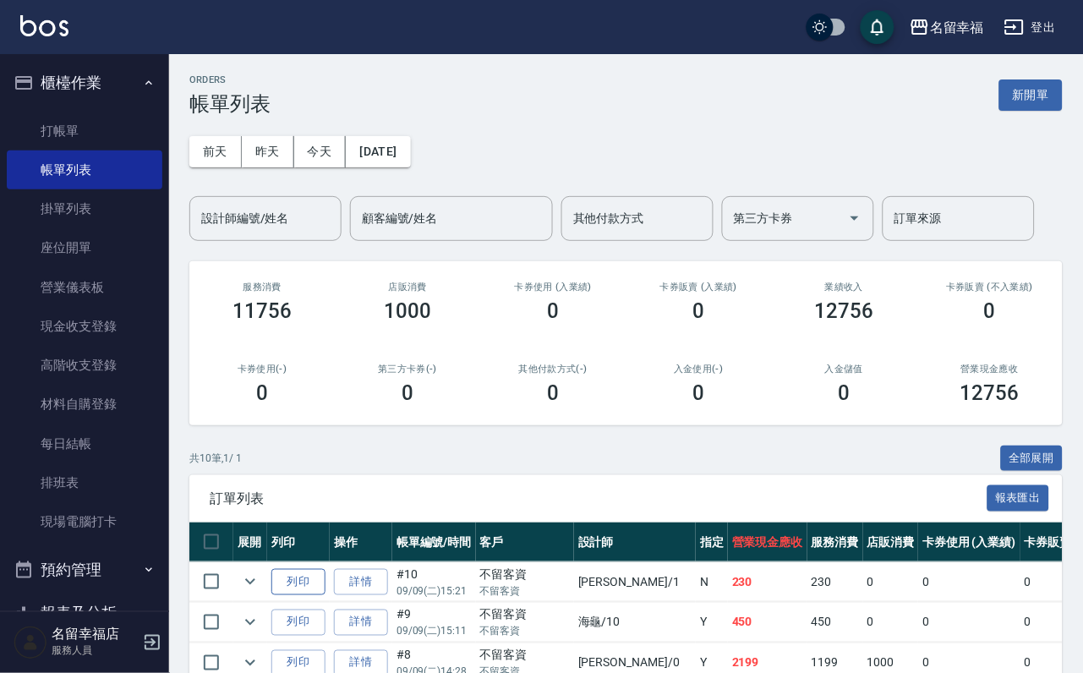
click at [310, 595] on button "列印" at bounding box center [298, 582] width 54 height 26
click at [55, 137] on link "打帳單" at bounding box center [85, 131] width 156 height 39
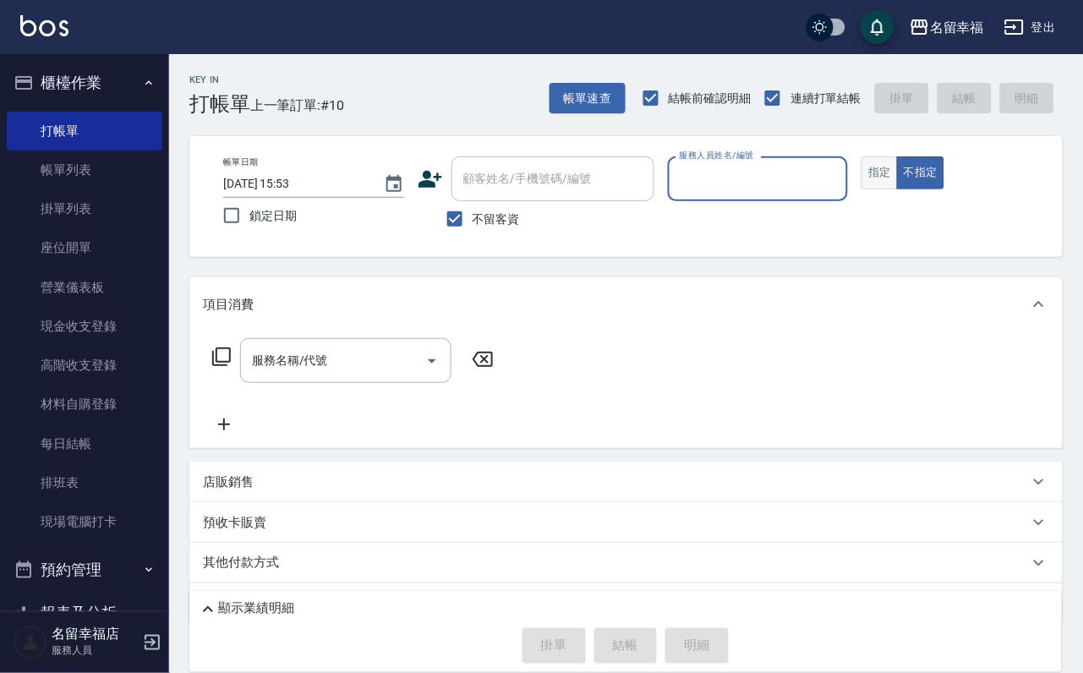
click at [898, 189] on button "指定" at bounding box center [879, 172] width 36 height 33
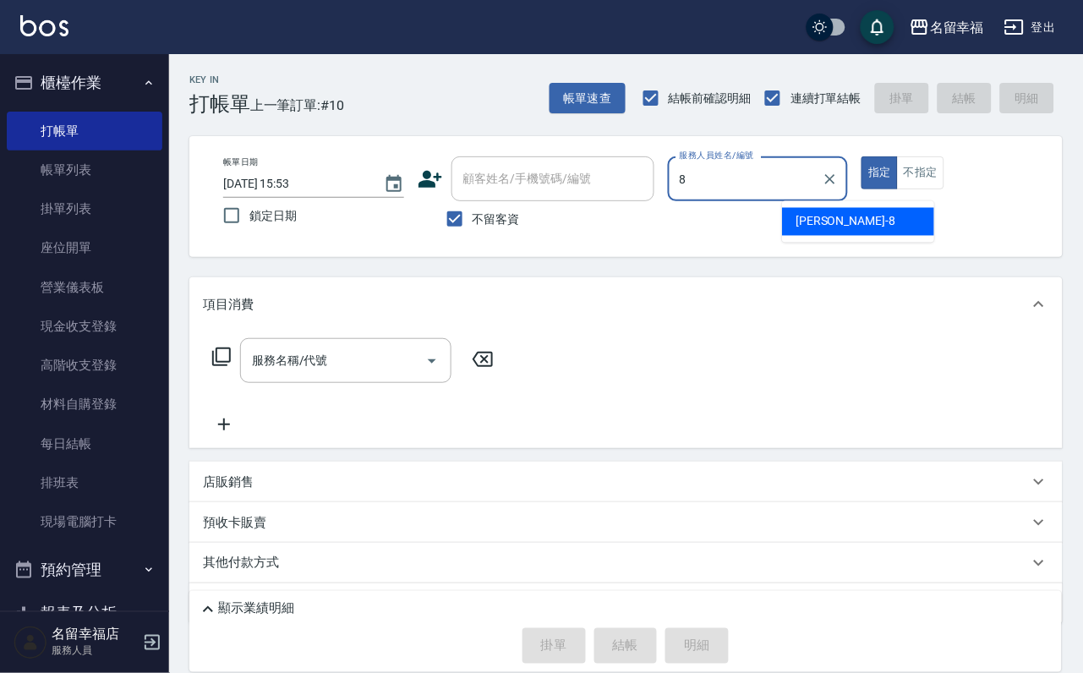
type input "[PERSON_NAME]-8"
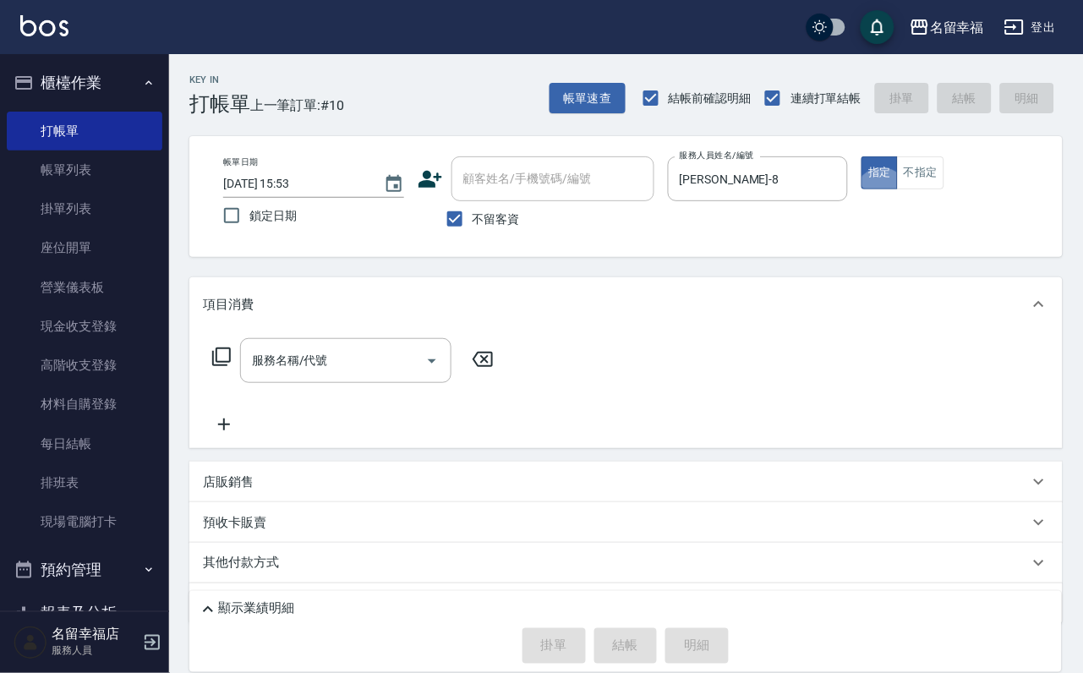
type button "true"
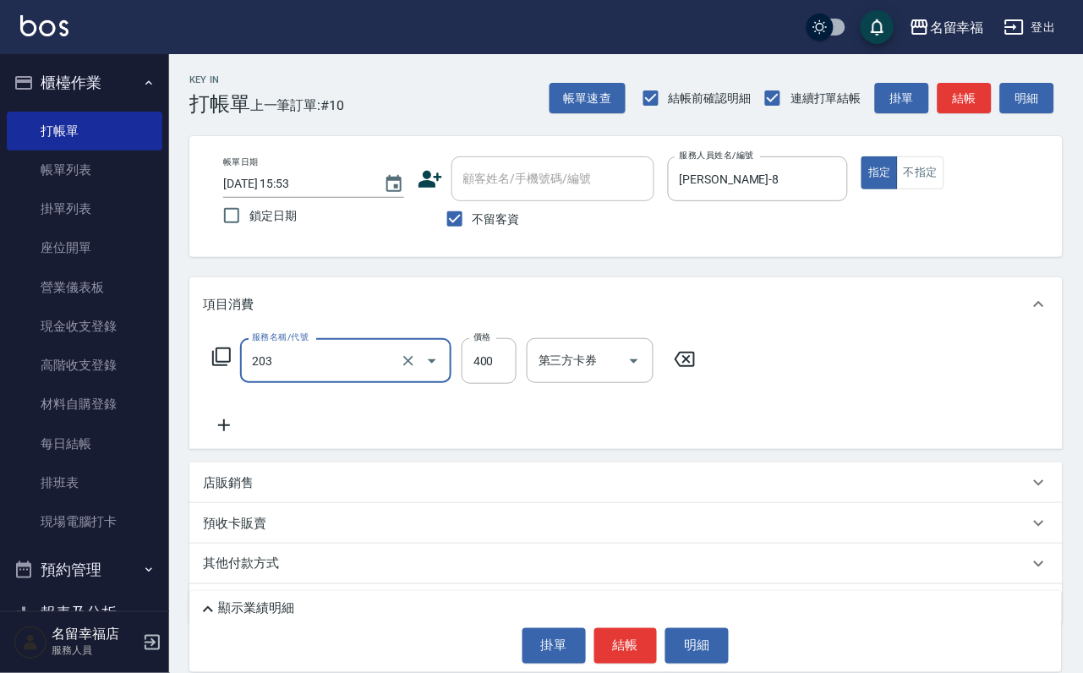
type input "指定單剪(203)"
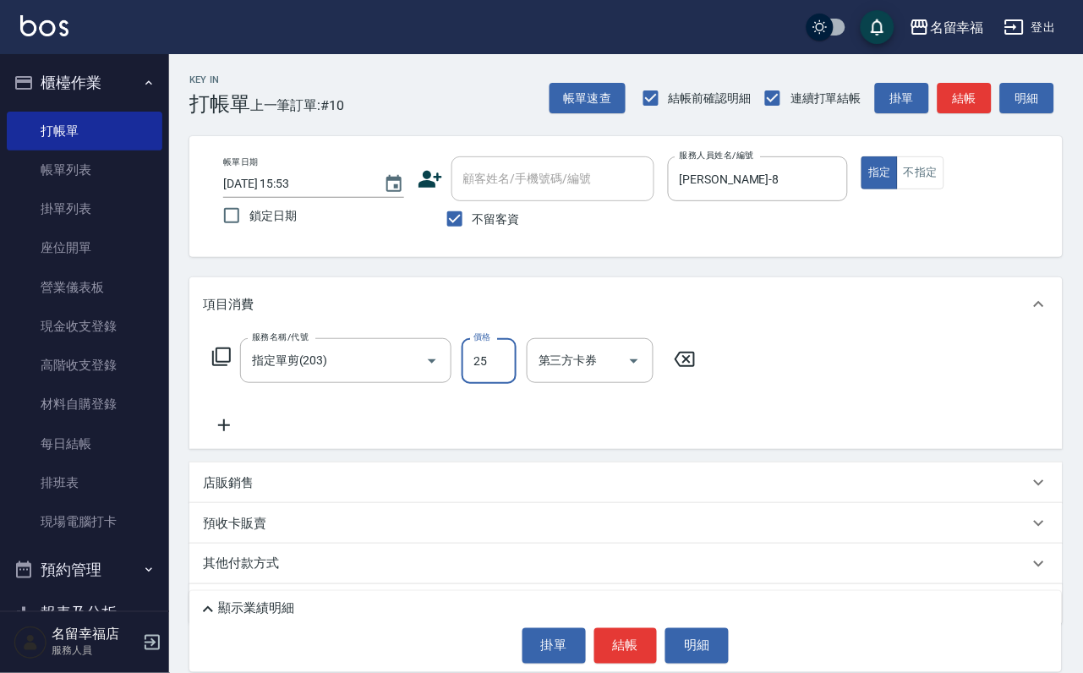
type input "250"
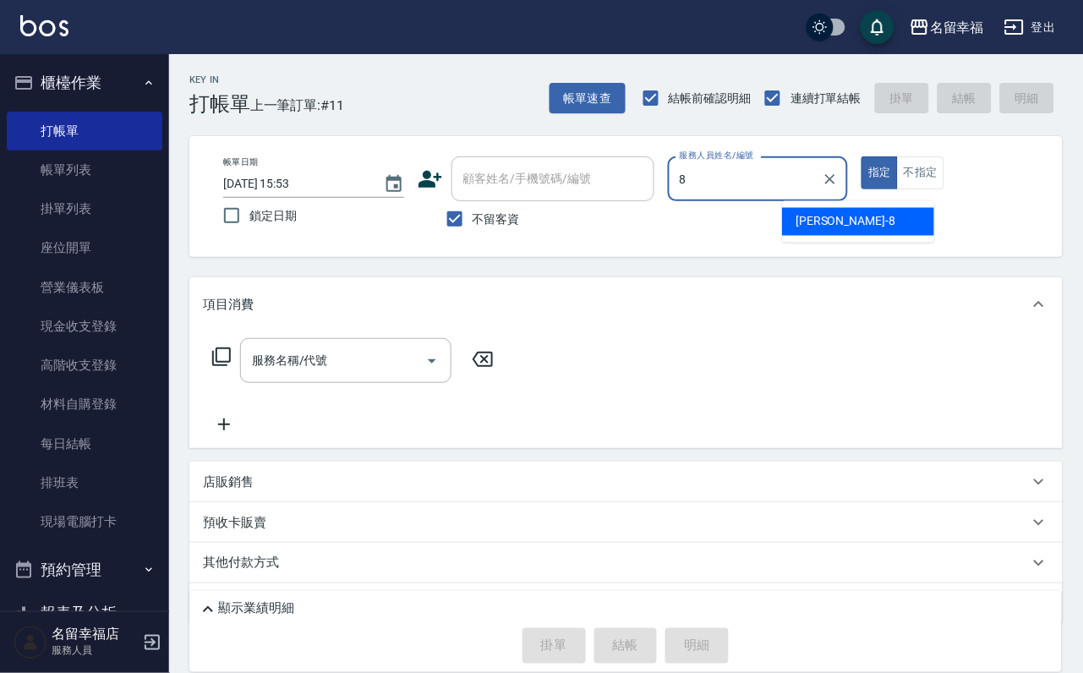
type input "[PERSON_NAME]-8"
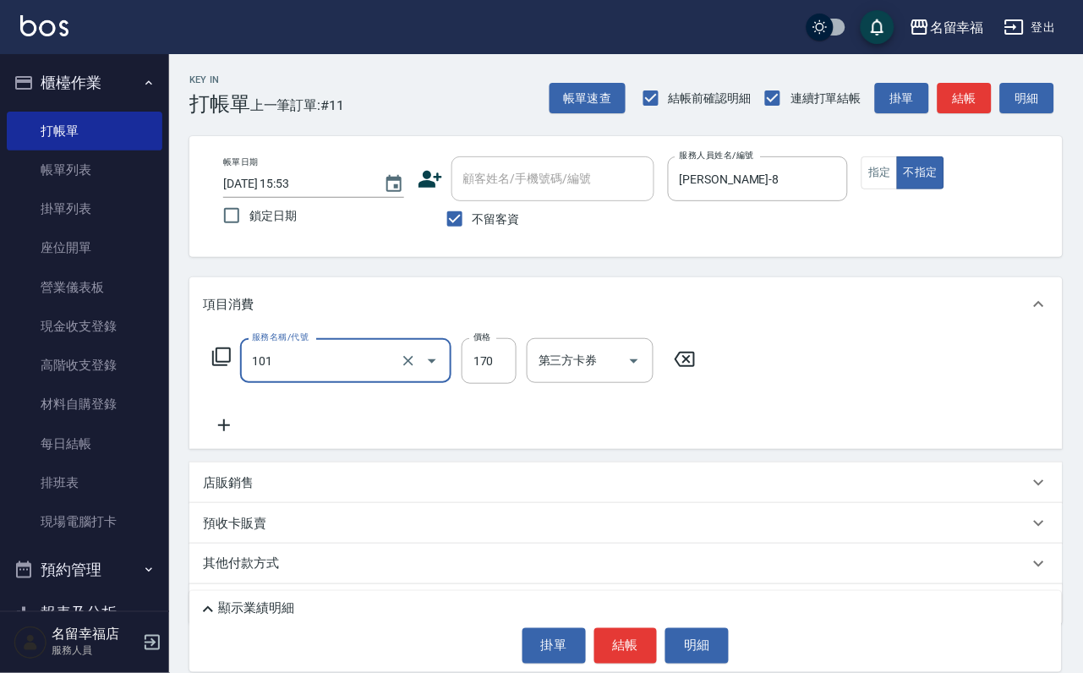
type input "洗髮(101)"
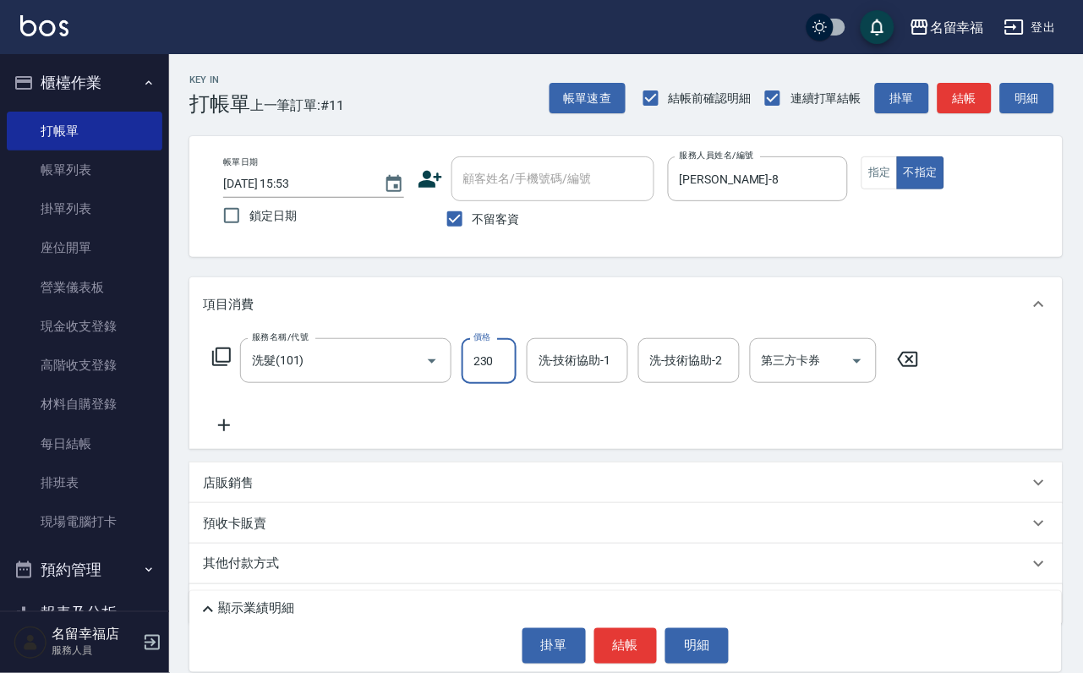
type input "230"
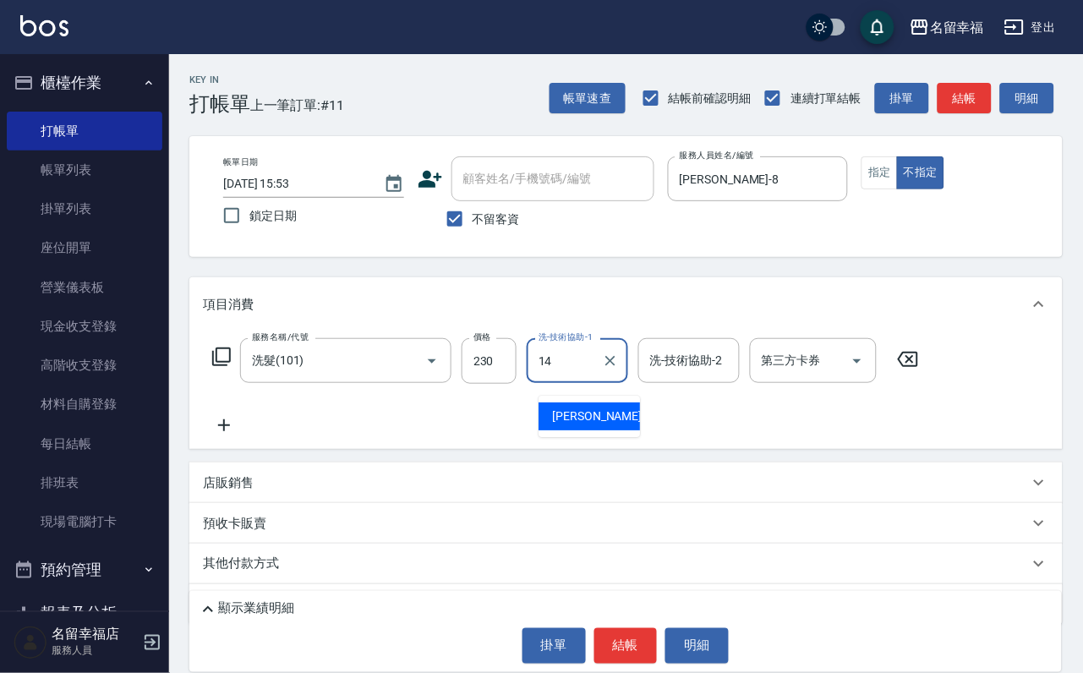
type input "[PERSON_NAME]-14"
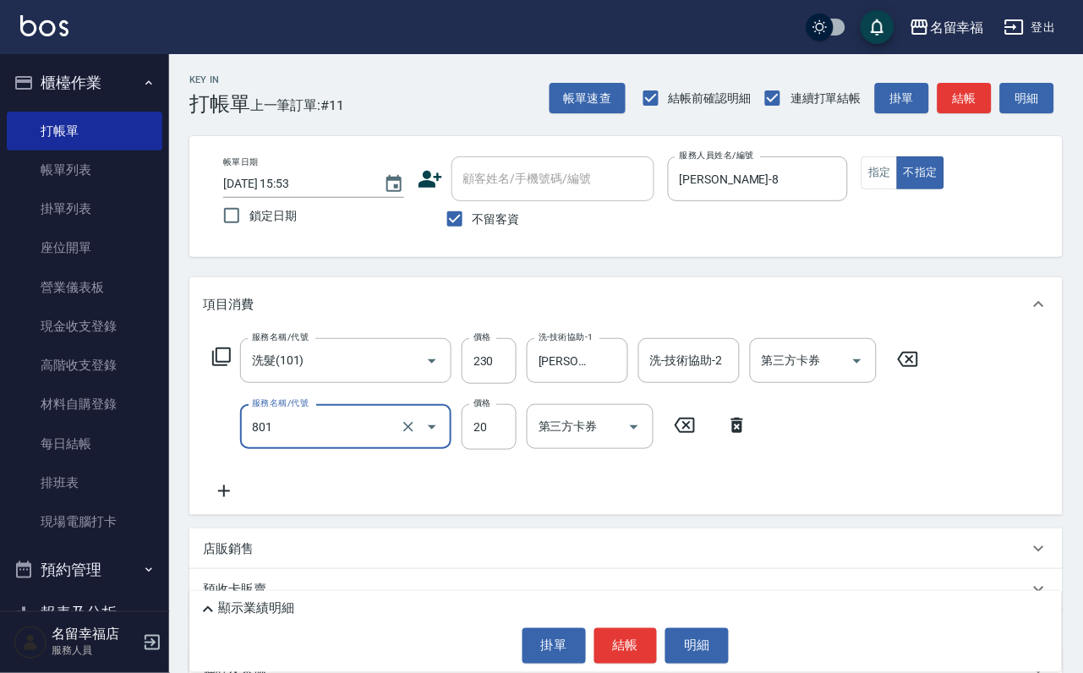
type input "潤絲(801)"
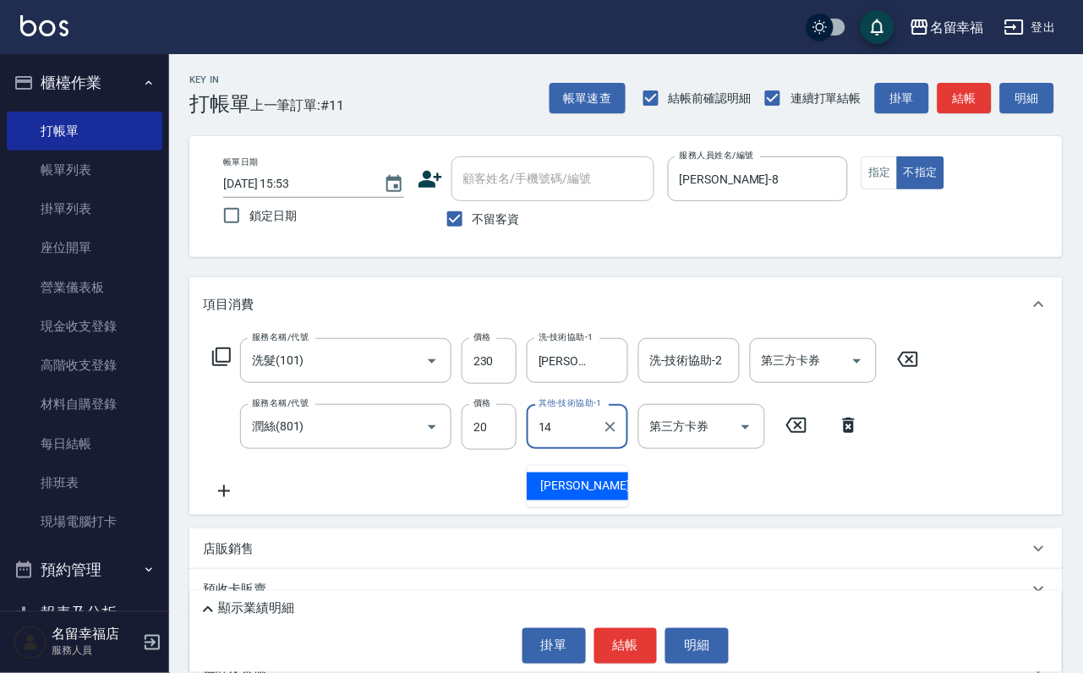
type input "[PERSON_NAME]-14"
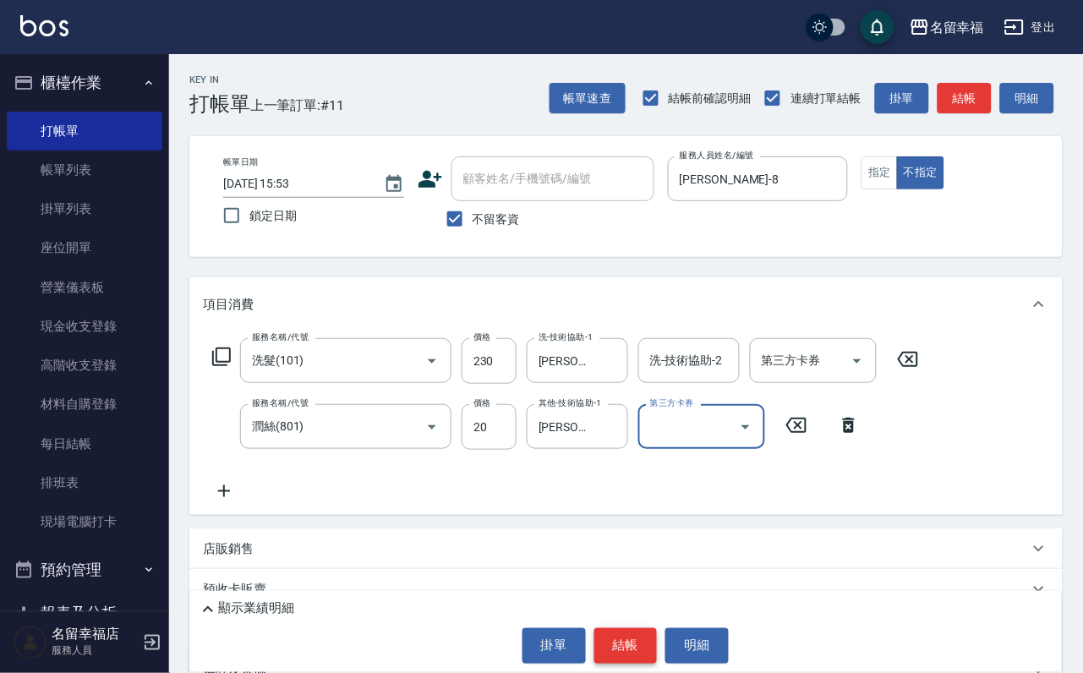
click at [611, 636] on button "結帳" at bounding box center [625, 645] width 63 height 35
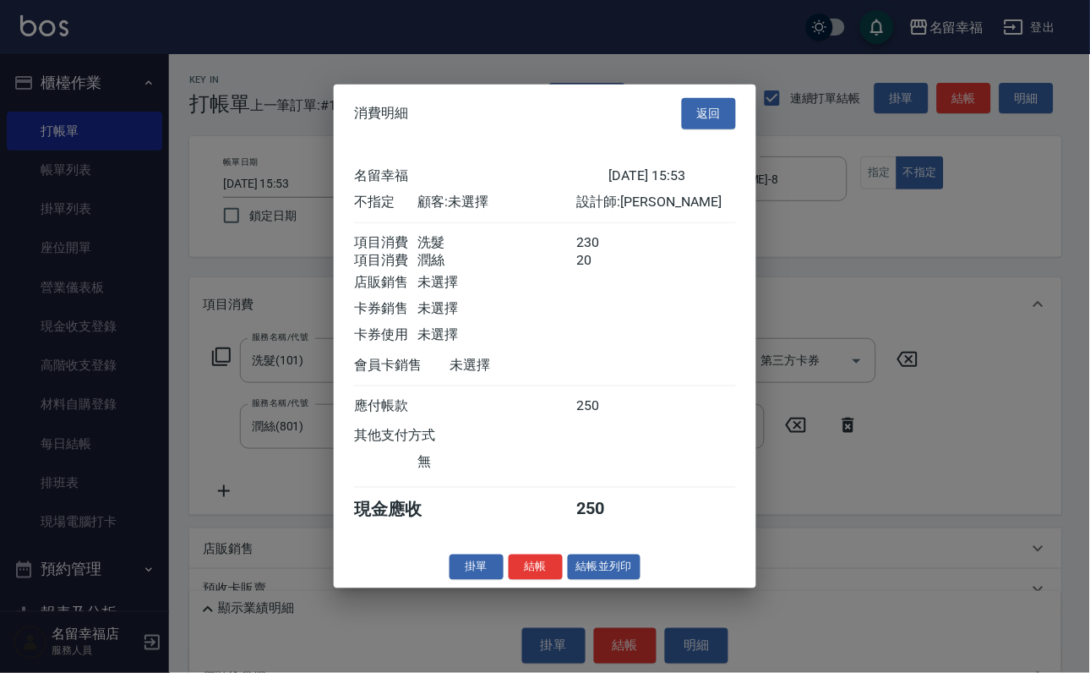
scroll to position [303, 0]
click at [569, 580] on button "結帳並列印" at bounding box center [605, 567] width 74 height 26
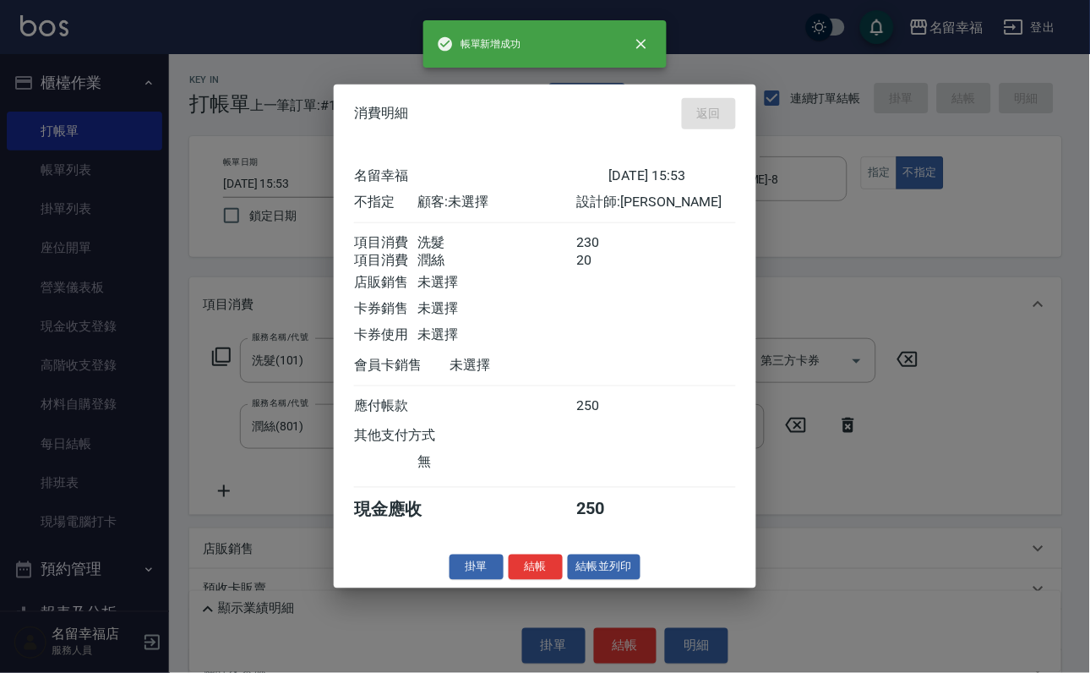
type input "[DATE] 16:06"
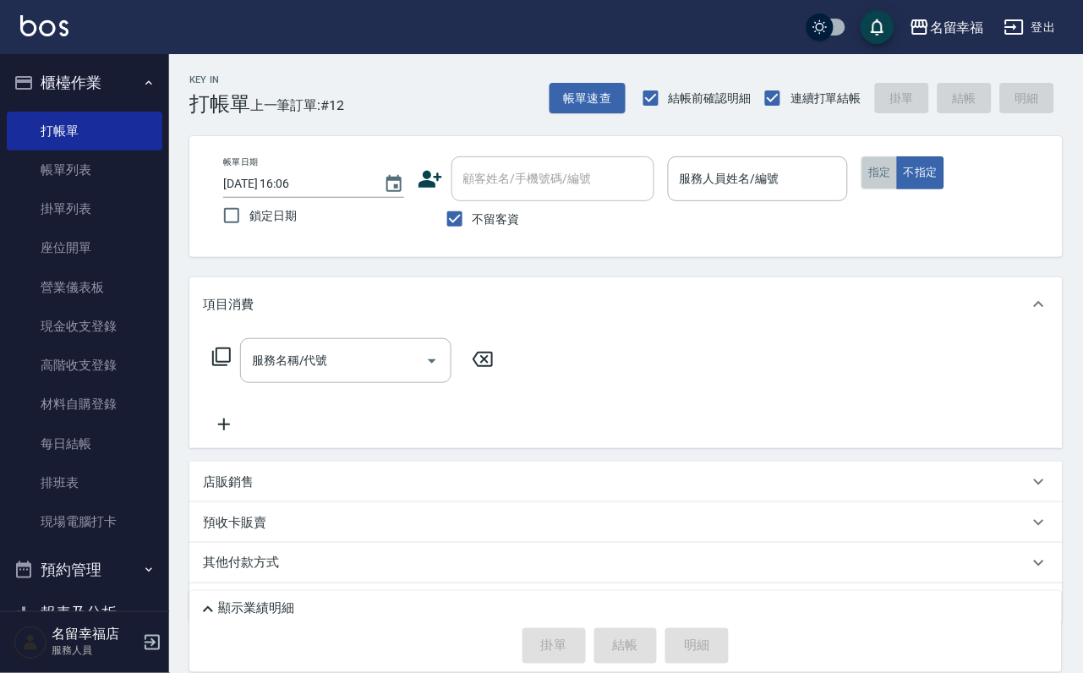
click at [898, 189] on button "指定" at bounding box center [879, 172] width 36 height 33
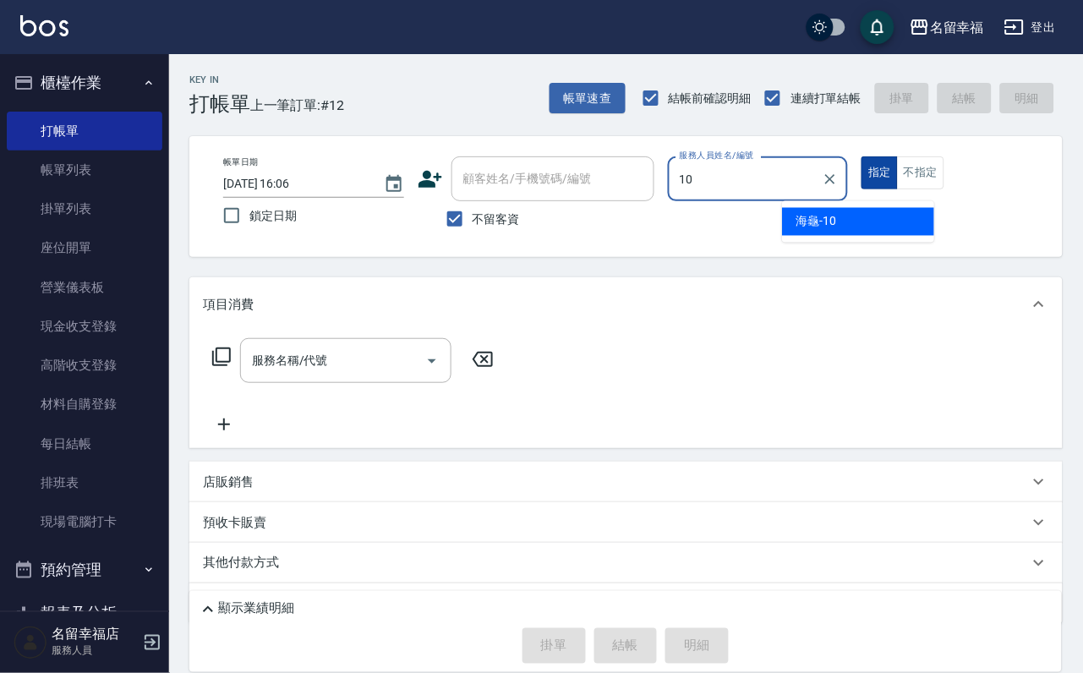
type input "海龜-10"
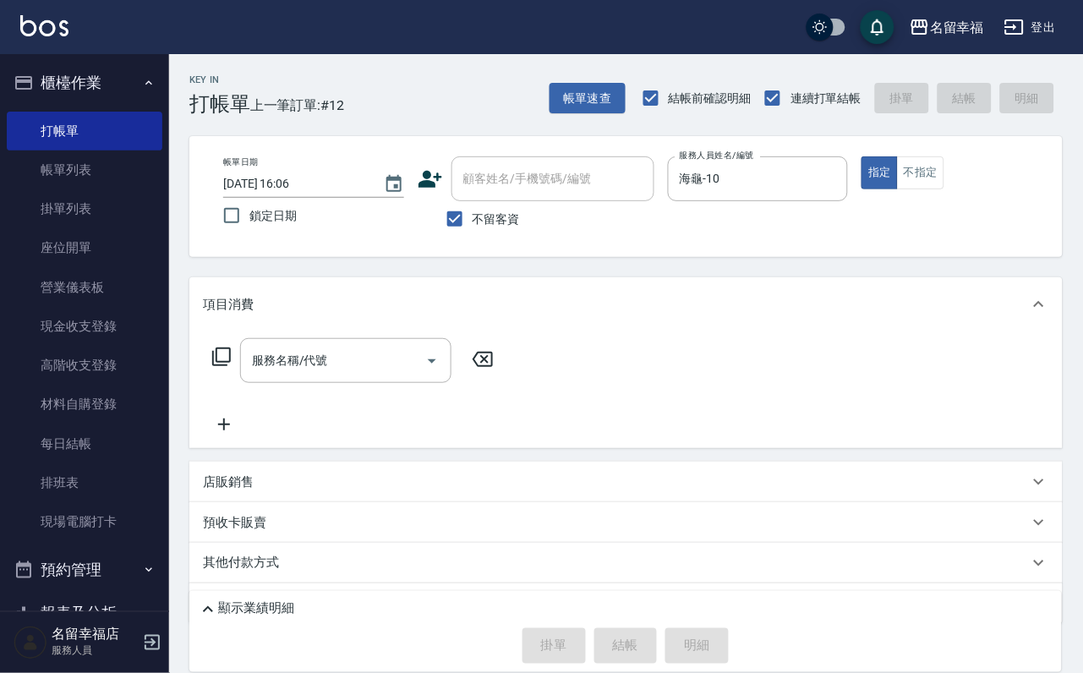
click at [225, 367] on icon at bounding box center [221, 357] width 20 height 20
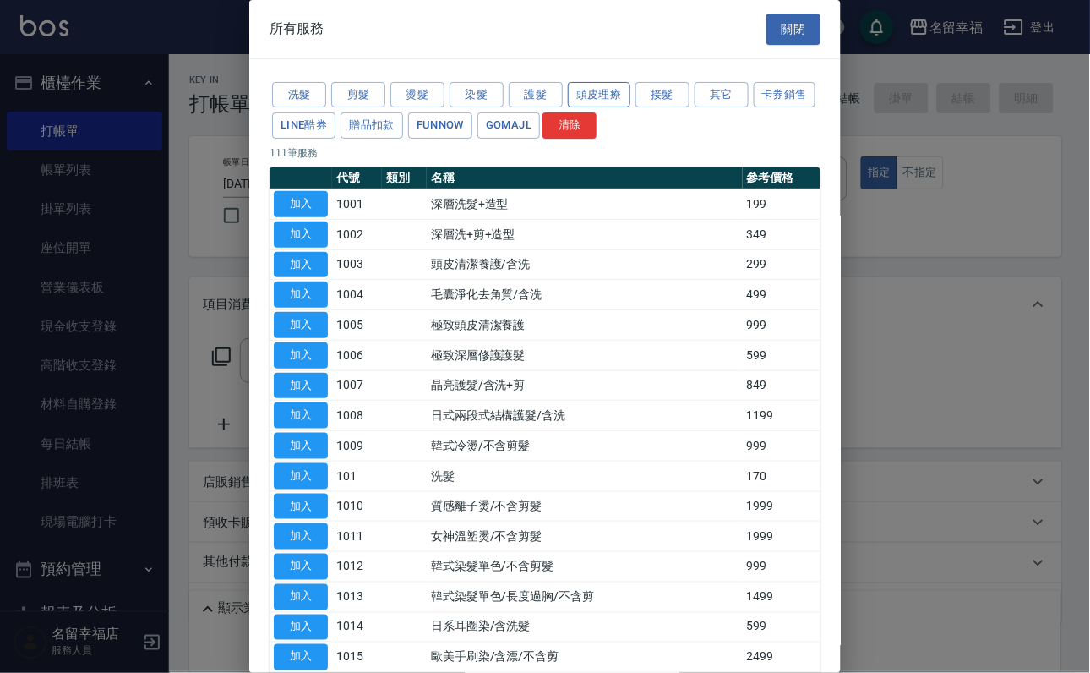
click at [630, 87] on button "頭皮理療" at bounding box center [599, 95] width 63 height 26
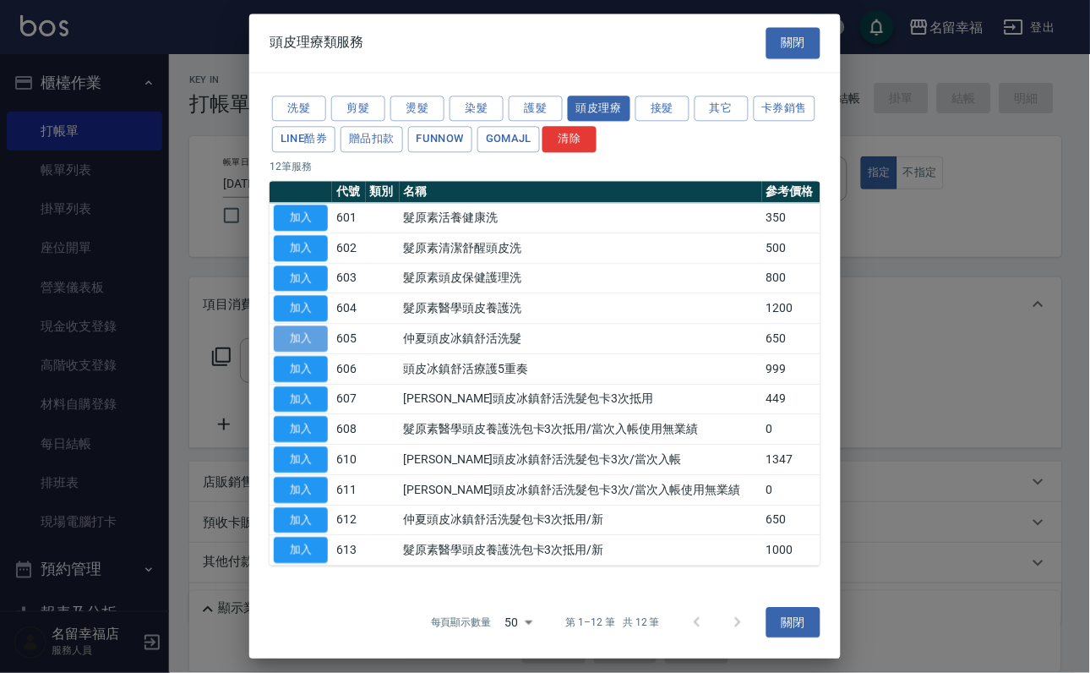
click at [312, 352] on button "加入" at bounding box center [301, 338] width 54 height 26
type input "[PERSON_NAME]頭皮冰鎮舒活洗髮(605)"
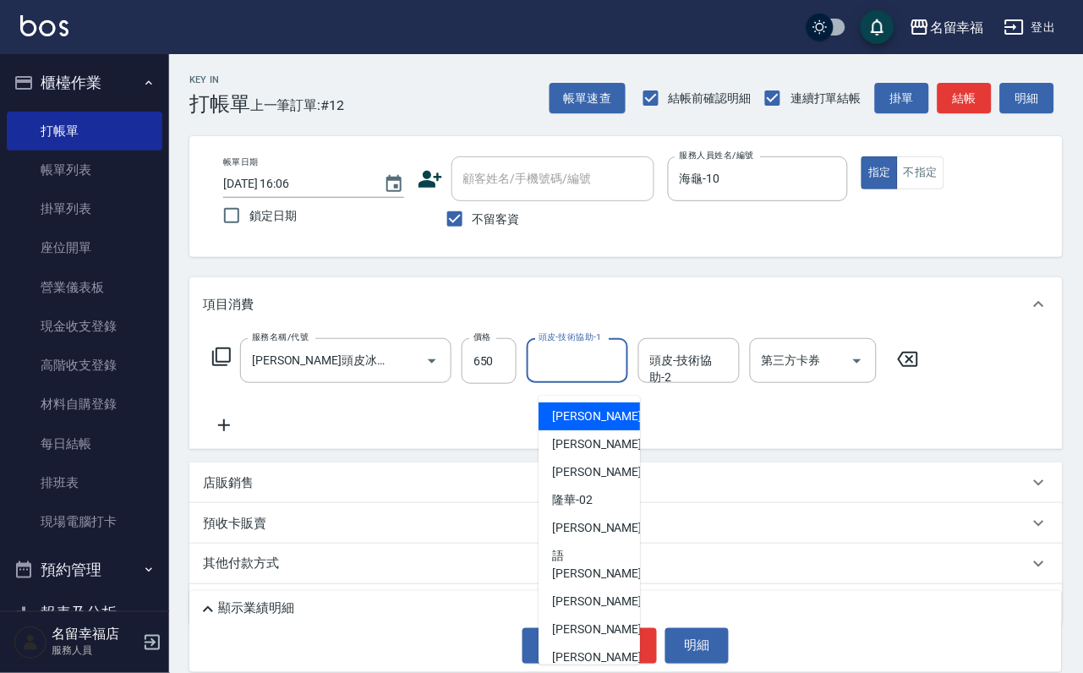
click at [552, 375] on input "頭皮-技術協助-1" at bounding box center [577, 361] width 86 height 30
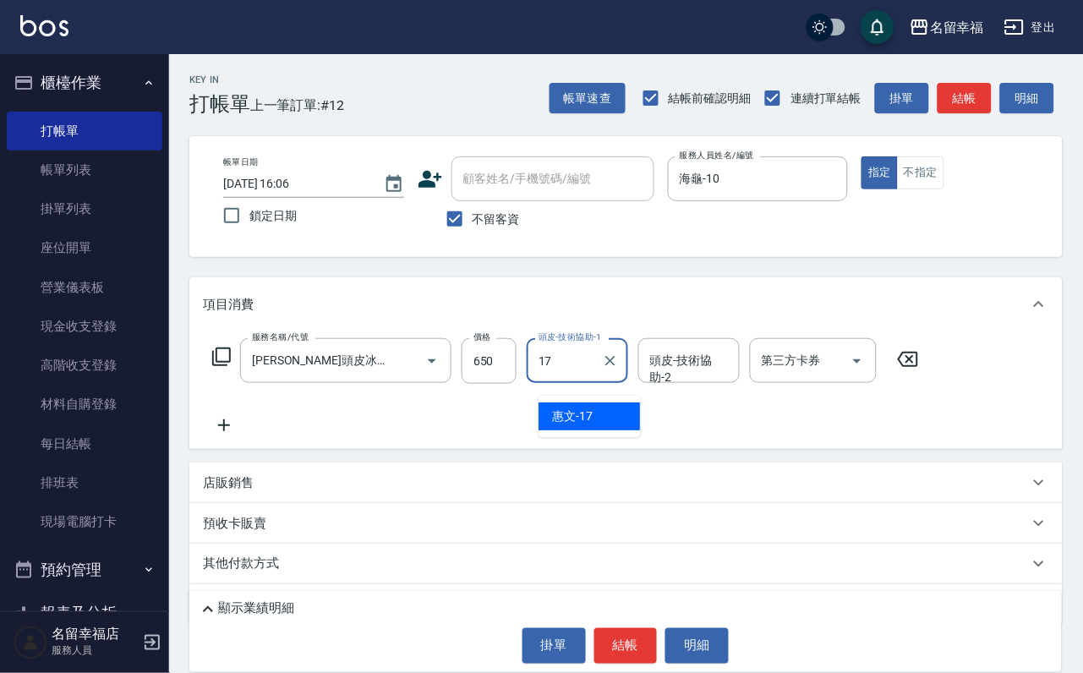
type input "惠文-17"
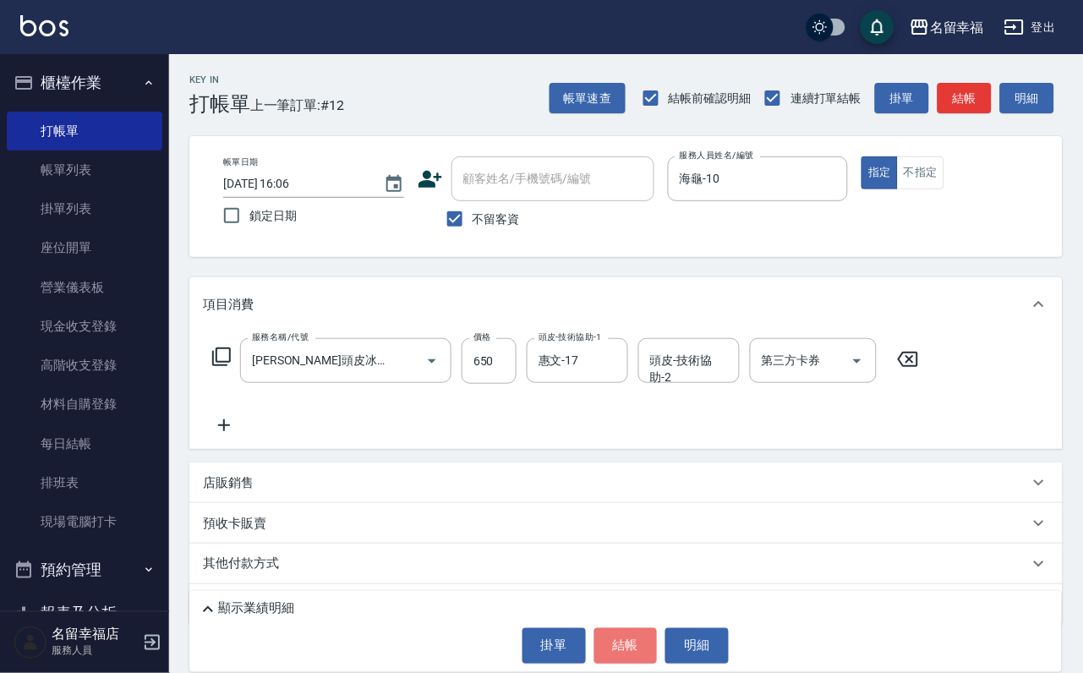
drag, startPoint x: 618, startPoint y: 632, endPoint x: 610, endPoint y: 606, distance: 27.3
click at [619, 633] on button "結帳" at bounding box center [625, 645] width 63 height 35
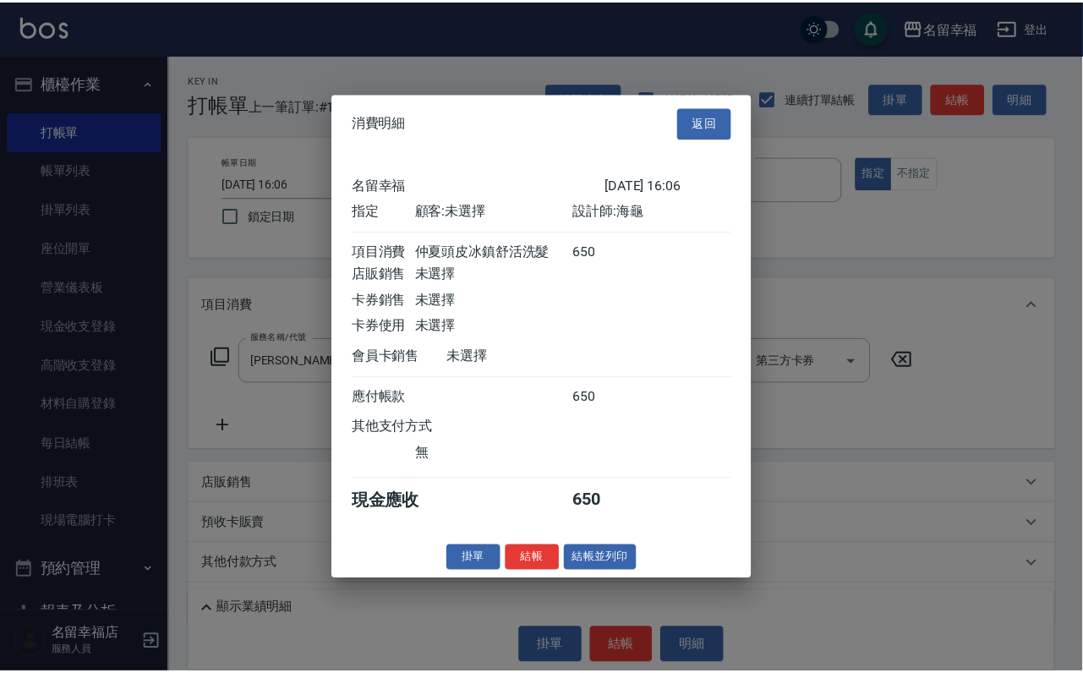
scroll to position [209, 0]
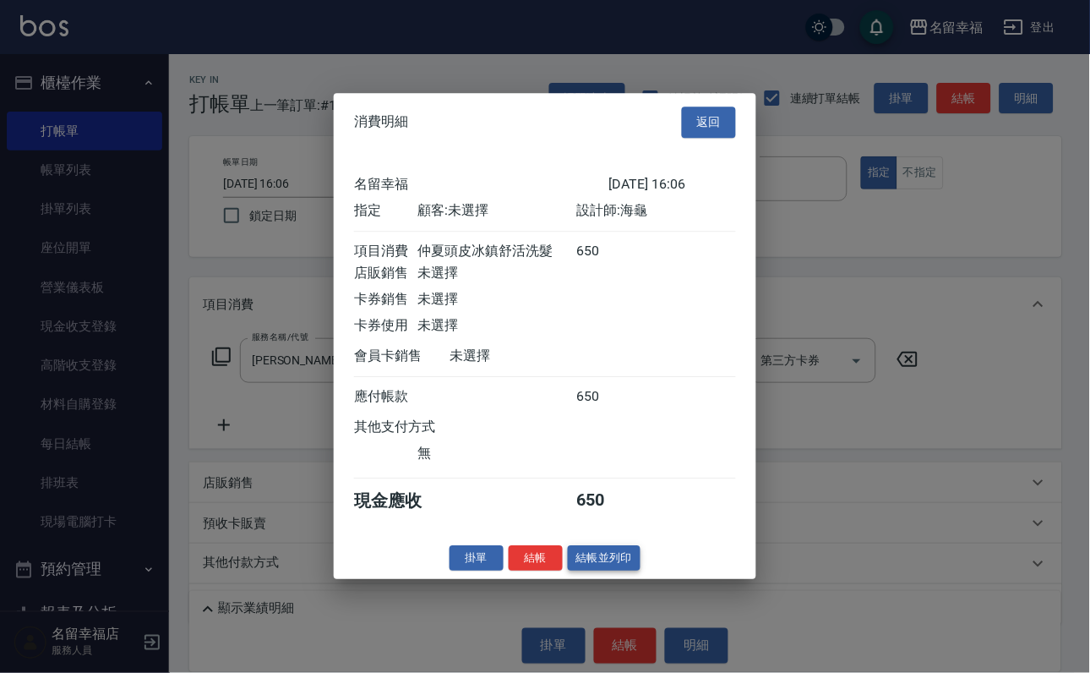
click at [604, 571] on button "結帳並列印" at bounding box center [605, 558] width 74 height 26
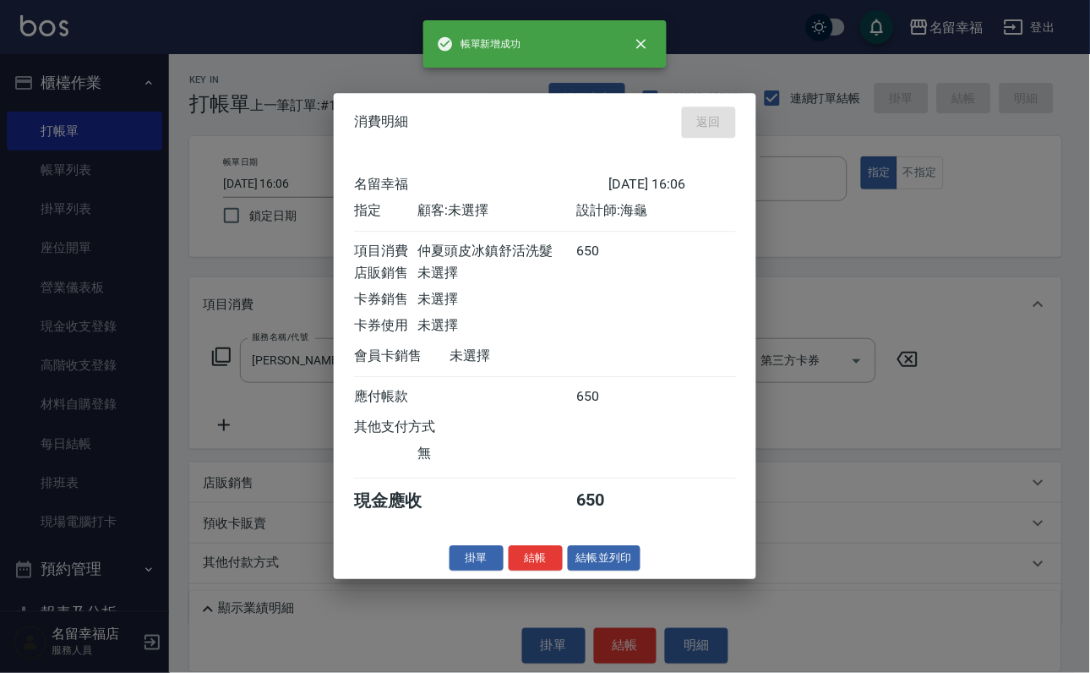
type input "[DATE] 16:19"
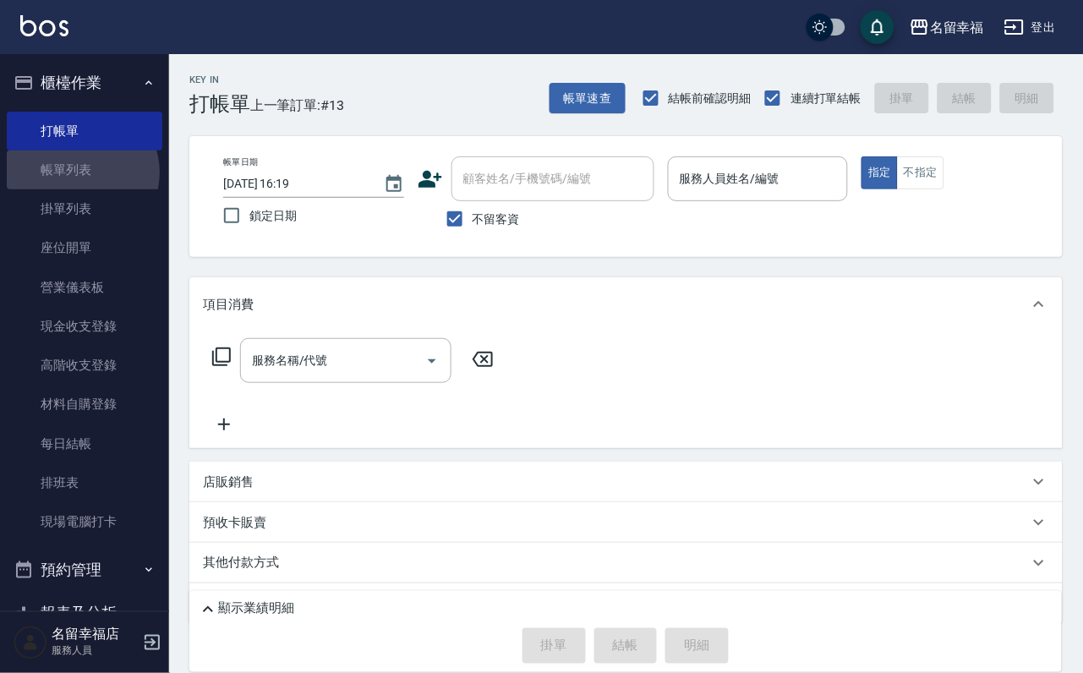
drag, startPoint x: 2, startPoint y: 2, endPoint x: 231, endPoint y: 268, distance: 351.2
click at [84, 183] on link "帳單列表" at bounding box center [85, 169] width 156 height 39
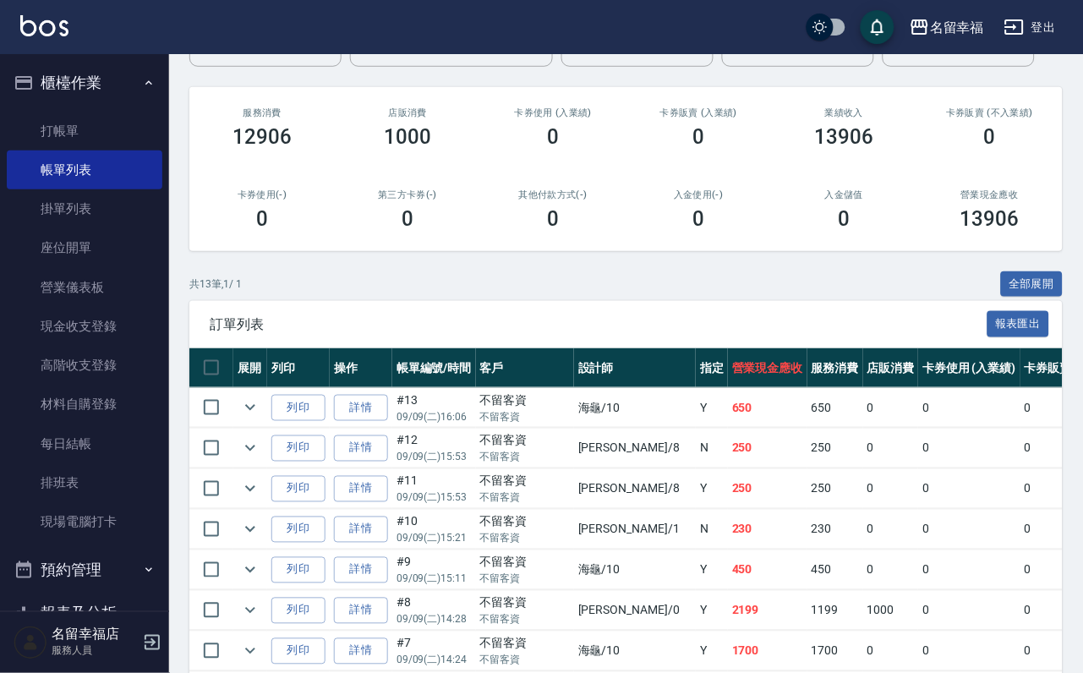
scroll to position [254, 0]
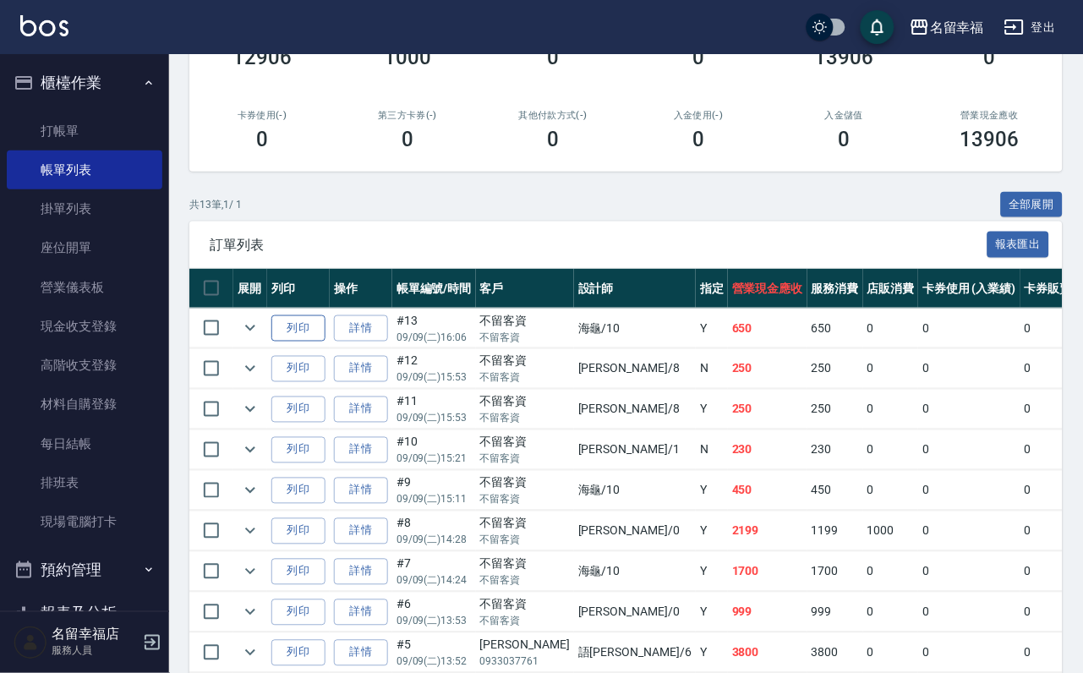
click at [325, 341] on button "列印" at bounding box center [298, 328] width 54 height 26
click at [373, 341] on link "詳情" at bounding box center [361, 328] width 54 height 26
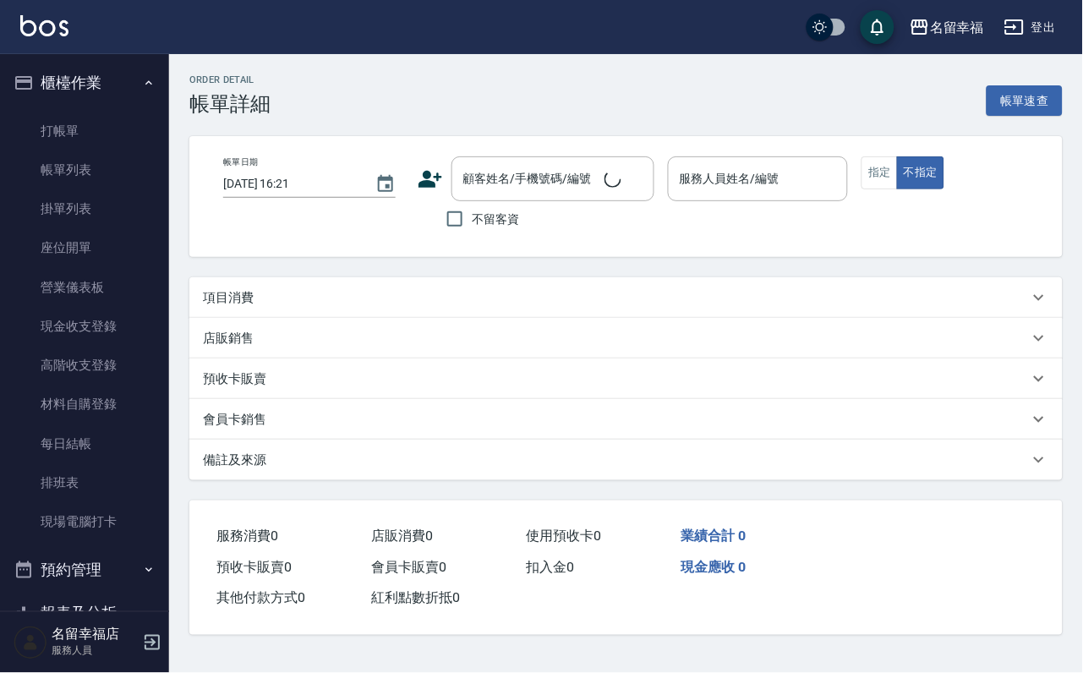
type input "[DATE] 16:06"
checkbox input "true"
type input "海龜-10"
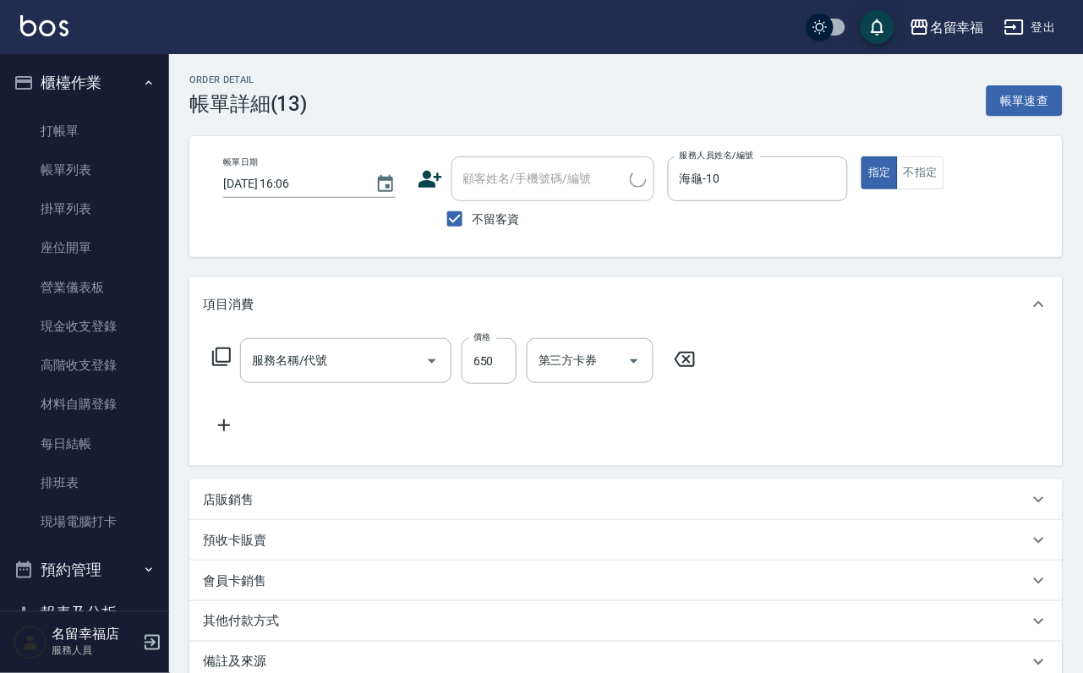
type input "[PERSON_NAME]頭皮冰鎮舒活洗髮(605)"
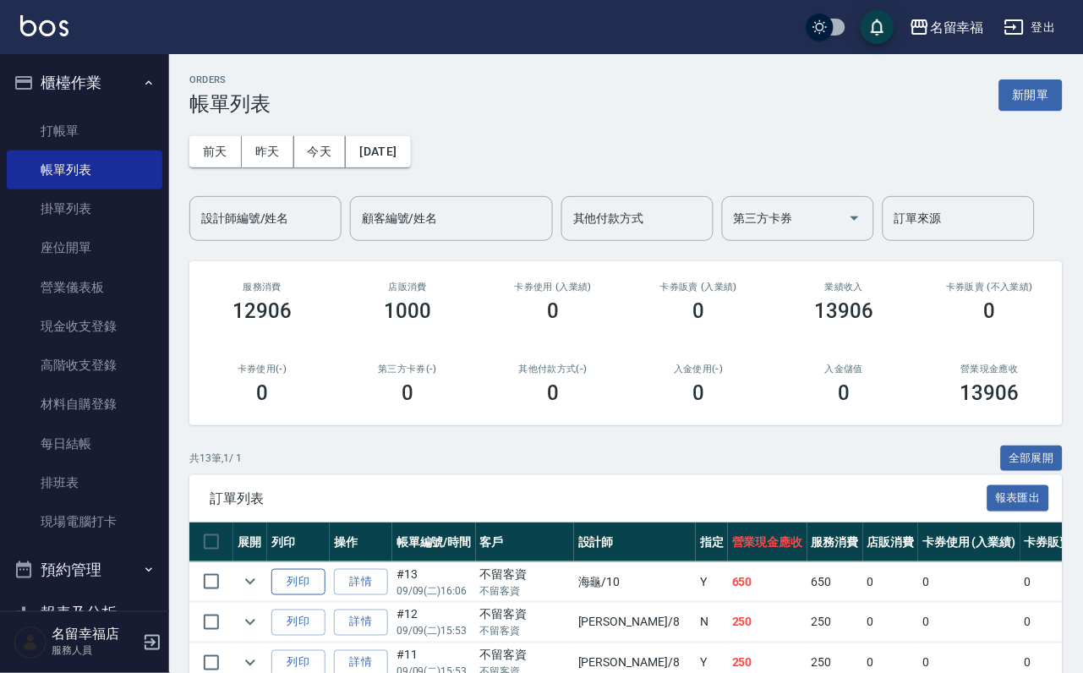
click at [317, 602] on td "列印" at bounding box center [298, 582] width 63 height 40
click at [312, 595] on button "列印" at bounding box center [298, 582] width 54 height 26
click at [388, 595] on link "詳情" at bounding box center [361, 582] width 54 height 26
click at [321, 595] on button "列印" at bounding box center [298, 582] width 54 height 26
click at [366, 595] on link "詳情" at bounding box center [361, 582] width 54 height 26
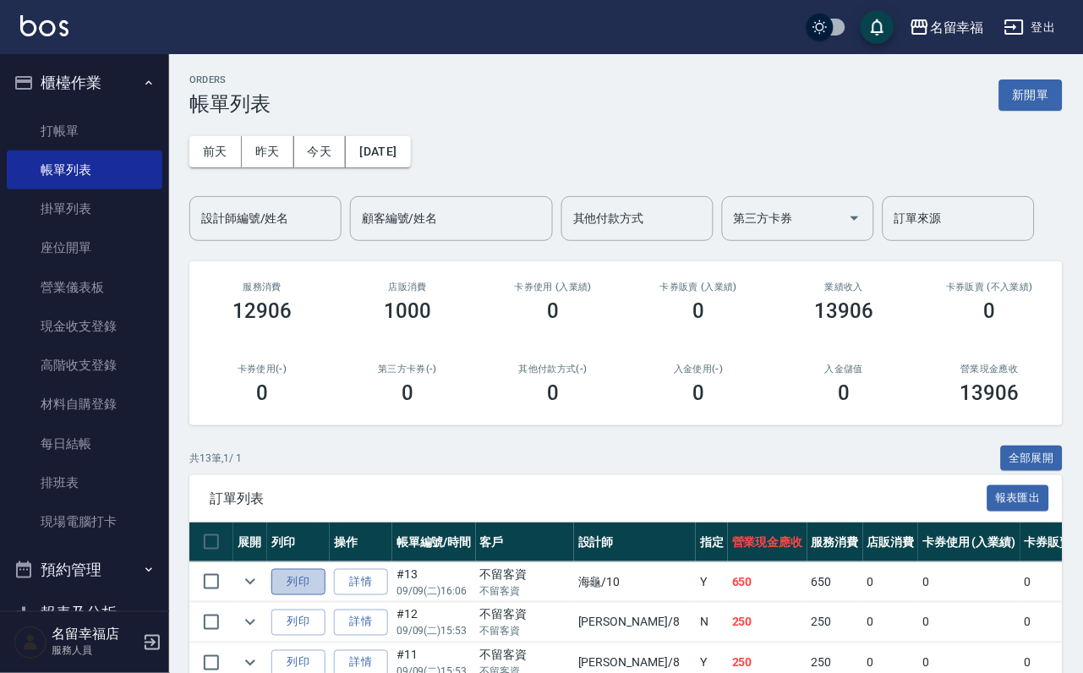
click at [300, 595] on button "列印" at bounding box center [298, 582] width 54 height 26
click at [319, 595] on button "列印" at bounding box center [298, 582] width 54 height 26
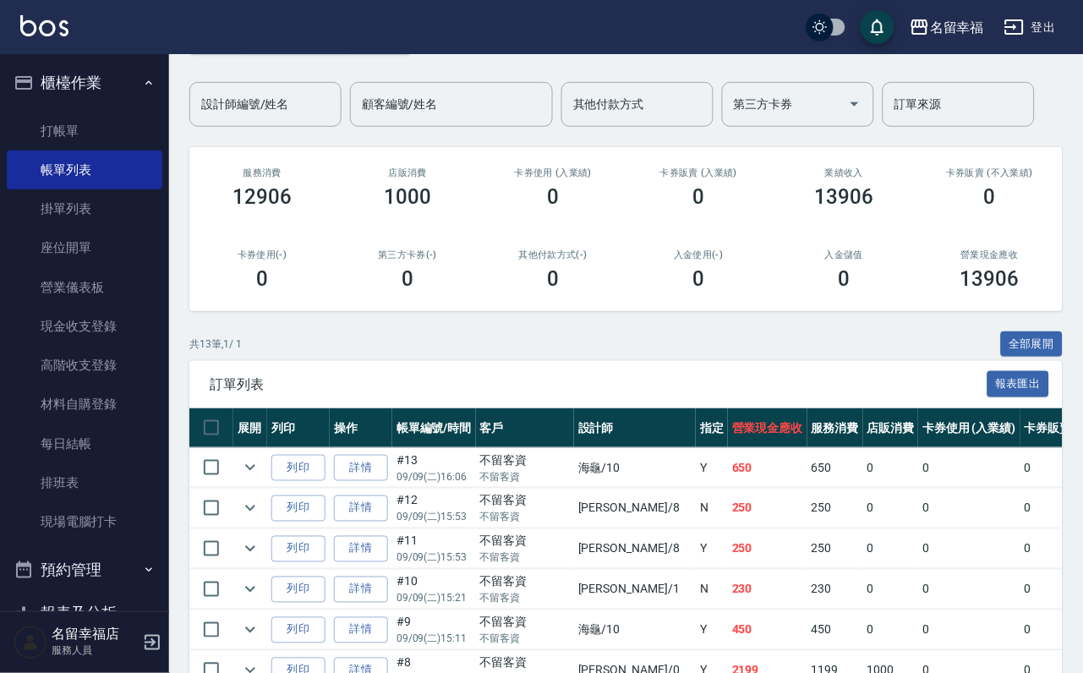
scroll to position [254, 0]
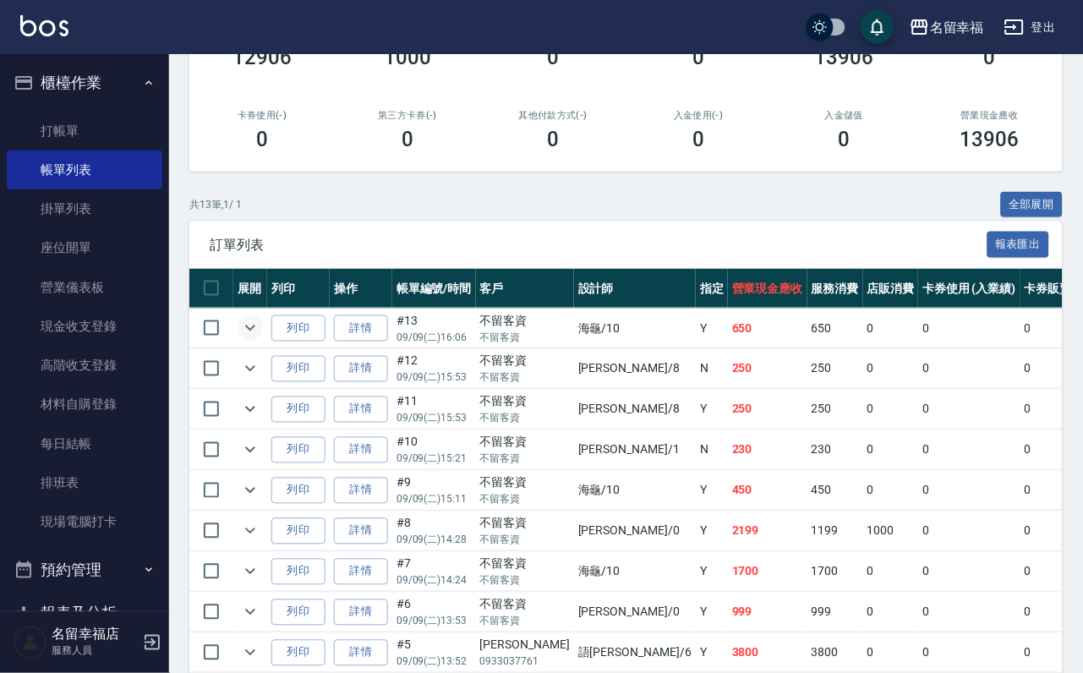
click at [260, 338] on icon "expand row" at bounding box center [250, 328] width 20 height 20
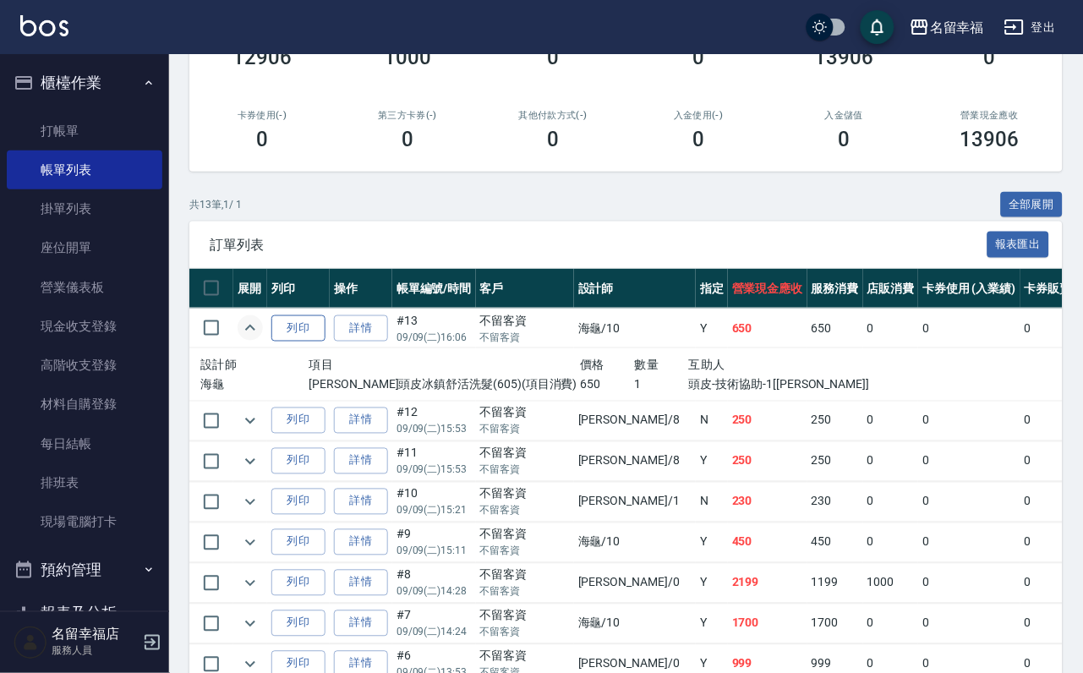
click at [325, 341] on button "列印" at bounding box center [298, 328] width 54 height 26
click at [86, 145] on link "打帳單" at bounding box center [85, 131] width 156 height 39
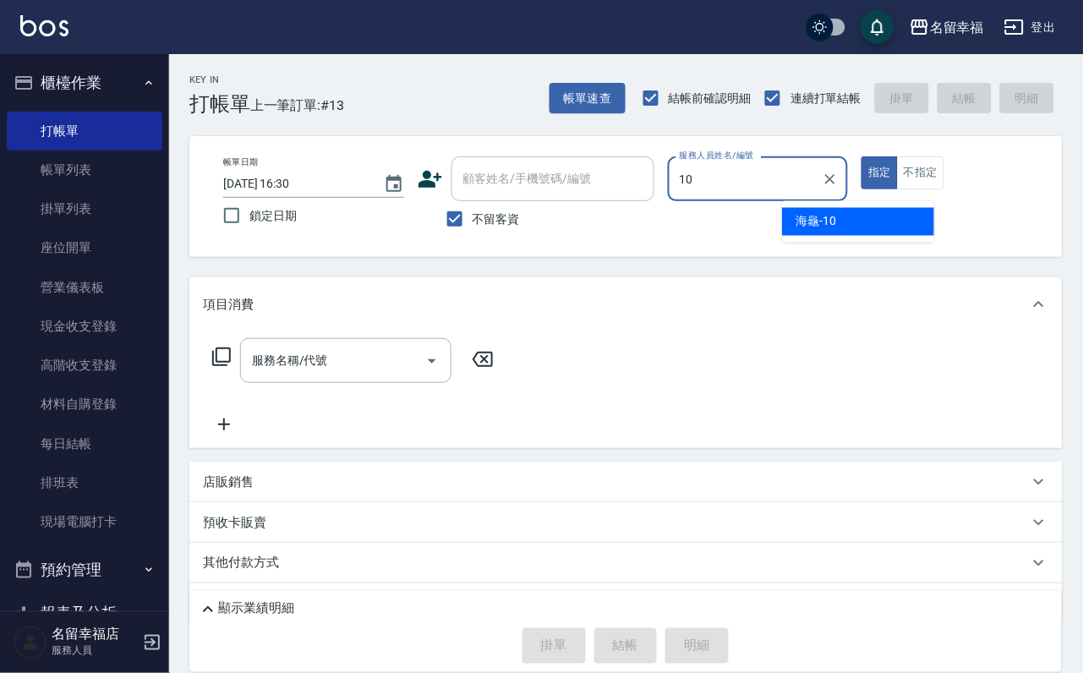
type input "海龜-10"
type button "true"
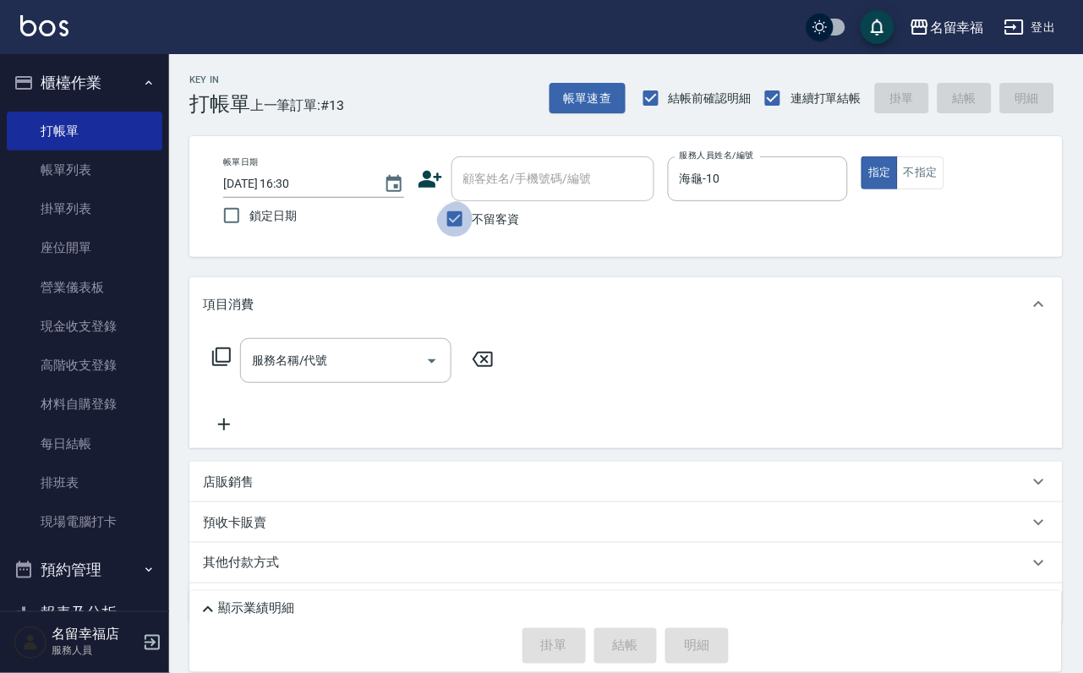
click at [455, 213] on input "不留客資" at bounding box center [454, 218] width 35 height 35
checkbox input "false"
click at [472, 194] on div "顧客姓名/手機號碼/編號" at bounding box center [552, 178] width 203 height 45
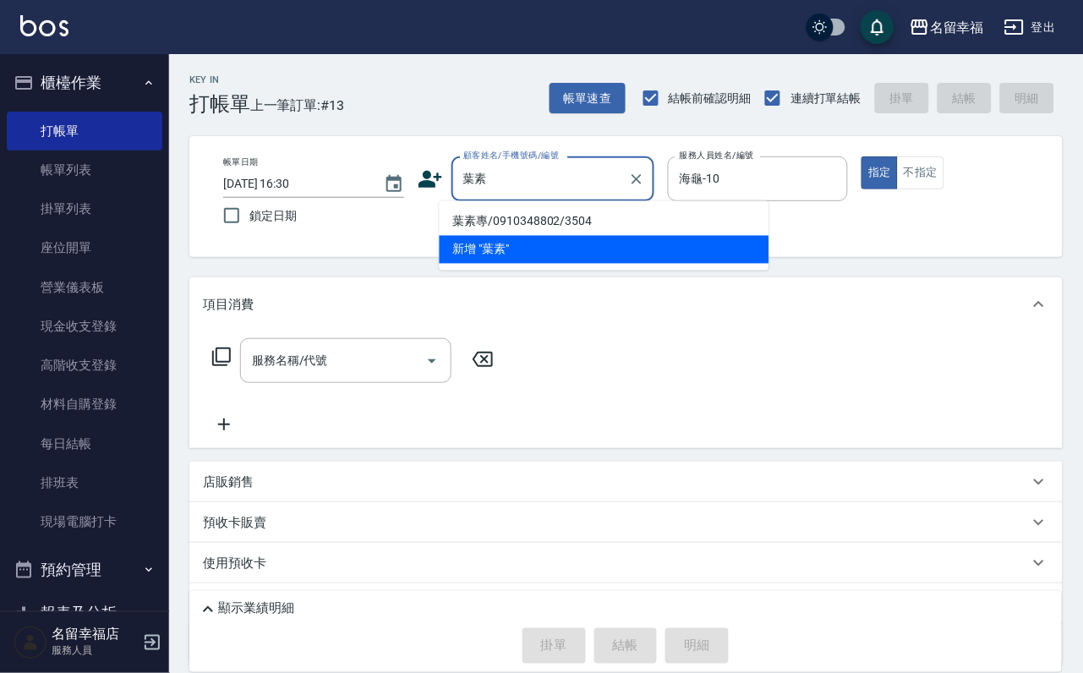
click at [478, 220] on li "葉素專/0910348802/3504" at bounding box center [604, 222] width 330 height 28
type input "葉素專/0910348802/3504"
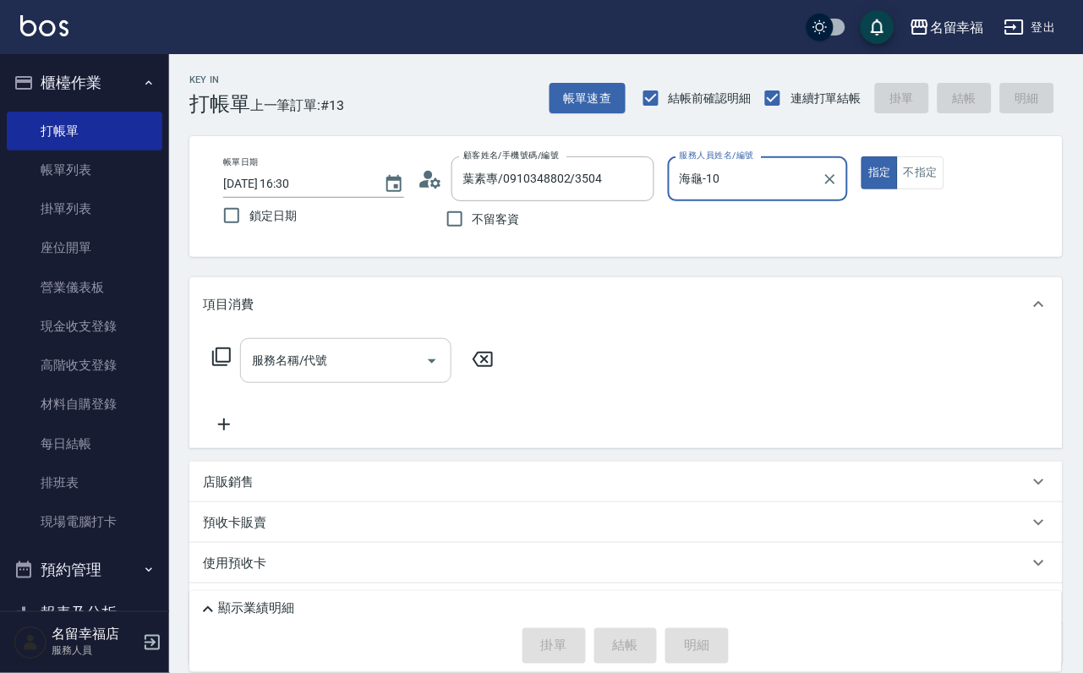
click at [342, 369] on input "服務名稱/代號" at bounding box center [333, 361] width 171 height 30
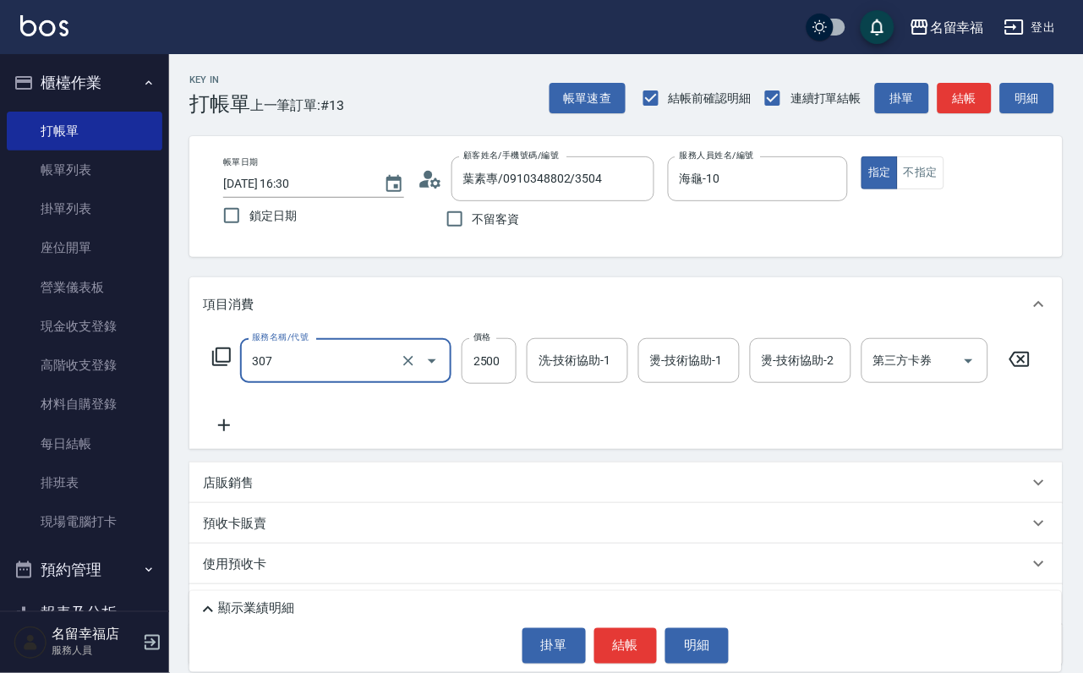
type input "設計燙髮2500(307)"
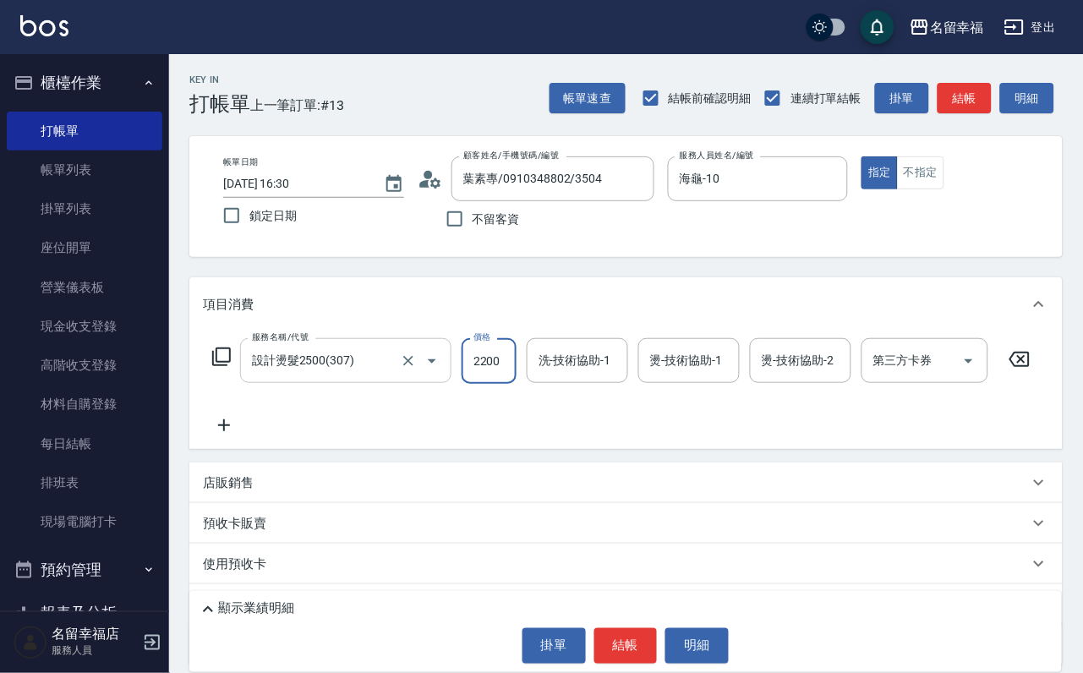
scroll to position [0, 1]
type input "2200"
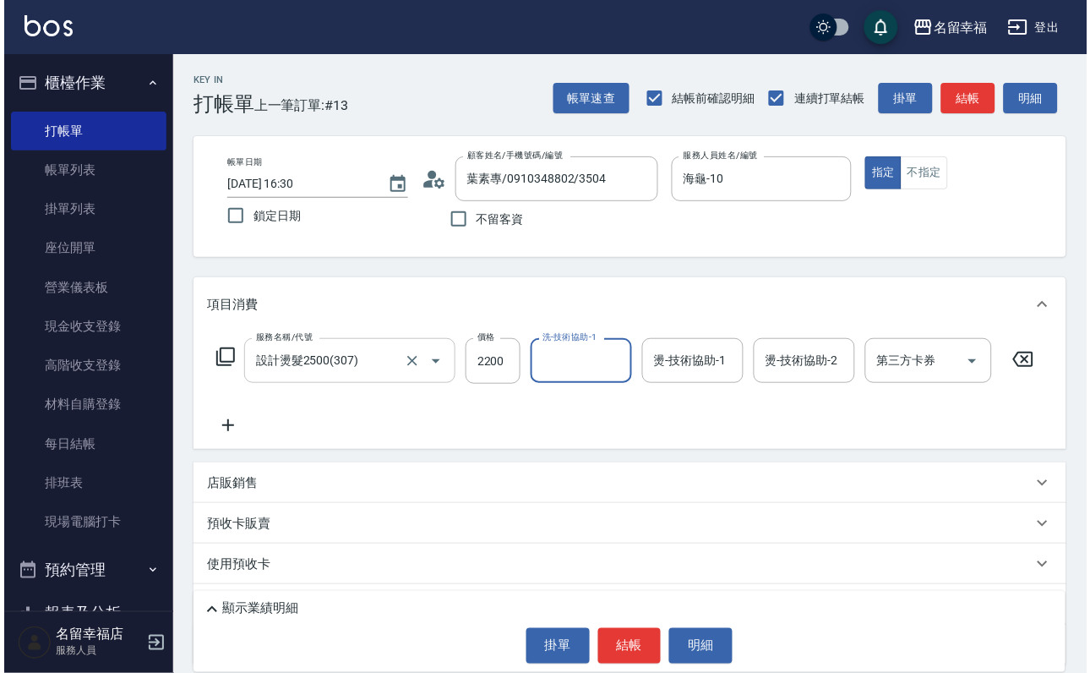
scroll to position [0, 0]
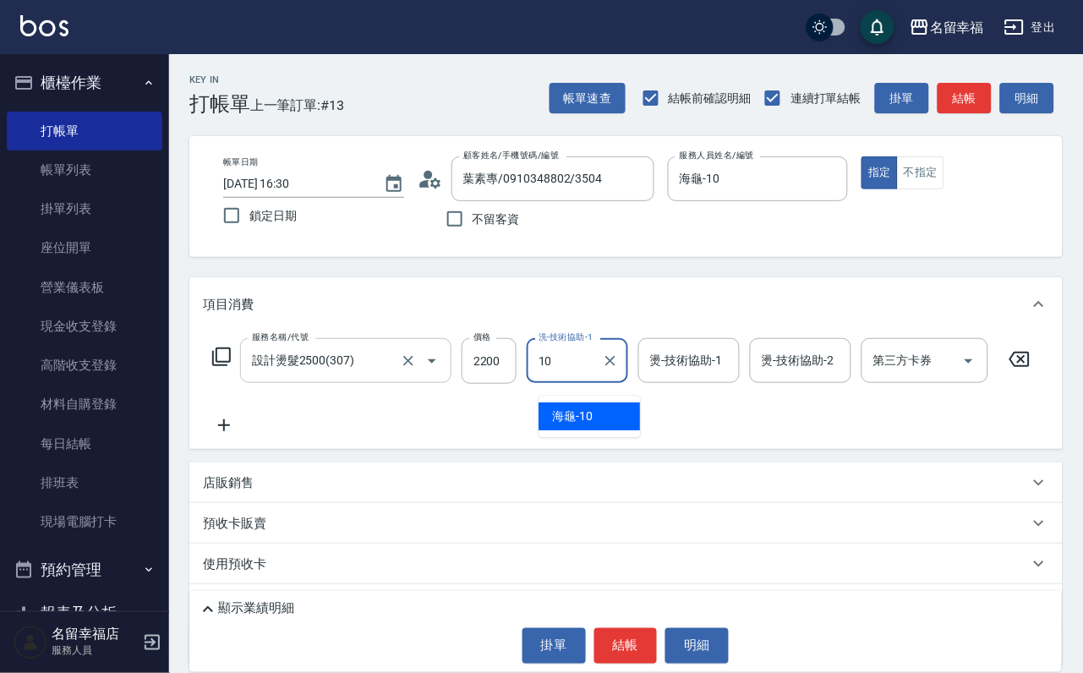
type input "海龜-10"
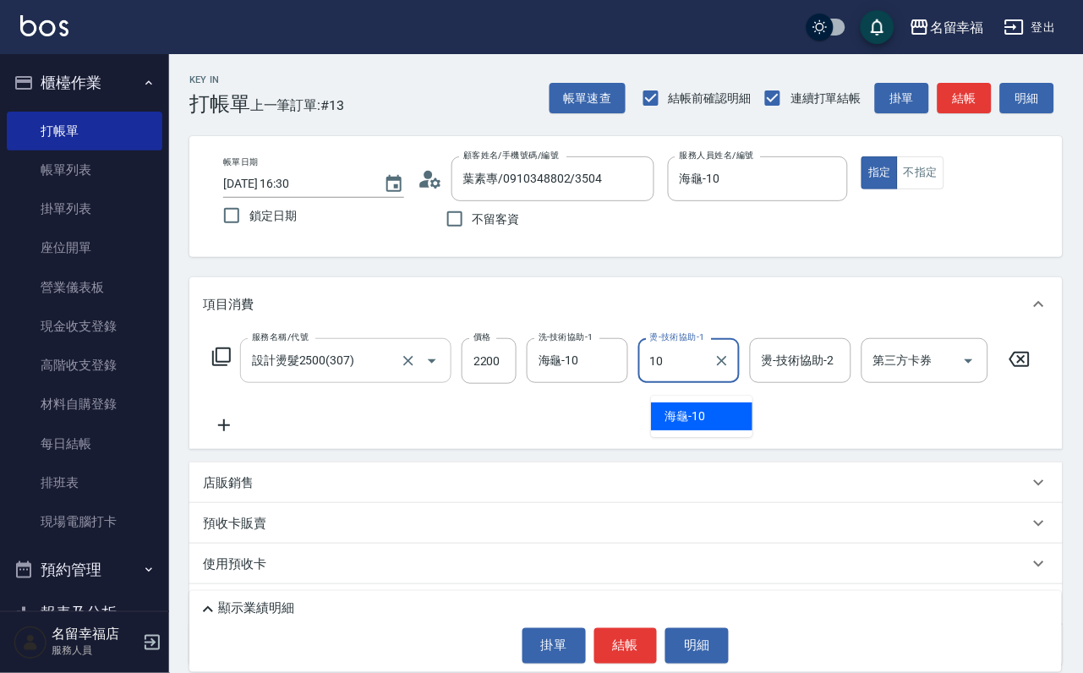
type input "海龜-10"
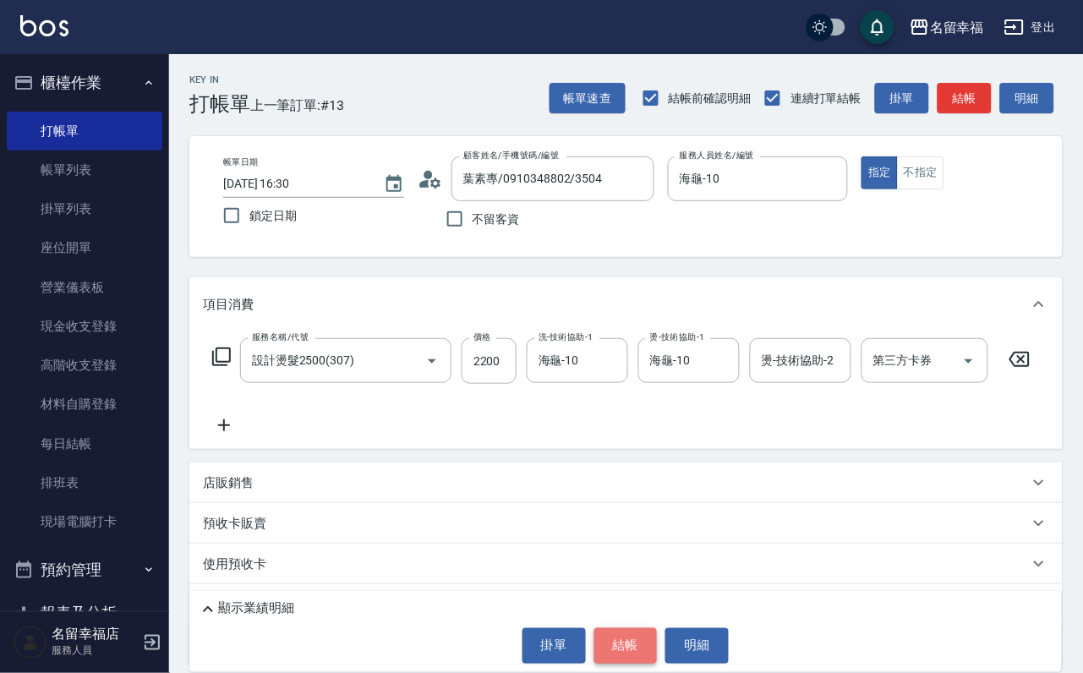
click at [647, 652] on button "結帳" at bounding box center [625, 645] width 63 height 35
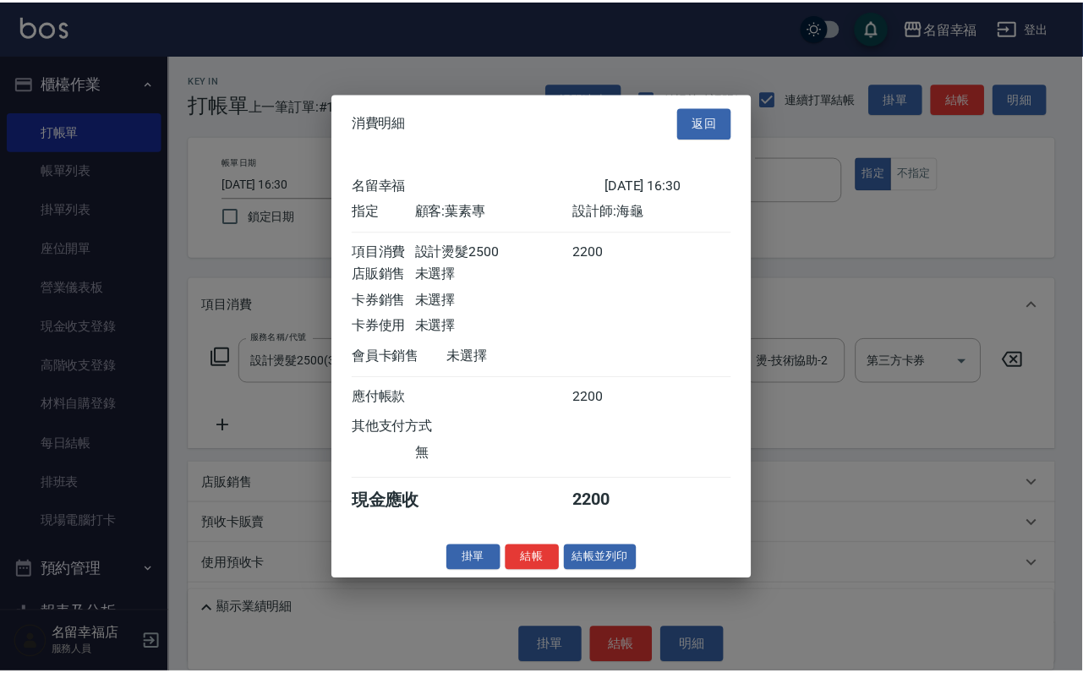
scroll to position [209, 0]
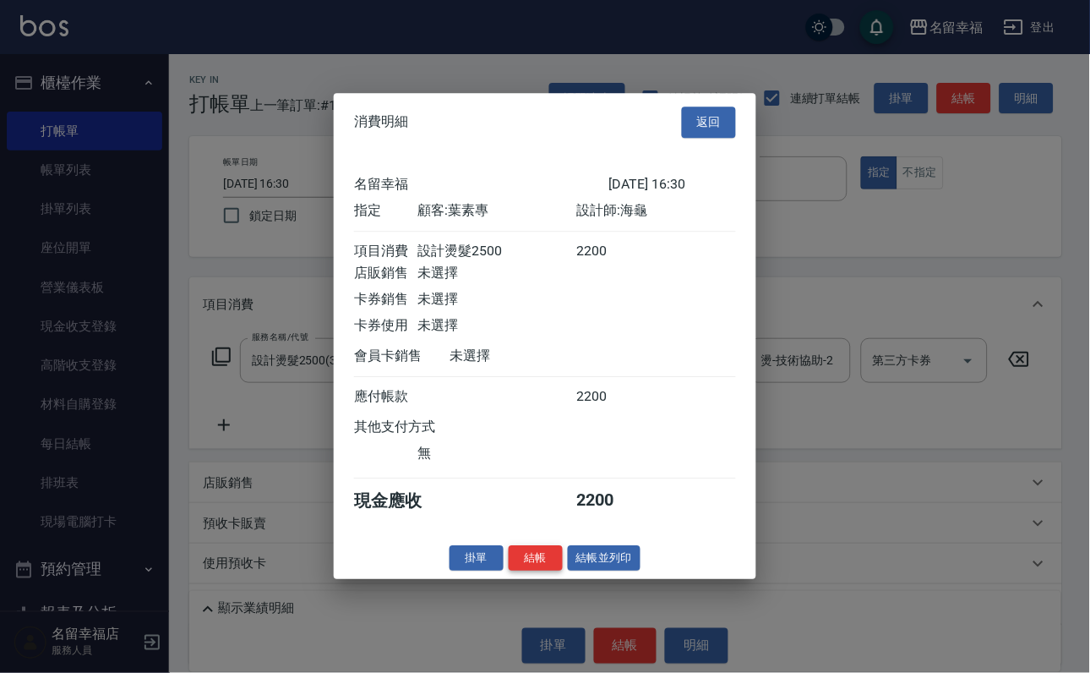
click at [525, 571] on button "結帳" at bounding box center [536, 558] width 54 height 26
